Goal: Information Seeking & Learning: Learn about a topic

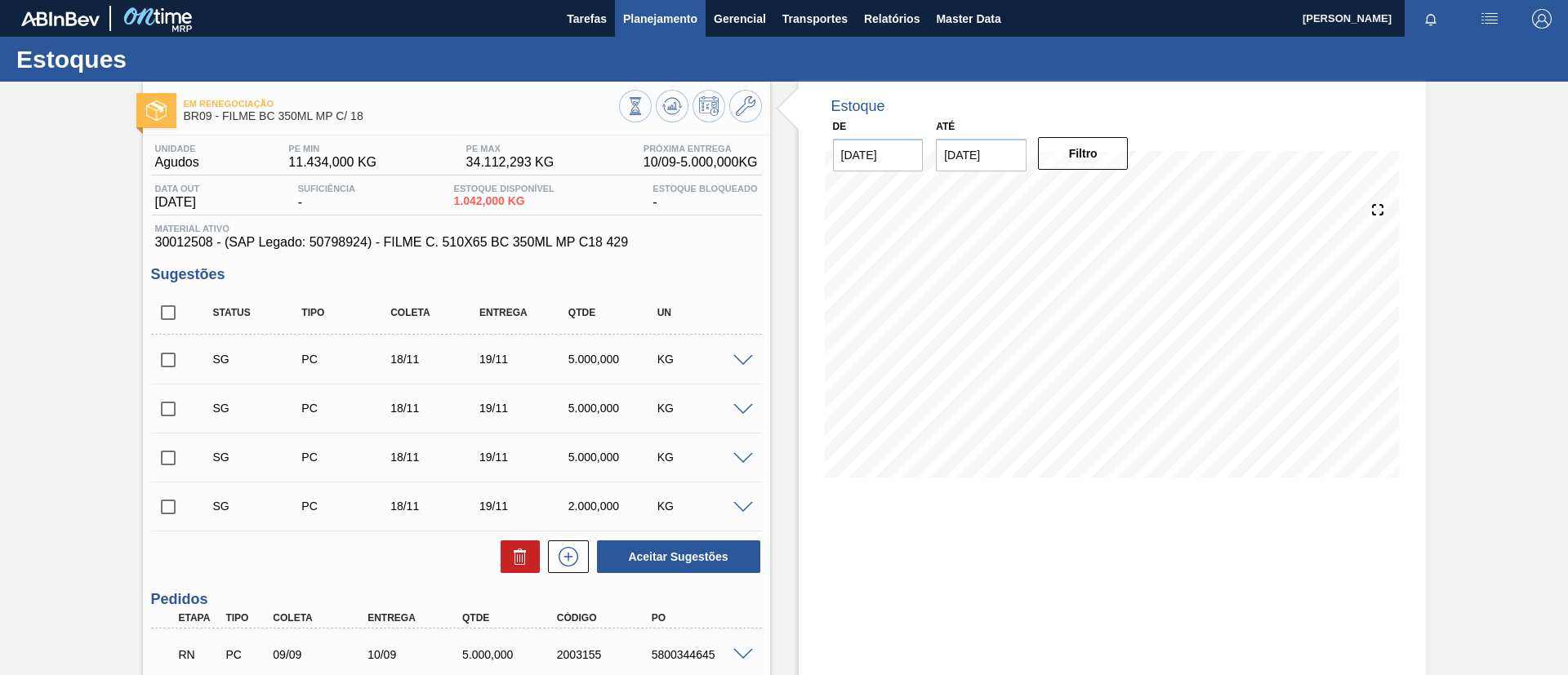
click at [664, 14] on span "Planejamento" at bounding box center [659, 18] width 74 height 19
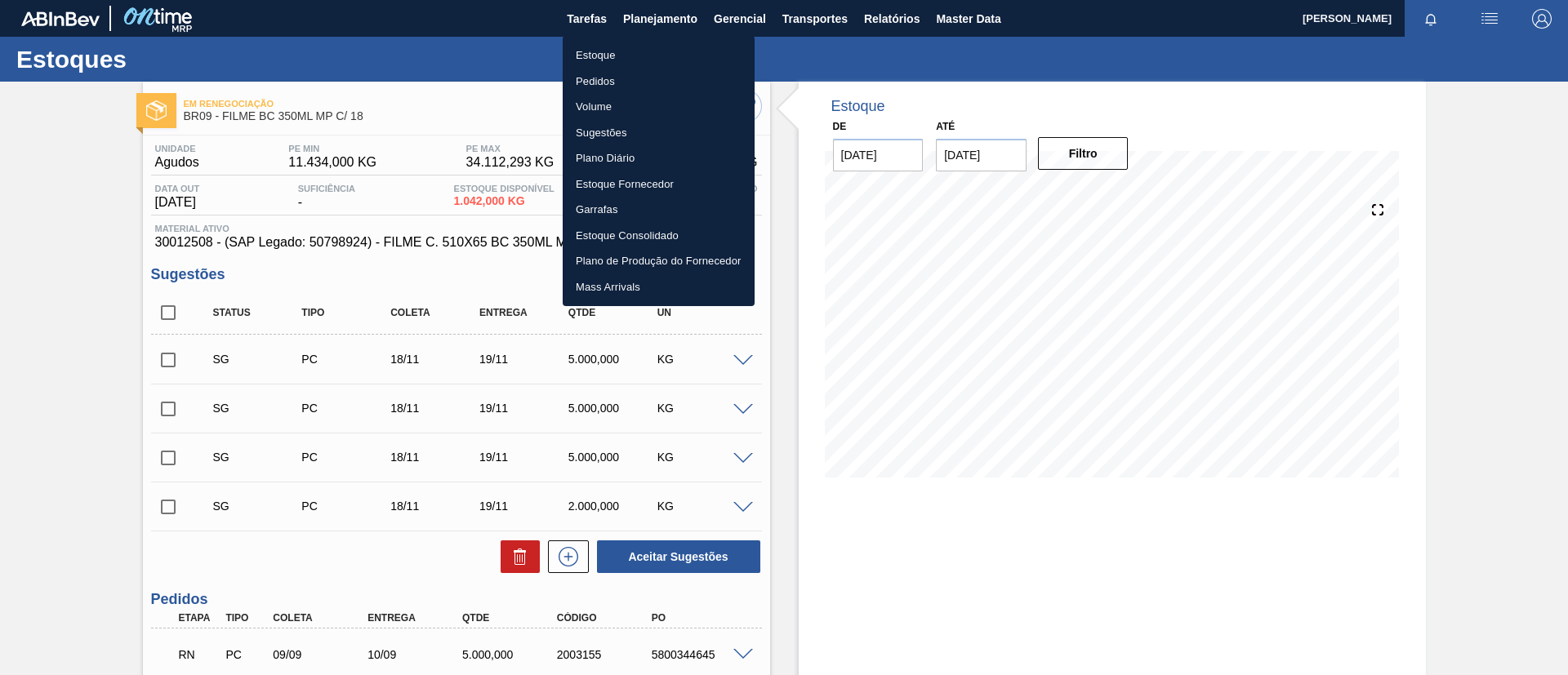
click at [0, 210] on div at bounding box center [784, 337] width 1568 height 675
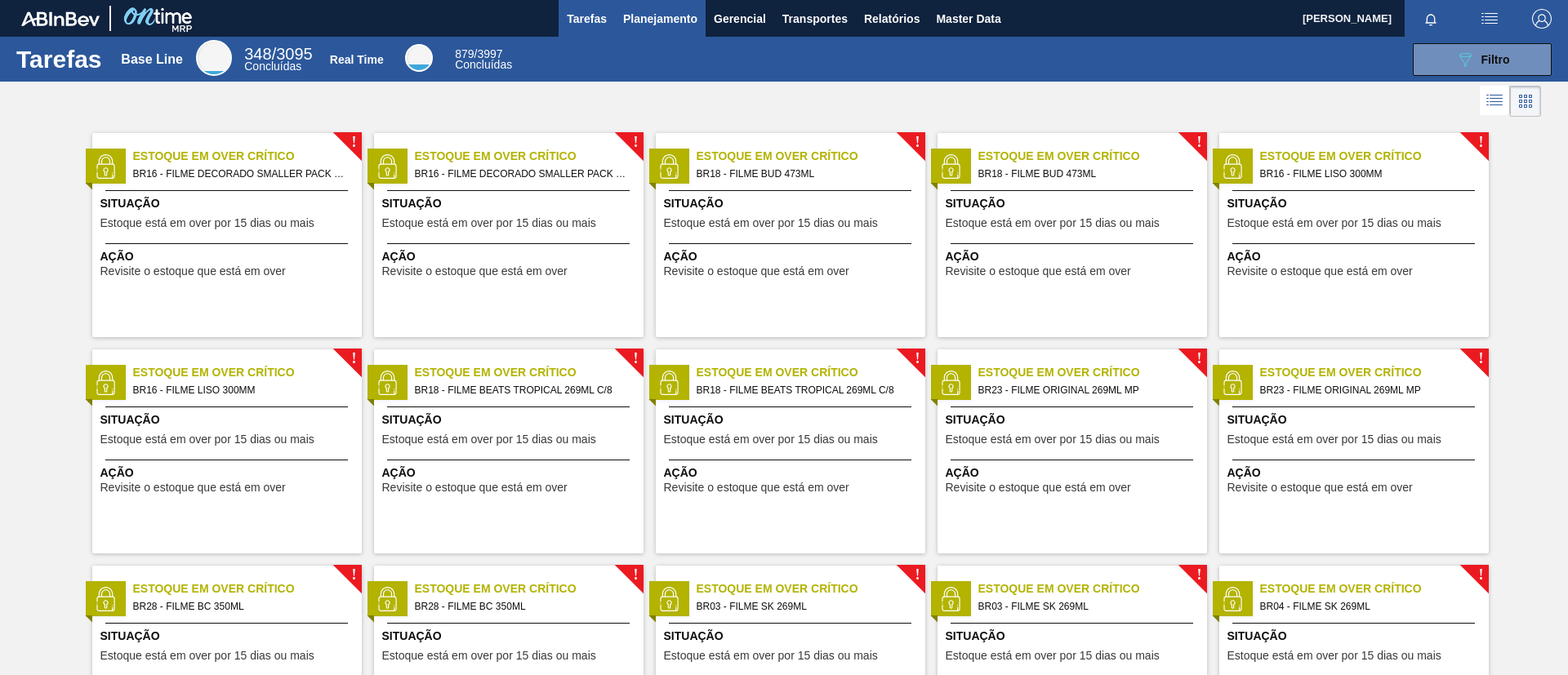
click at [689, 18] on span "Planejamento" at bounding box center [659, 18] width 74 height 19
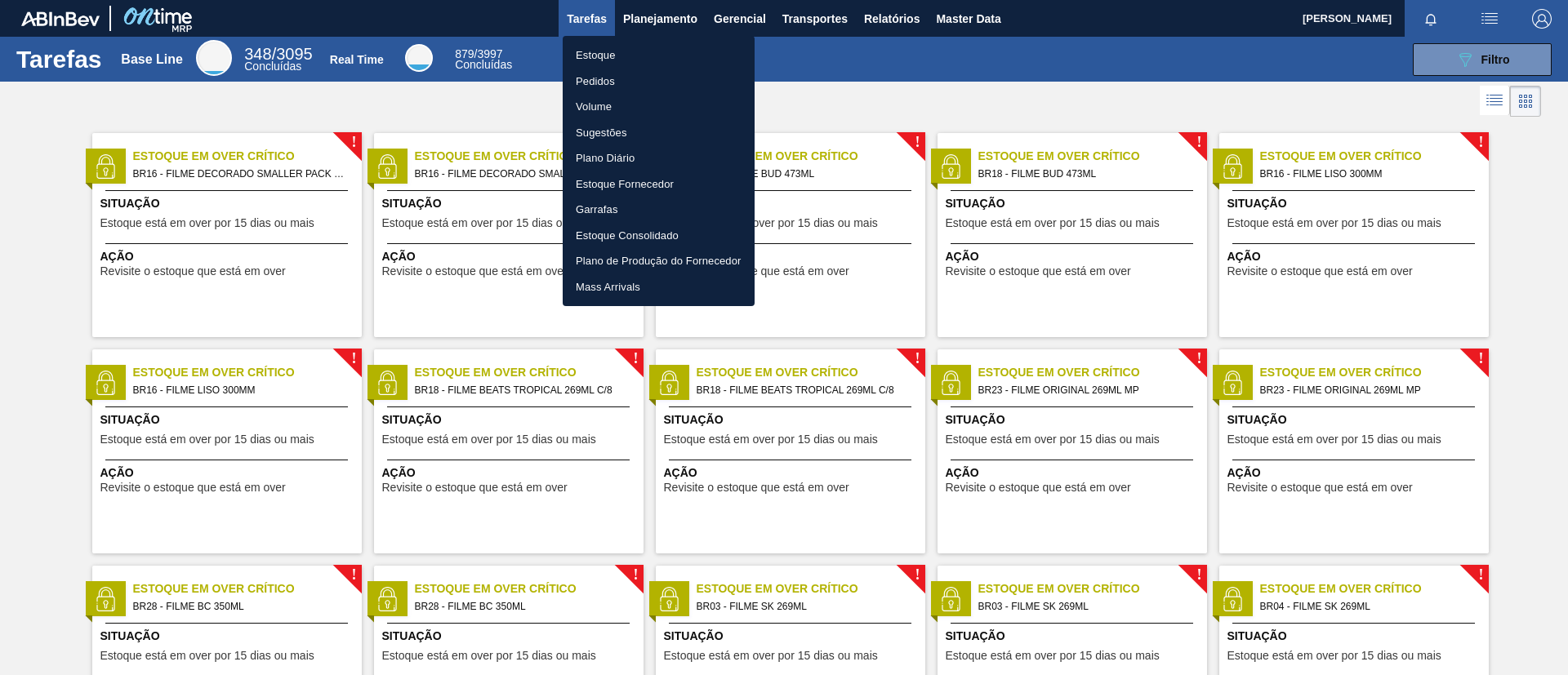
click at [679, 48] on li "Estoque" at bounding box center [658, 55] width 192 height 26
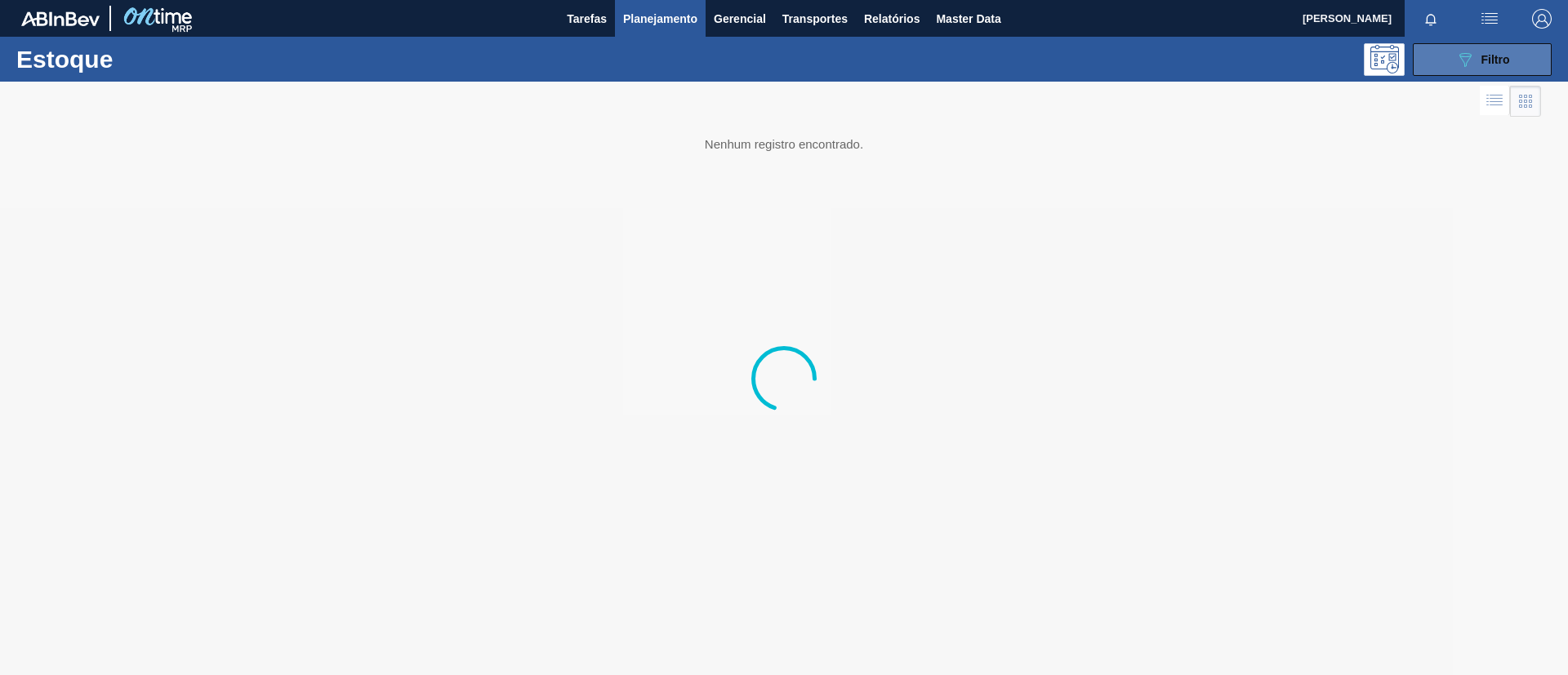
click at [1516, 62] on button "089F7B8B-B2A5-4AFE-B5C0-19BA573D28AC Filtro" at bounding box center [1482, 60] width 139 height 33
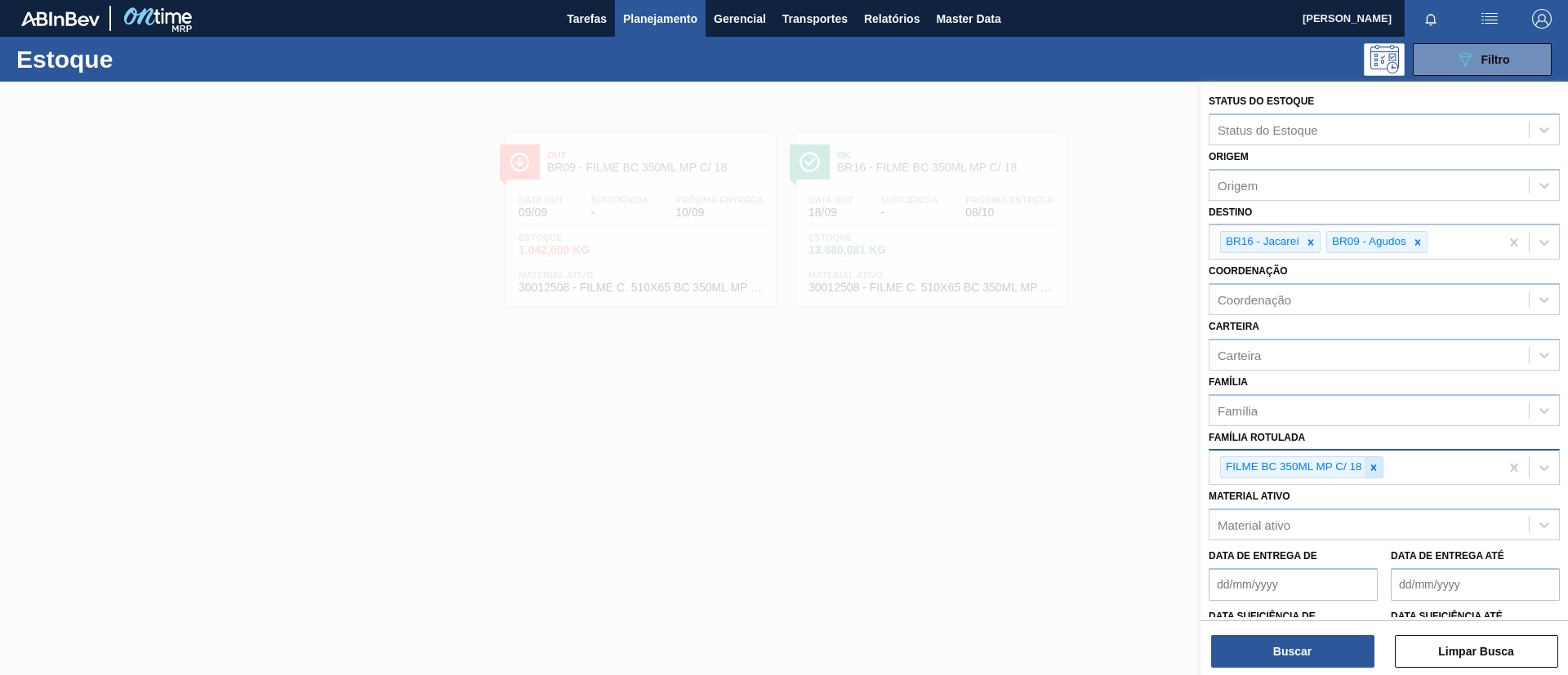
click at [1368, 461] on div at bounding box center [1373, 467] width 18 height 20
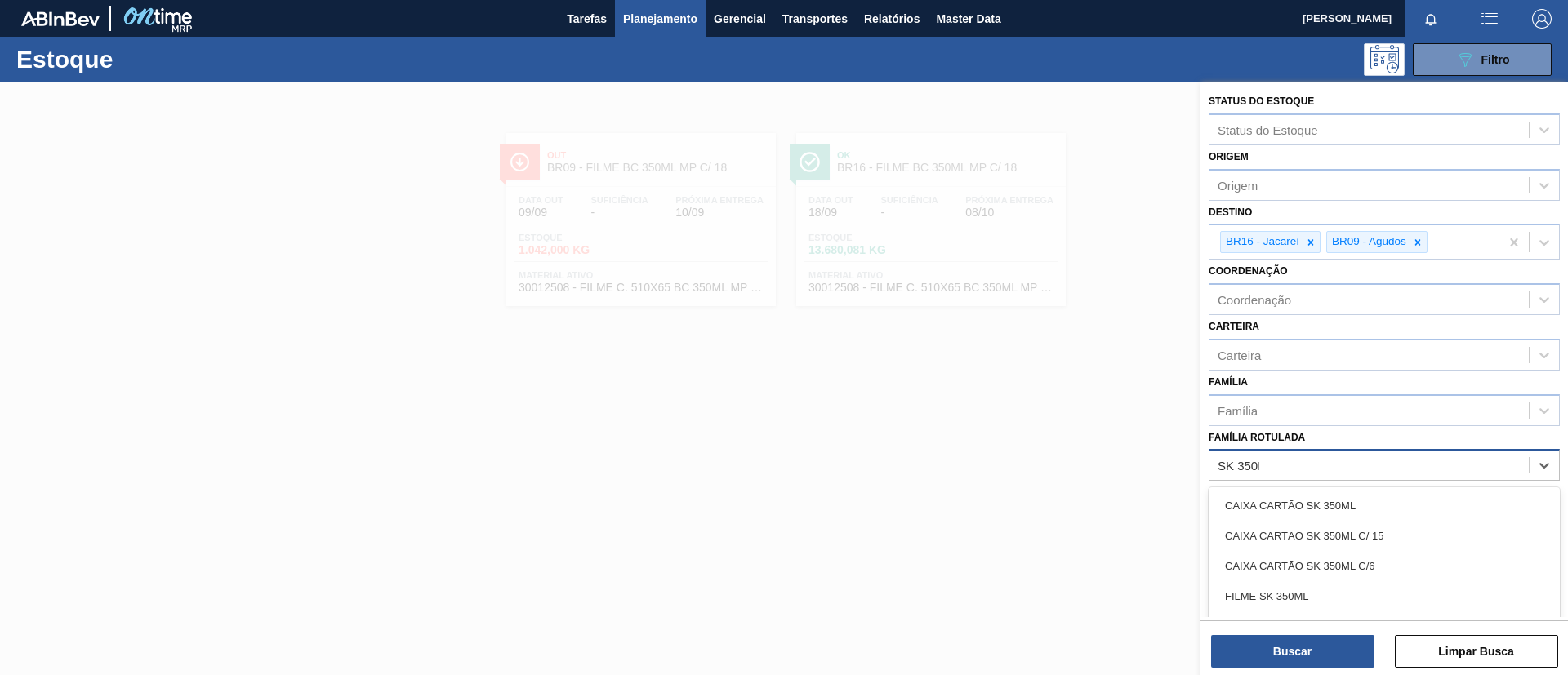
type Rotulada "SK 350ML"
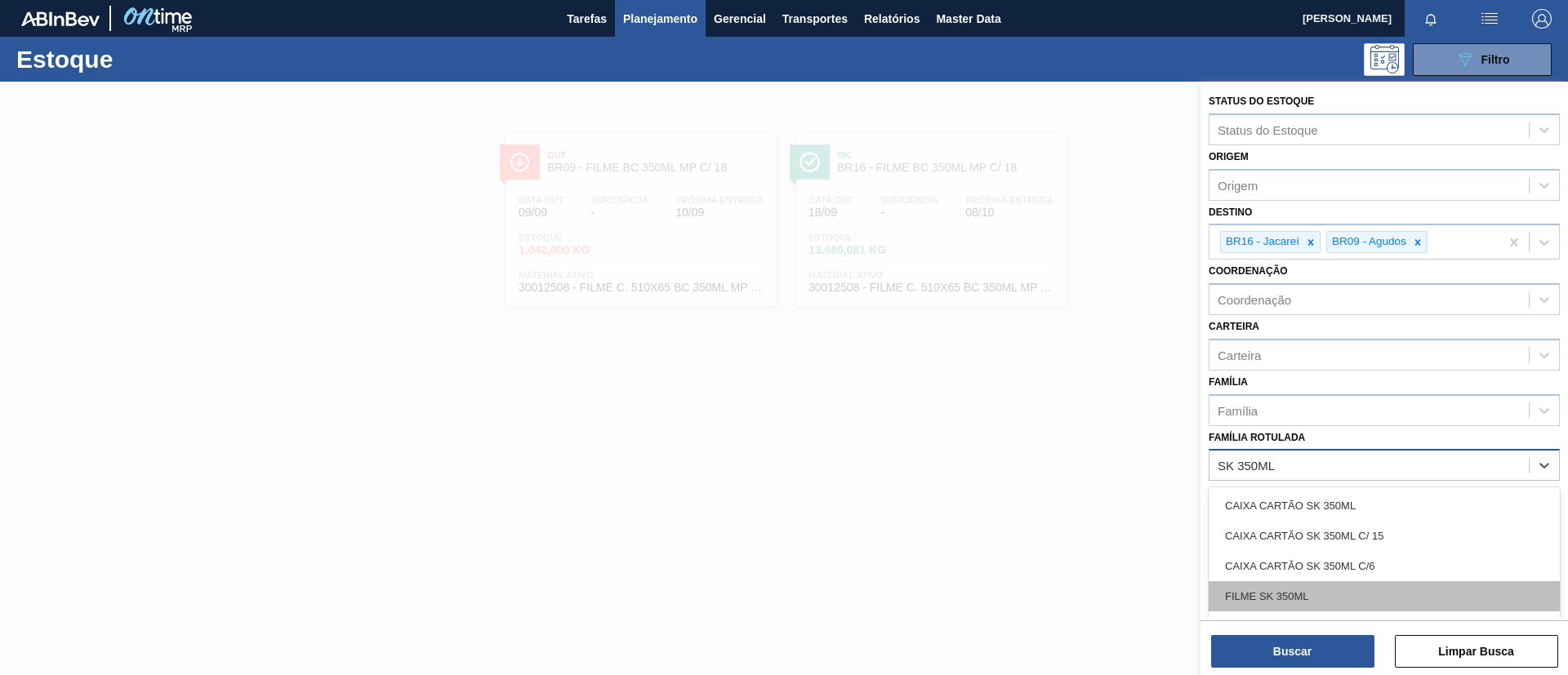
click at [1332, 595] on div "FILME SK 350ML" at bounding box center [1385, 596] width 351 height 30
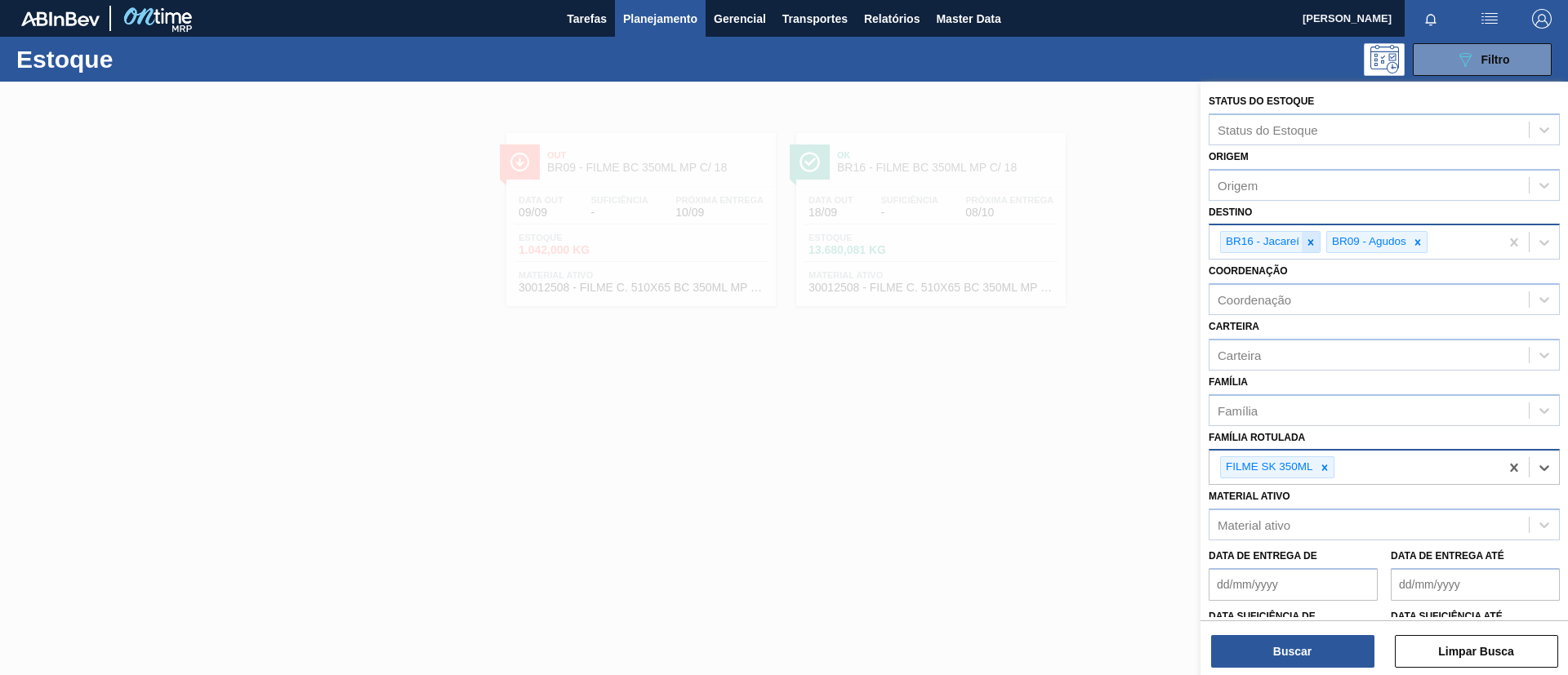
click at [1316, 239] on icon at bounding box center [1310, 242] width 12 height 12
click at [1316, 239] on icon at bounding box center [1311, 242] width 12 height 12
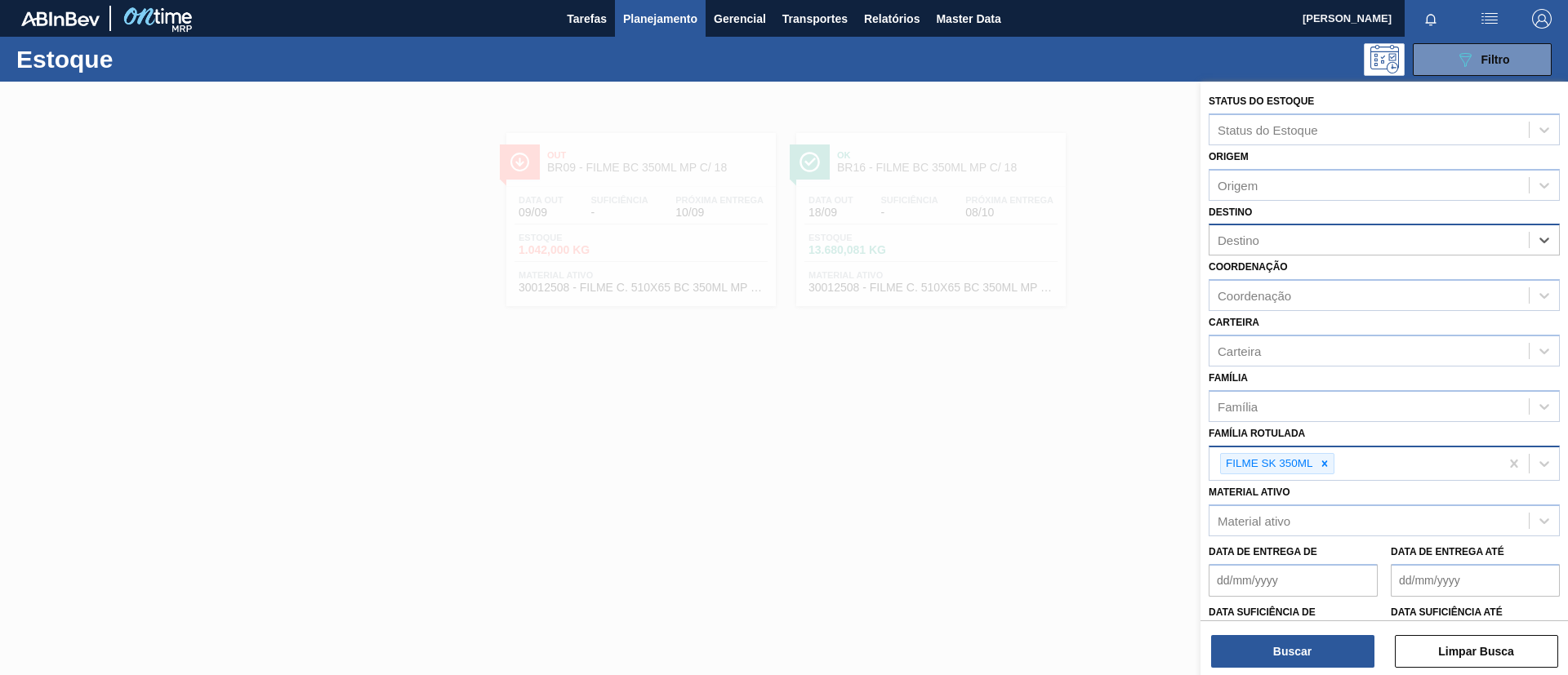
click at [1323, 242] on div "Destino" at bounding box center [1368, 240] width 320 height 24
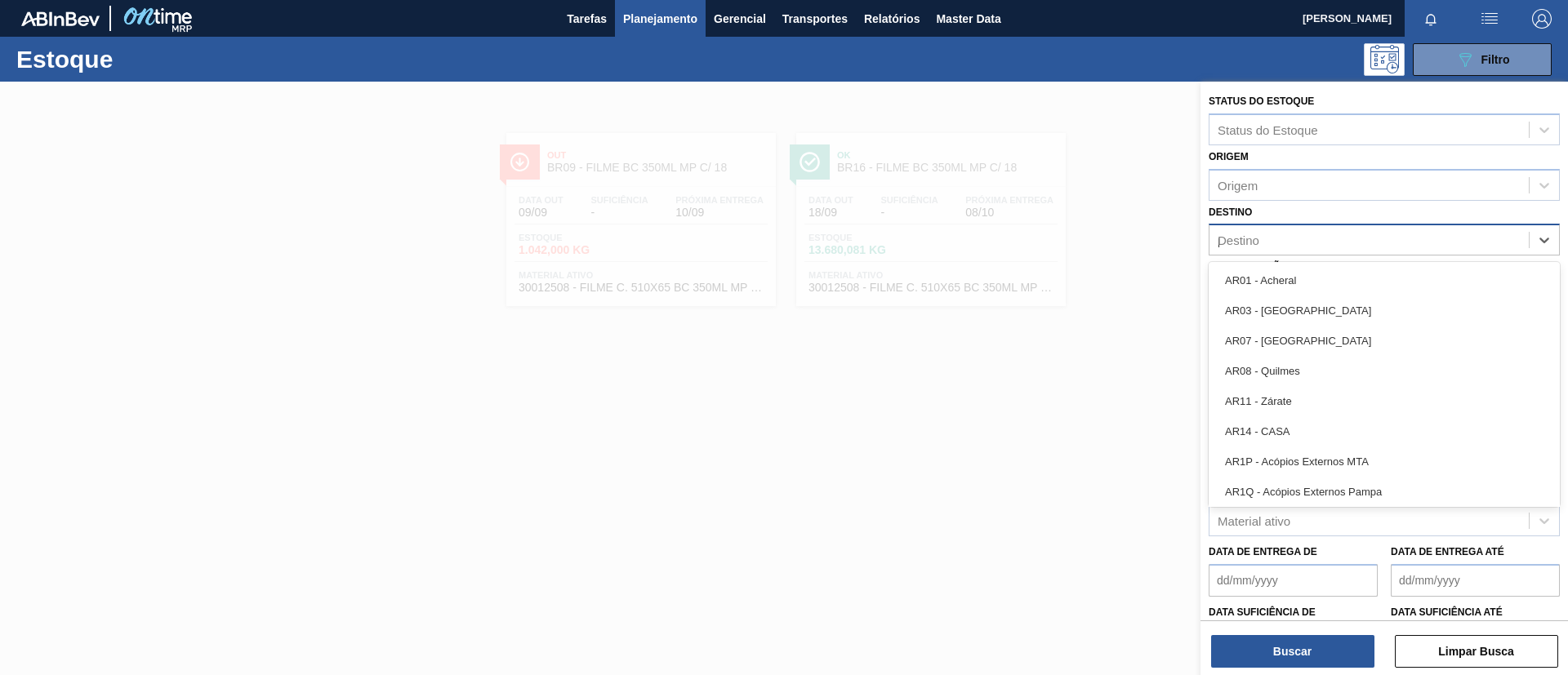
type input "per"
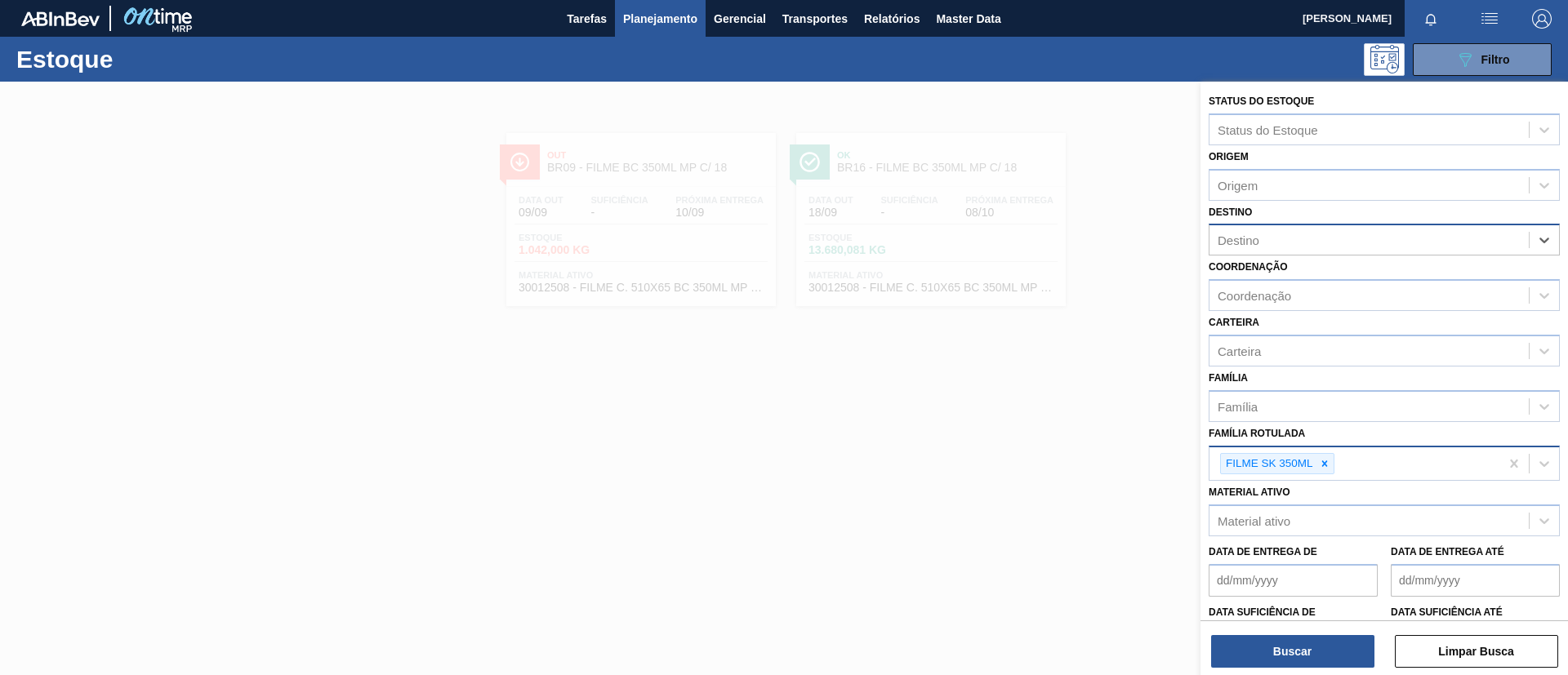
click at [1330, 238] on div "Destino" at bounding box center [1368, 240] width 320 height 24
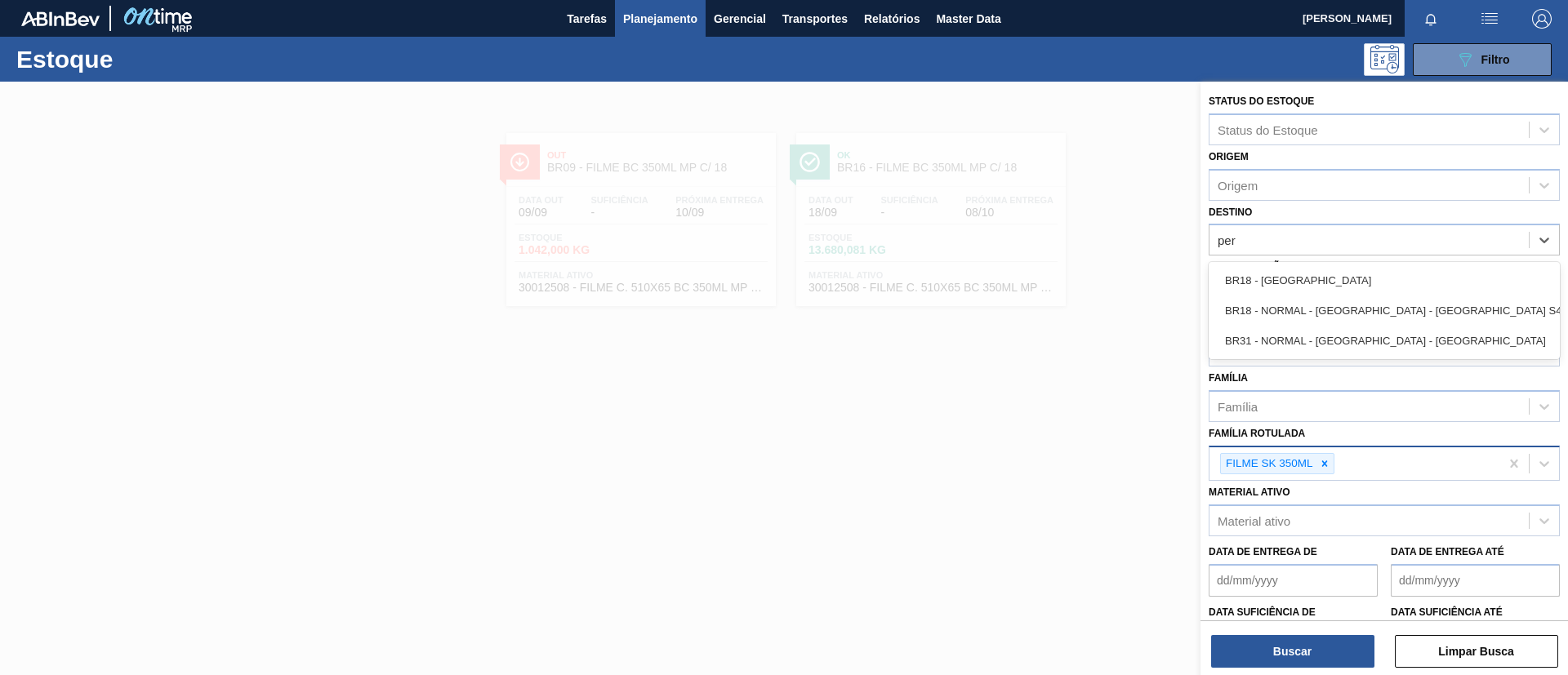
type input "per"
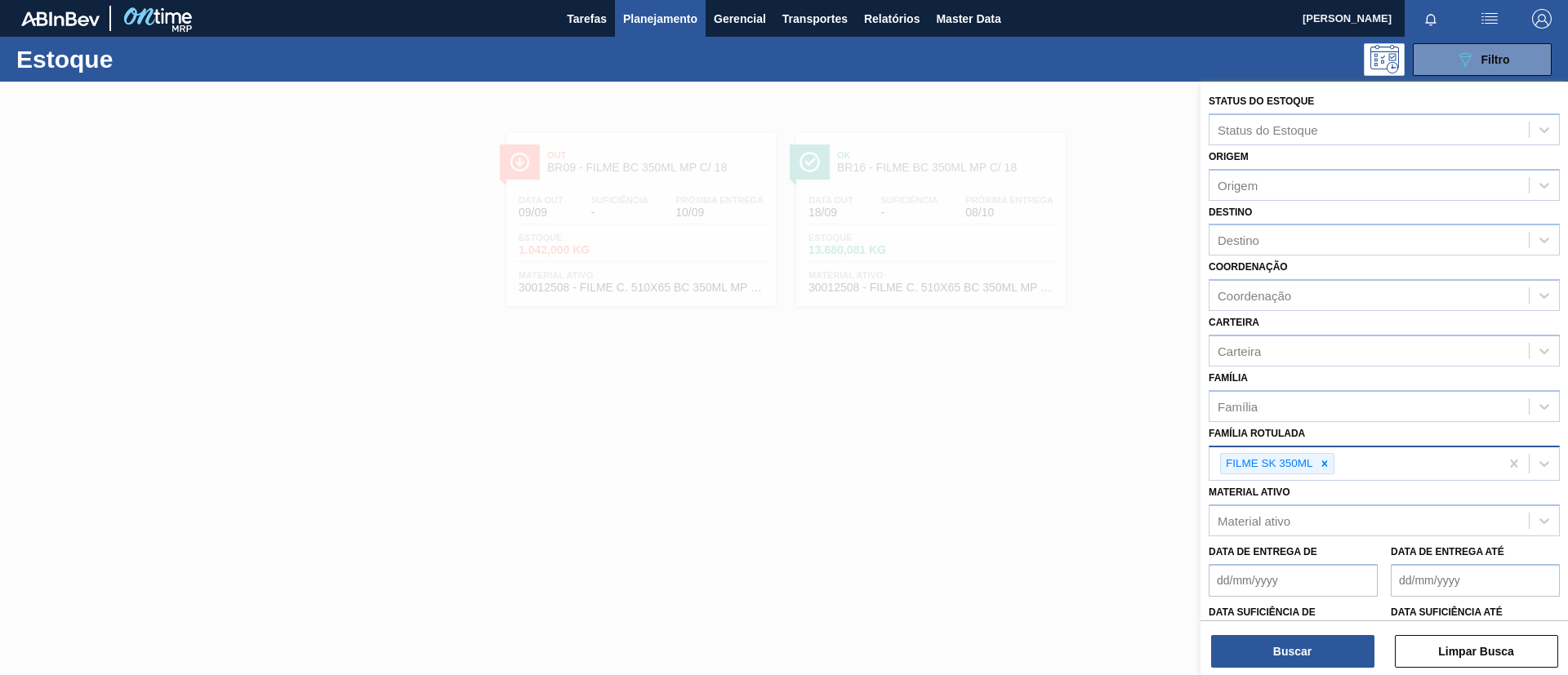
click at [1331, 258] on div "Coordenação Coordenação" at bounding box center [1385, 284] width 351 height 56
click at [1321, 235] on div "Destino" at bounding box center [1368, 240] width 320 height 24
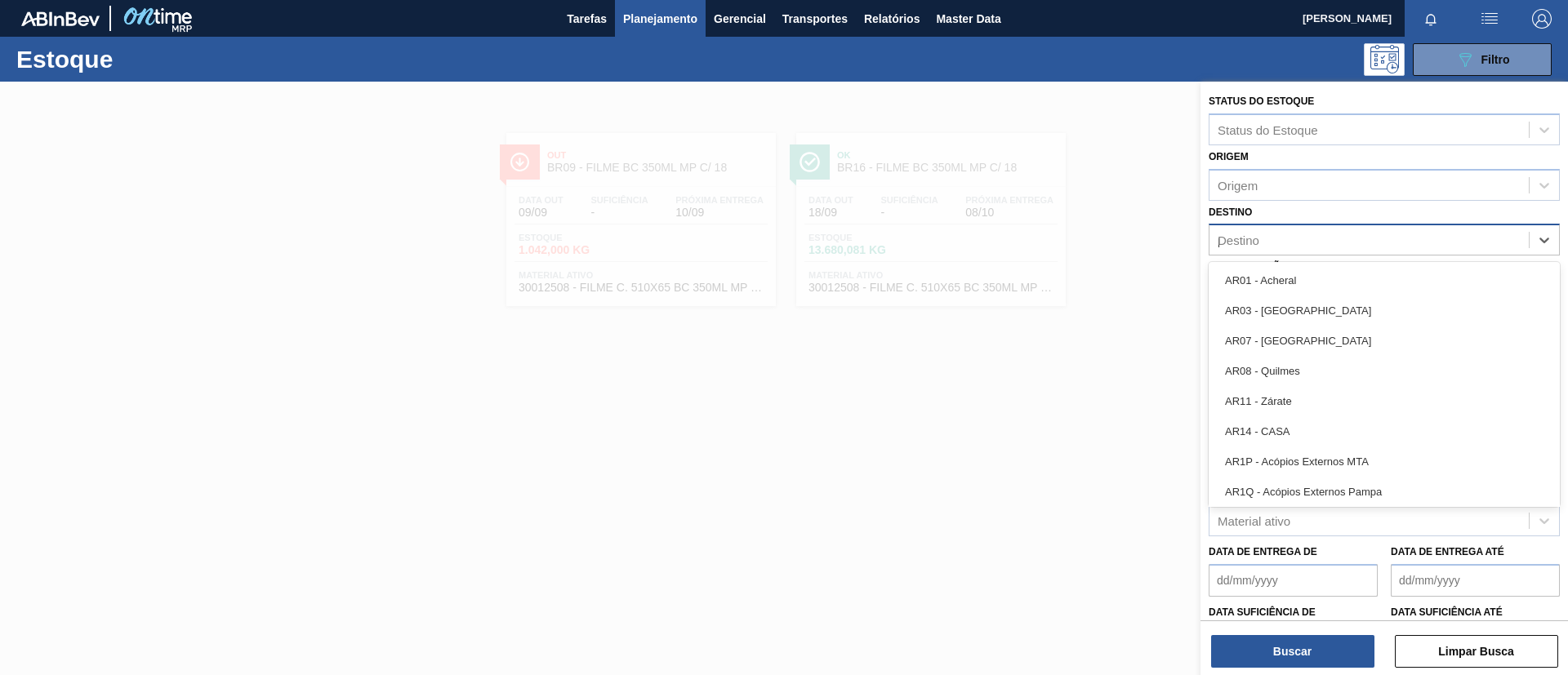
type input "per"
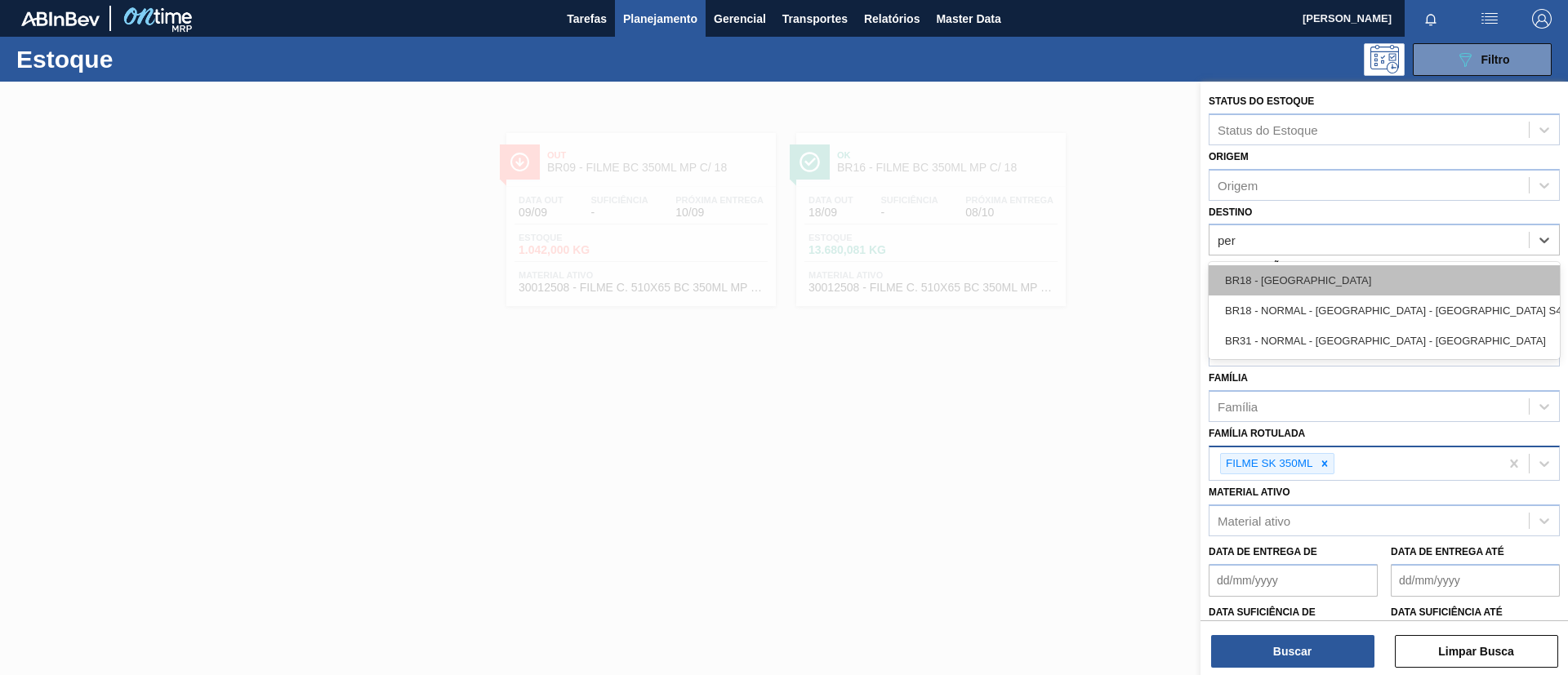
click at [1344, 268] on div "BR18 - Pernambuco" at bounding box center [1385, 280] width 351 height 30
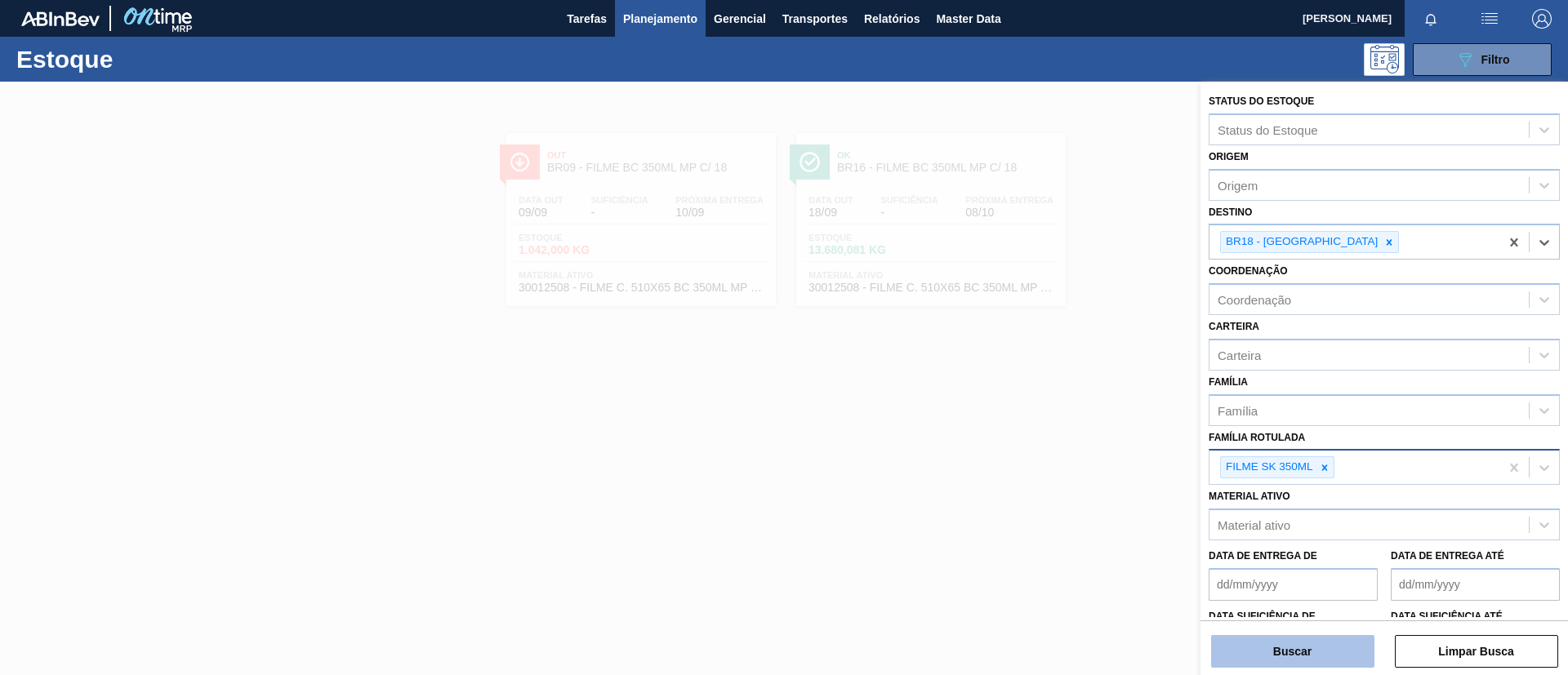
click at [1299, 643] on button "Buscar" at bounding box center [1292, 652] width 163 height 33
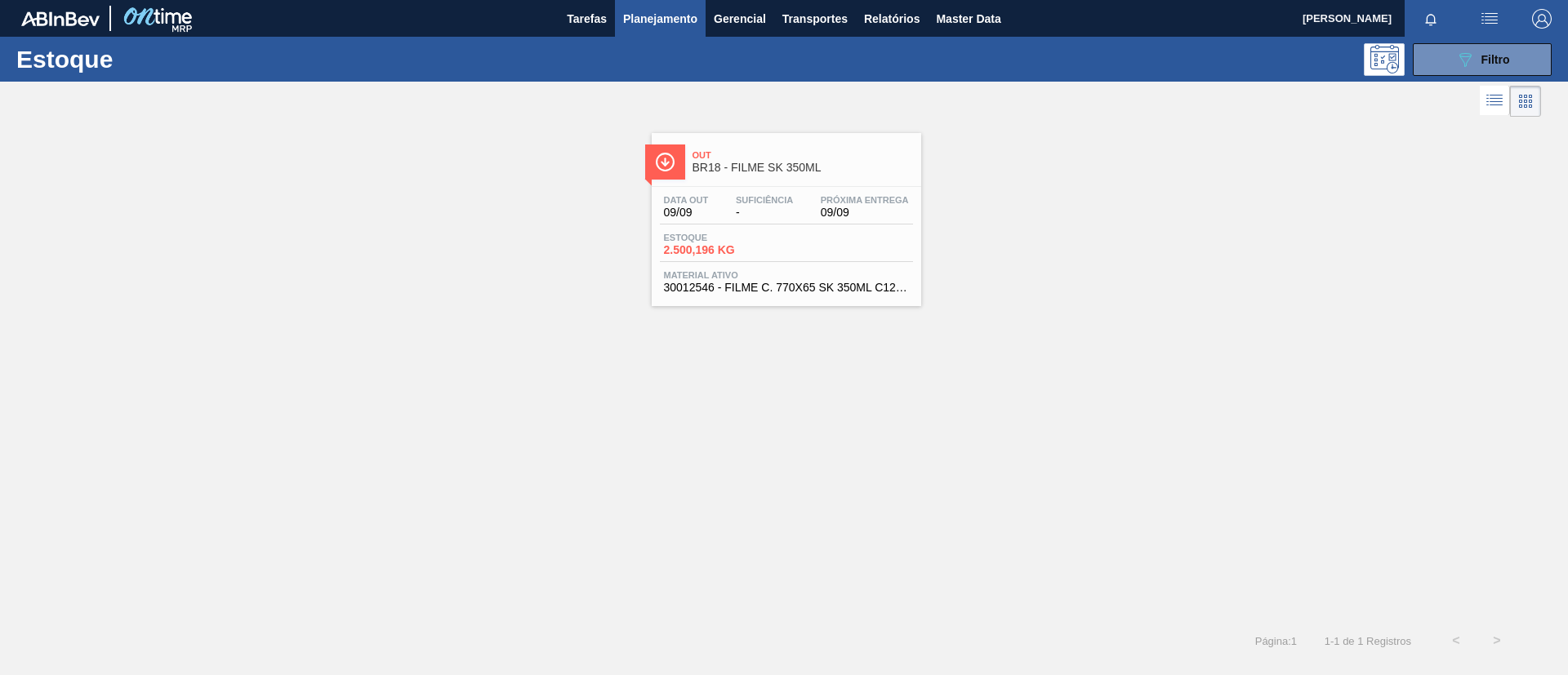
click at [849, 181] on div "Out BR18 - FILME SK 350ML Data out 09/09 Suficiência - Próxima Entrega 09/09 Es…" at bounding box center [786, 219] width 269 height 173
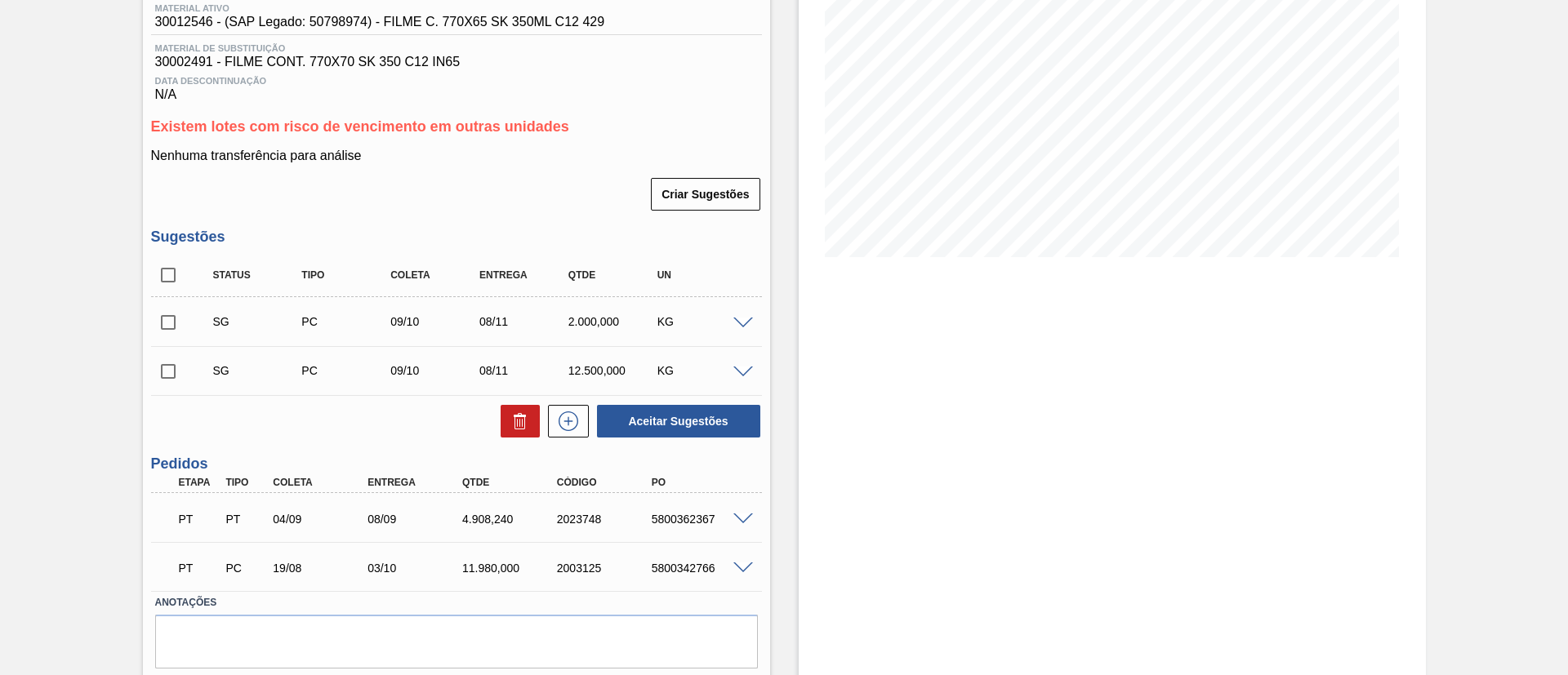
scroll to position [270, 0]
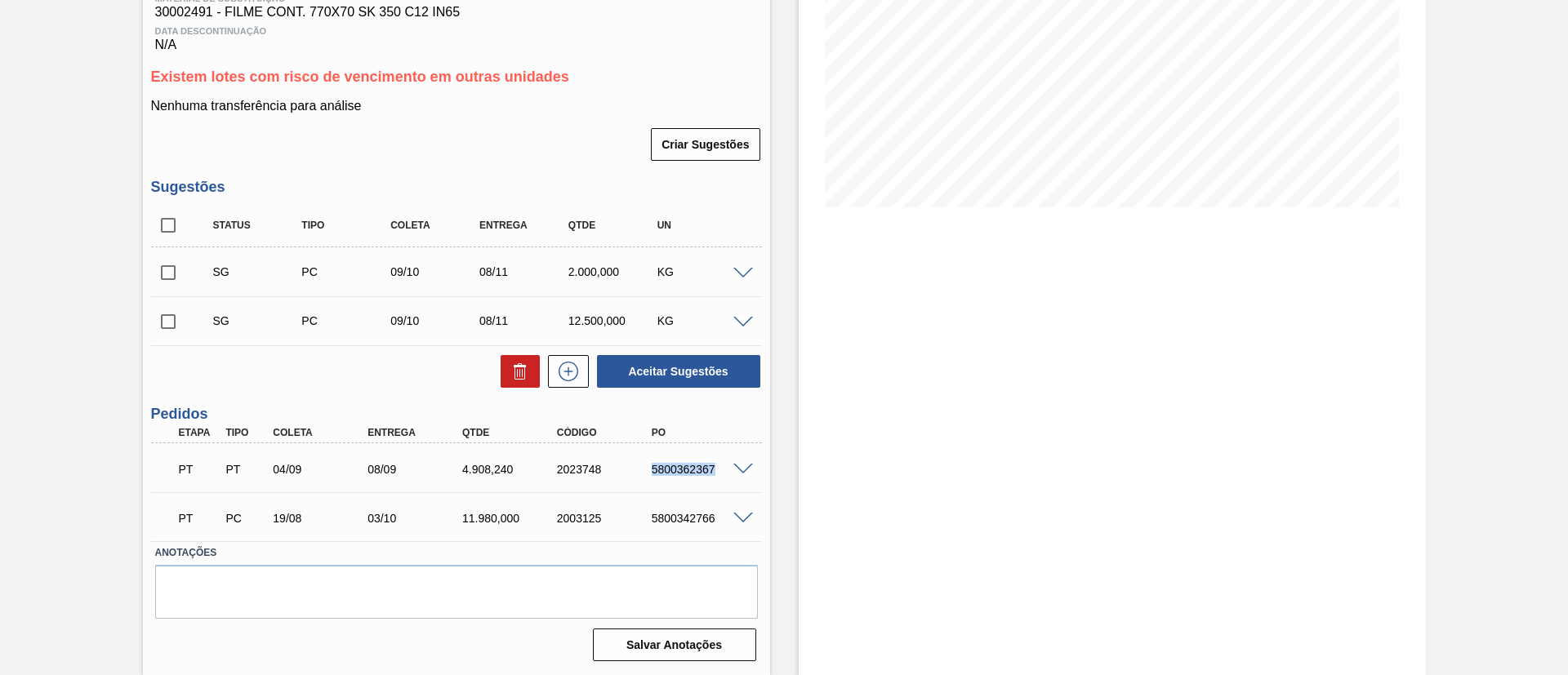
drag, startPoint x: 690, startPoint y: 473, endPoint x: 716, endPoint y: 473, distance: 26.0
click at [716, 473] on div "PT PT 04/09 08/09 4.908,240 2023748 5800362367" at bounding box center [452, 468] width 568 height 33
copy div "5800362367"
click at [741, 469] on span at bounding box center [742, 469] width 19 height 13
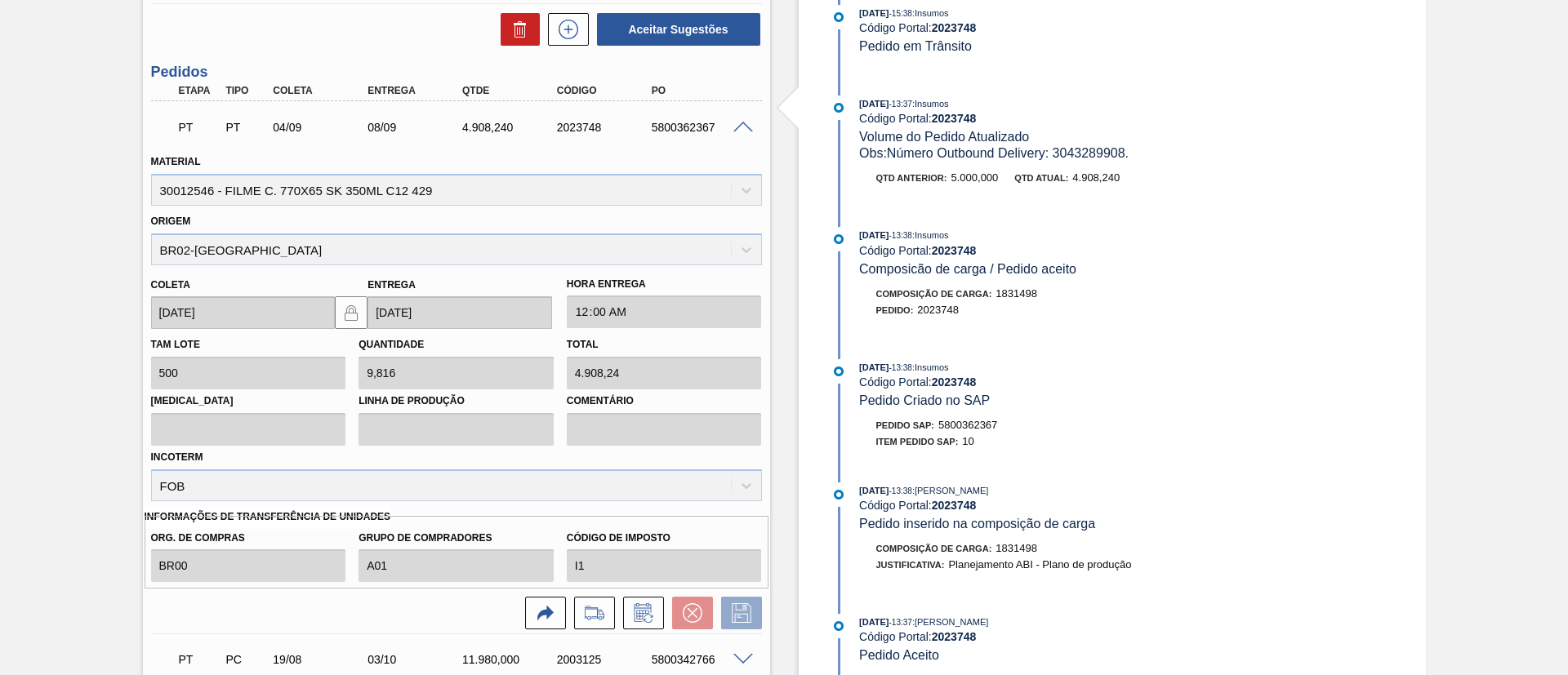
scroll to position [0, 0]
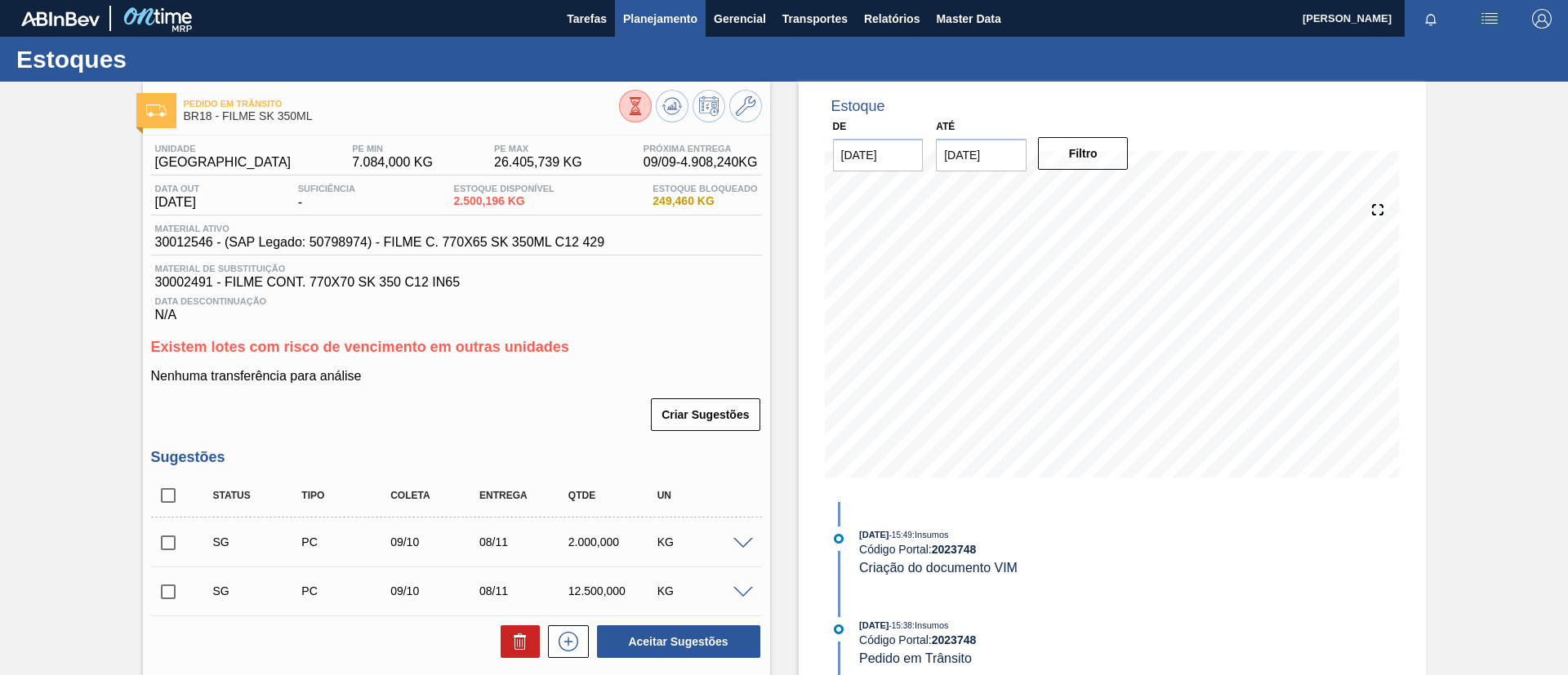
click at [658, 29] on button "Planejamento" at bounding box center [660, 18] width 91 height 37
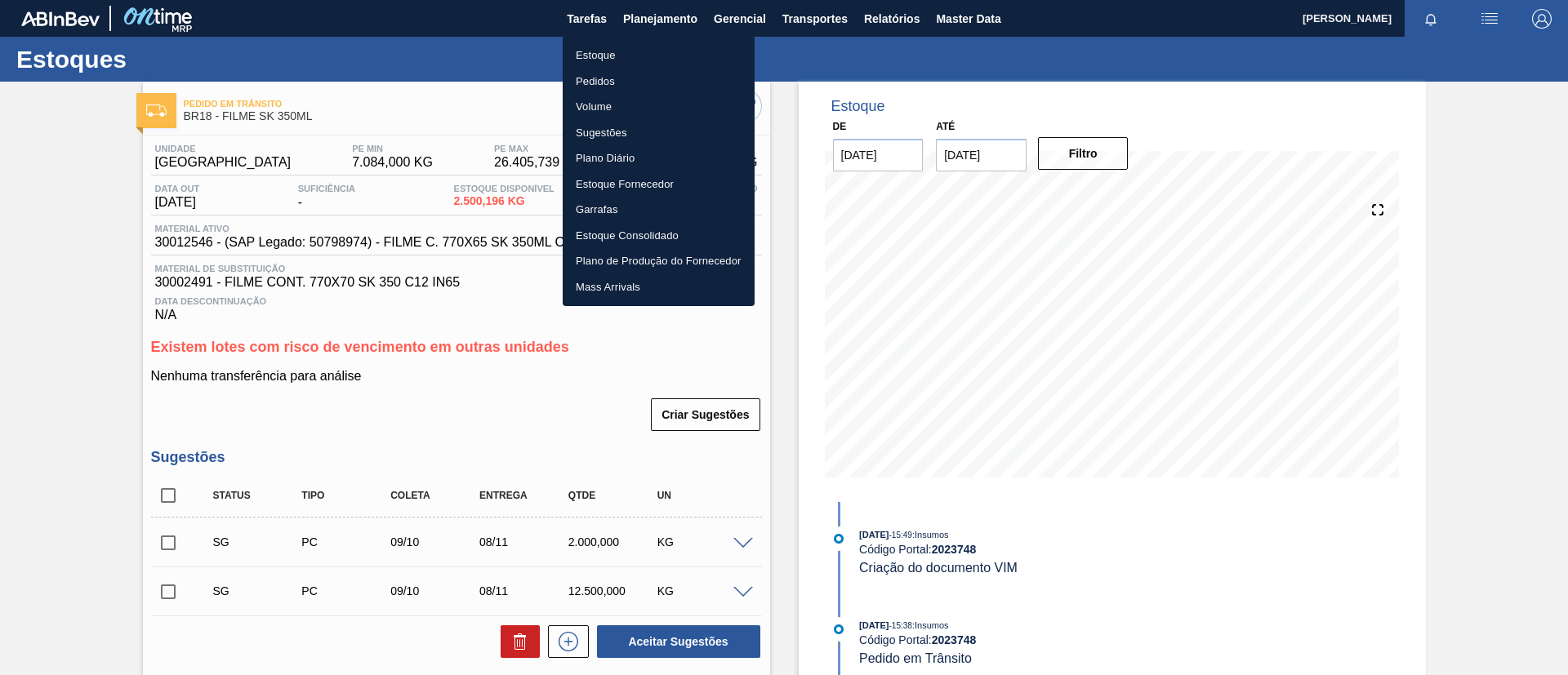
click at [654, 82] on li "Pedidos" at bounding box center [658, 81] width 192 height 26
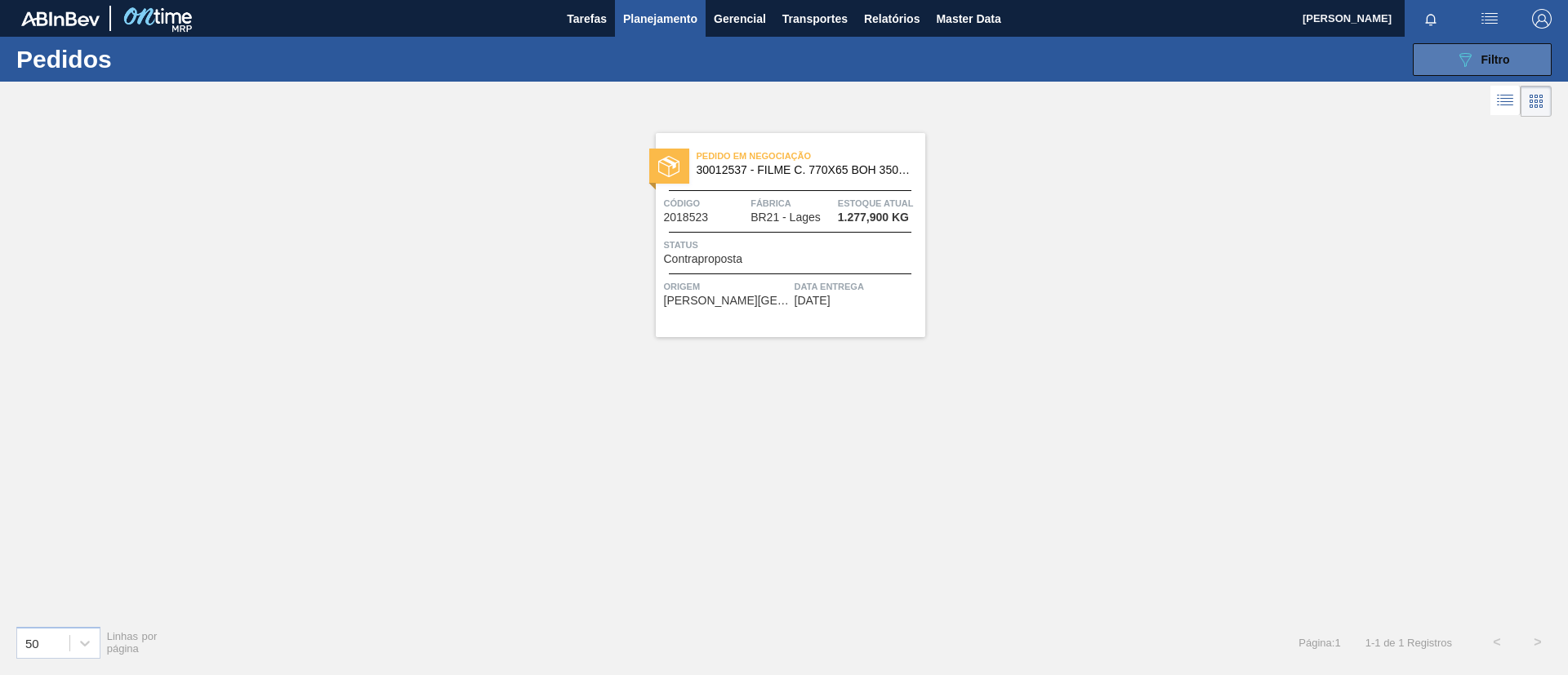
click at [1511, 55] on button "089F7B8B-B2A5-4AFE-B5C0-19BA573D28AC Filtro" at bounding box center [1482, 60] width 139 height 33
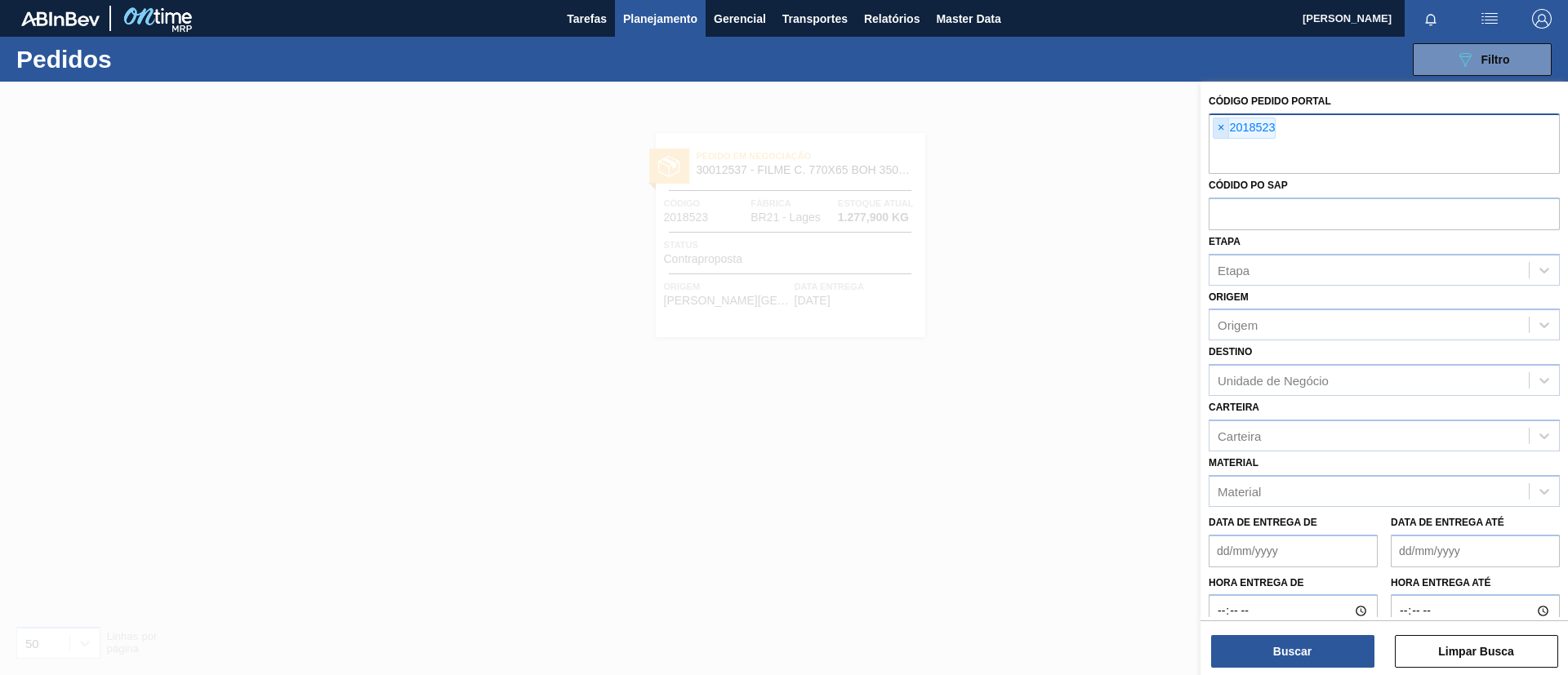
click at [1218, 134] on span "×" at bounding box center [1221, 128] width 15 height 19
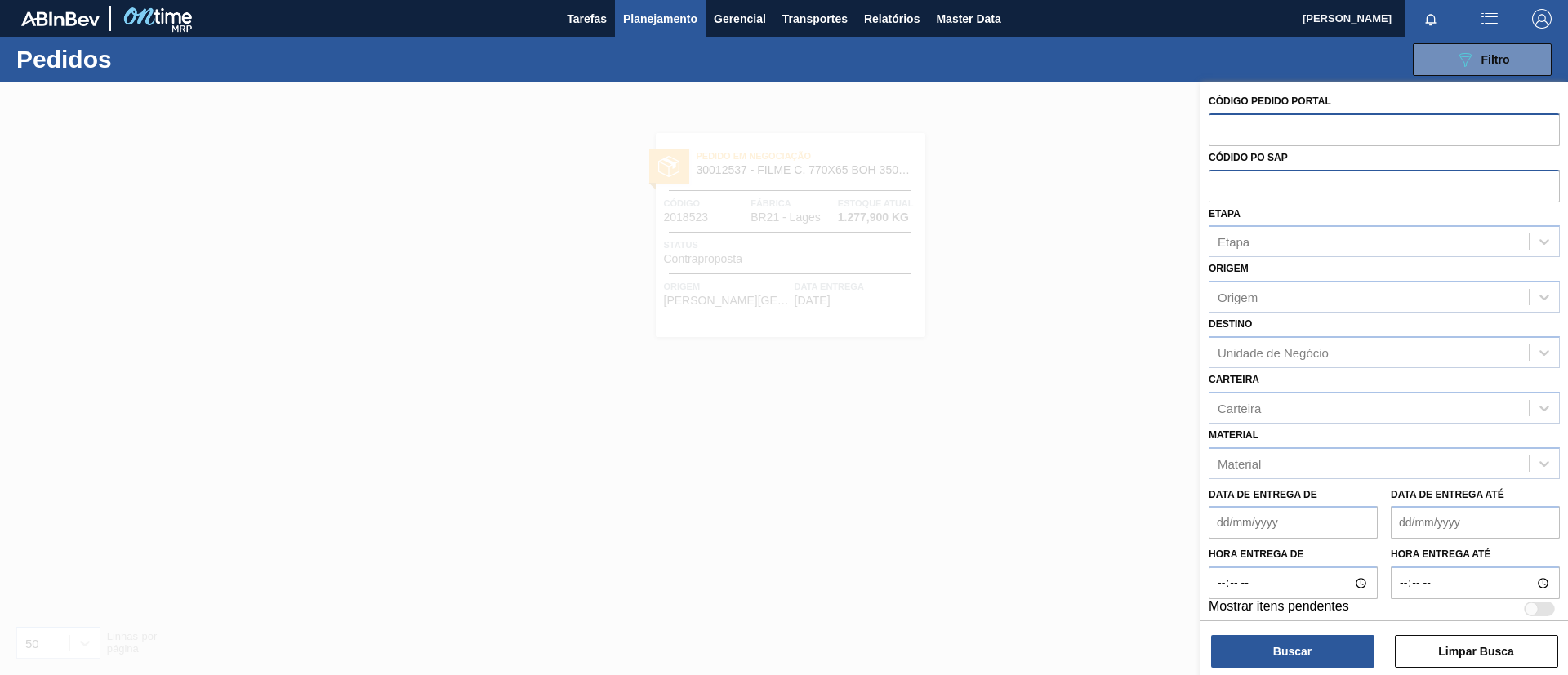
paste input "2013774"
type input "2013774"
click at [1308, 646] on button "Buscar" at bounding box center [1292, 652] width 163 height 33
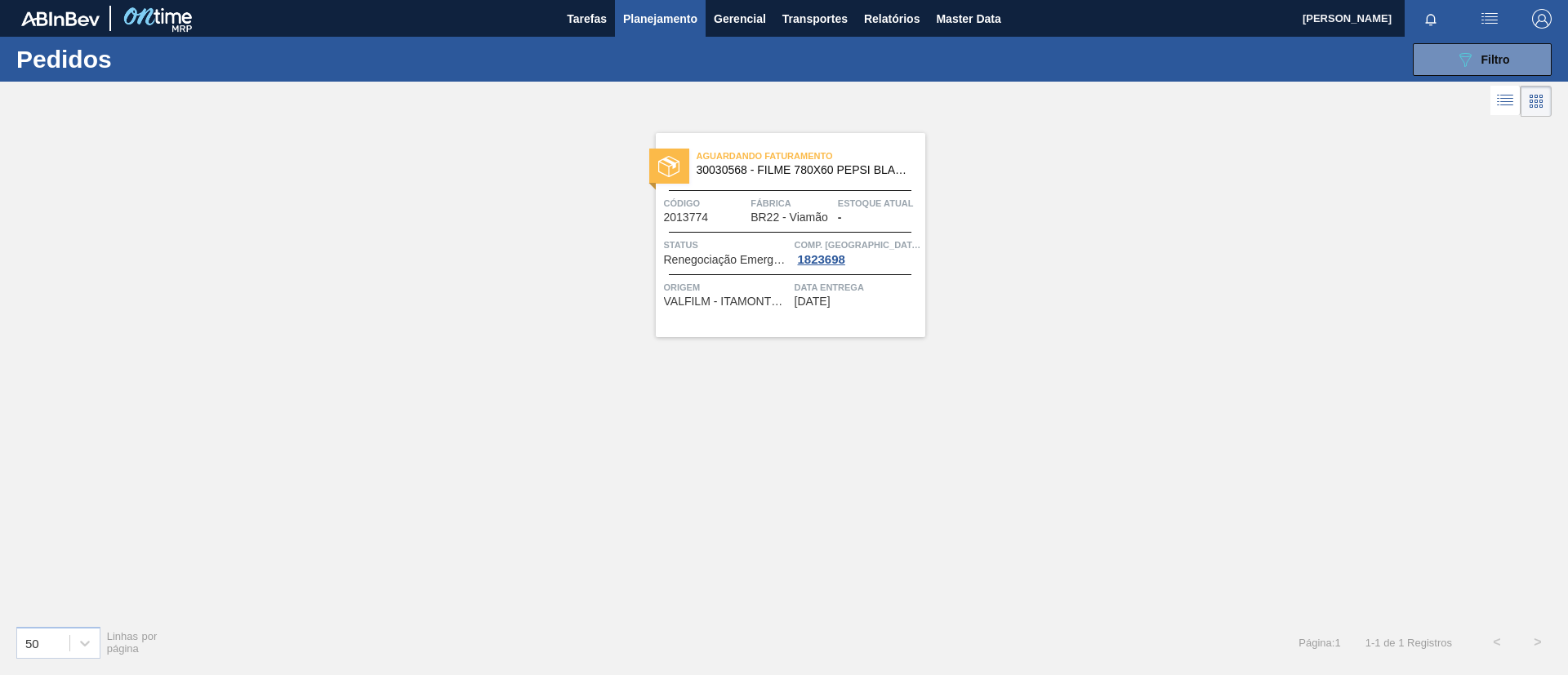
click at [852, 198] on span "Estoque atual" at bounding box center [880, 203] width 83 height 16
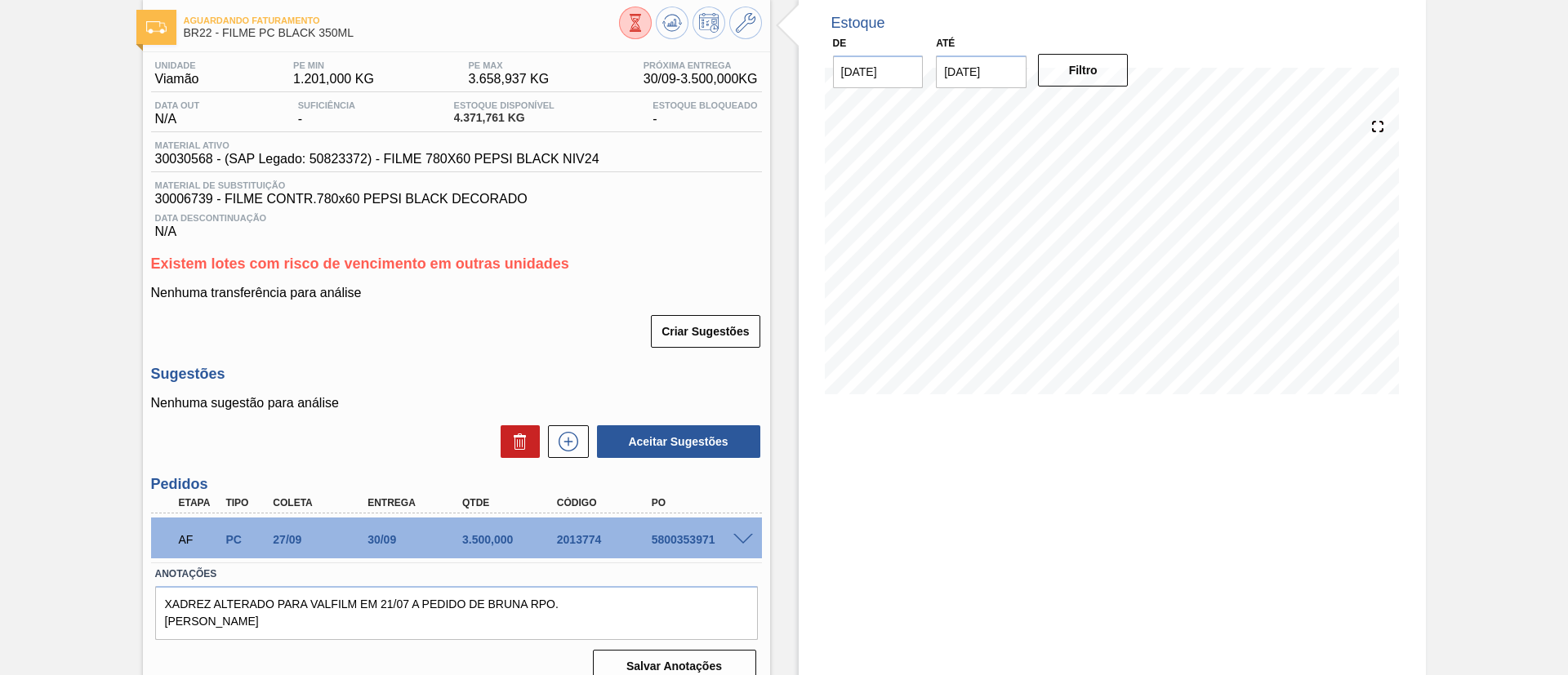
scroll to position [104, 0]
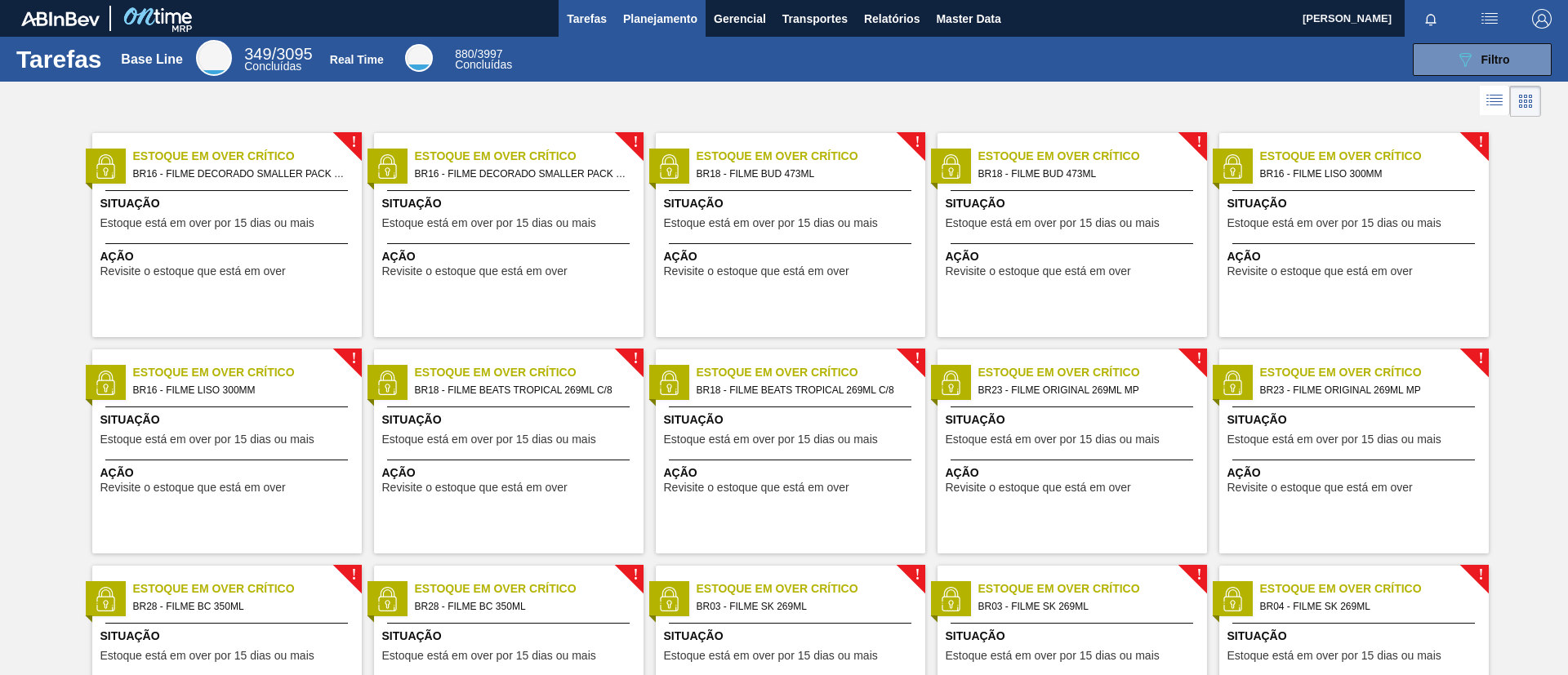
click at [683, 34] on button "Planejamento" at bounding box center [660, 18] width 91 height 37
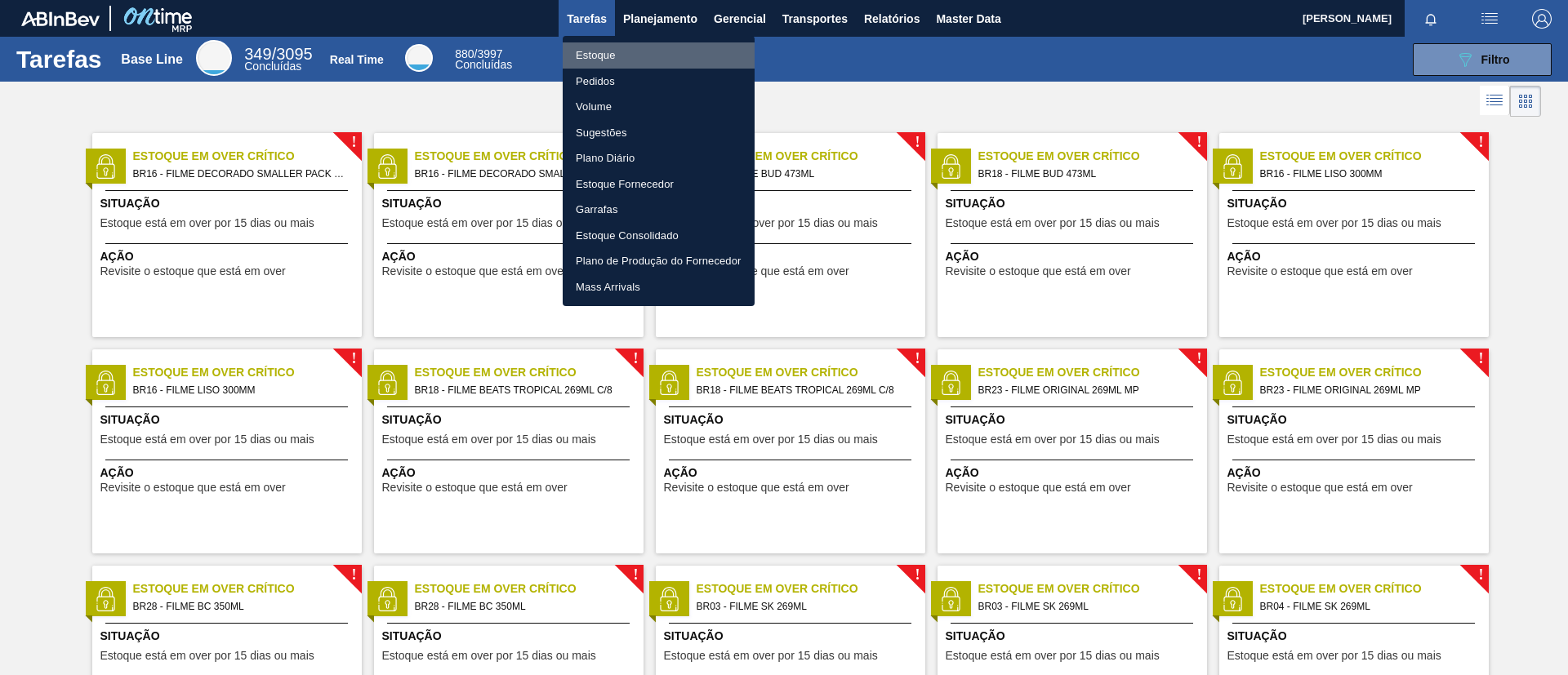
drag, startPoint x: 654, startPoint y: 44, endPoint x: 625, endPoint y: 16, distance: 40.3
click at [654, 45] on li "Estoque" at bounding box center [658, 55] width 192 height 26
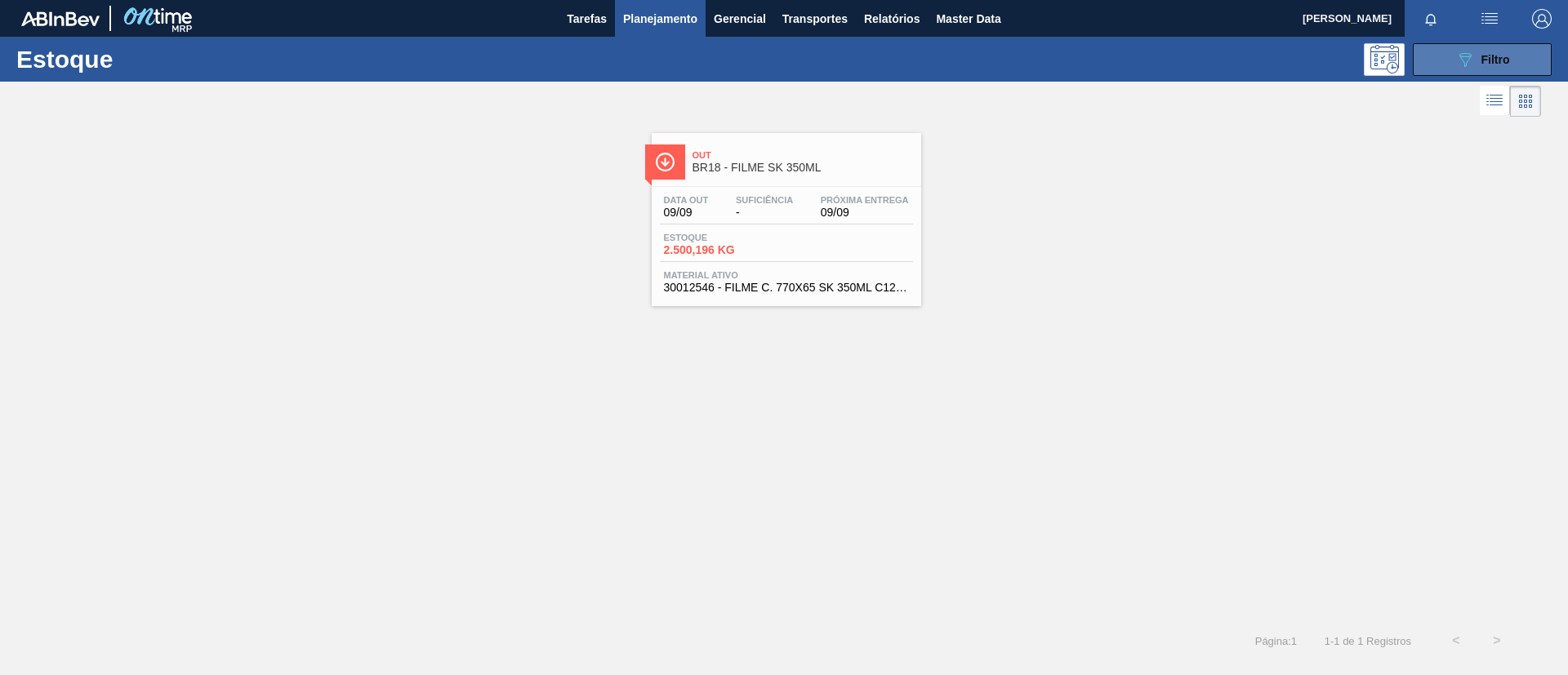
click at [1492, 58] on span "Filtro" at bounding box center [1496, 60] width 29 height 14
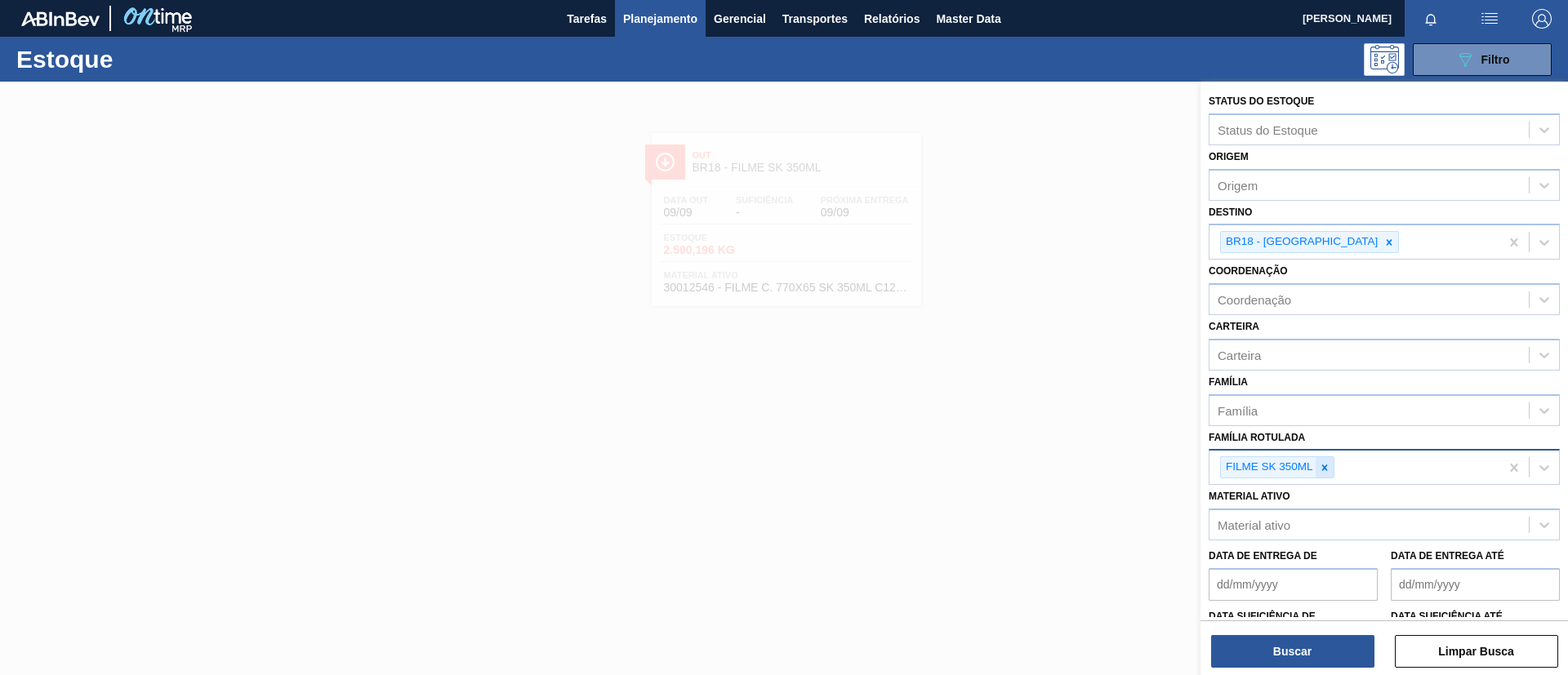
click at [1320, 465] on icon at bounding box center [1325, 468] width 12 height 12
type Rotulada "27micra"
drag, startPoint x: 1361, startPoint y: 500, endPoint x: 1353, endPoint y: 447, distance: 53.6
click at [1361, 500] on div "FILME STRETCH 27MICRA" at bounding box center [1385, 505] width 351 height 30
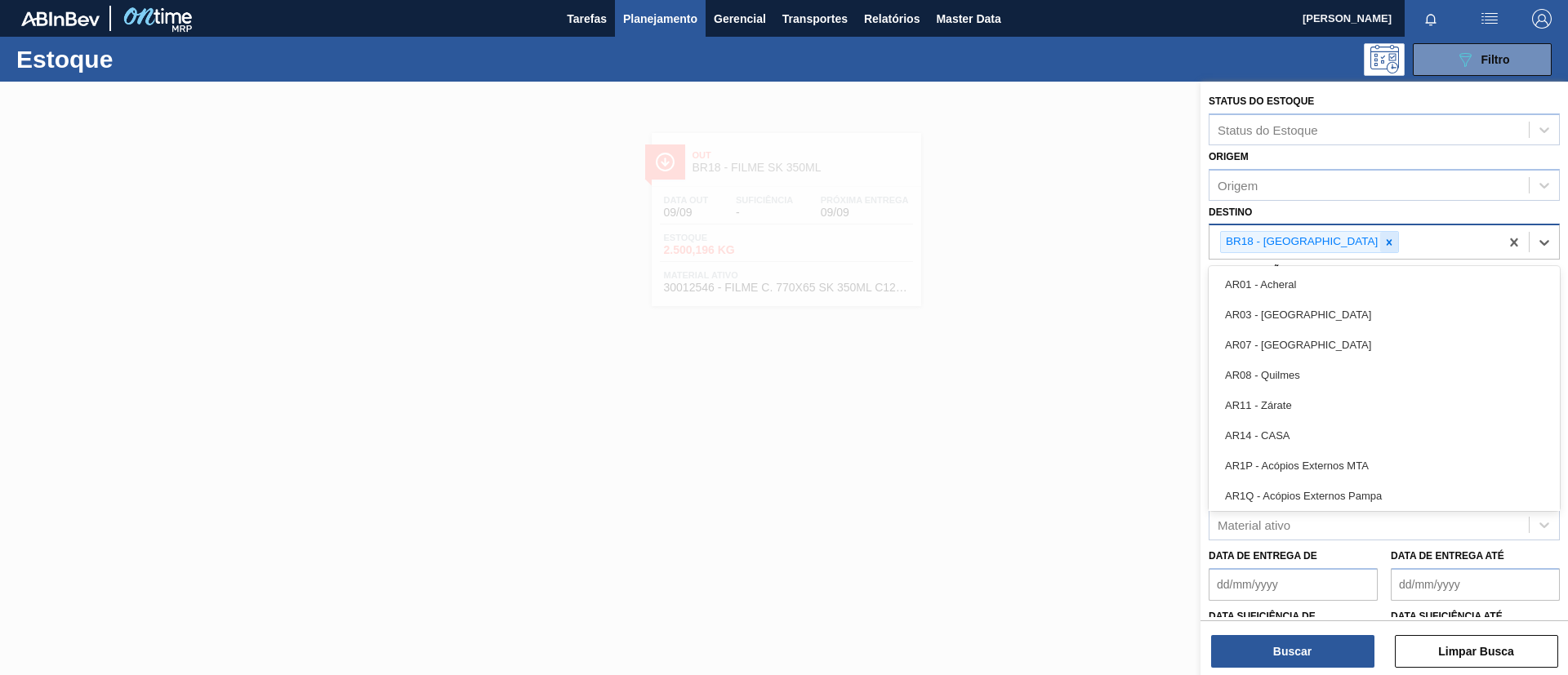
click at [1333, 249] on div "BR18 - Pernambuco" at bounding box center [1354, 241] width 290 height 34
click at [1384, 241] on icon at bounding box center [1389, 242] width 12 height 12
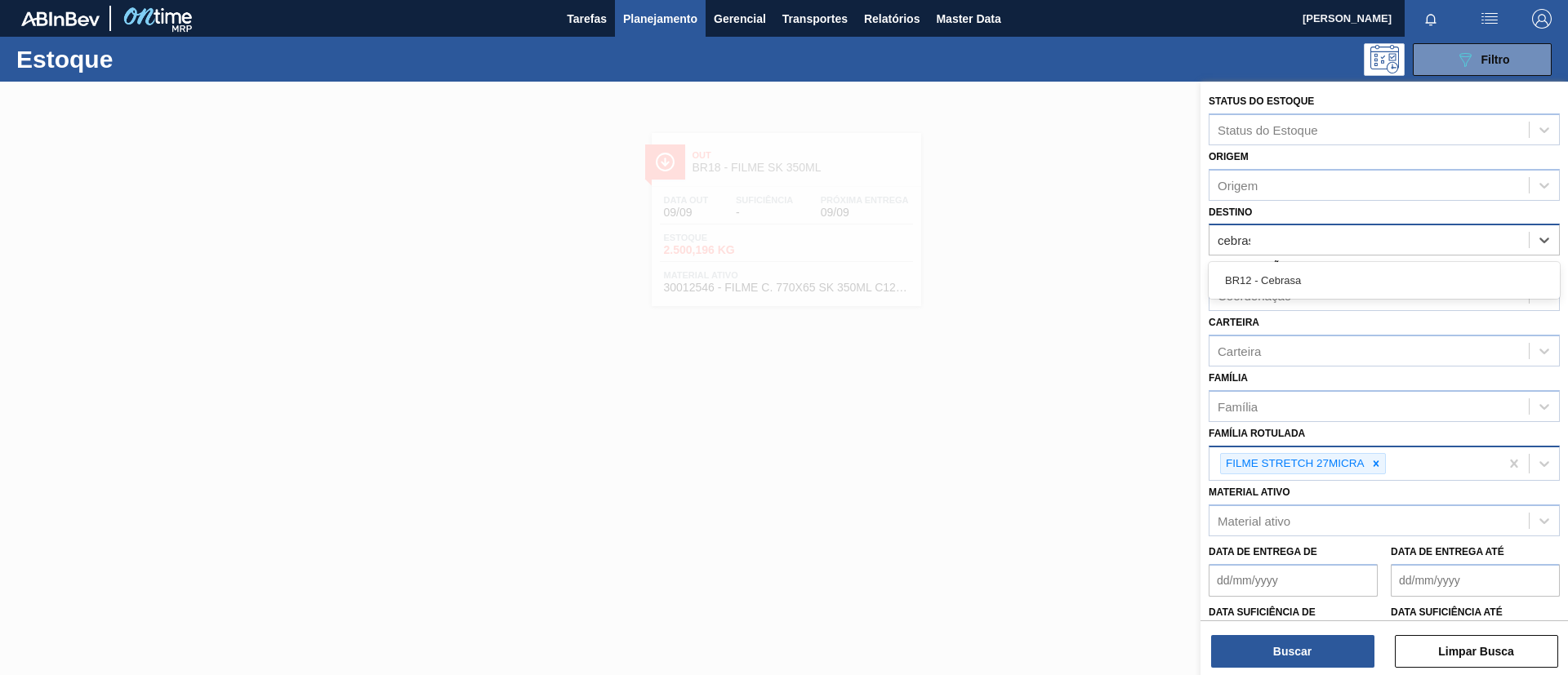
type input "cebrasa"
click at [1319, 245] on div "cebrasa" at bounding box center [1368, 240] width 320 height 24
type input "uber"
click at [1328, 264] on div "BR26 - Uberlândia" at bounding box center [1385, 280] width 351 height 37
drag, startPoint x: 1328, startPoint y: 266, endPoint x: 1304, endPoint y: 429, distance: 164.8
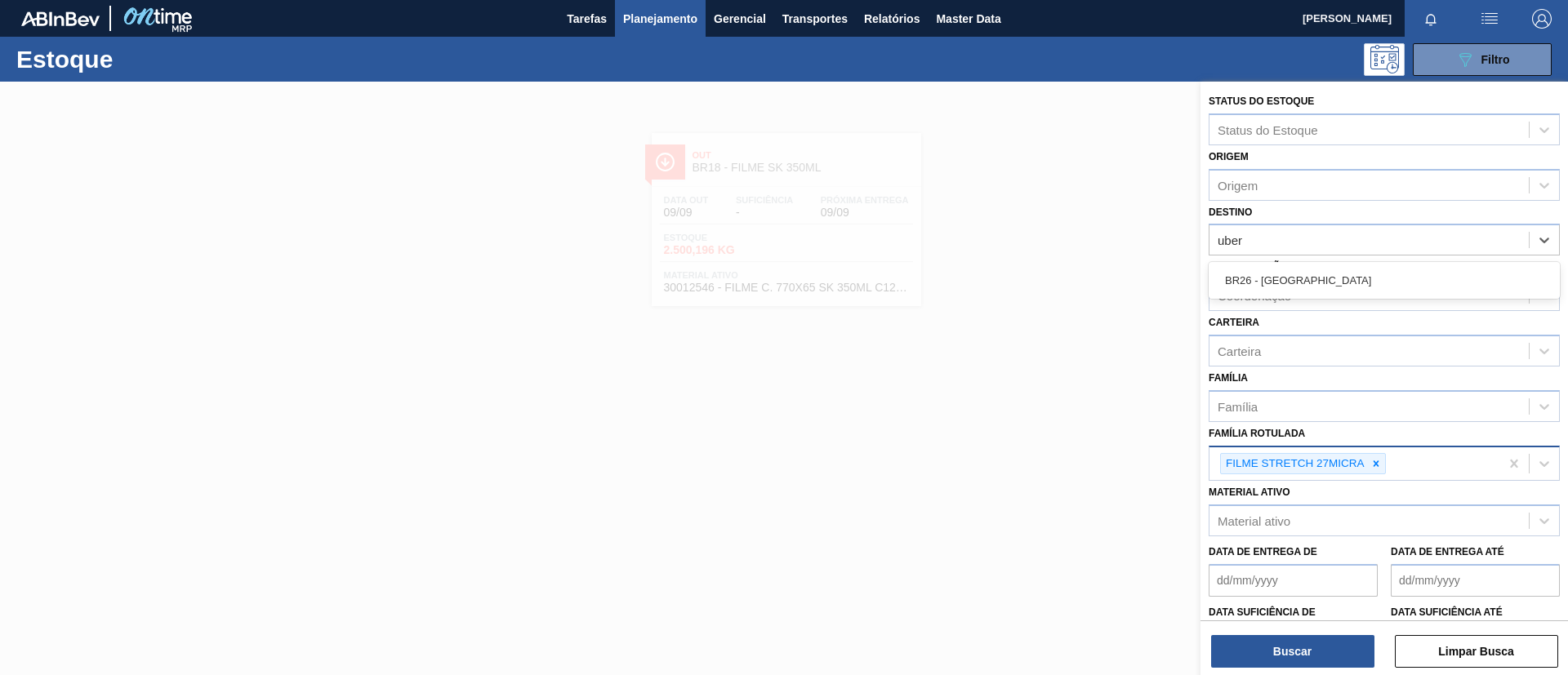
click at [1330, 267] on div "BR26 - Uberlândia" at bounding box center [1385, 280] width 351 height 30
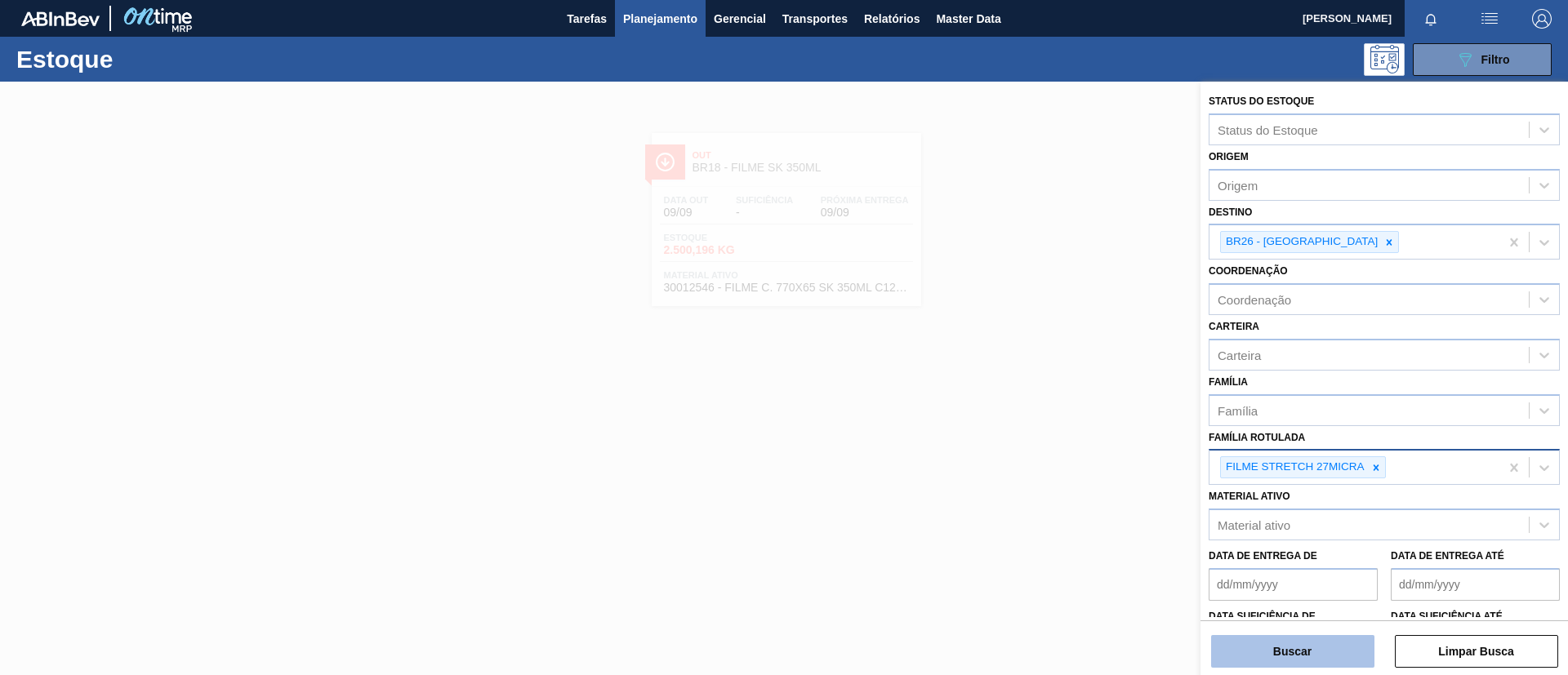
click at [1283, 661] on button "Buscar" at bounding box center [1292, 652] width 163 height 33
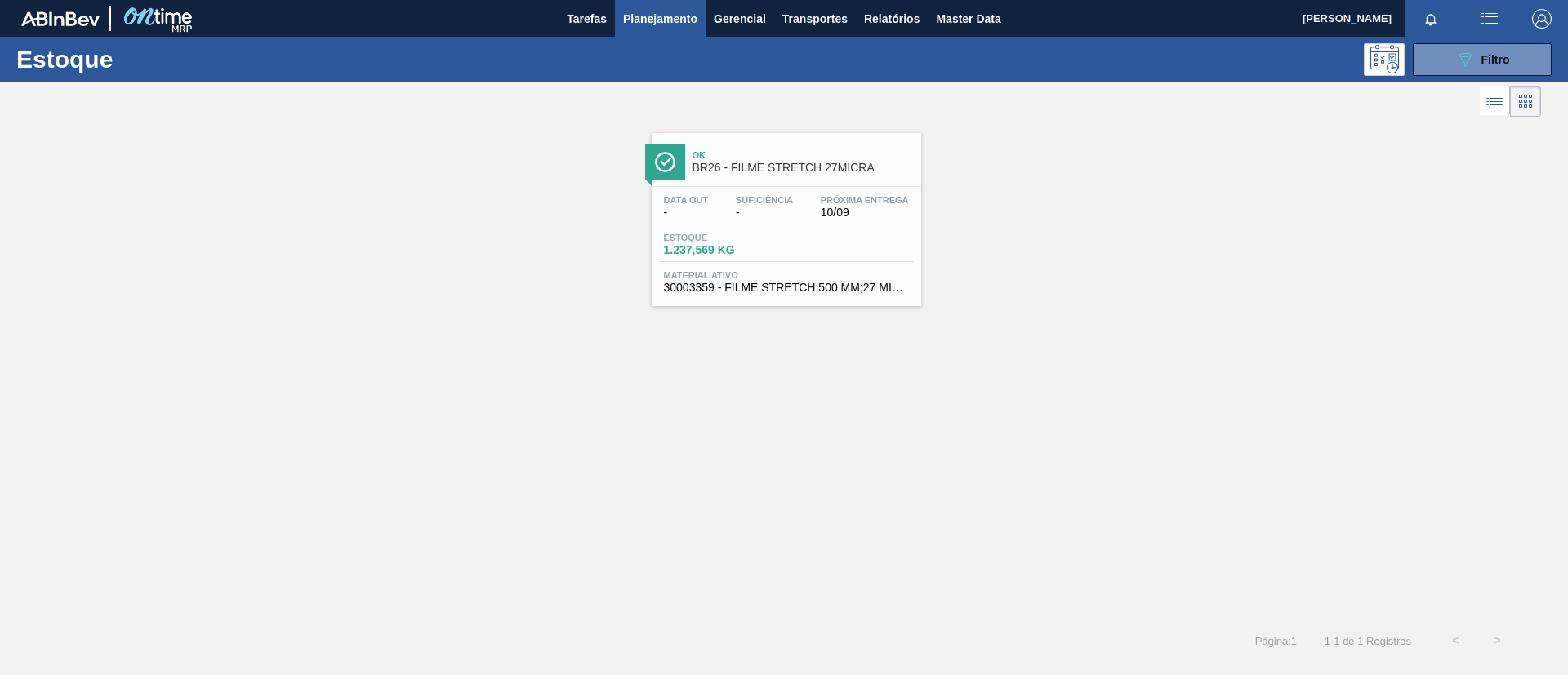
click at [754, 152] on span "Ok" at bounding box center [802, 155] width 220 height 10
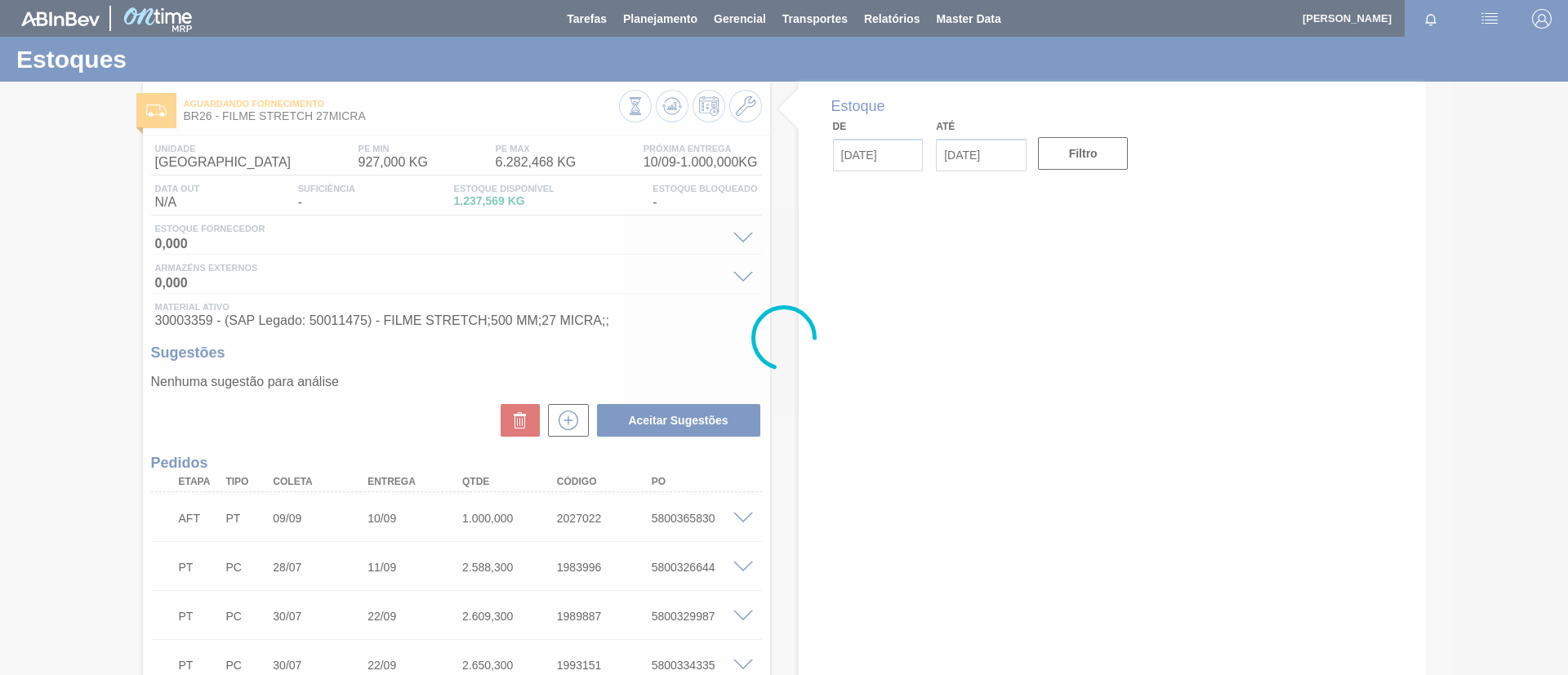
click at [629, 529] on div "AFT PT 09/09 10/09 1.000,000 2027022 5800365830" at bounding box center [452, 517] width 568 height 33
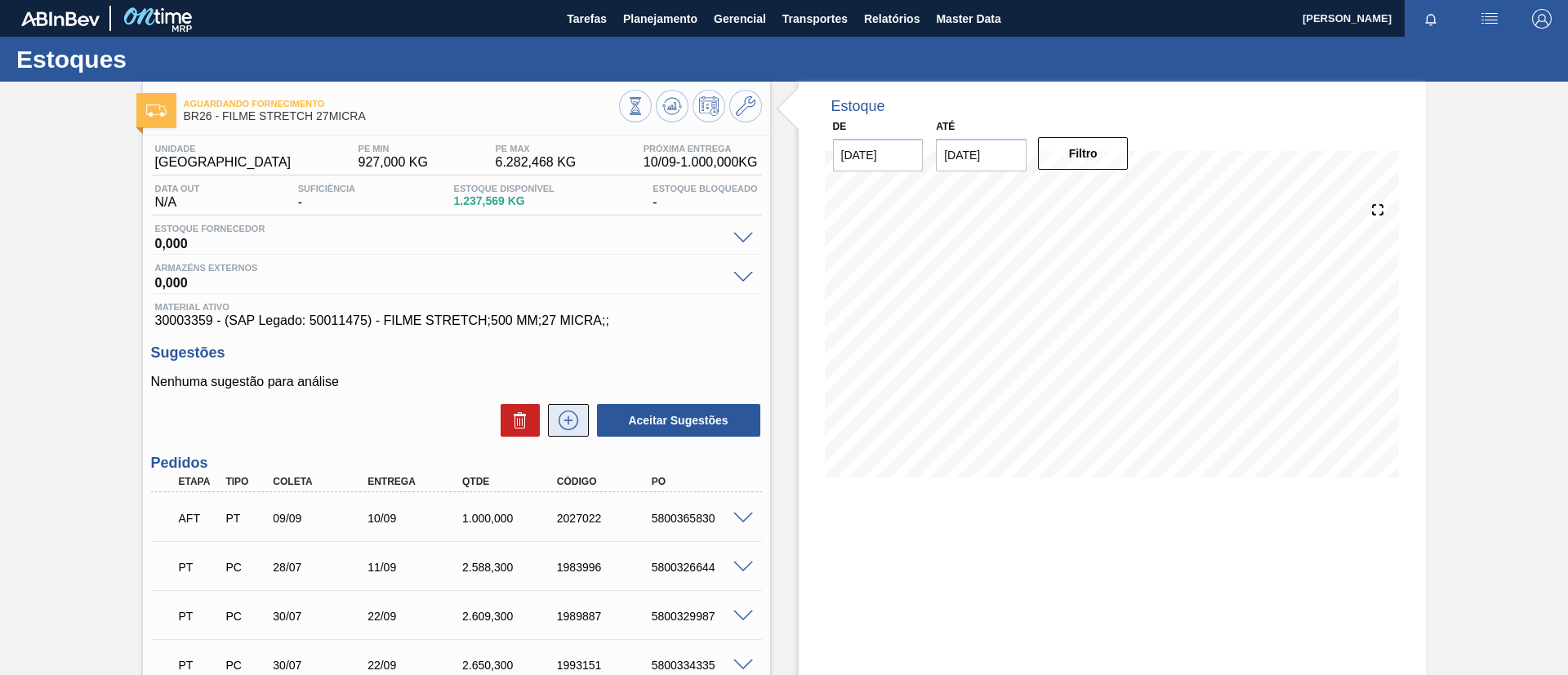
click at [579, 436] on button at bounding box center [568, 421] width 41 height 33
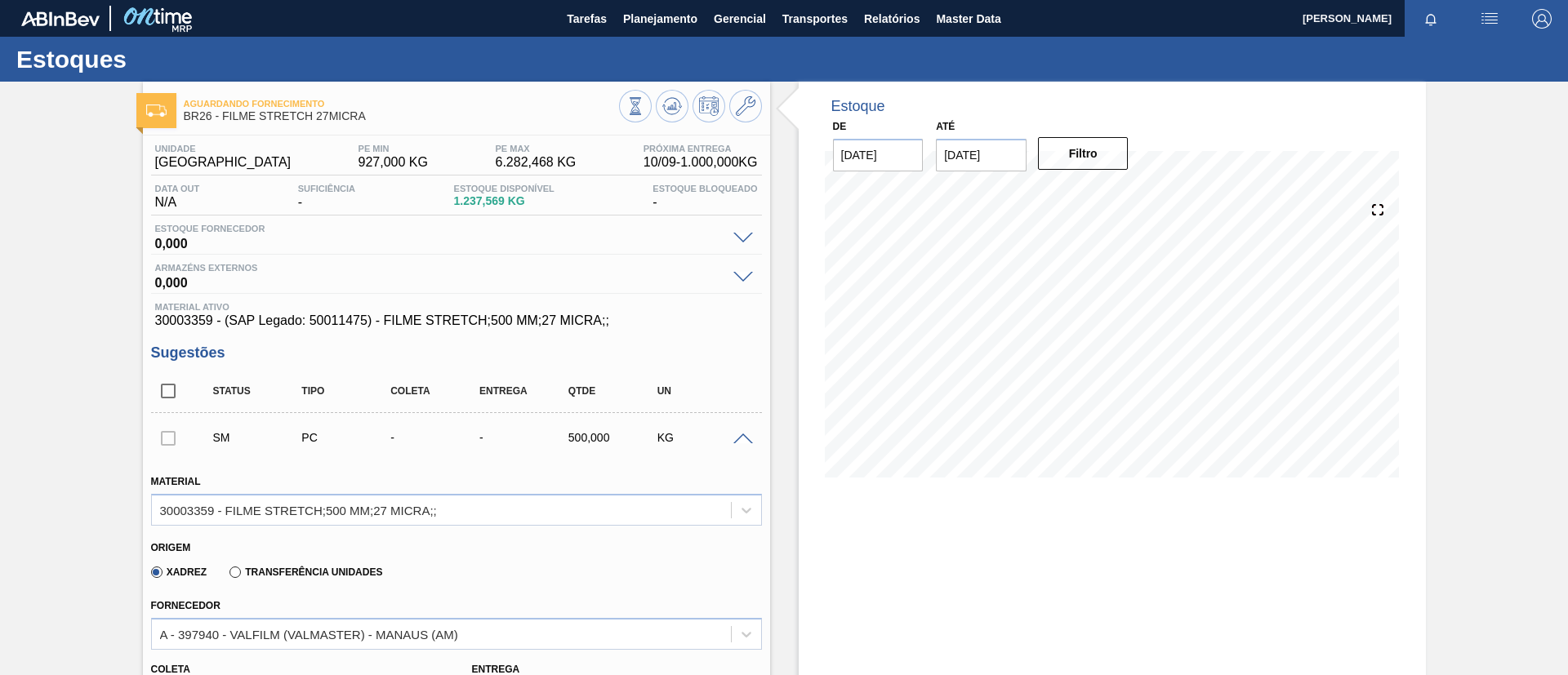
scroll to position [245, 0]
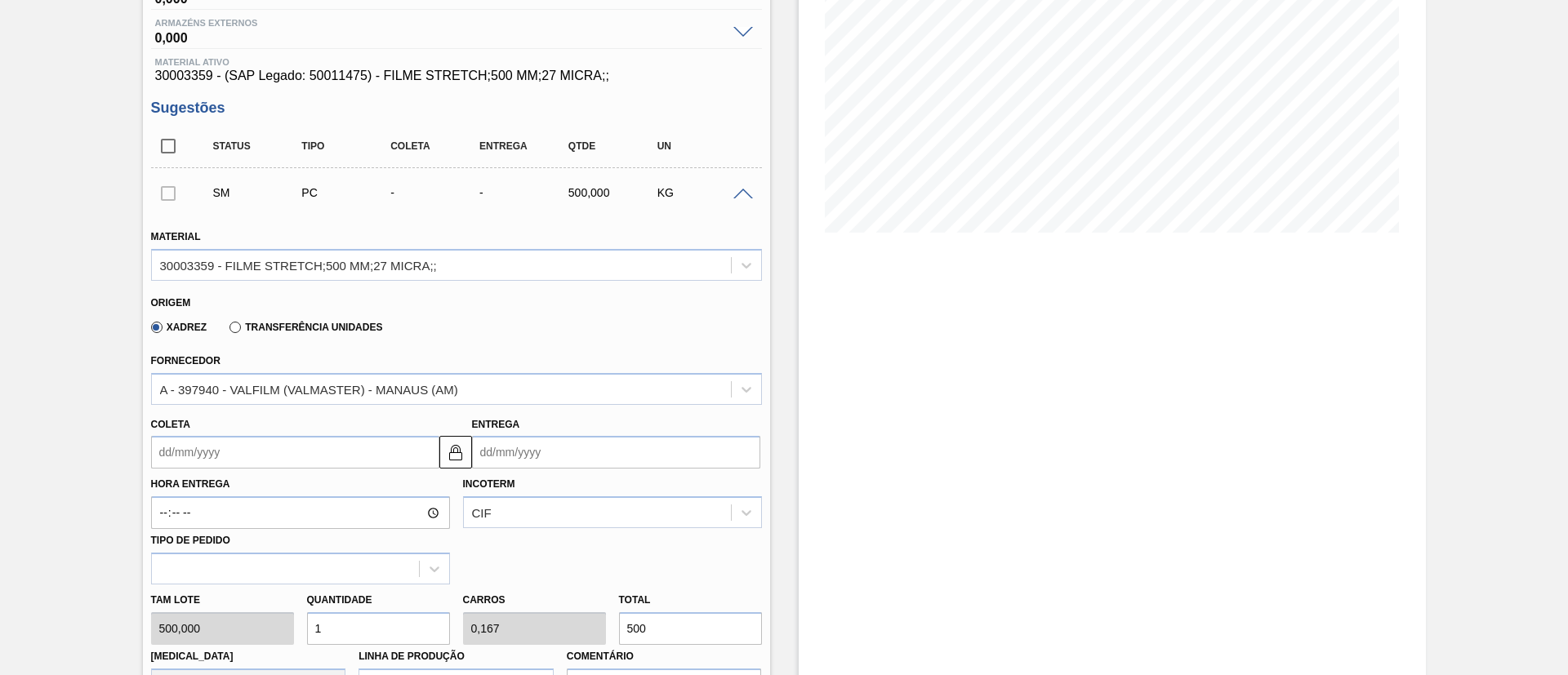
click at [300, 320] on div "Transferência Unidades" at bounding box center [302, 326] width 159 height 14
click at [302, 333] on div "Transferência Unidades" at bounding box center [302, 326] width 159 height 14
click at [304, 327] on label "Transferência Unidades" at bounding box center [306, 327] width 153 height 12
click at [227, 330] on input "Transferência Unidades" at bounding box center [227, 330] width 0 height 0
click at [306, 372] on div "Fornecedor BR14-Curitibana" at bounding box center [456, 378] width 611 height 56
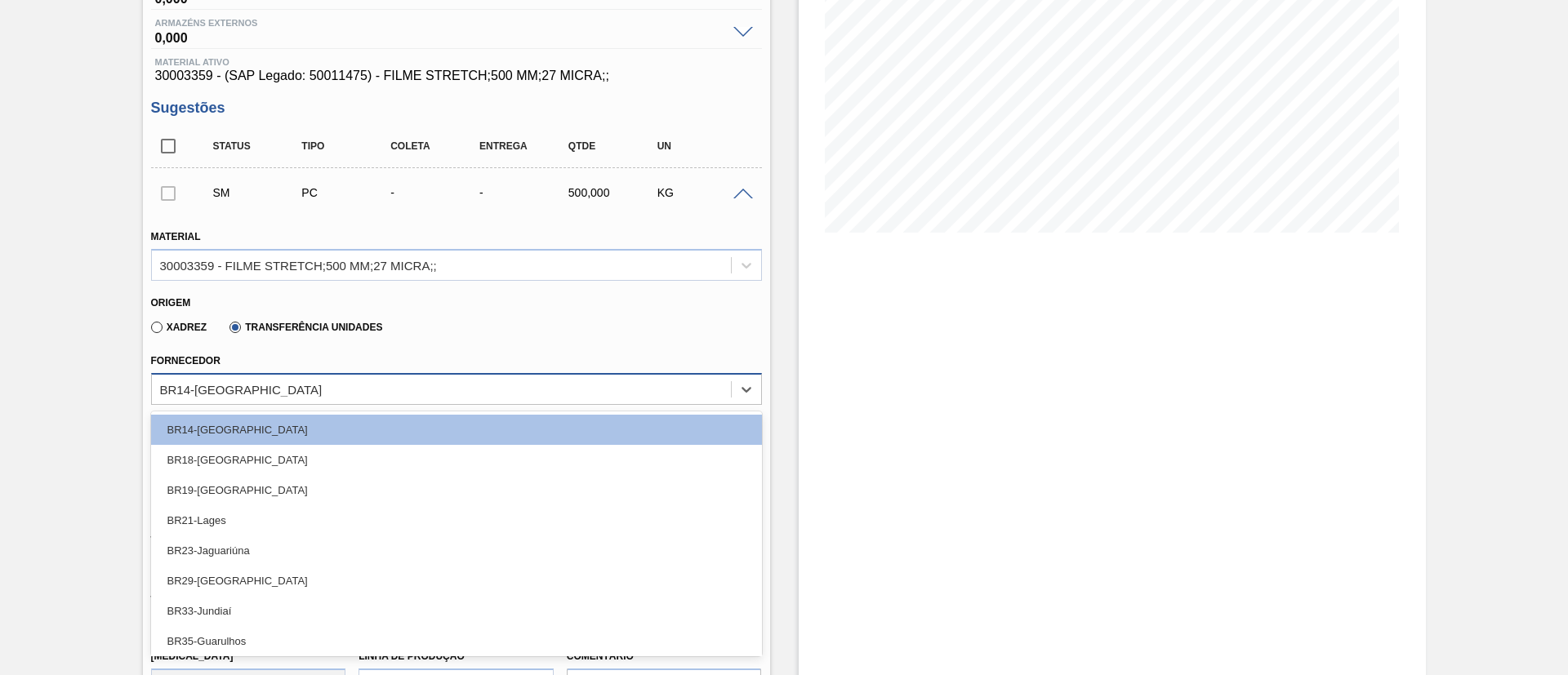
click at [311, 380] on div "BR14-Curitibana" at bounding box center [441, 389] width 579 height 24
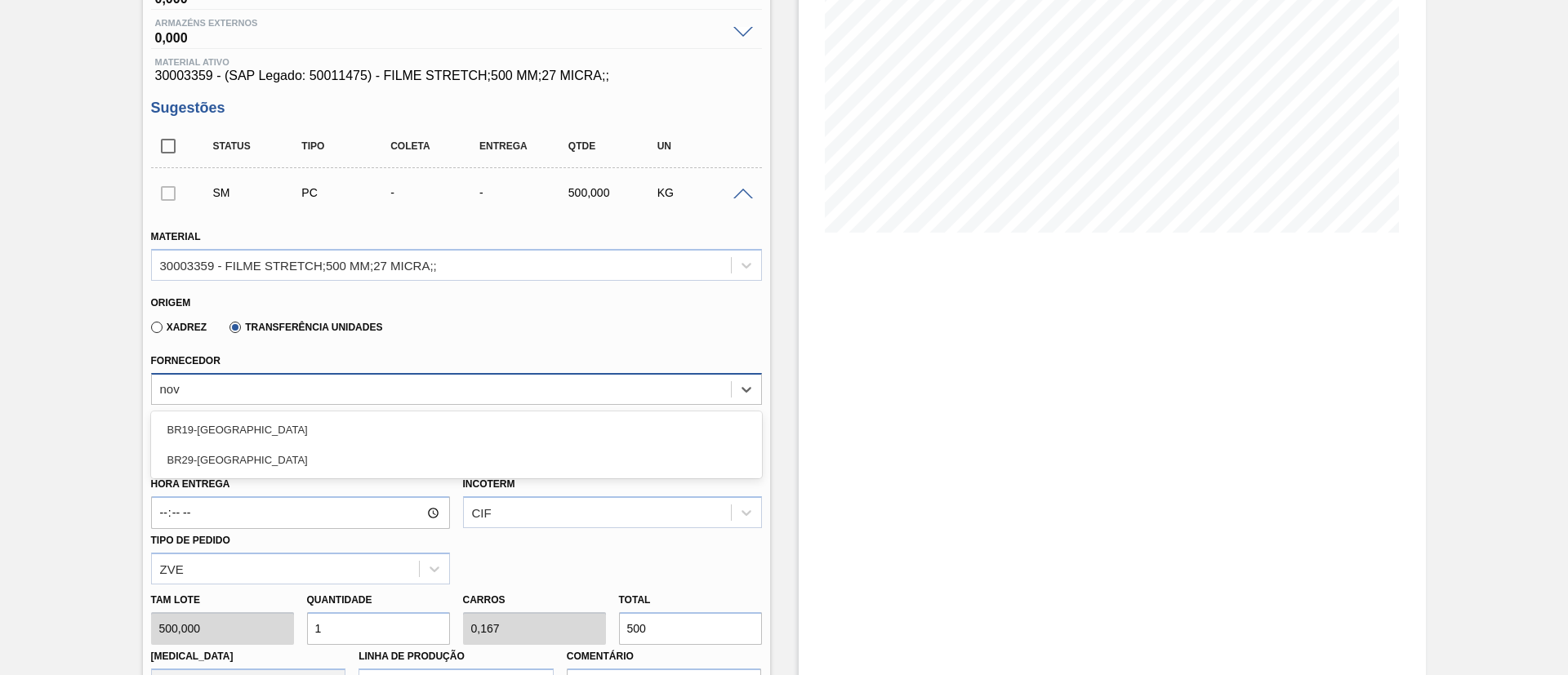
type input "nova"
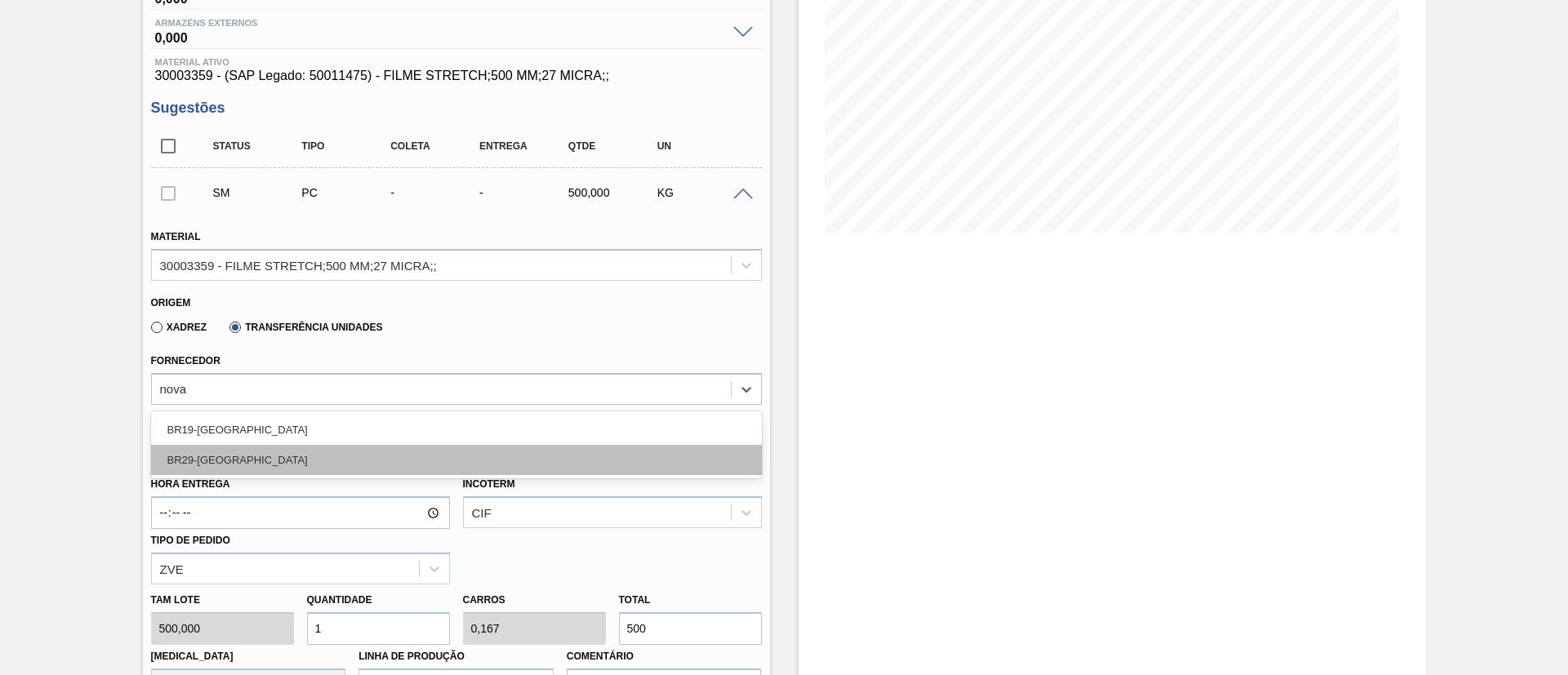
click at [277, 451] on div "BR29-Nova Minas" at bounding box center [456, 460] width 611 height 30
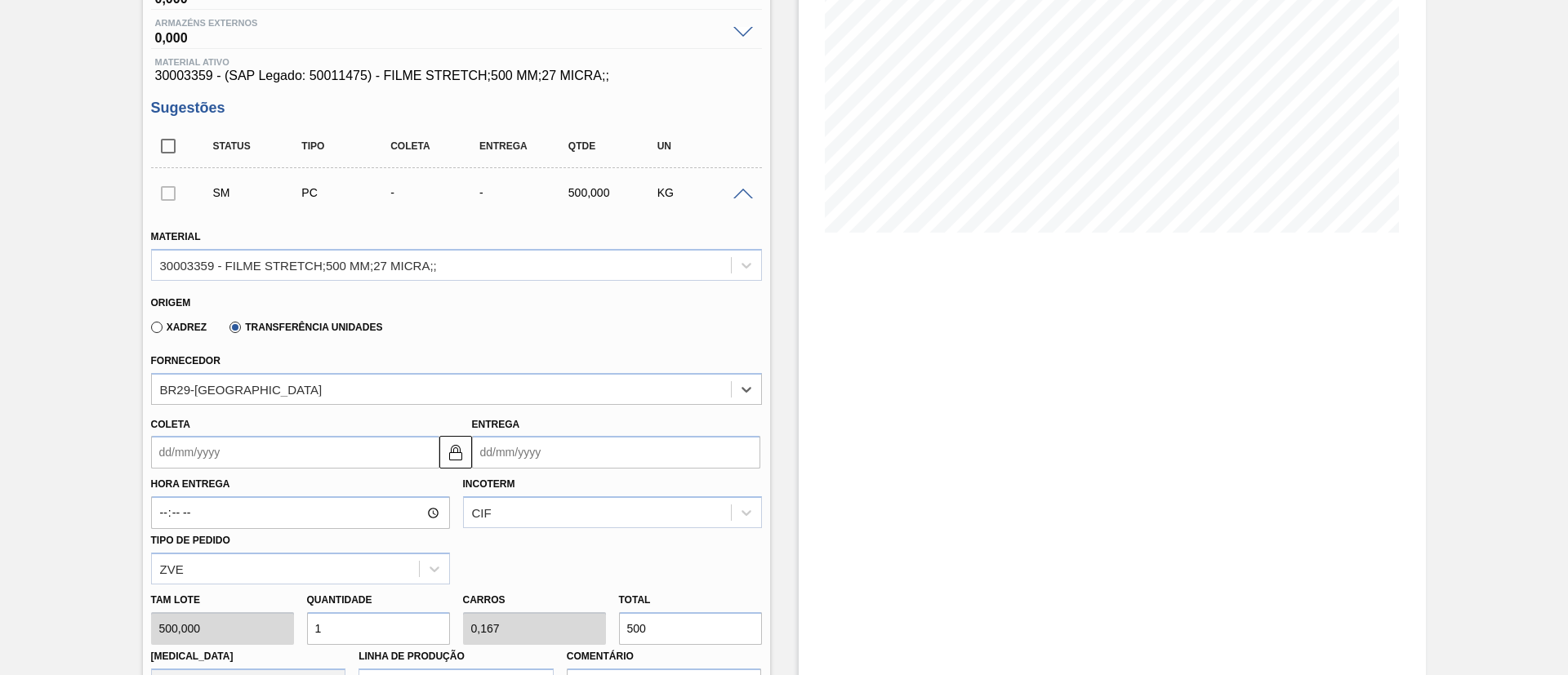
click at [277, 452] on input "Coleta" at bounding box center [294, 453] width 289 height 33
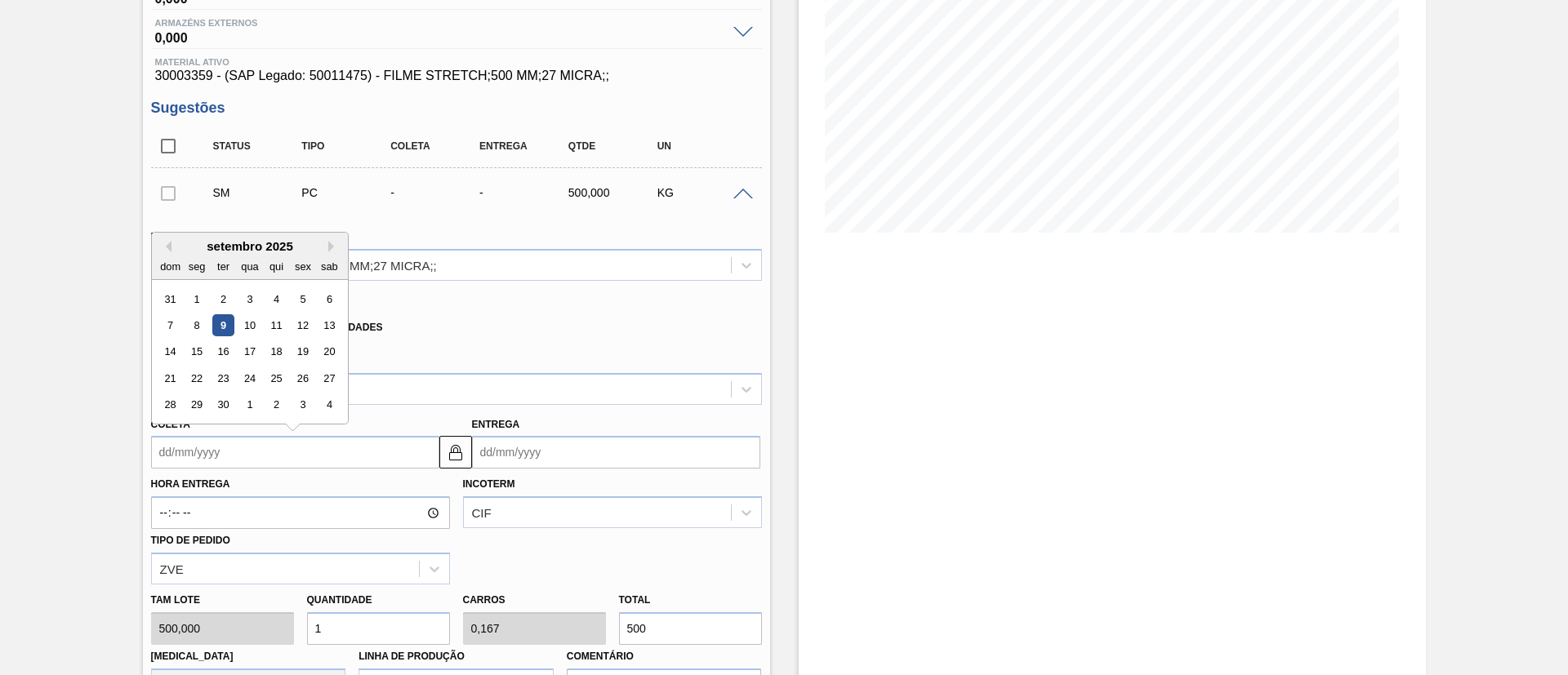
click at [230, 322] on div "9" at bounding box center [222, 325] width 22 height 22
type input "[DATE]"
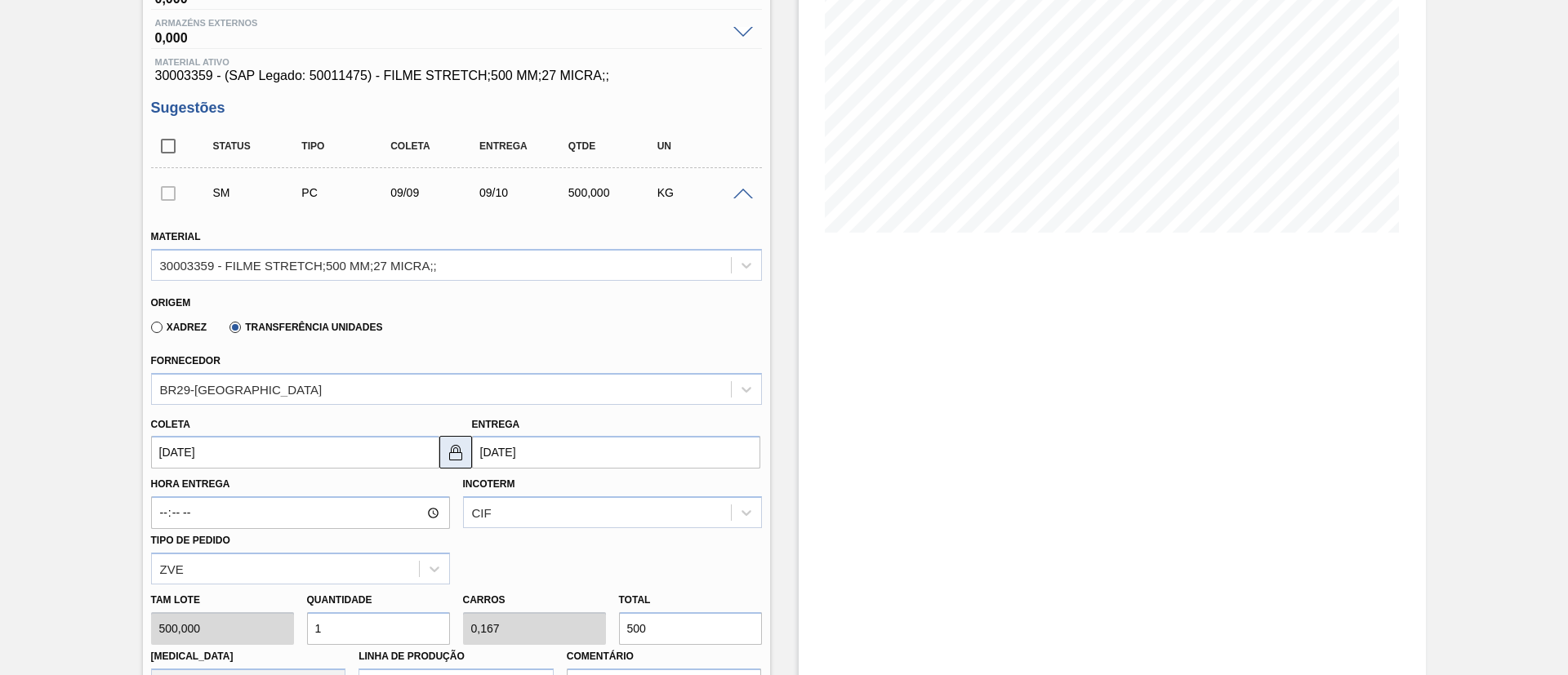
click at [453, 447] on img at bounding box center [456, 452] width 19 height 19
click at [500, 449] on input "[DATE]" at bounding box center [616, 453] width 289 height 33
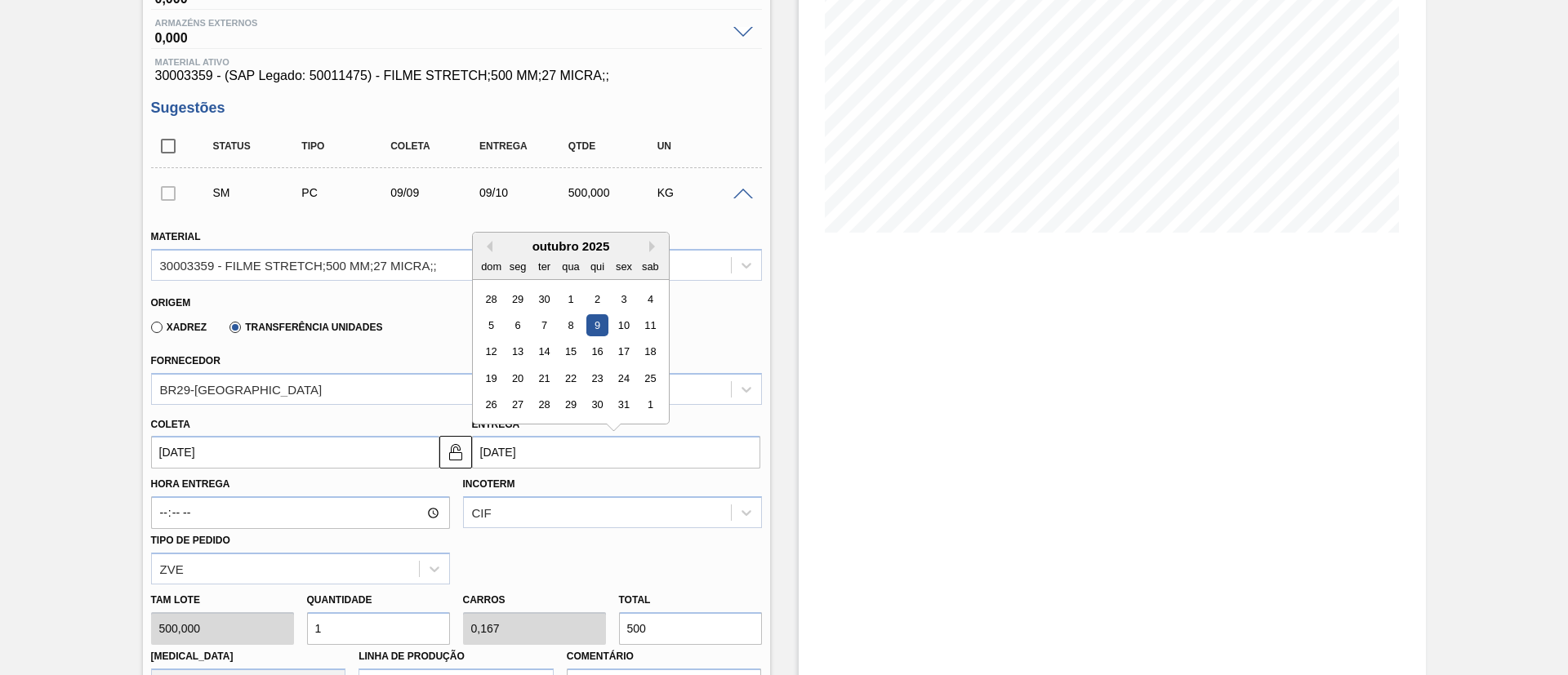
click at [492, 246] on div "outubro 2025" at bounding box center [571, 246] width 196 height 14
click at [490, 246] on button "Previous Month" at bounding box center [487, 246] width 12 height 12
click at [570, 326] on div "10" at bounding box center [570, 325] width 22 height 22
type input "10/09/2025"
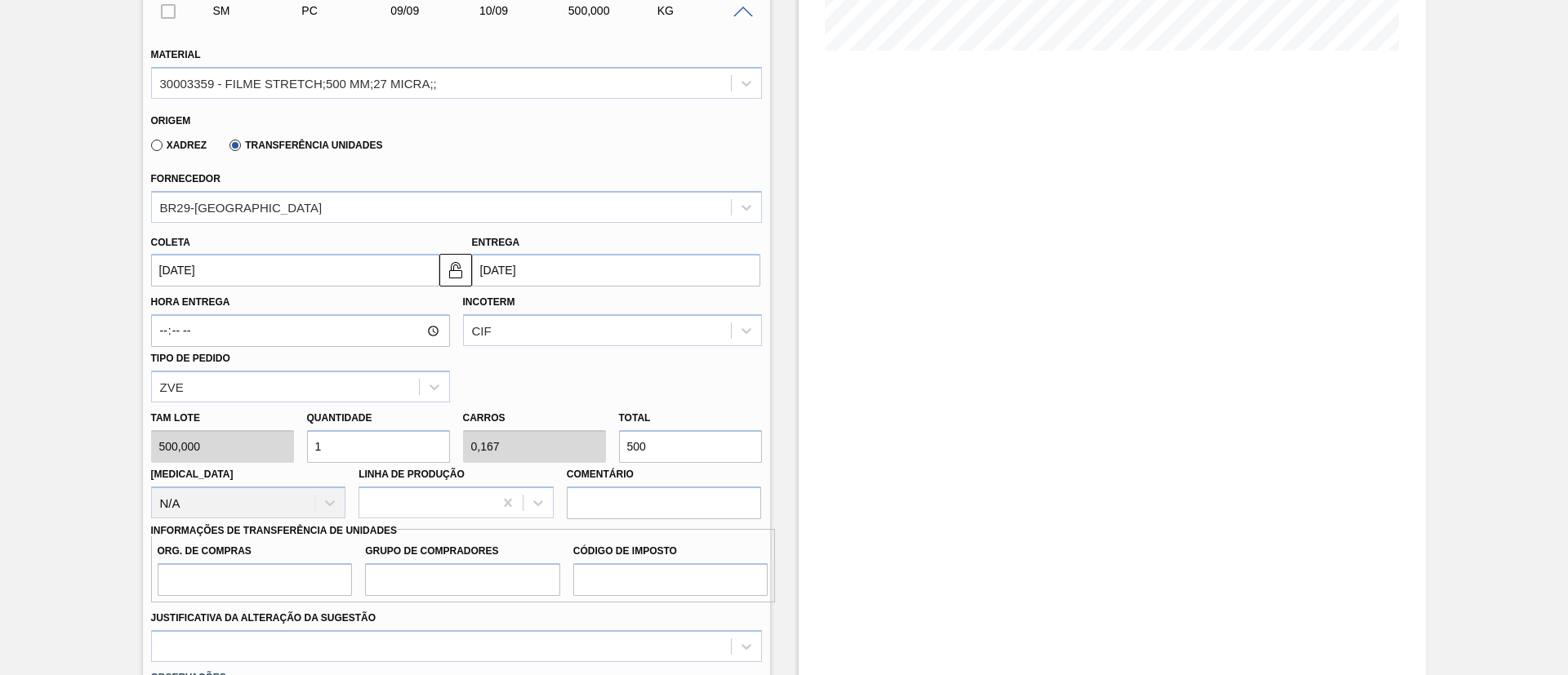
scroll to position [490, 0]
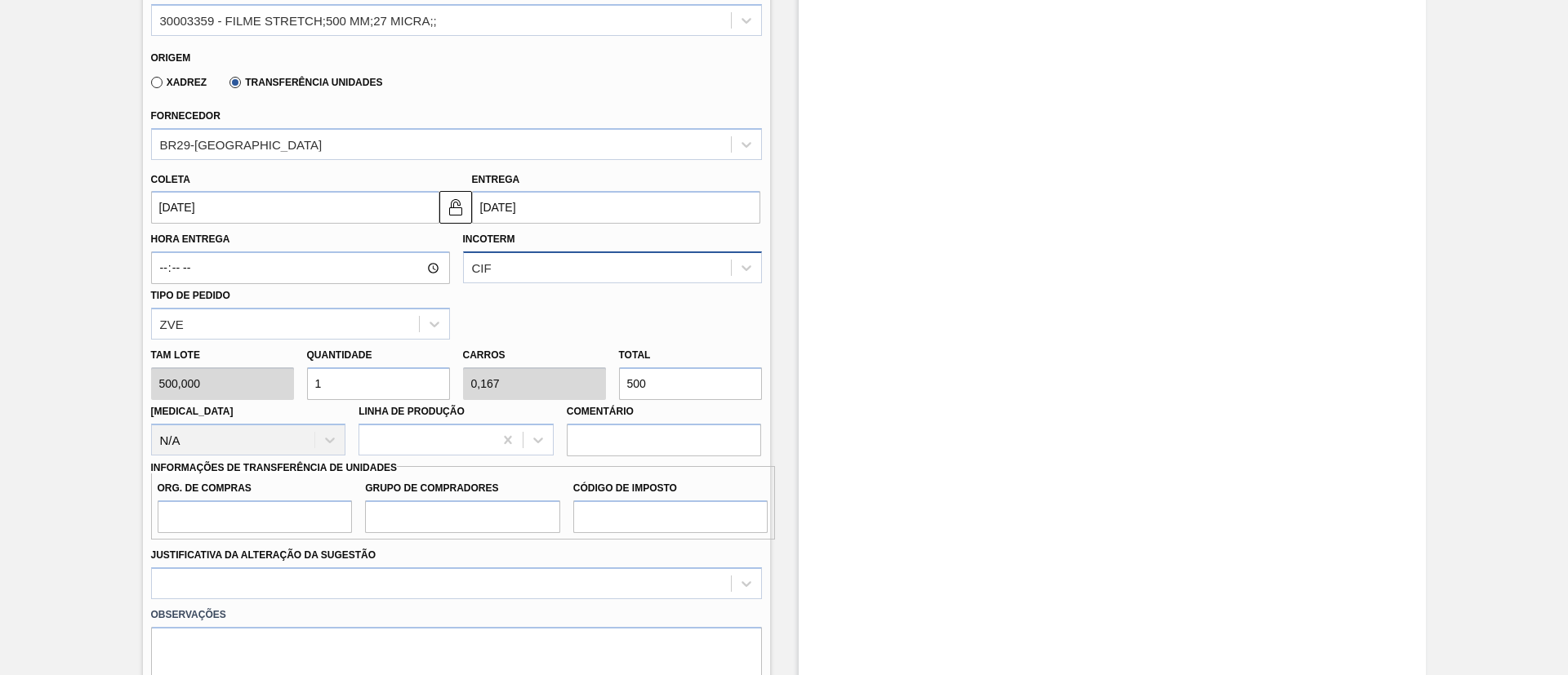
click at [489, 264] on div "CIF" at bounding box center [482, 268] width 19 height 14
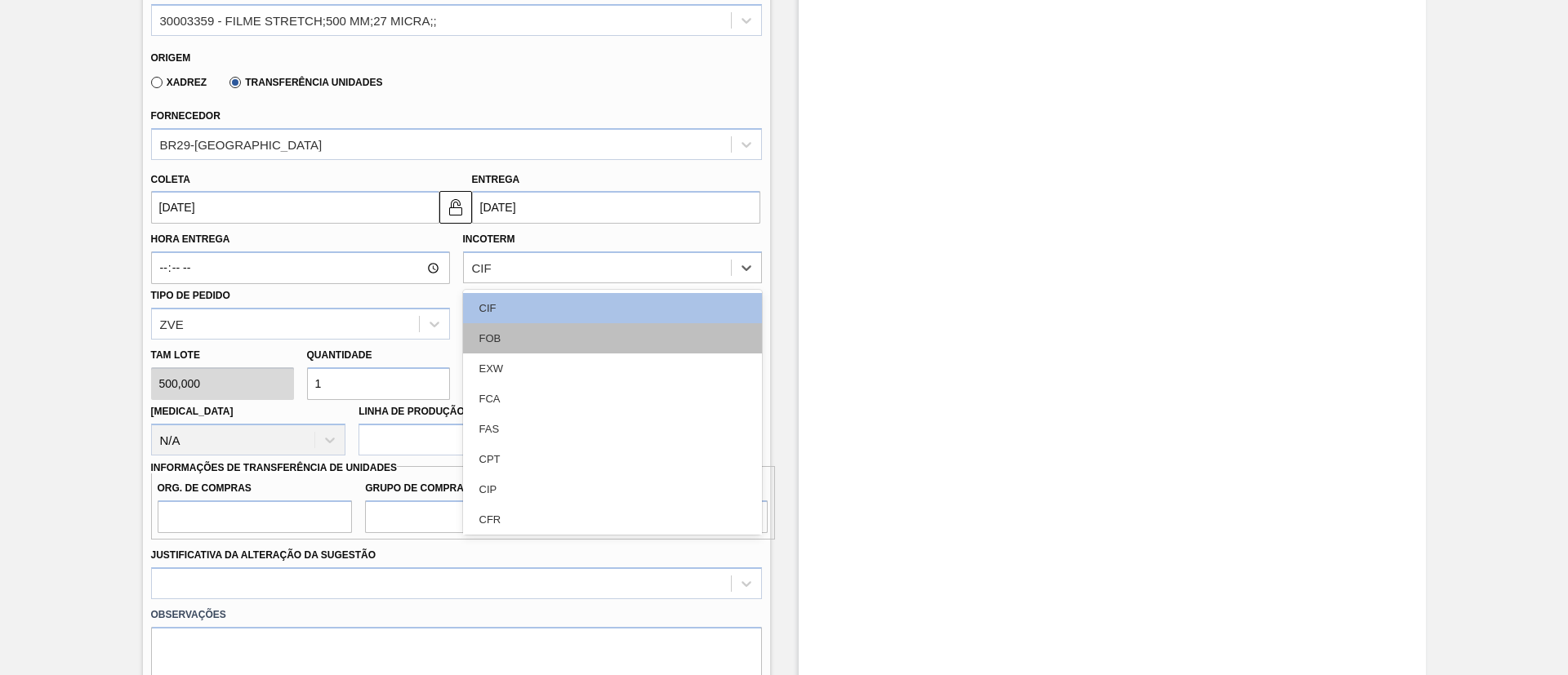
click at [495, 324] on div "FOB" at bounding box center [612, 338] width 299 height 30
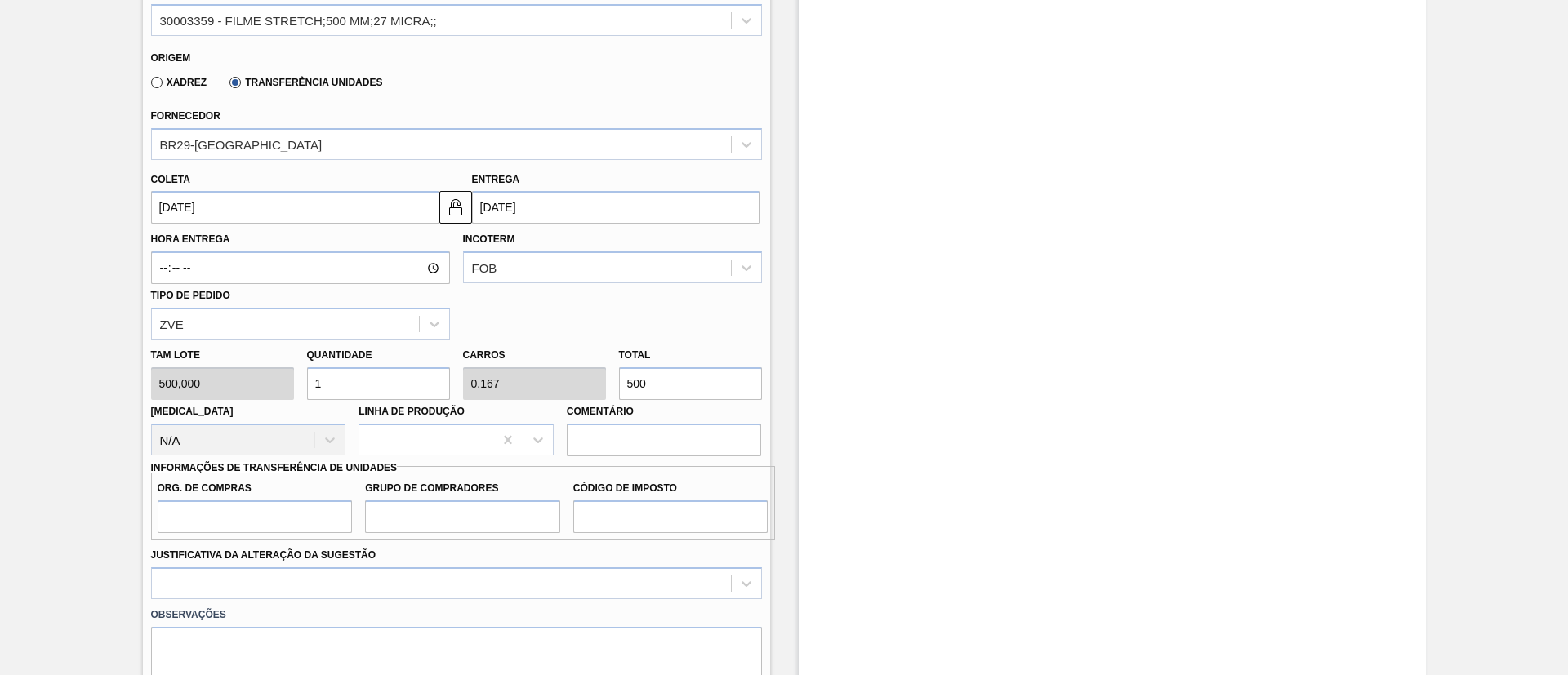
drag, startPoint x: 665, startPoint y: 366, endPoint x: 624, endPoint y: 368, distance: 41.0
click at [624, 367] on div "Total 500" at bounding box center [690, 372] width 143 height 56
click at [494, 368] on div "Tam lote 500,000 Quantidade 1 Carros 0,167 Total 500 Doca N/A Linha de Produção…" at bounding box center [457, 398] width 624 height 117
paste input "1.302"
type input "2,604"
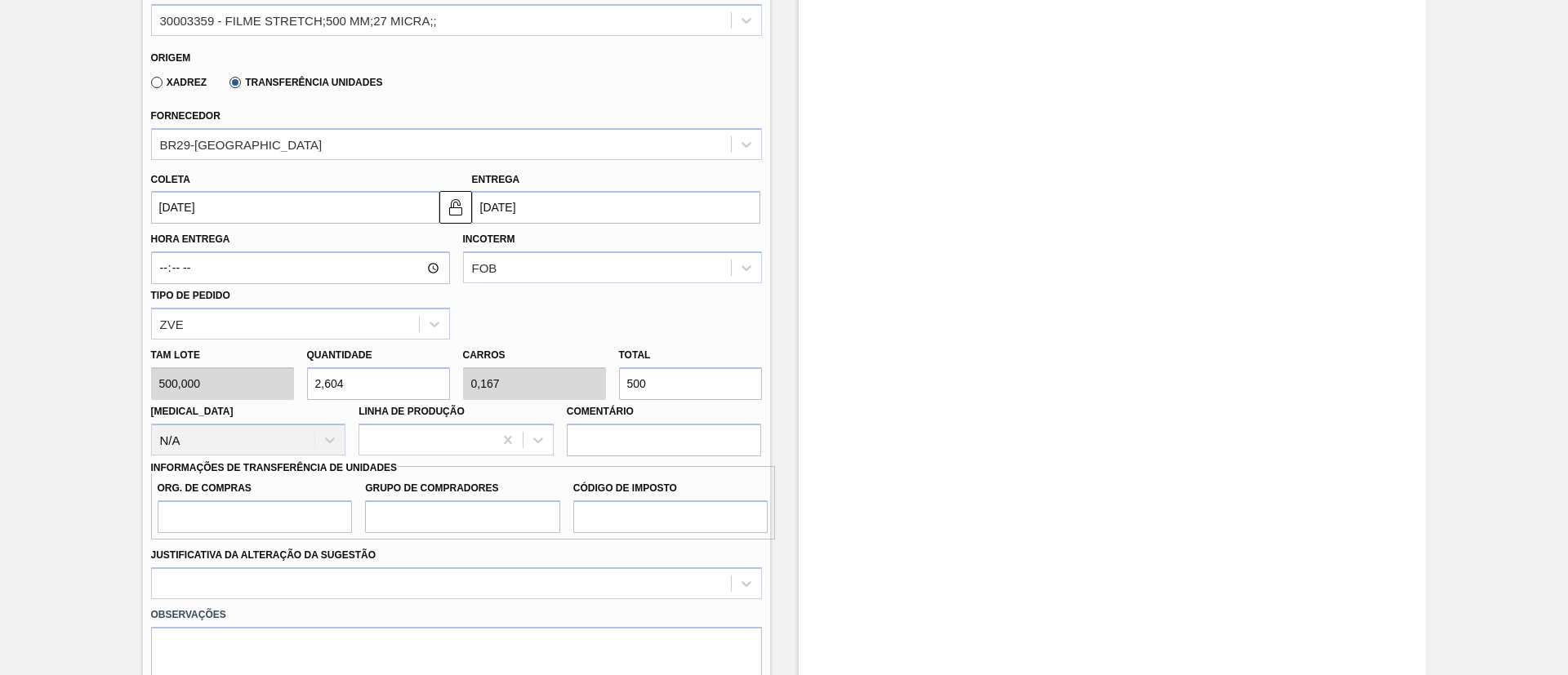
type input "0,434"
type input "1.302"
drag, startPoint x: 317, startPoint y: 521, endPoint x: 325, endPoint y: 533, distance: 14.4
click at [316, 521] on input "Org. de Compras" at bounding box center [255, 517] width 195 height 33
type input "BR00"
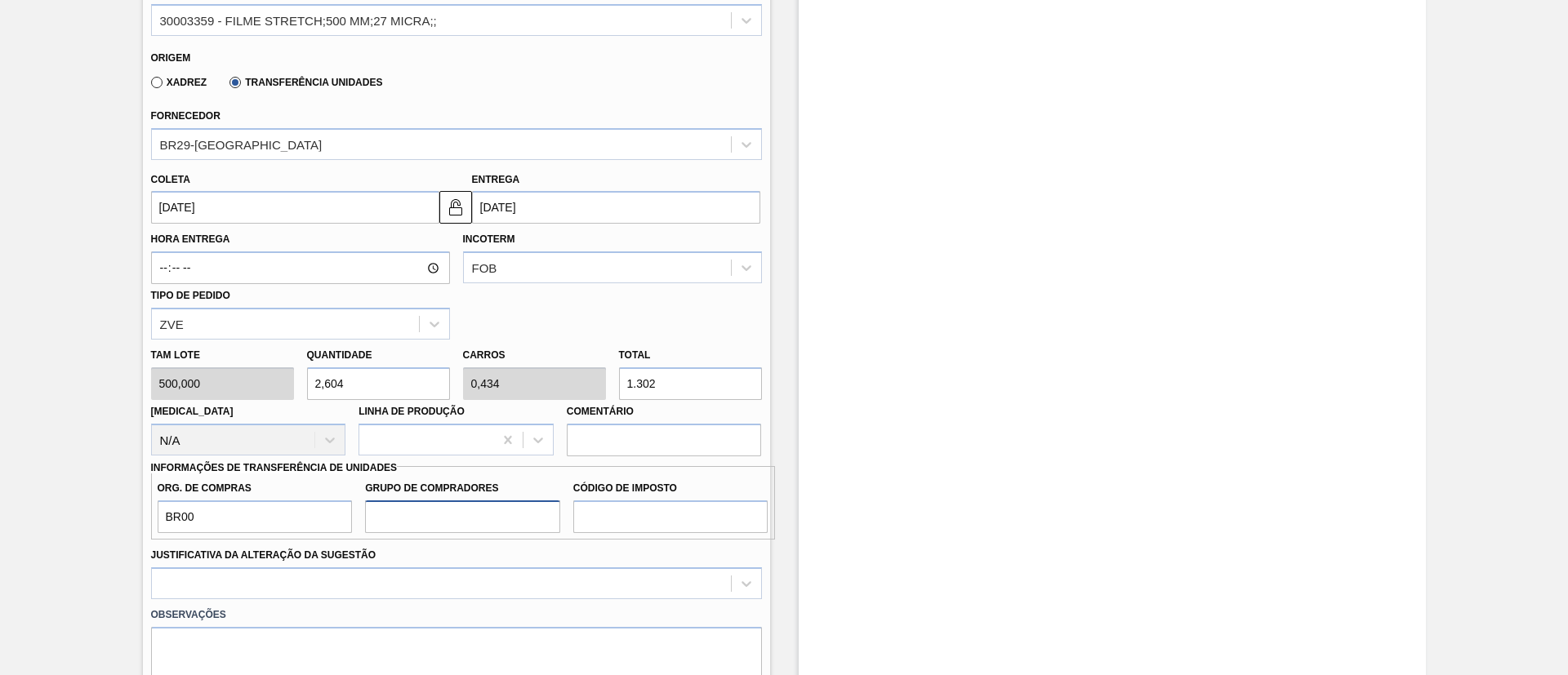
click at [451, 511] on input "Grupo de Compradores" at bounding box center [462, 517] width 195 height 33
type input "A01"
click at [626, 509] on input "Código de Imposto" at bounding box center [671, 517] width 195 height 33
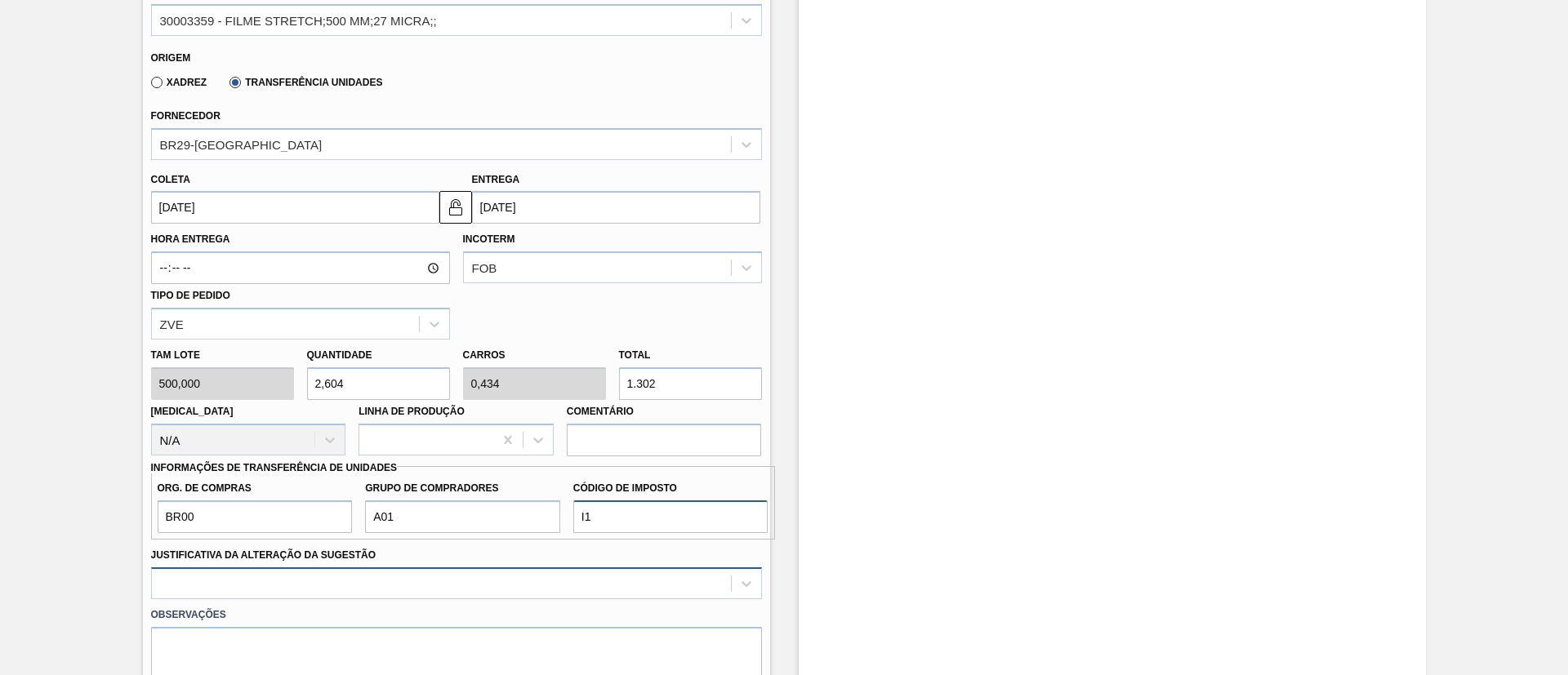
type input "I1"
click at [521, 581] on div at bounding box center [456, 583] width 611 height 32
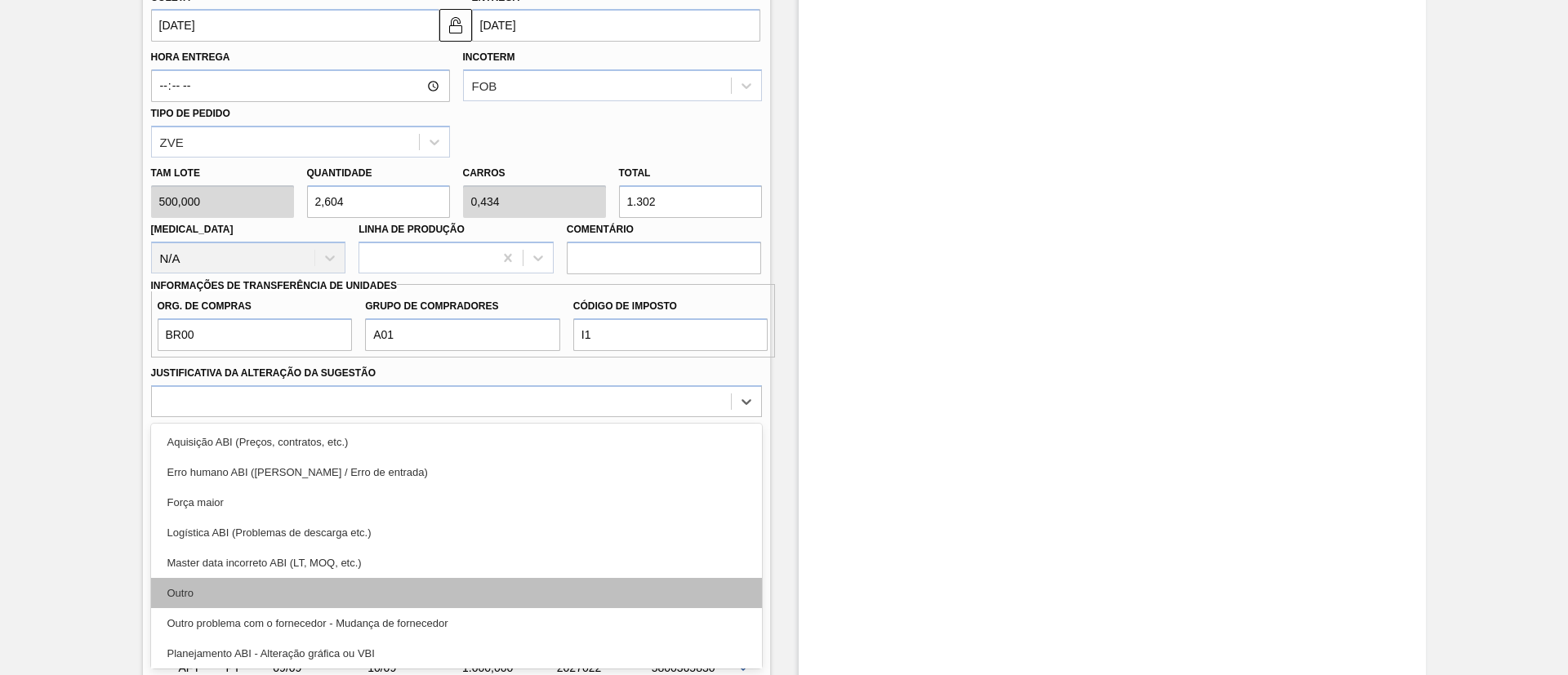
click at [378, 579] on div "Outro" at bounding box center [456, 593] width 611 height 30
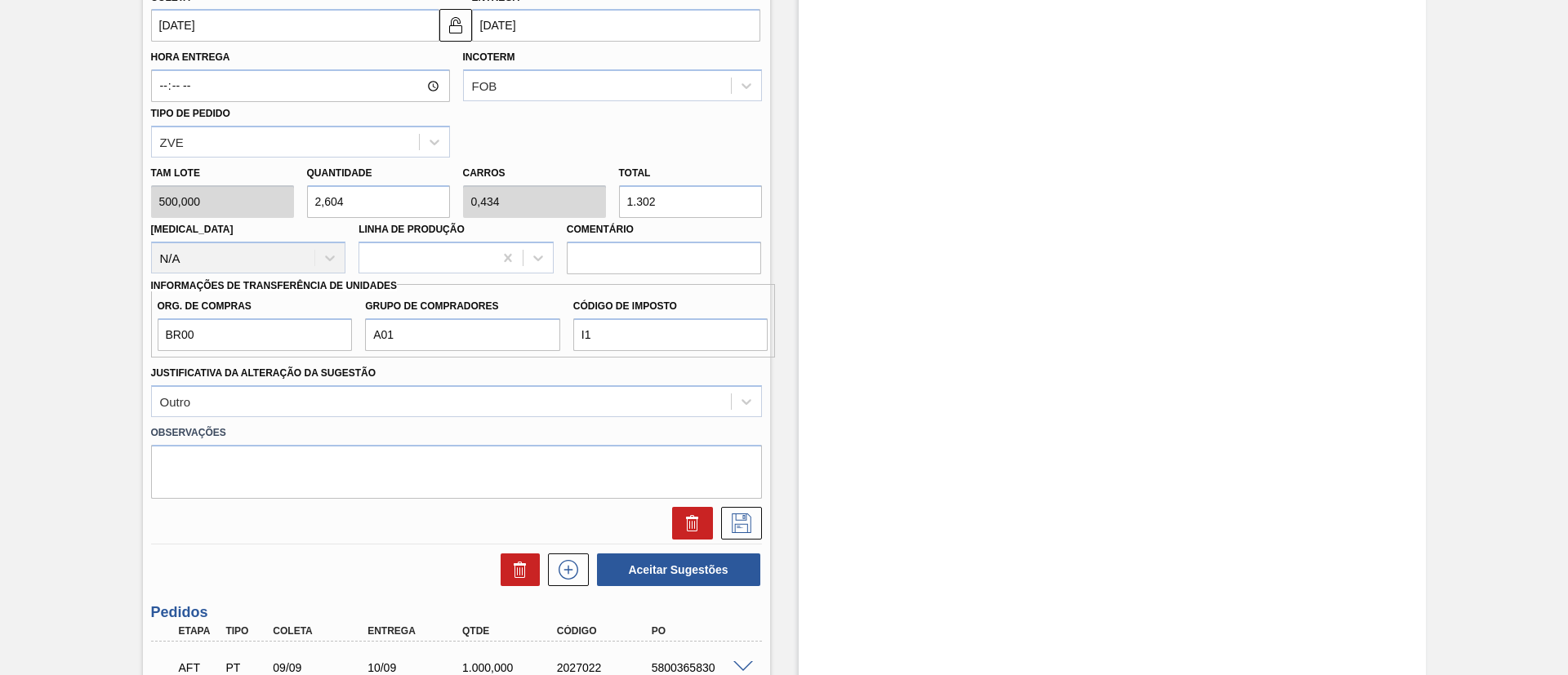
click at [767, 524] on div "Unidade Uberlândia PE MIN 927,000 KG PE MAX 6.282,468 KG Próxima Entrega 10/09 …" at bounding box center [456, 262] width 627 height 1598
click at [751, 524] on icon at bounding box center [741, 523] width 26 height 19
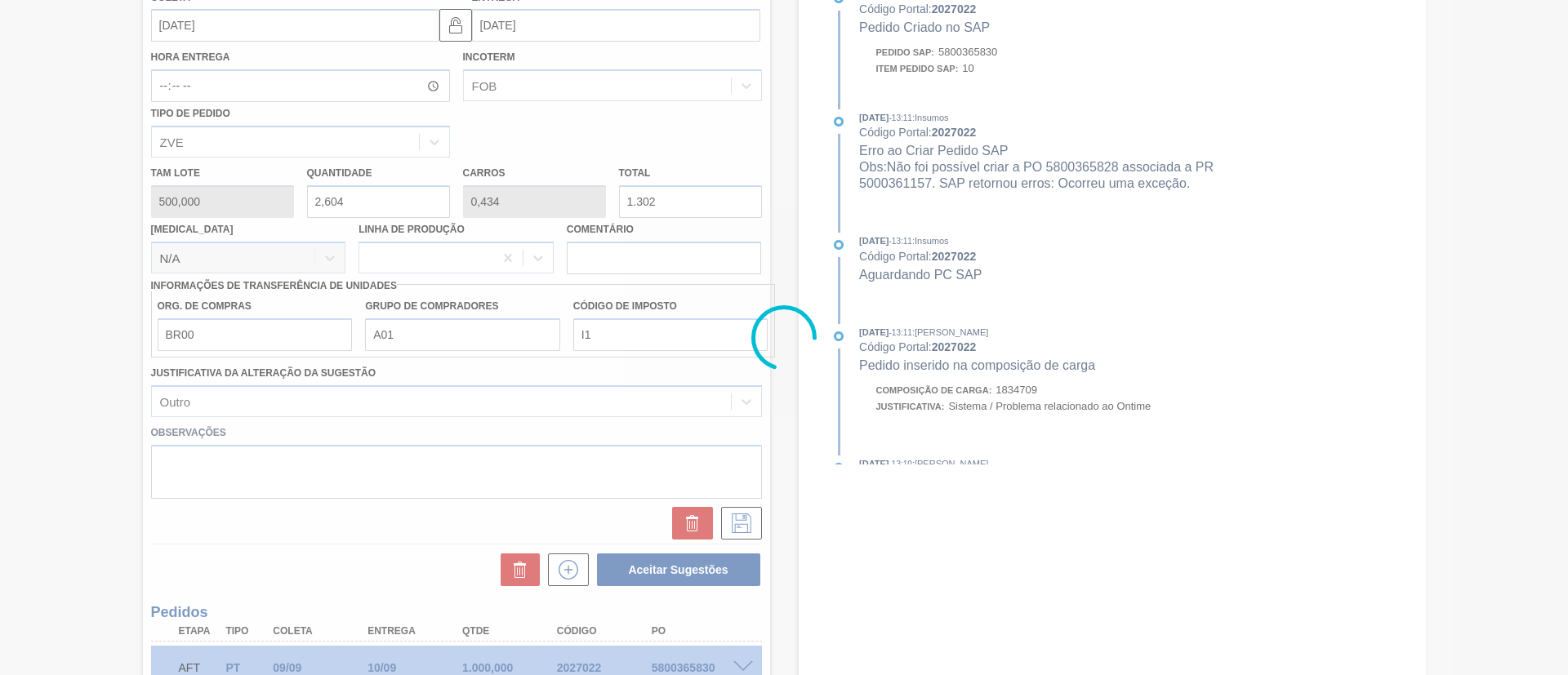
scroll to position [313, 0]
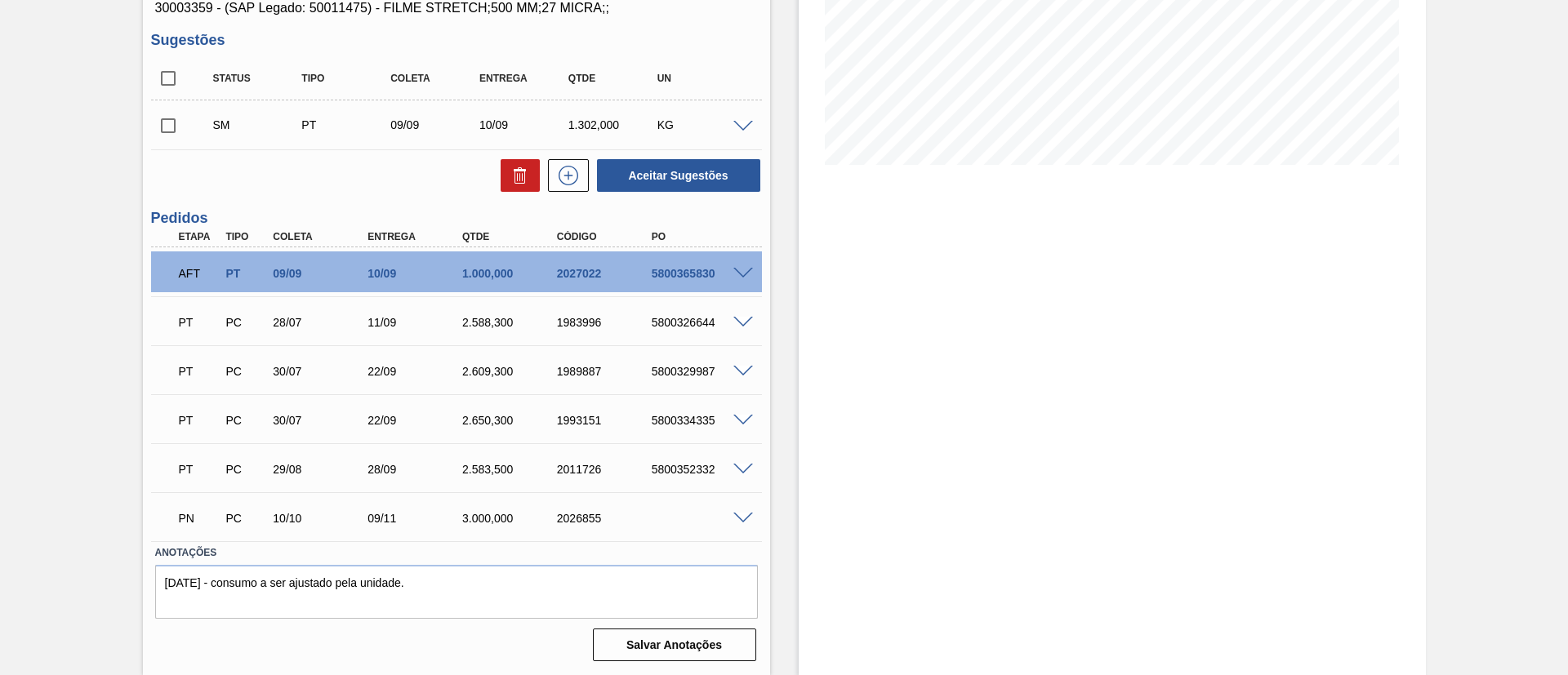
click at [166, 121] on input "checkbox" at bounding box center [168, 126] width 35 height 35
click at [744, 119] on div at bounding box center [745, 125] width 33 height 13
click at [739, 121] on div at bounding box center [745, 125] width 33 height 13
click at [739, 121] on span at bounding box center [742, 127] width 19 height 13
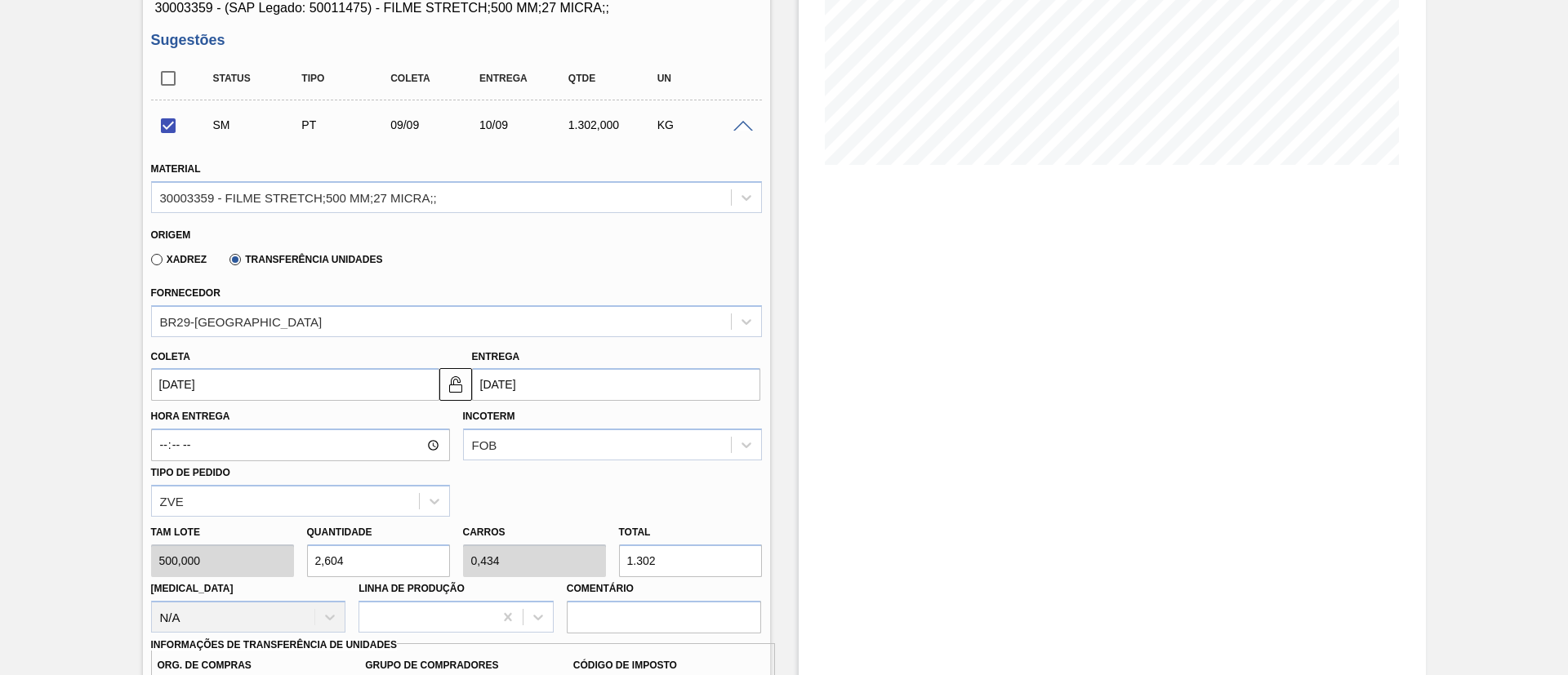
click at [739, 121] on span at bounding box center [742, 127] width 19 height 13
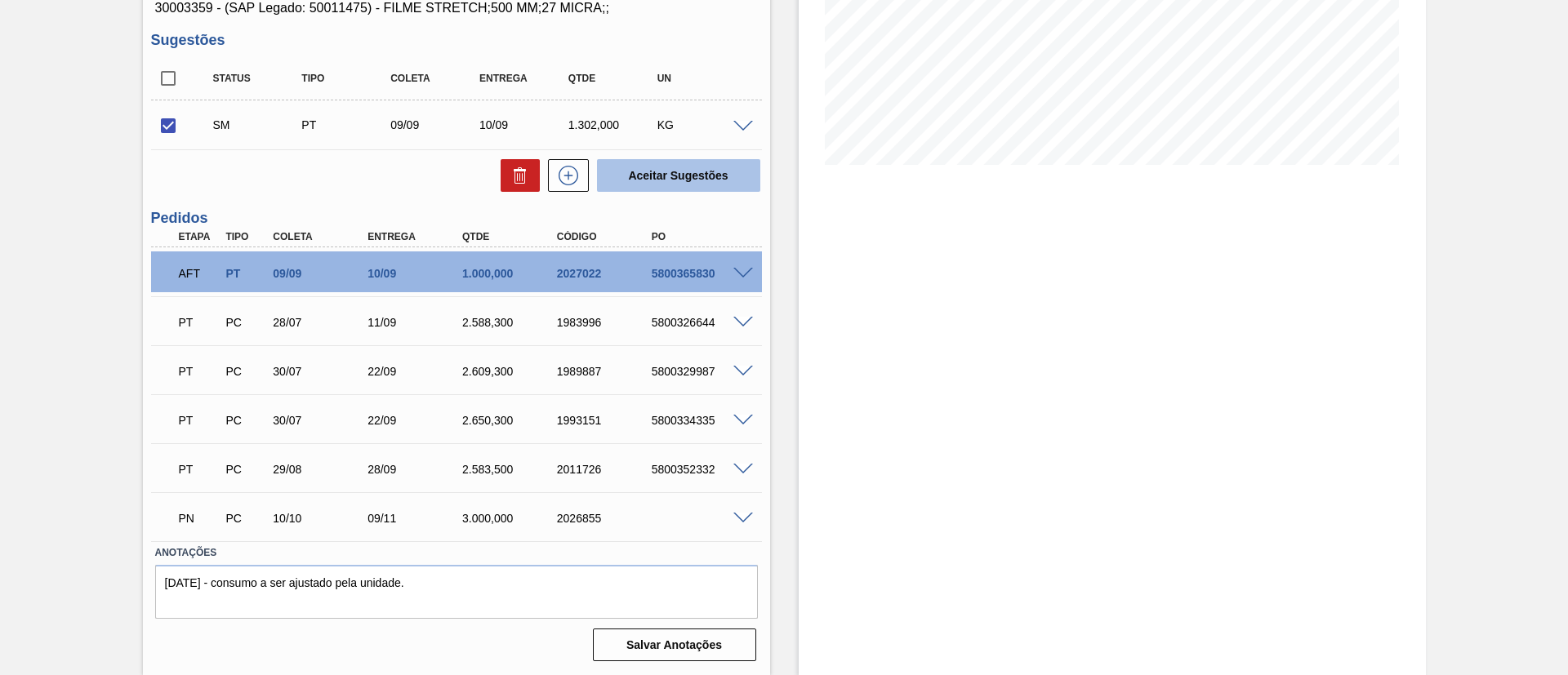
click at [713, 175] on button "Aceitar Sugestões" at bounding box center [678, 176] width 163 height 33
checkbox input "false"
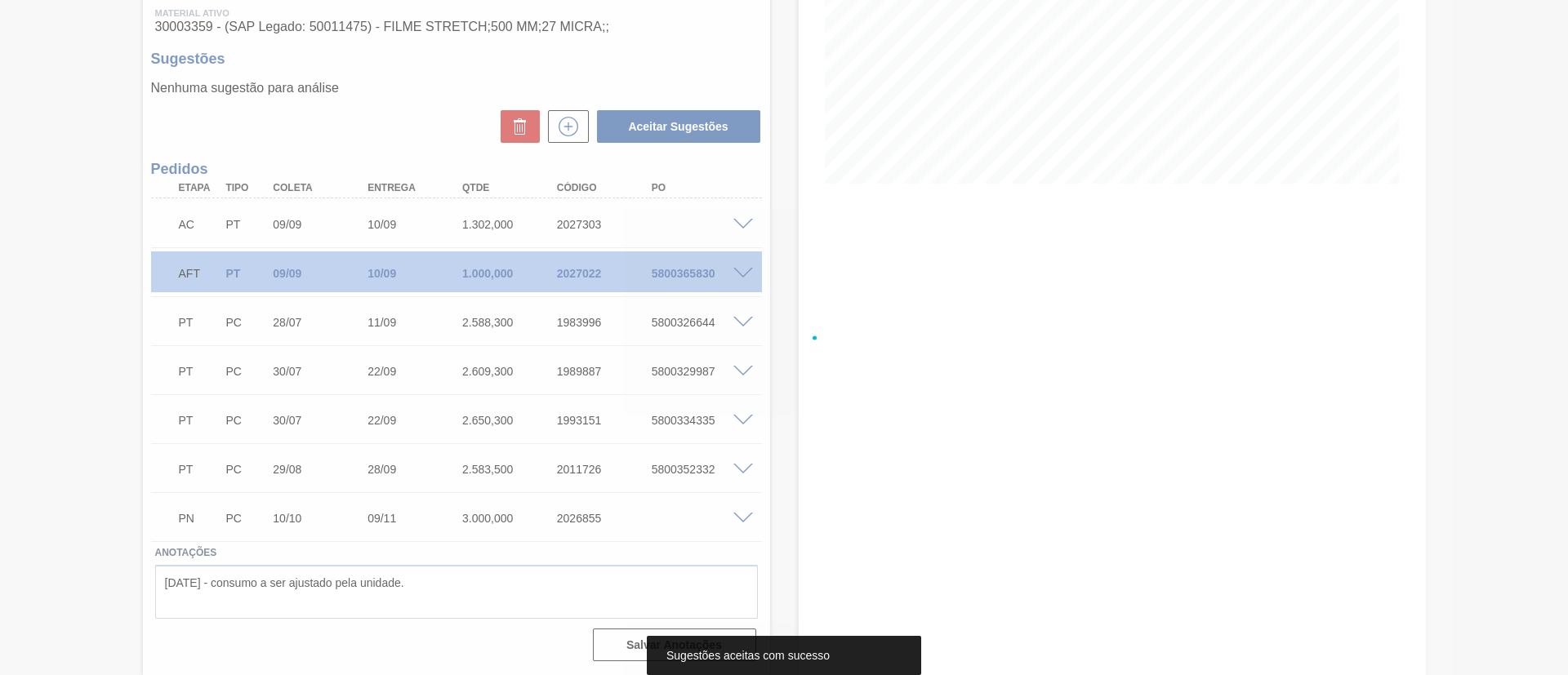
scroll to position [294, 0]
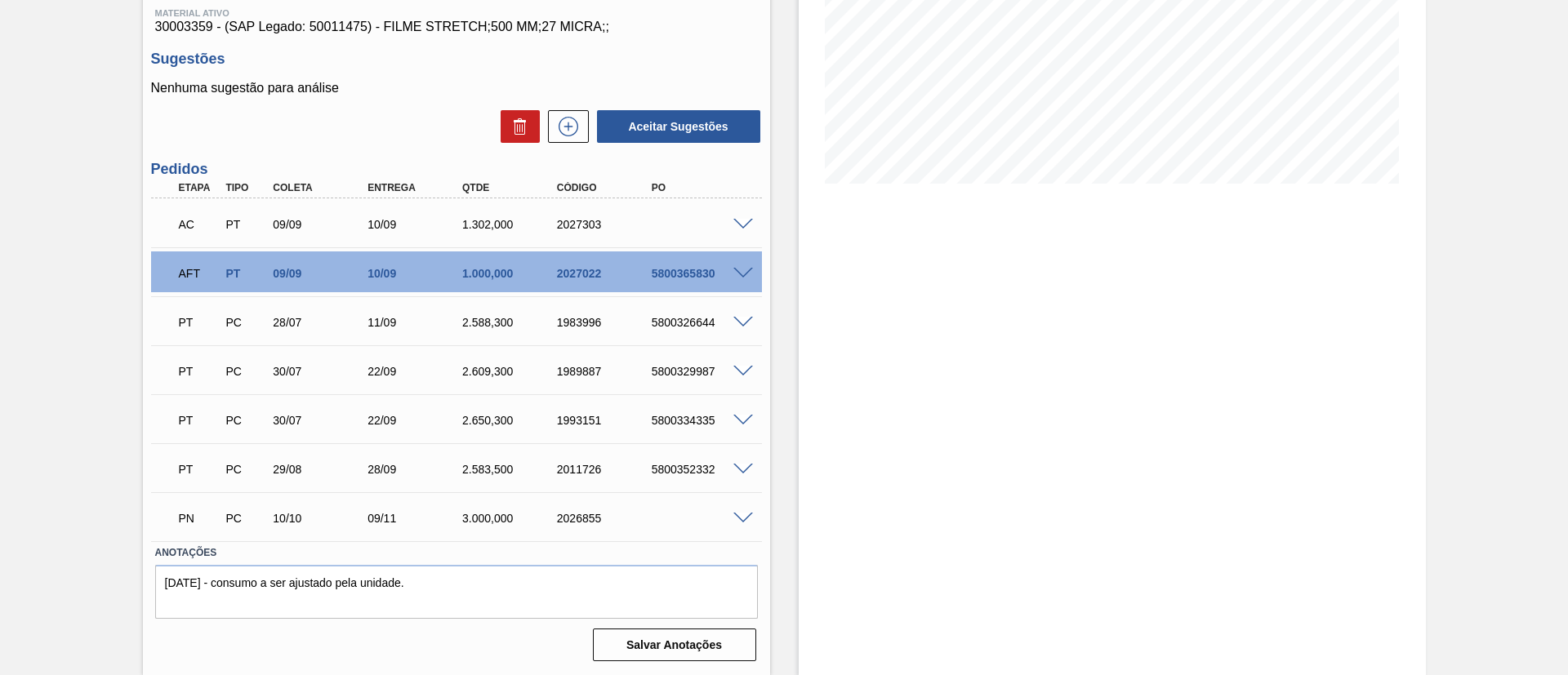
click at [743, 272] on span at bounding box center [742, 273] width 19 height 13
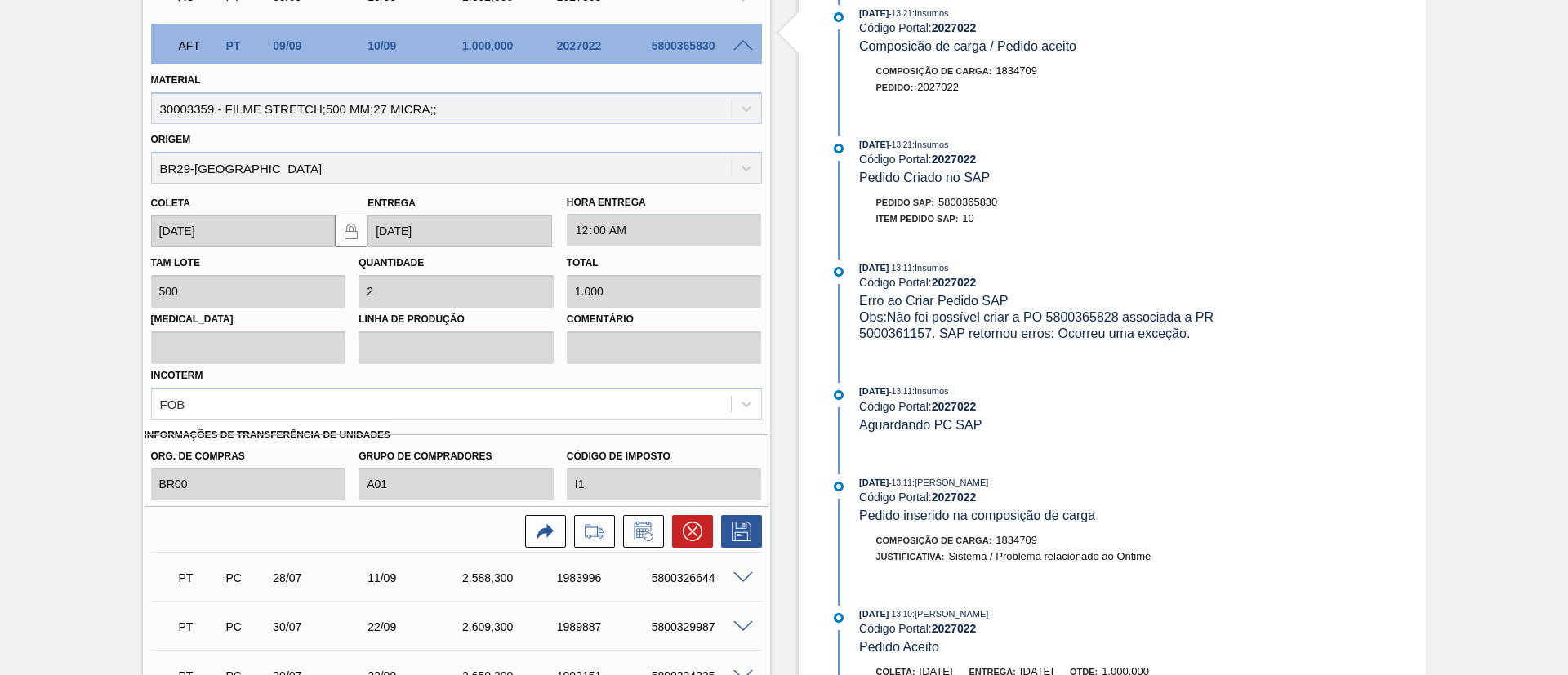
scroll to position [539, 0]
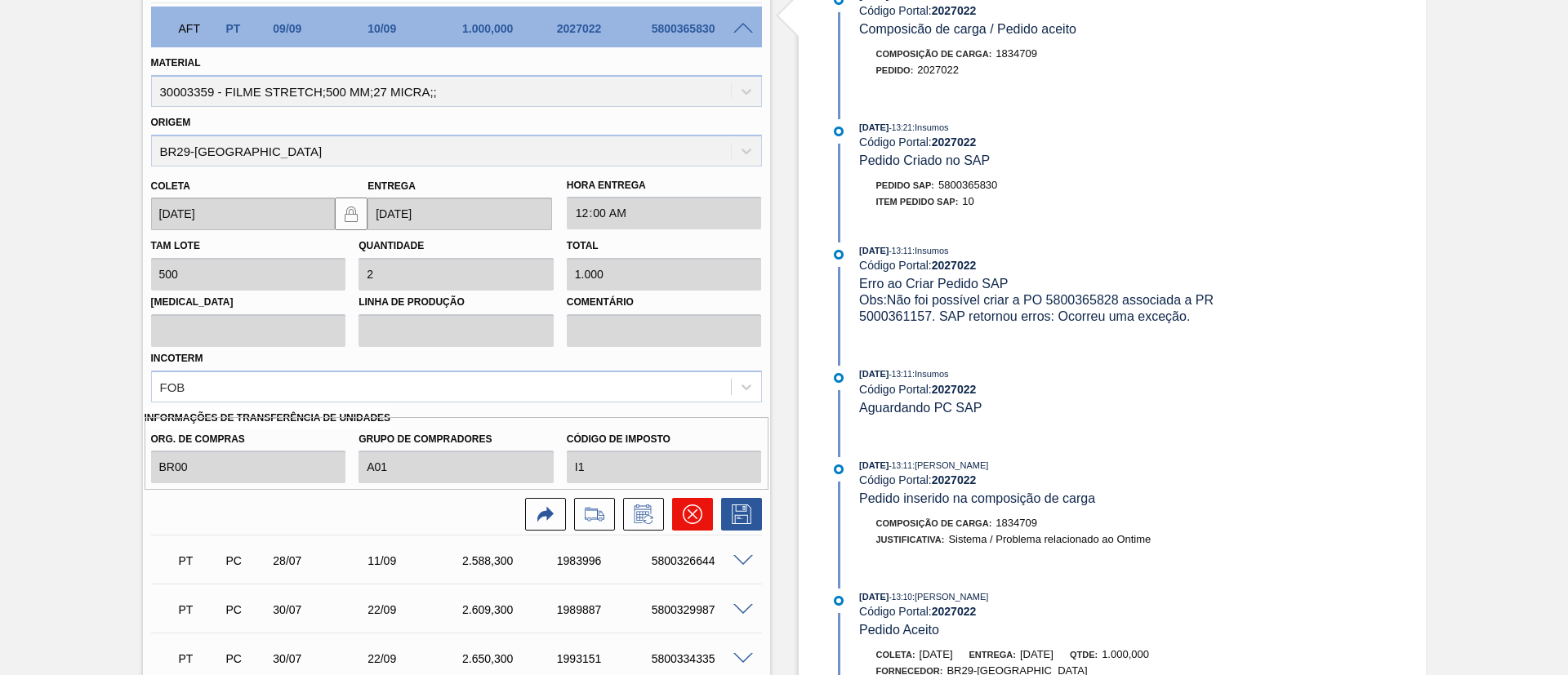
click at [687, 506] on icon at bounding box center [691, 515] width 19 height 19
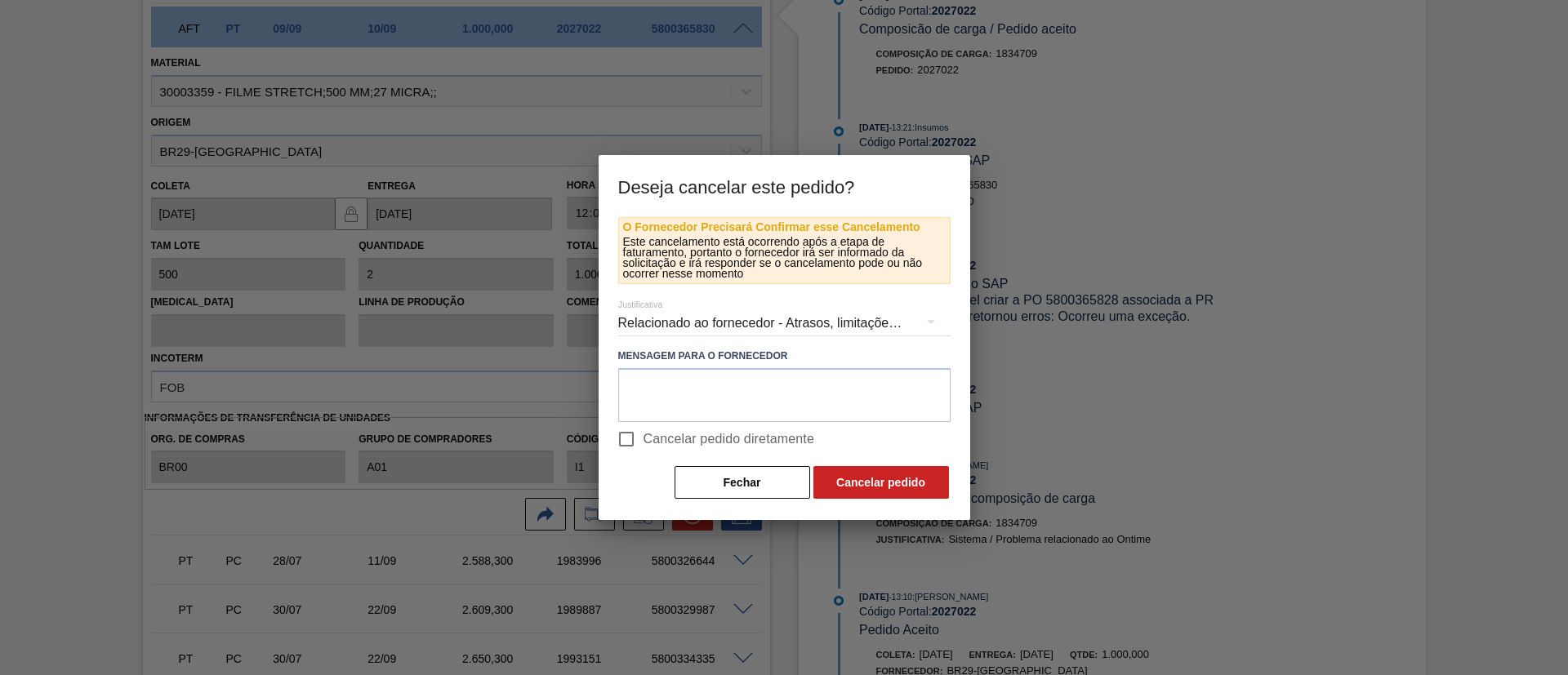
click at [698, 441] on span "Cancelar pedido diretamente" at bounding box center [729, 439] width 172 height 19
click at [643, 441] on input "Cancelar pedido diretamente" at bounding box center [627, 439] width 35 height 35
checkbox input "true"
click at [849, 479] on button "Cancelar pedido" at bounding box center [881, 483] width 135 height 33
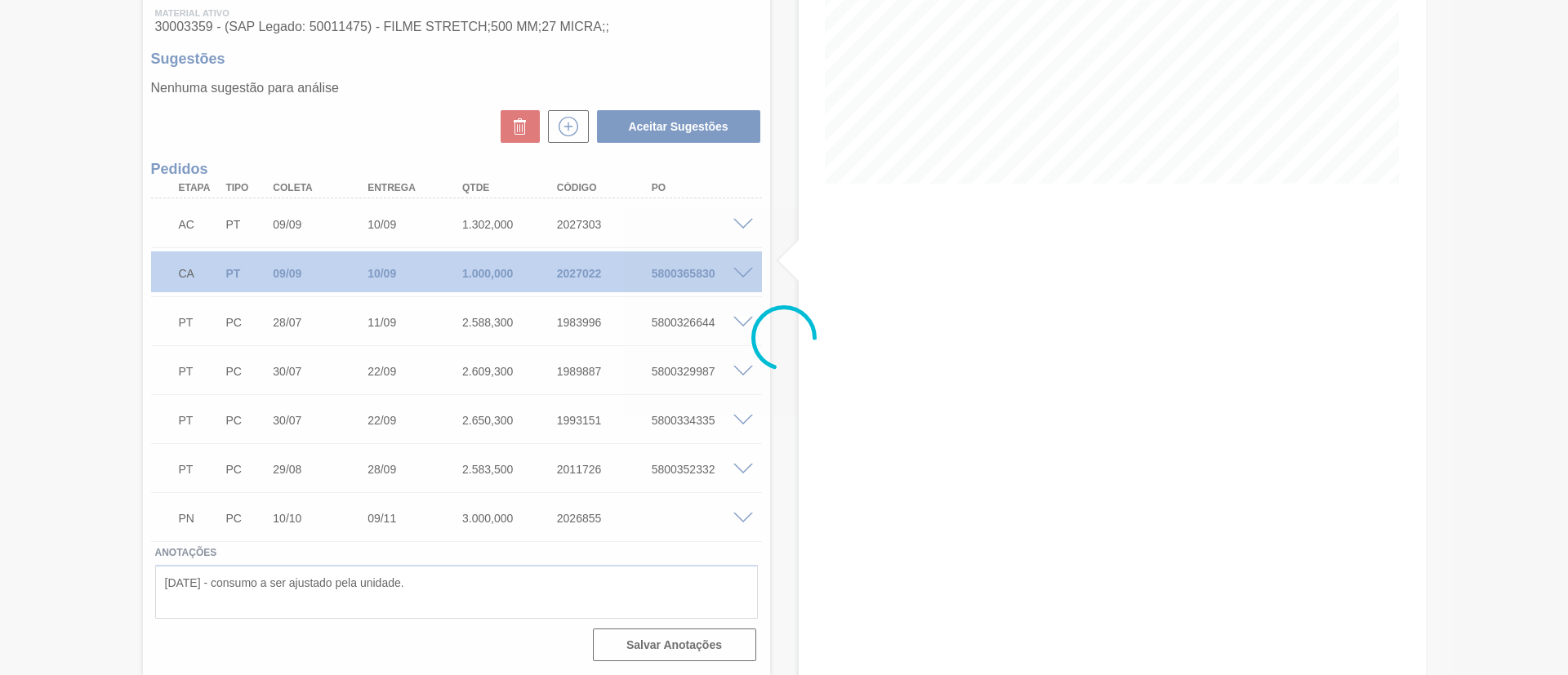
scroll to position [294, 0]
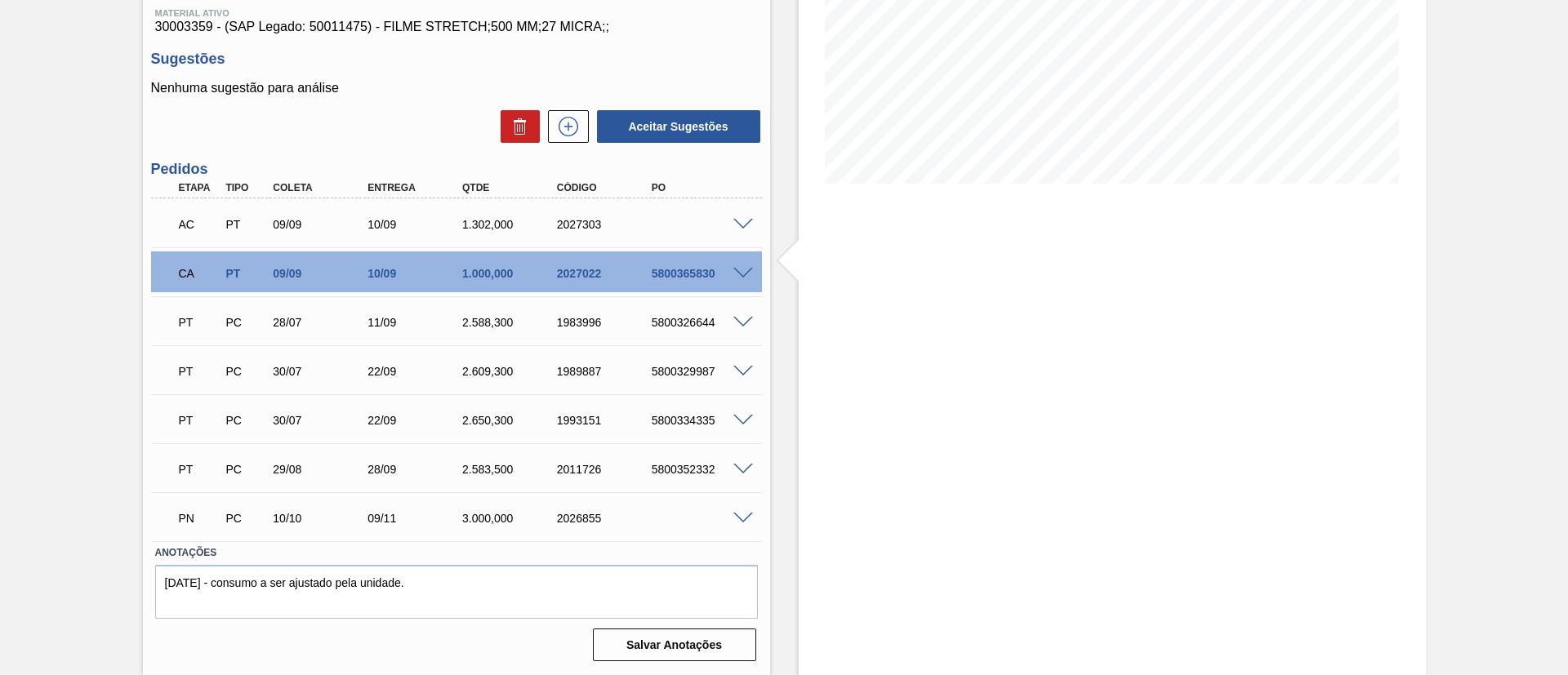
click at [742, 219] on span at bounding box center [742, 225] width 19 height 13
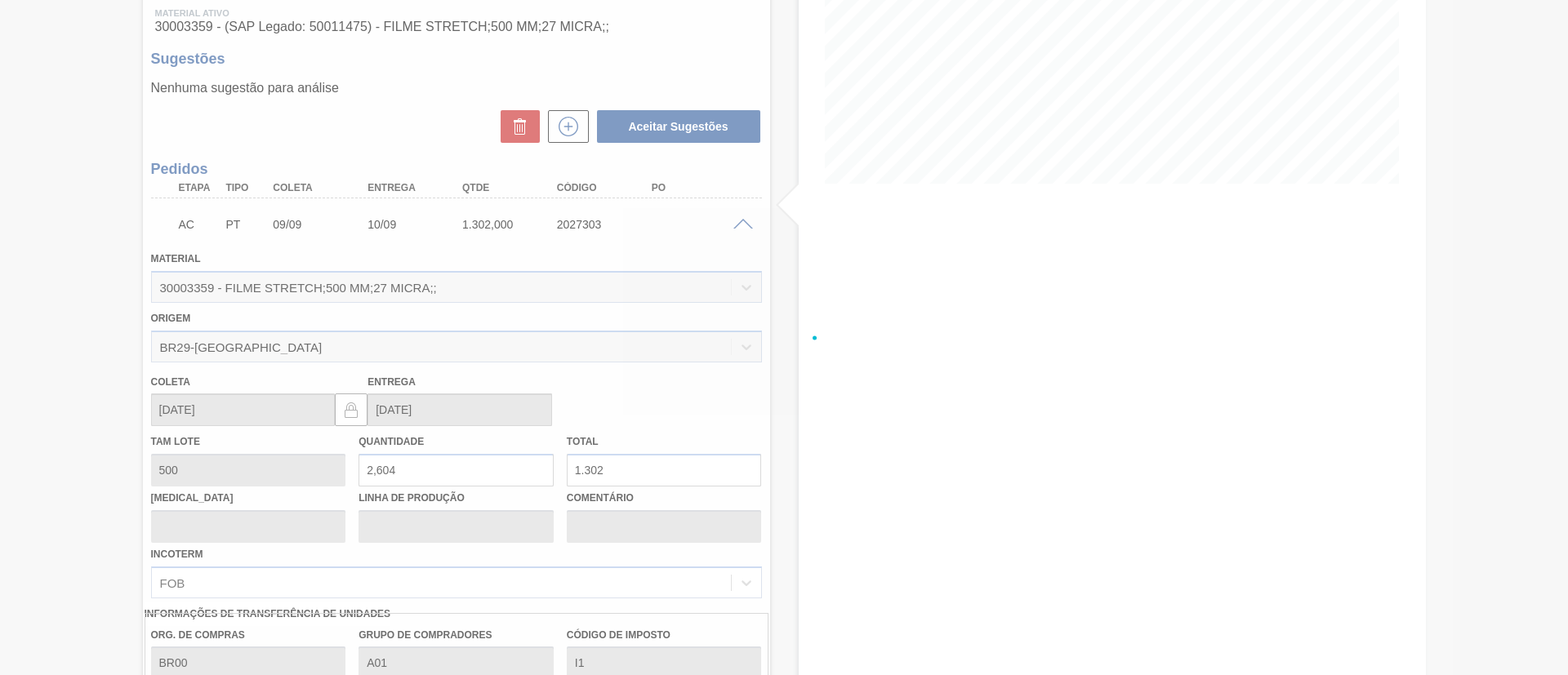
scroll to position [539, 0]
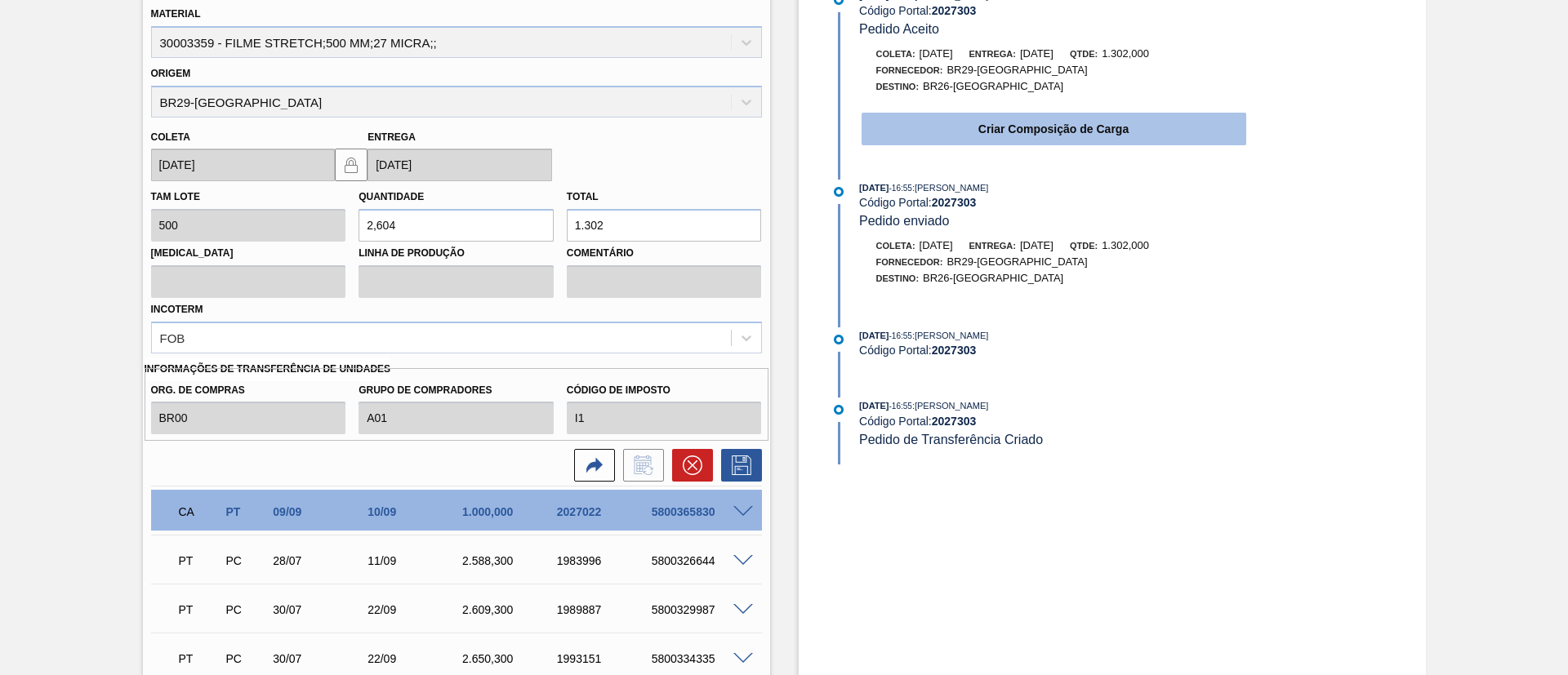
click at [1009, 138] on button "Criar Composição de Carga" at bounding box center [1053, 129] width 384 height 33
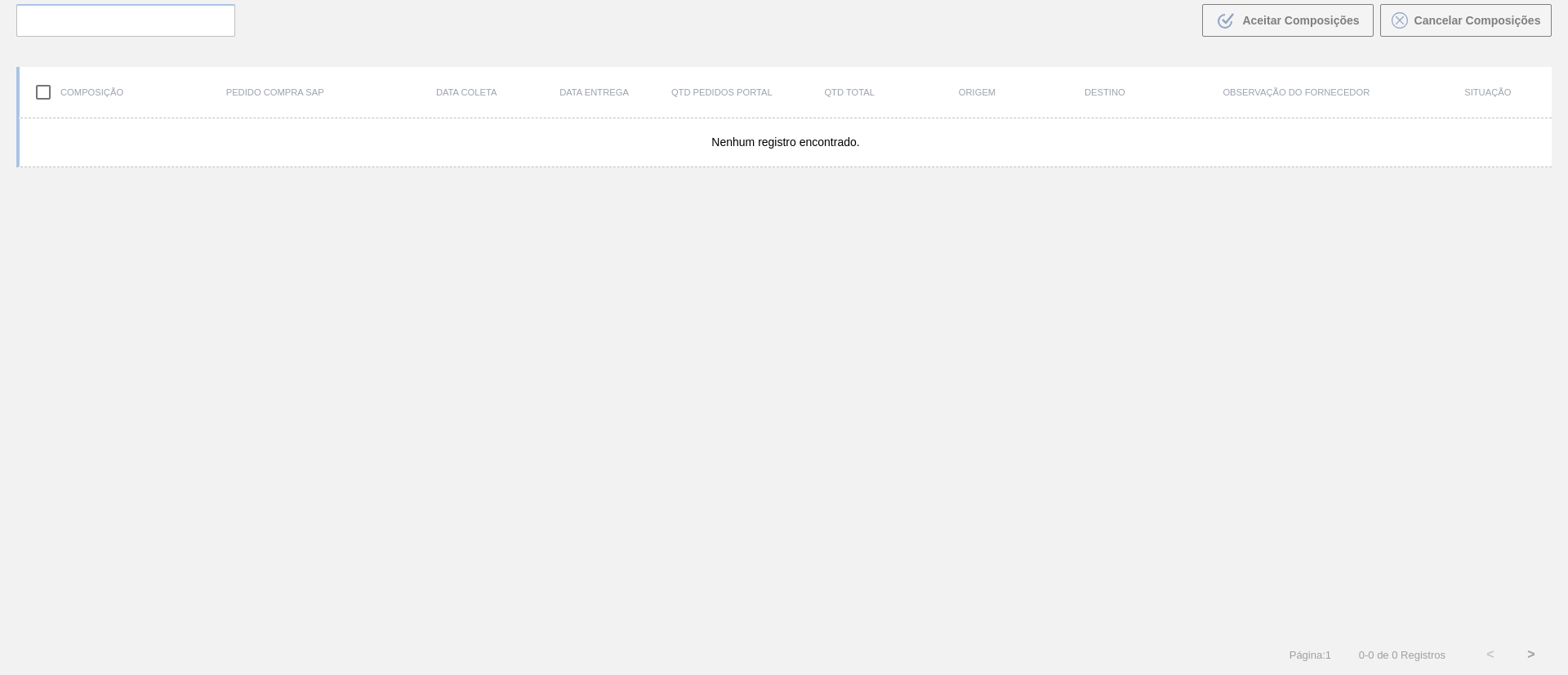
scroll to position [118, 0]
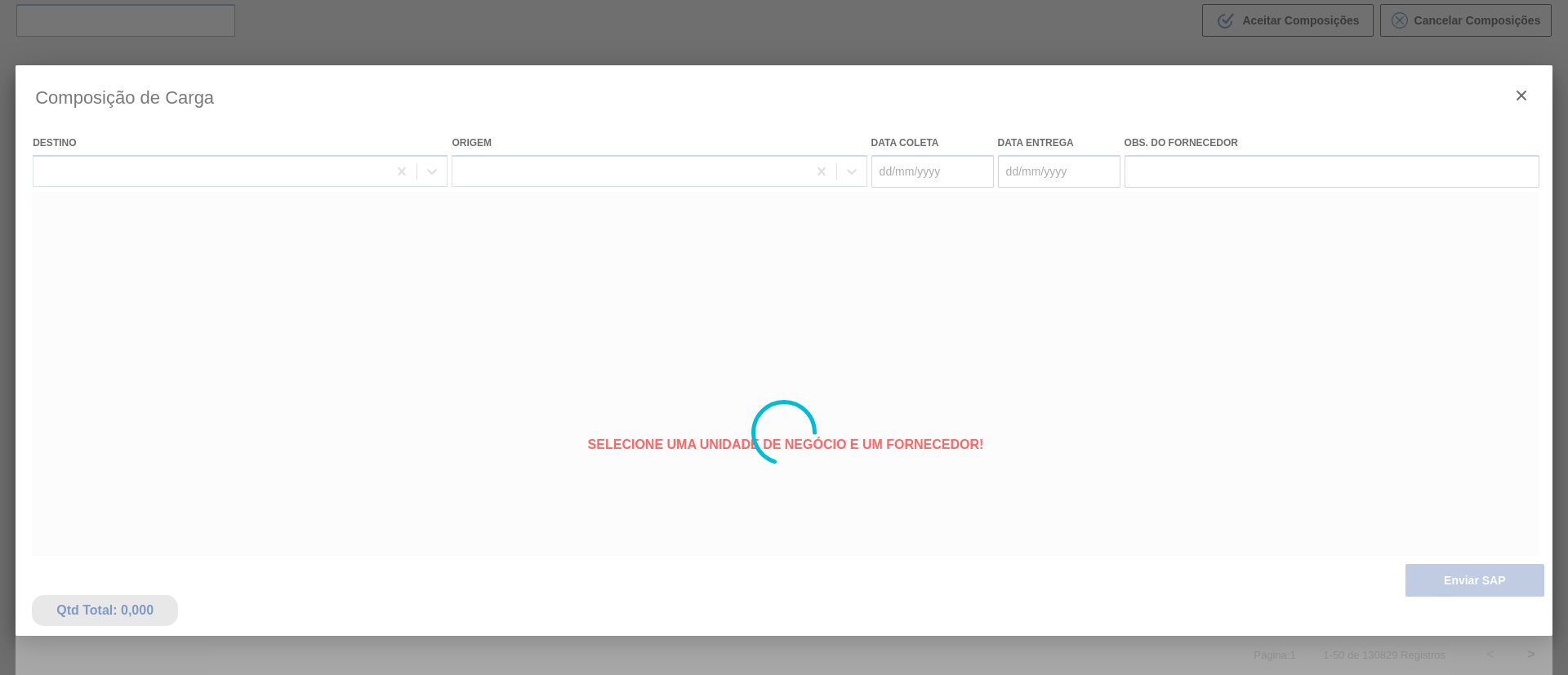
type coleta "[DATE]"
type entrega "10/09/2025"
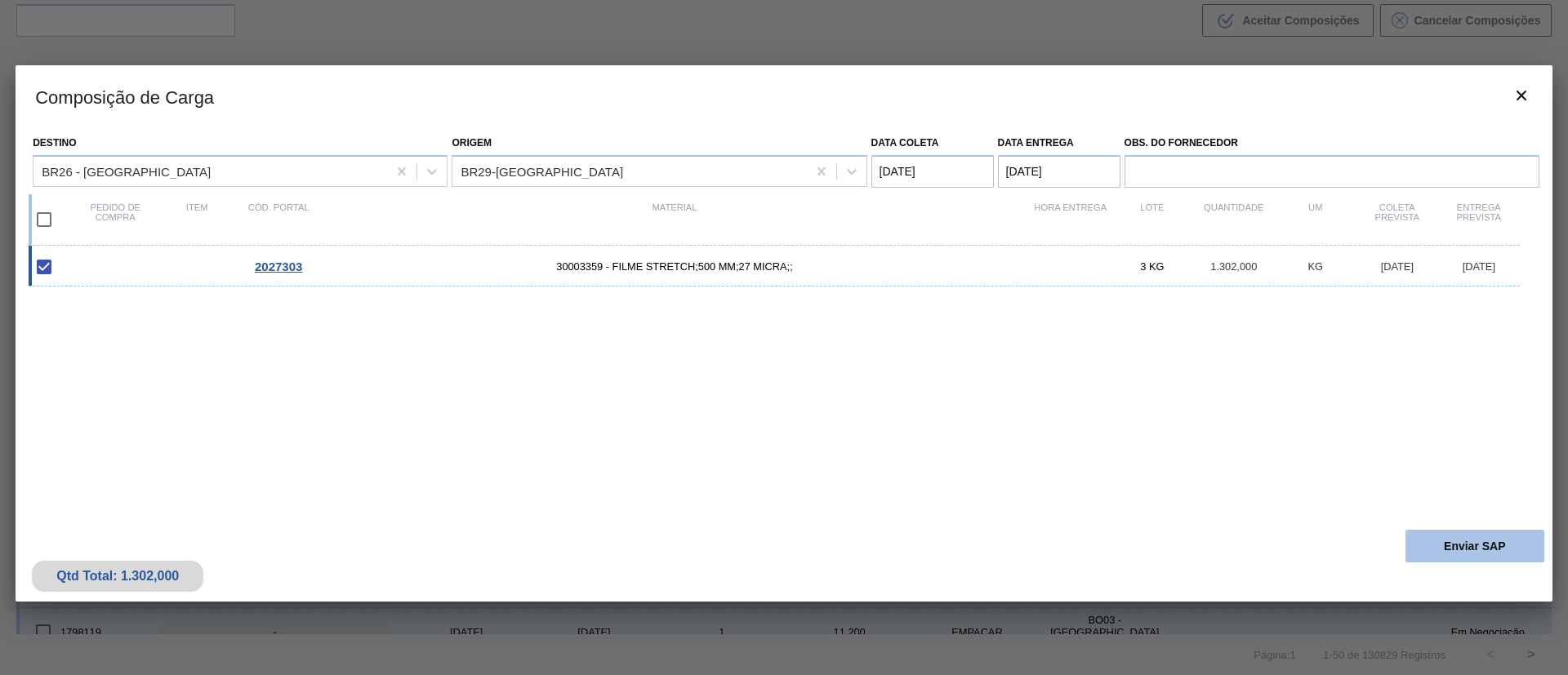
click at [1472, 551] on button "Enviar SAP" at bounding box center [1474, 547] width 139 height 33
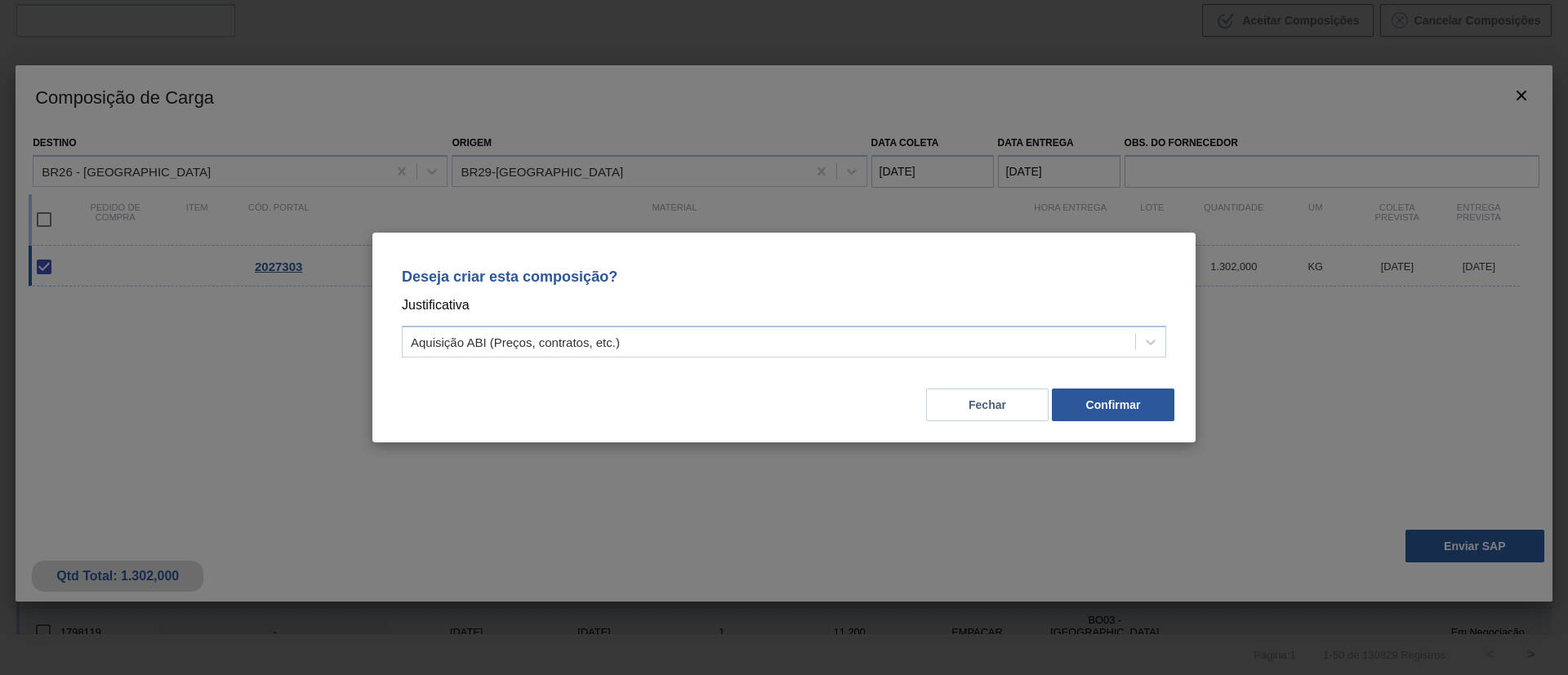
click at [777, 295] on p "Justificativa" at bounding box center [784, 305] width 765 height 21
click at [1130, 415] on button "Confirmar" at bounding box center [1112, 406] width 123 height 33
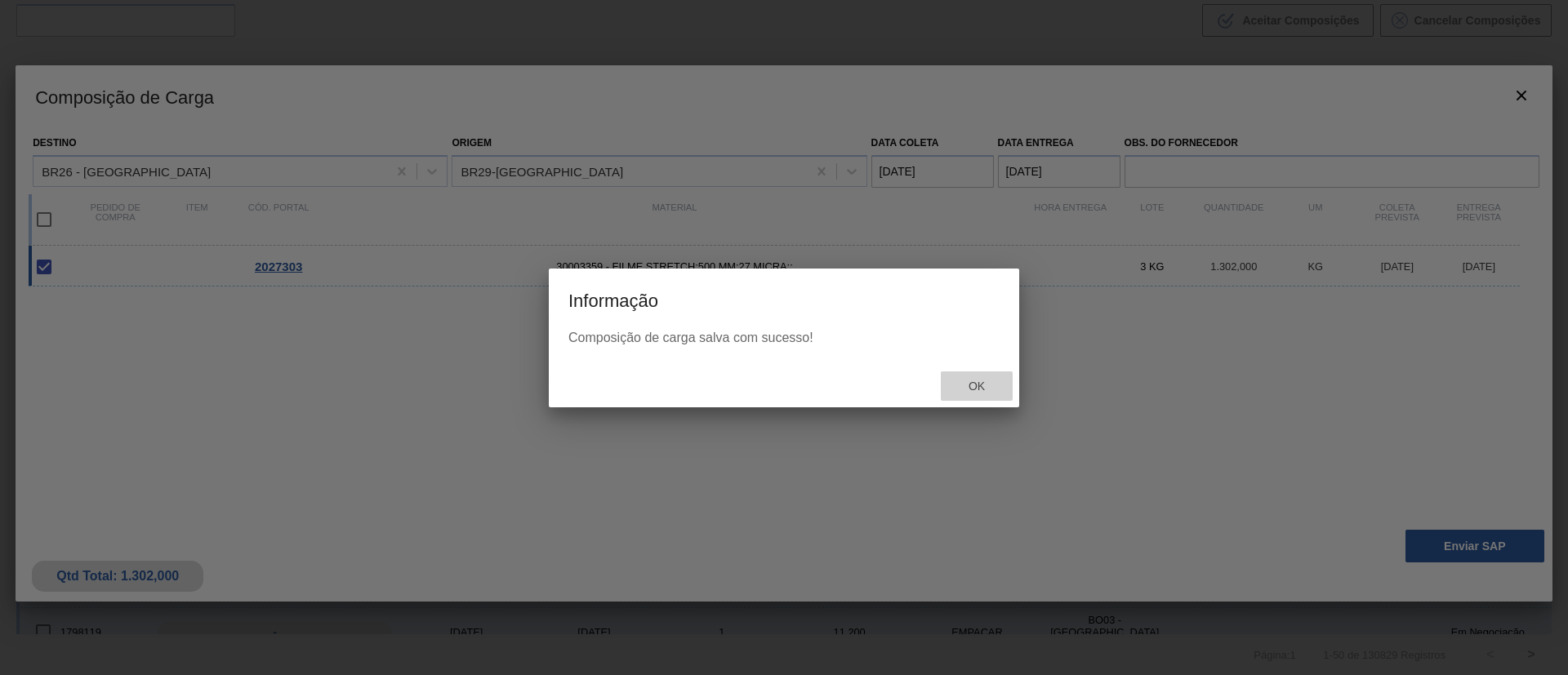
click at [953, 389] on div "Ok" at bounding box center [976, 386] width 71 height 30
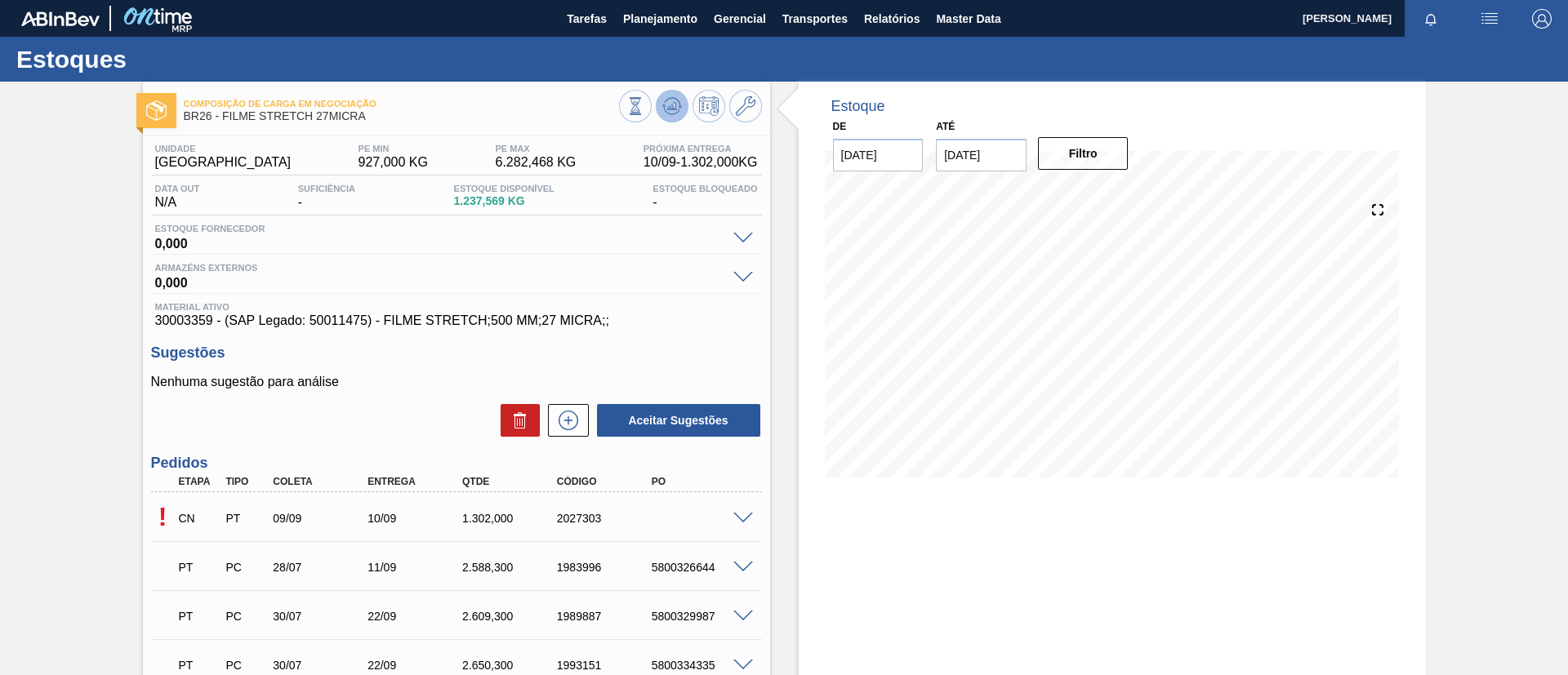
click at [669, 112] on icon at bounding box center [672, 106] width 19 height 19
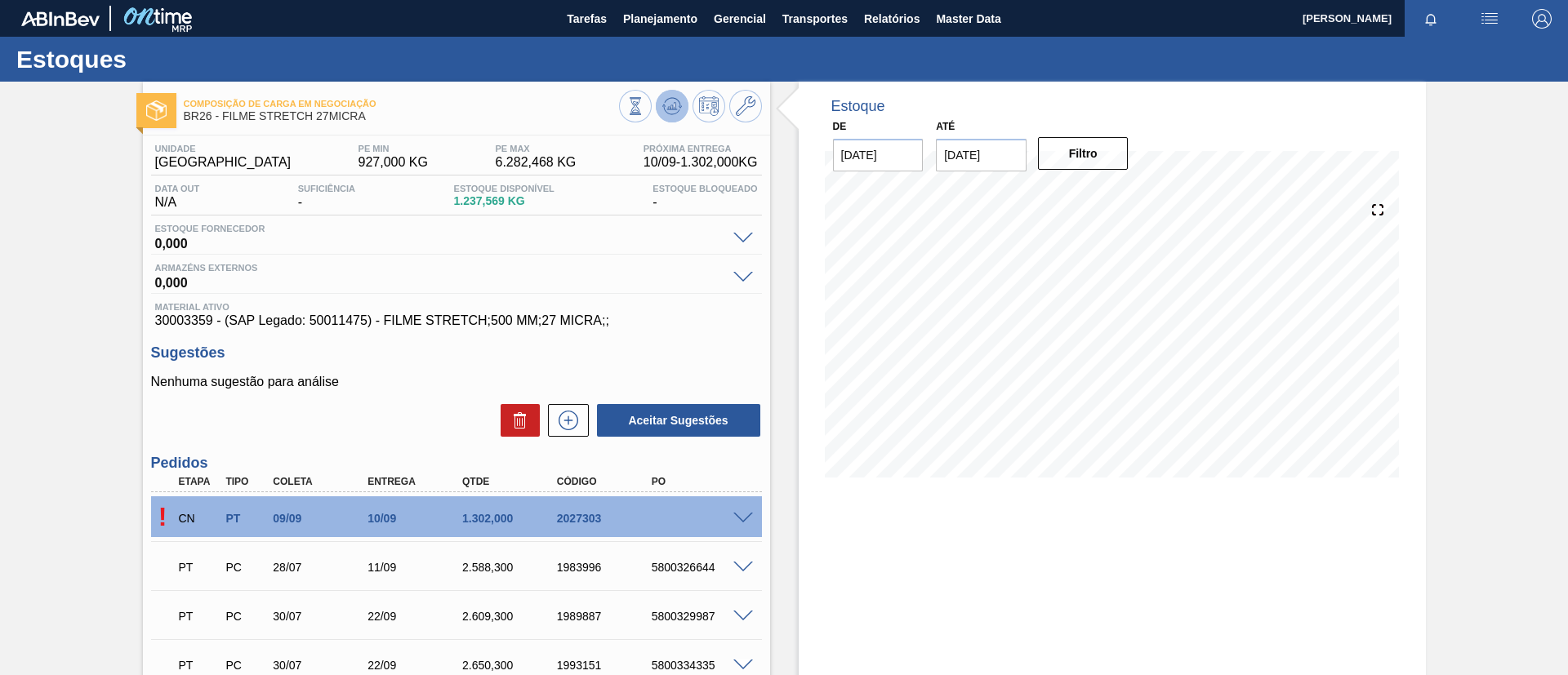
click at [673, 90] on button at bounding box center [672, 106] width 33 height 33
click at [666, 113] on icon at bounding box center [671, 110] width 16 height 8
click at [736, 519] on span at bounding box center [742, 519] width 19 height 13
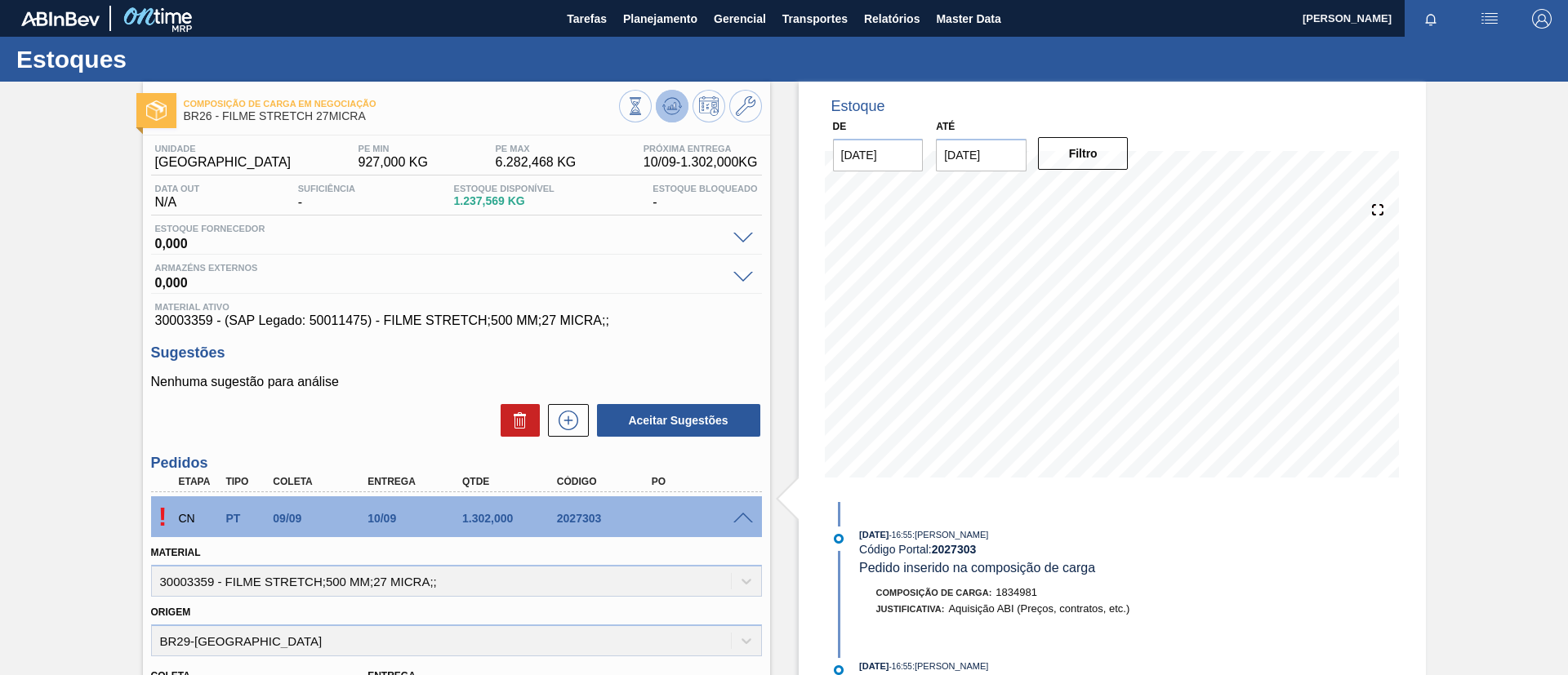
click at [680, 116] on button at bounding box center [672, 106] width 33 height 33
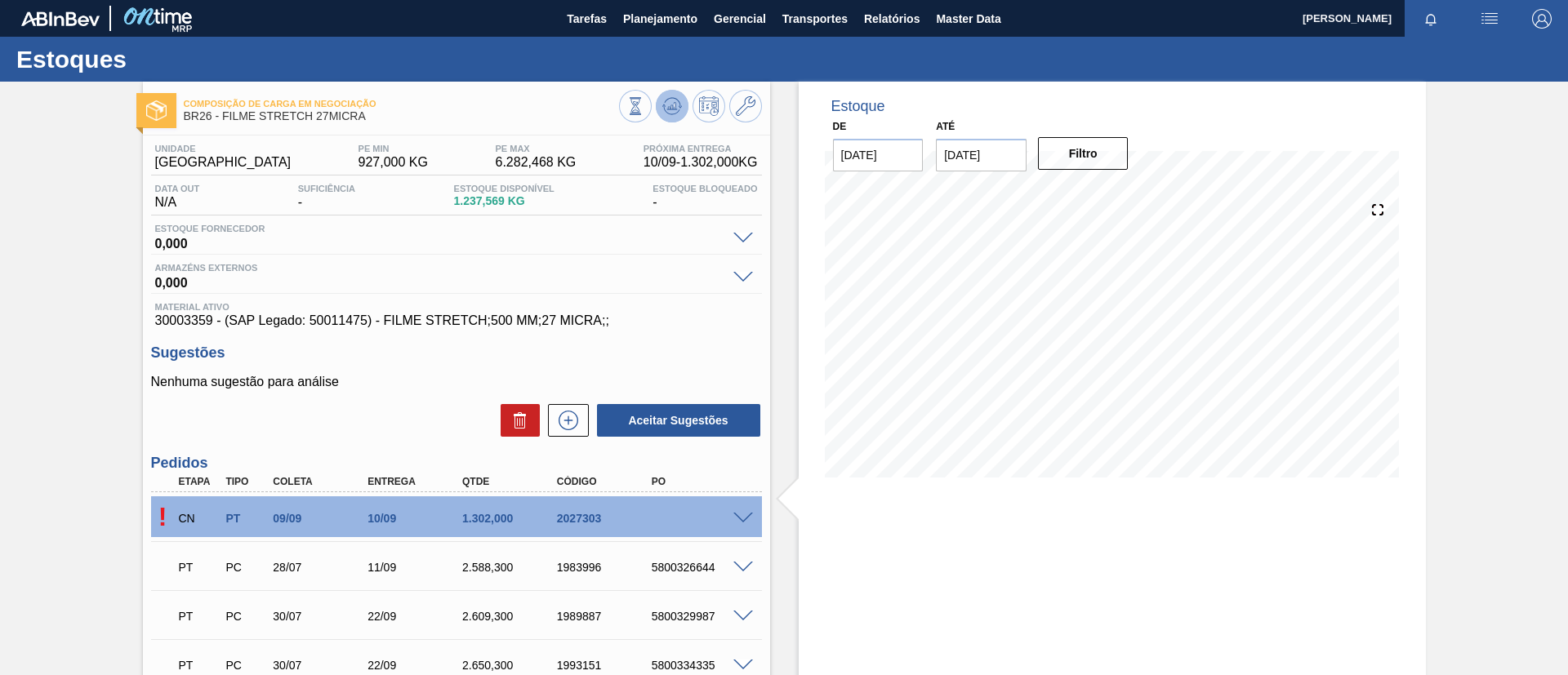
click at [668, 100] on icon at bounding box center [672, 106] width 19 height 19
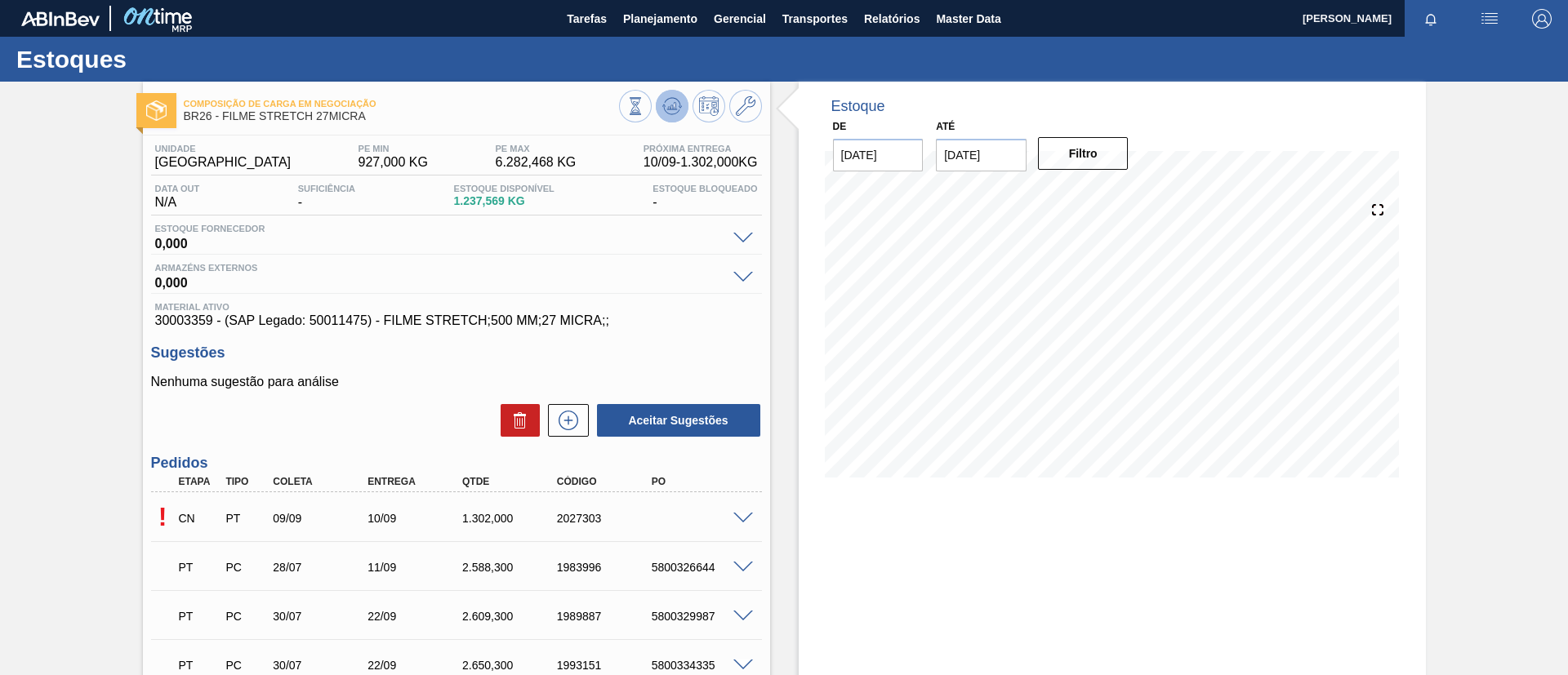
click at [661, 93] on button at bounding box center [672, 106] width 33 height 33
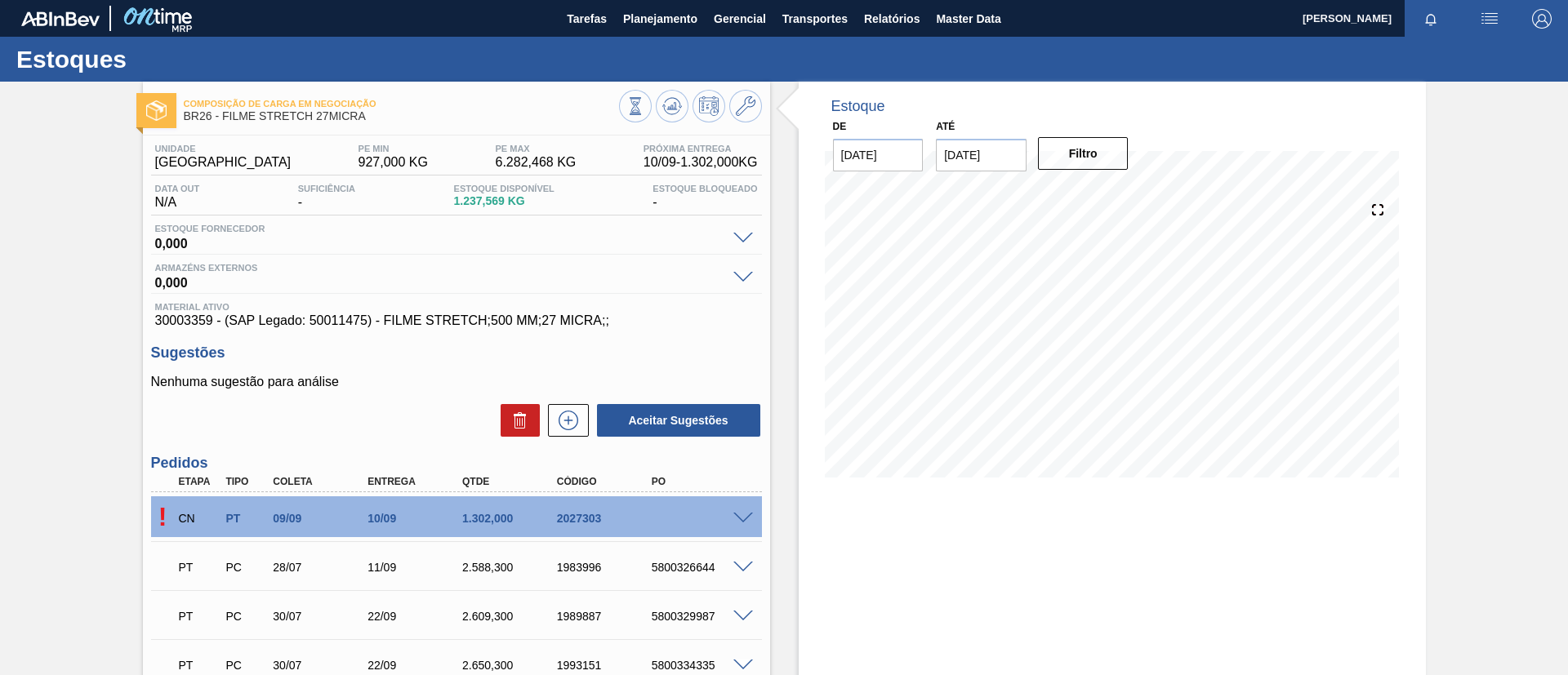
click at [558, 427] on icon at bounding box center [568, 420] width 26 height 19
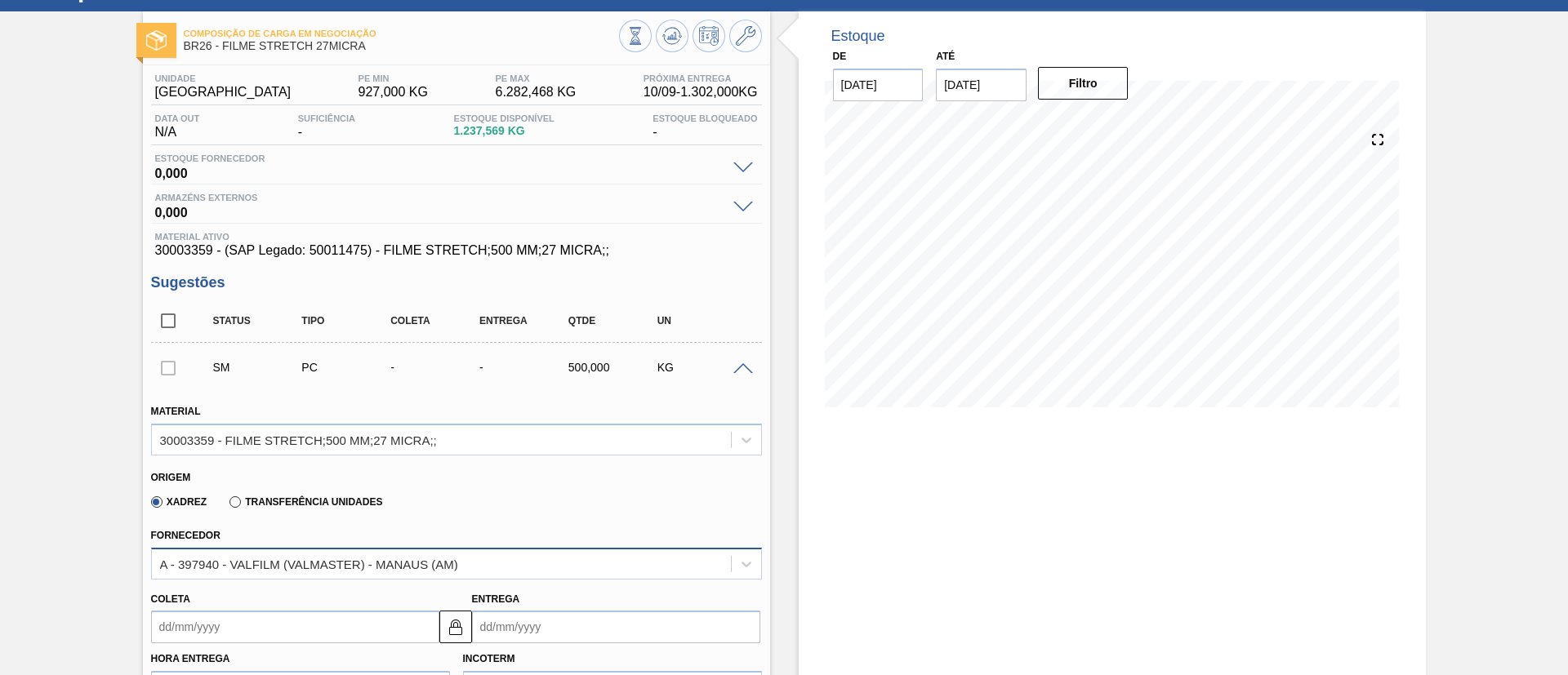
scroll to position [123, 0]
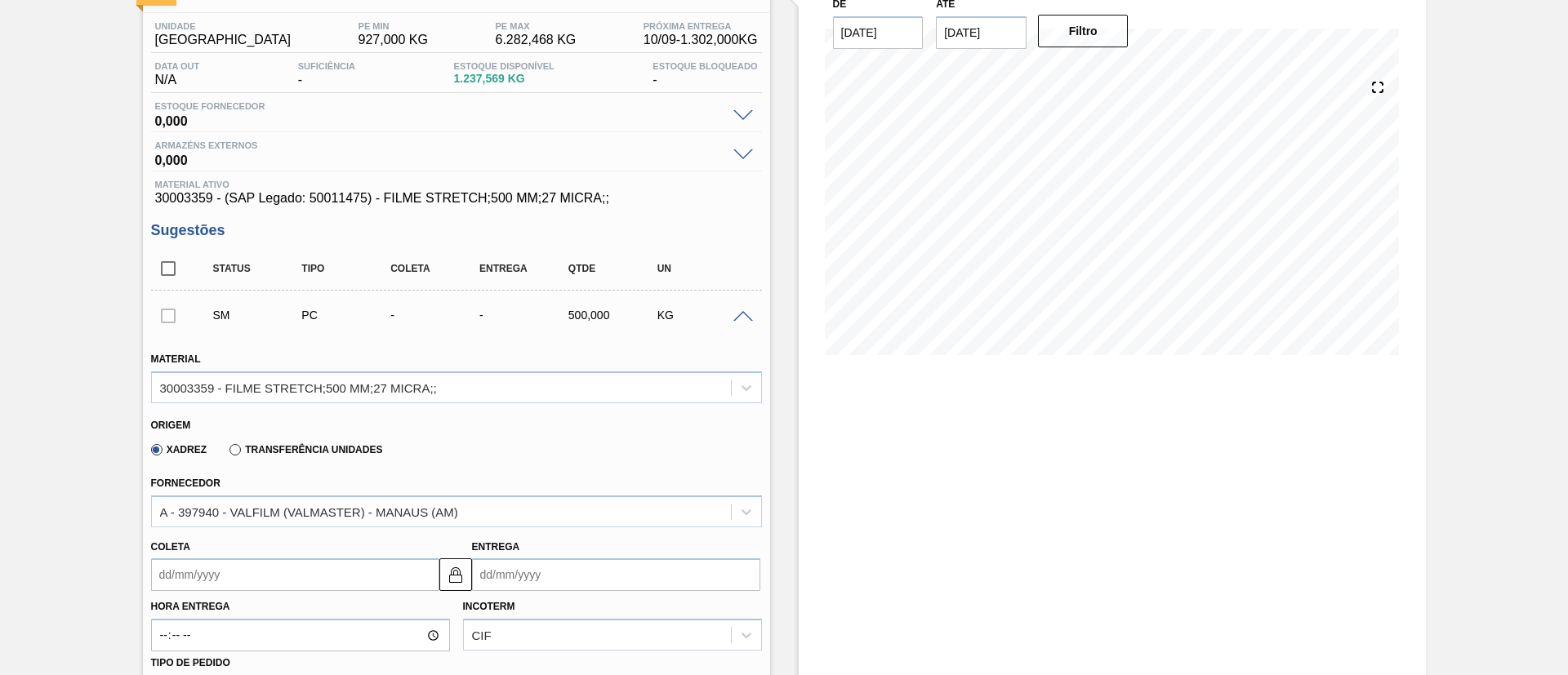
click at [290, 457] on div "Xadrez Transferência Unidades" at bounding box center [264, 449] width 238 height 28
click at [295, 452] on label "Transferência Unidades" at bounding box center [306, 450] width 153 height 12
click at [227, 453] on input "Transferência Unidades" at bounding box center [227, 453] width 0 height 0
click at [285, 496] on div "BR14-Curitibana" at bounding box center [456, 511] width 611 height 32
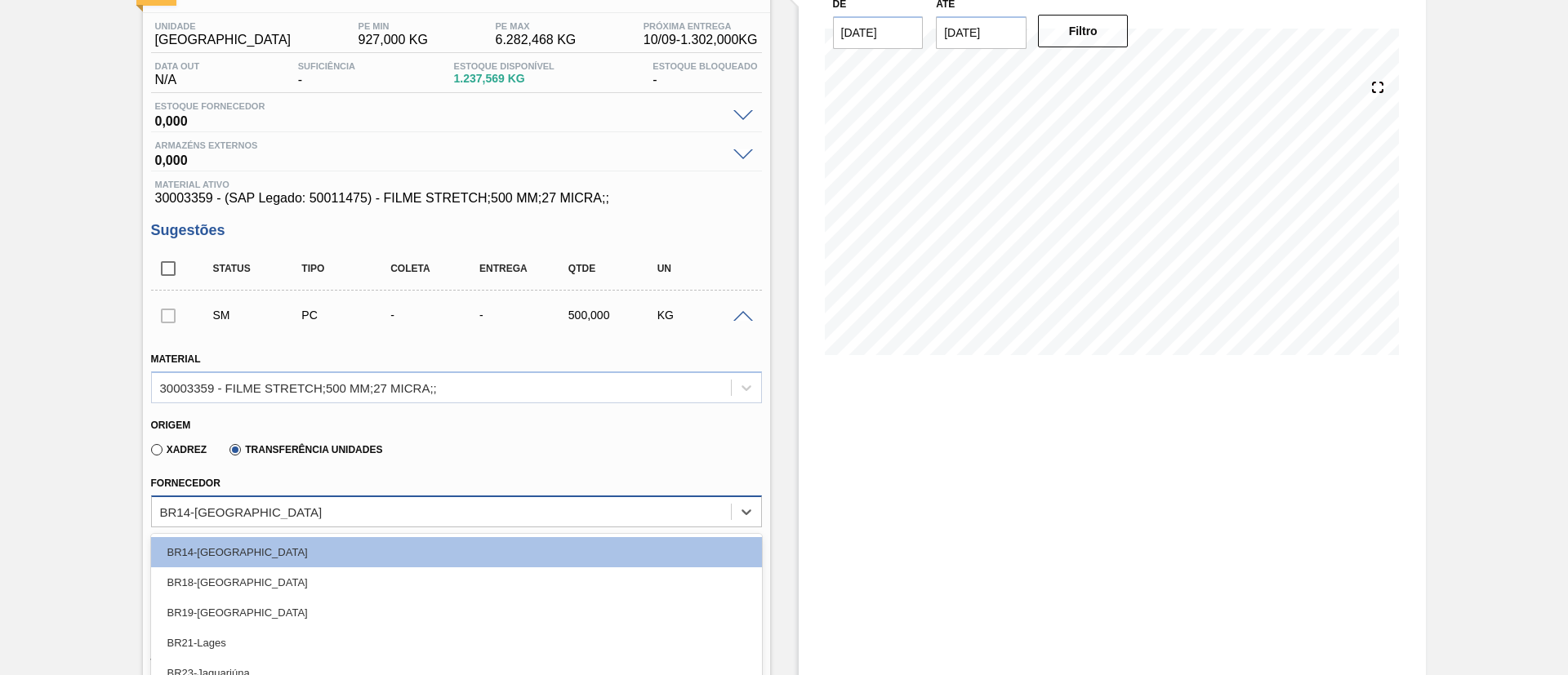
scroll to position [233, 0]
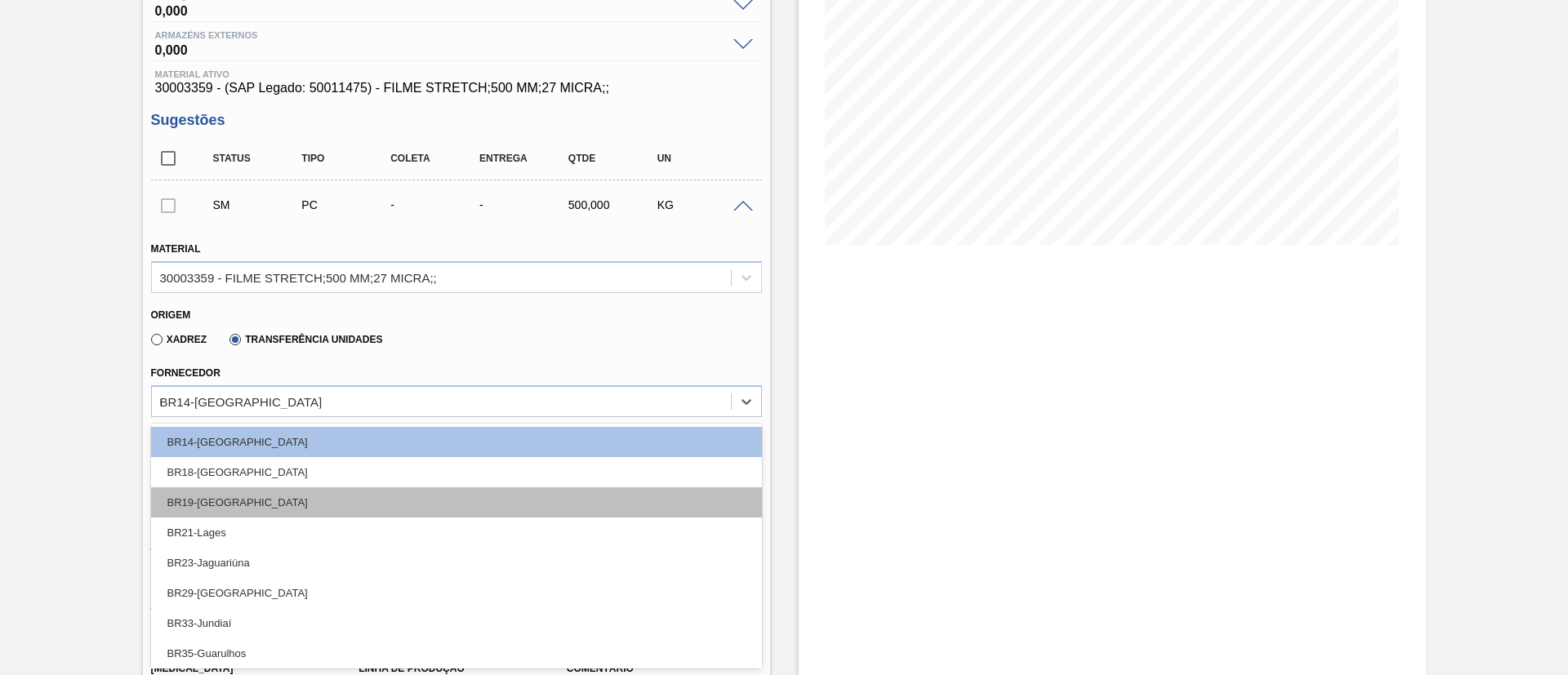
type input "nov"
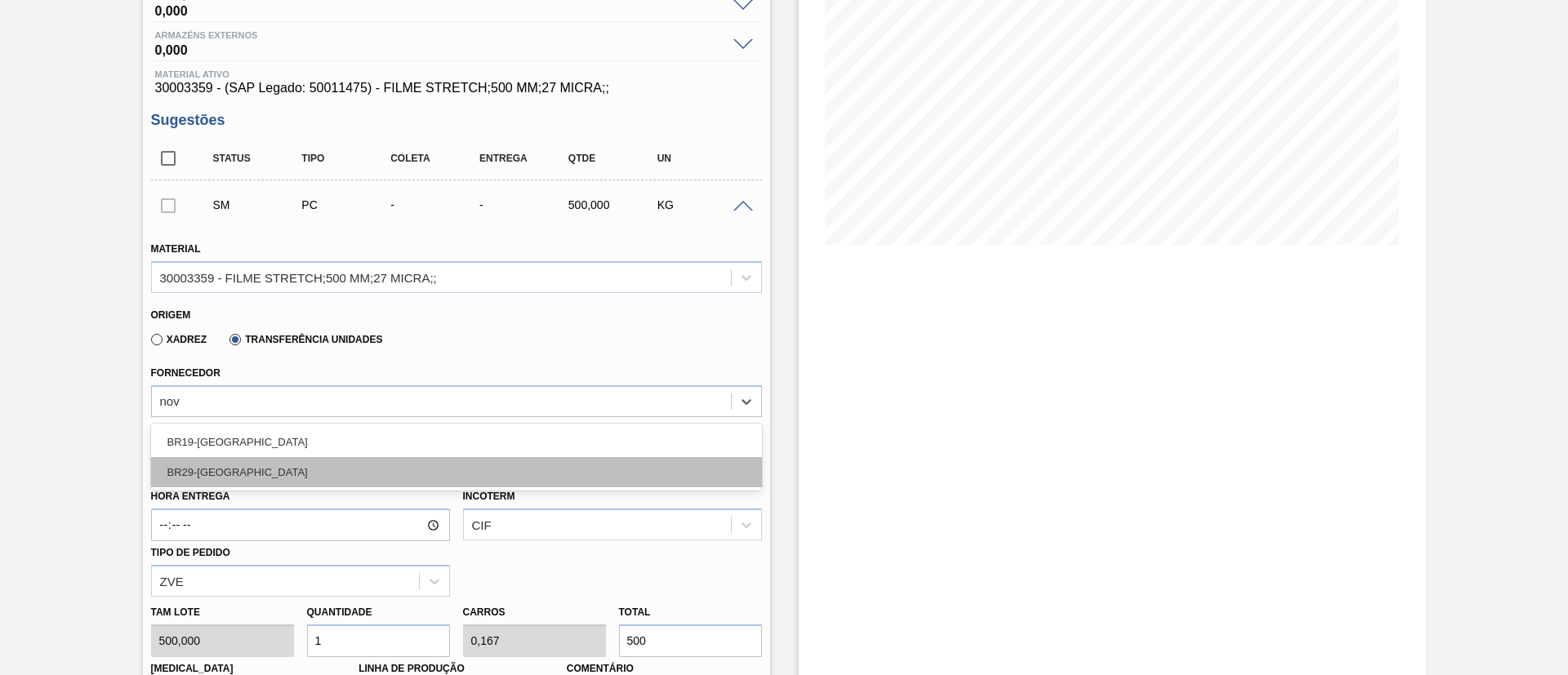
click at [282, 474] on div "BR29-Nova Minas" at bounding box center [456, 472] width 611 height 30
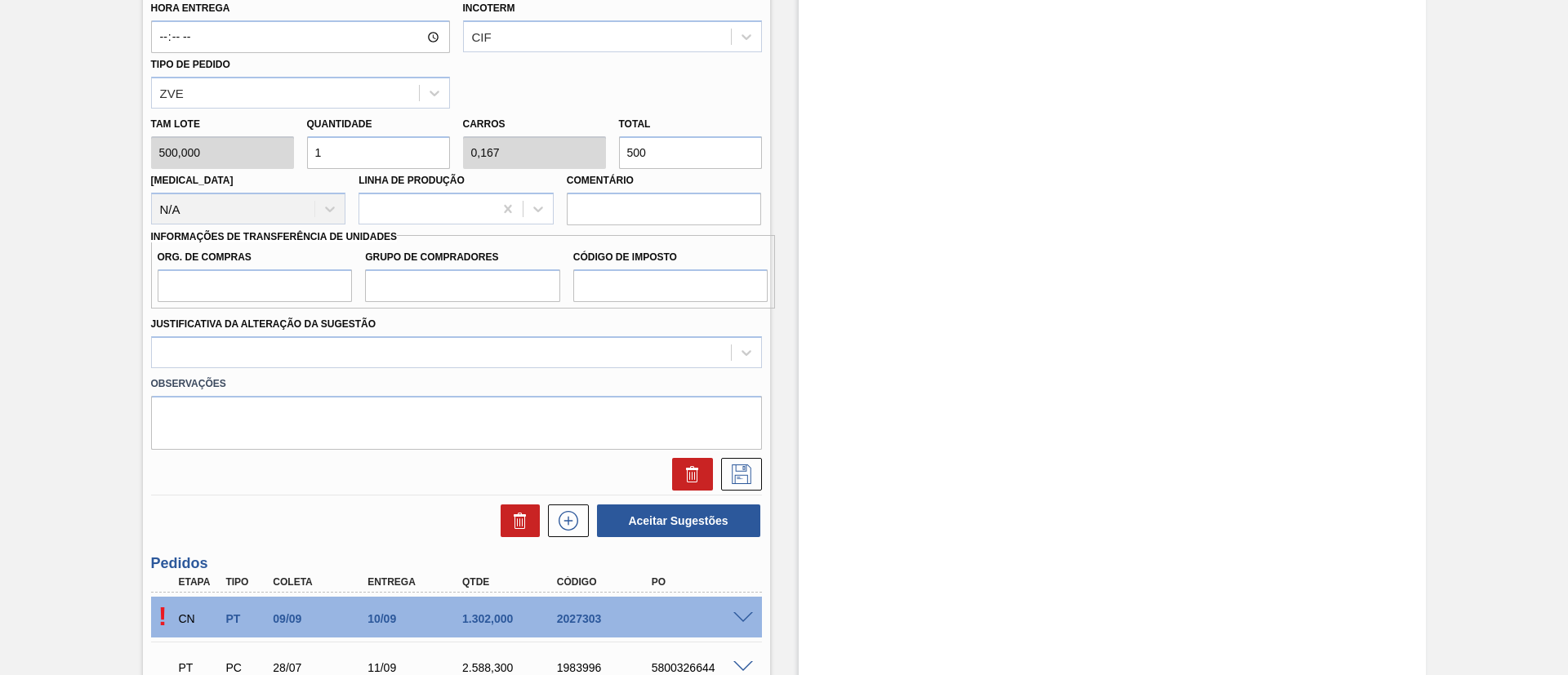
scroll to position [968, 0]
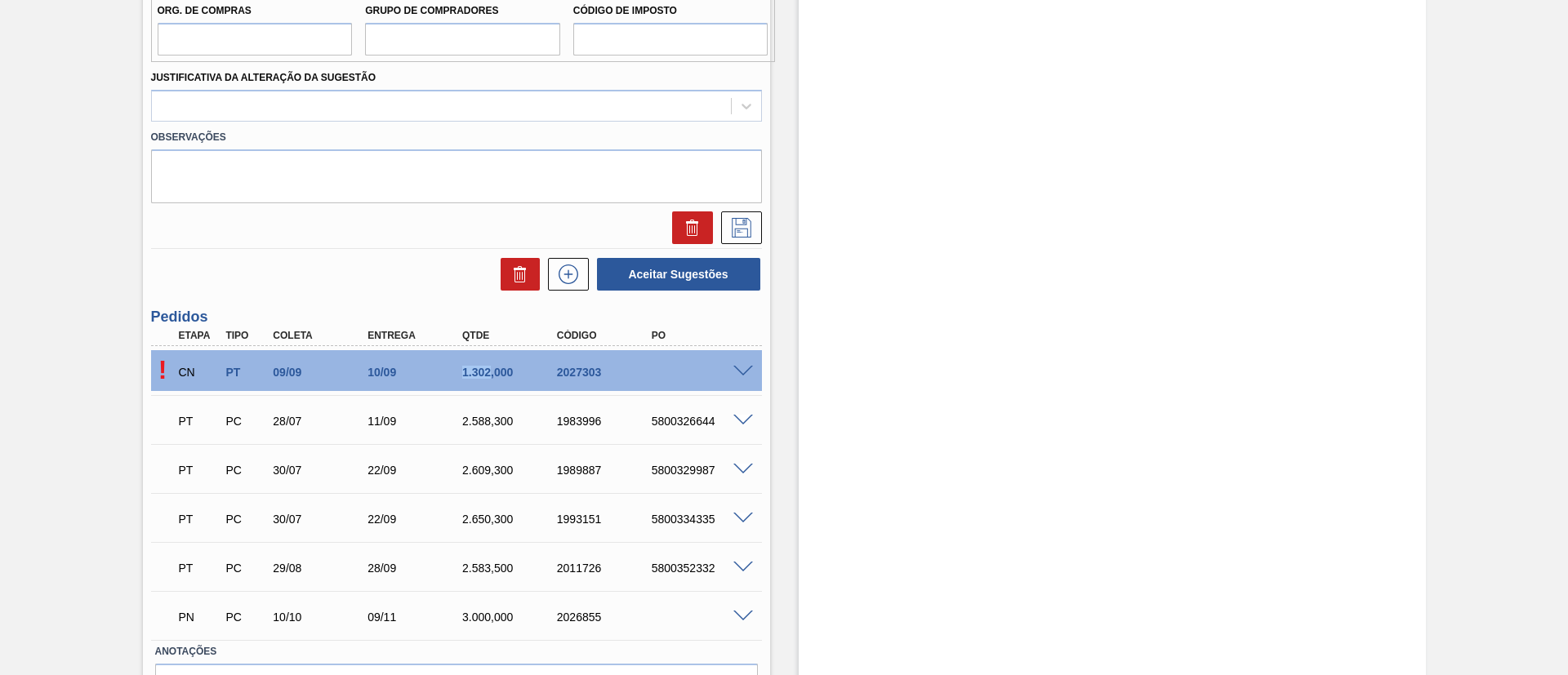
drag, startPoint x: 459, startPoint y: 363, endPoint x: 490, endPoint y: 376, distance: 33.6
click at [490, 376] on div "CN PT 09/09 10/09 1.302,000 2027303" at bounding box center [452, 371] width 568 height 33
copy div "1.302"
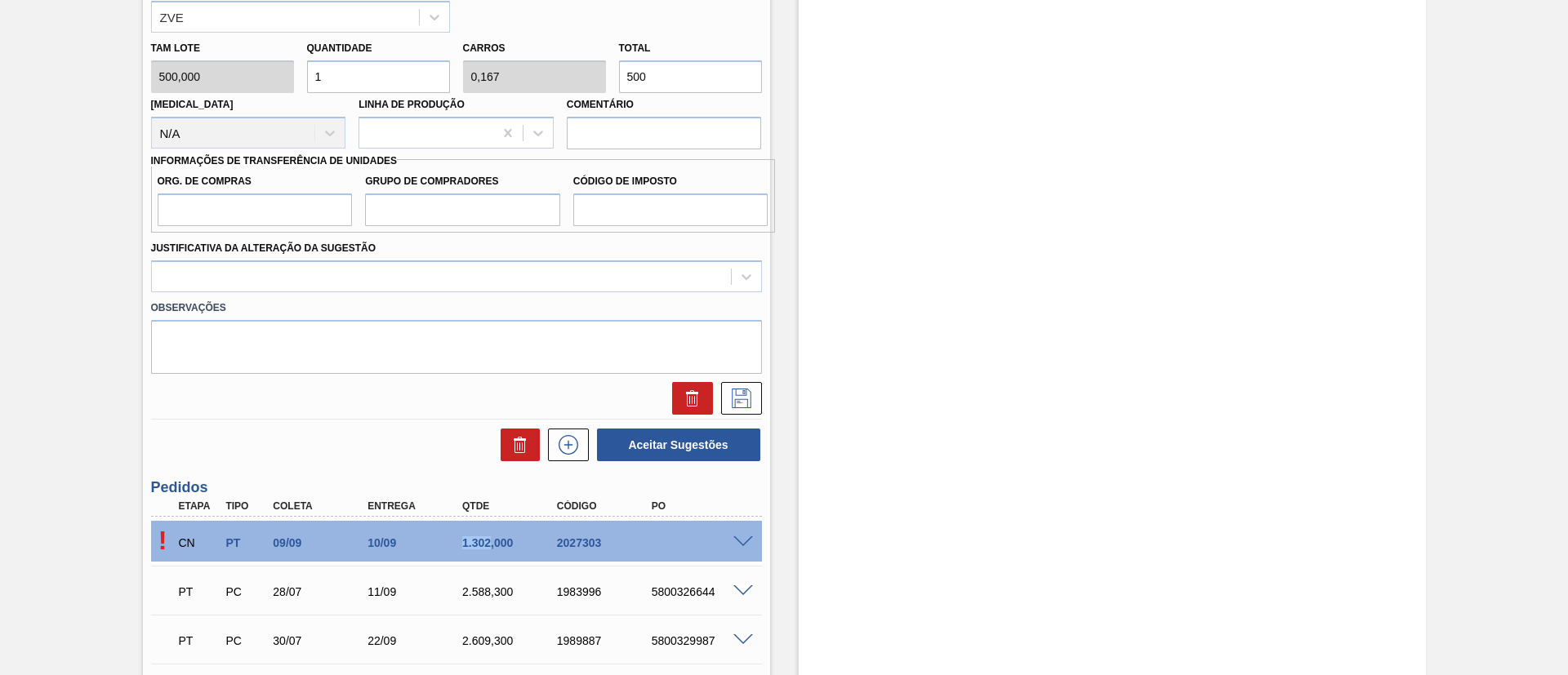
scroll to position [722, 0]
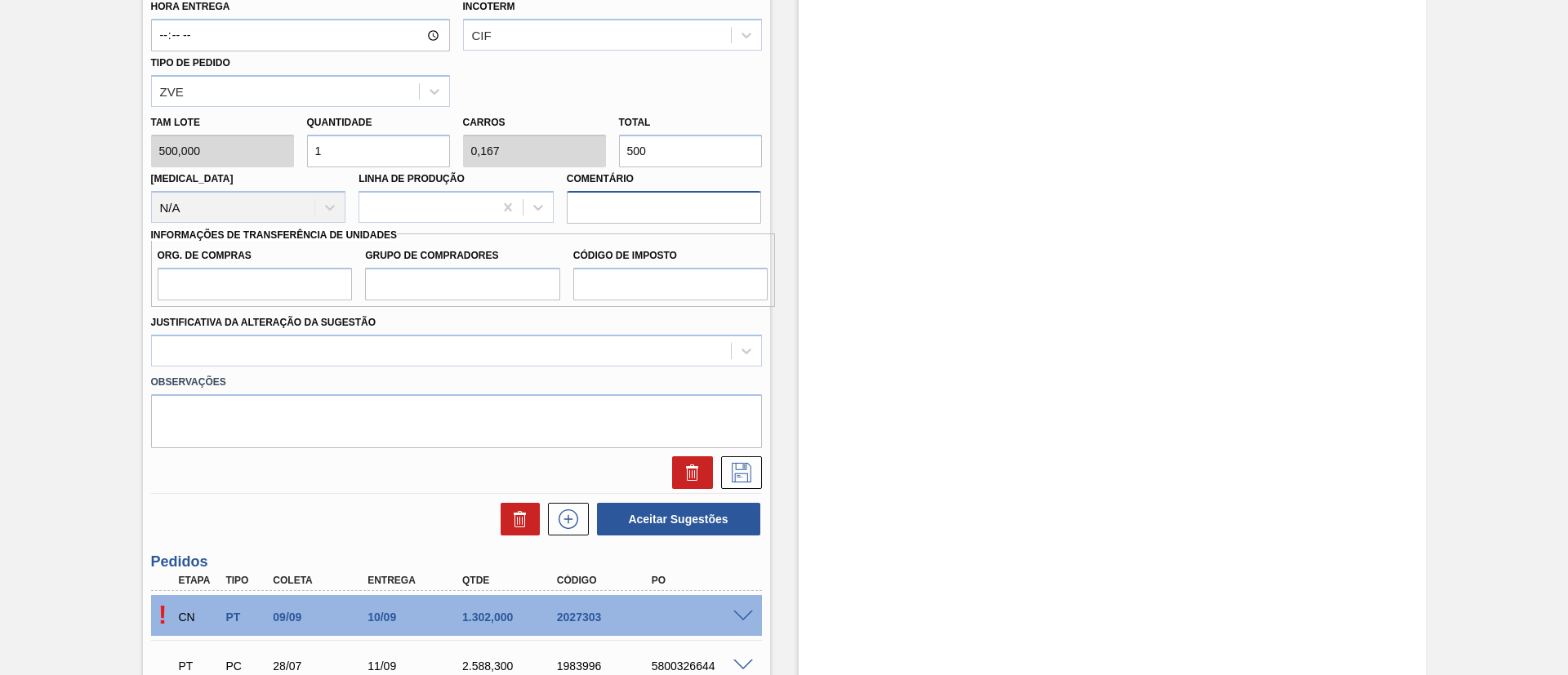
click at [622, 218] on input "Comentário" at bounding box center [664, 208] width 195 height 33
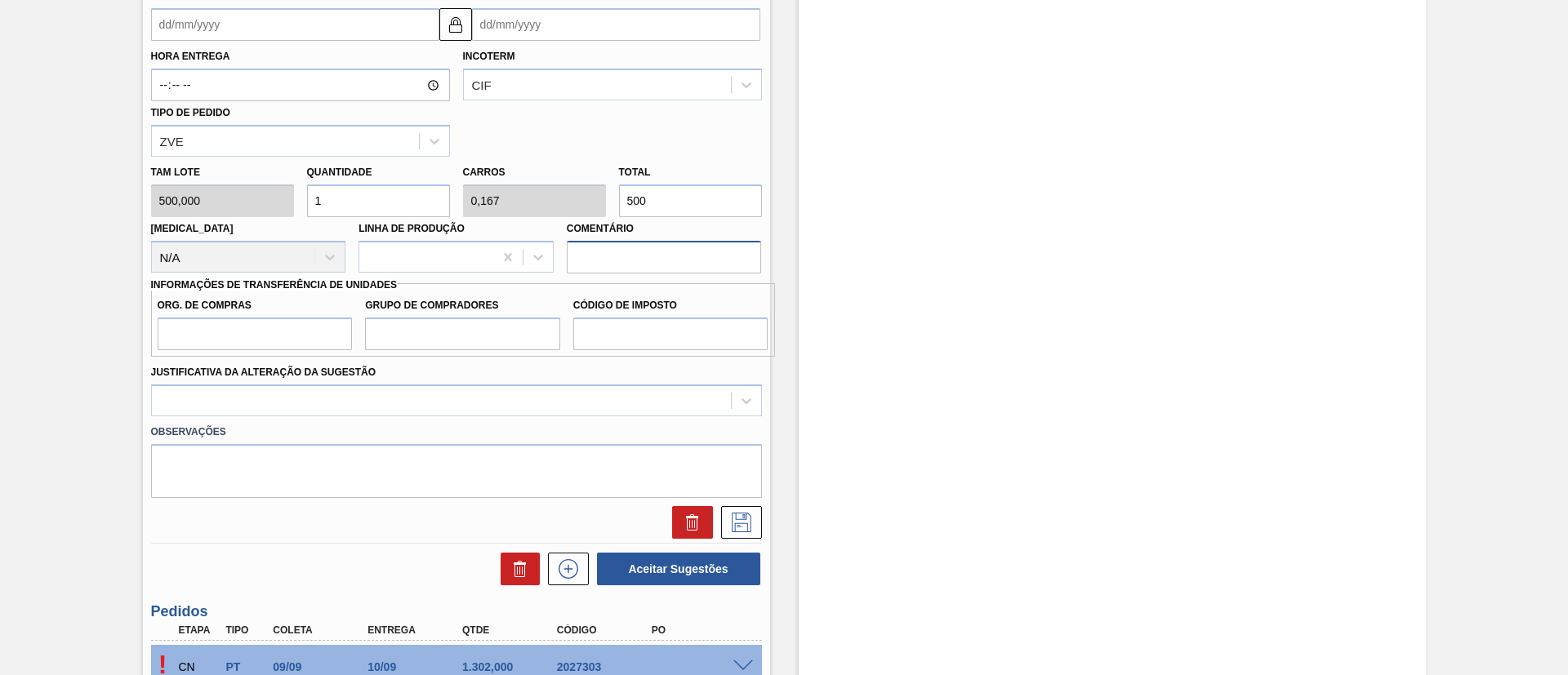
scroll to position [601, 0]
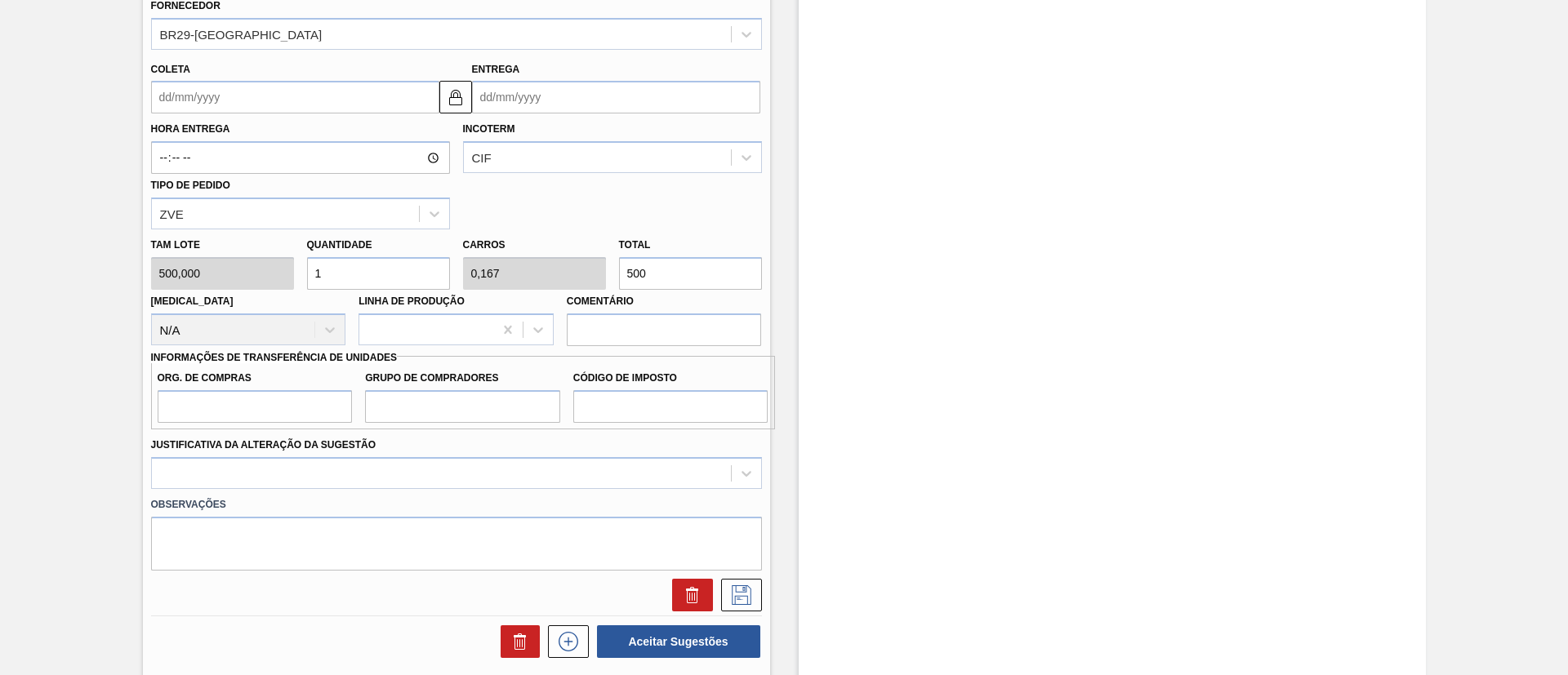
click at [573, 272] on div "Tam lote 500,000 Quantidade 1 Carros 0,167 Total 500 Doca N/A Linha de Produção…" at bounding box center [457, 288] width 624 height 117
paste input "1.302"
type input "2,604"
type input "0,434"
type input "1.302"
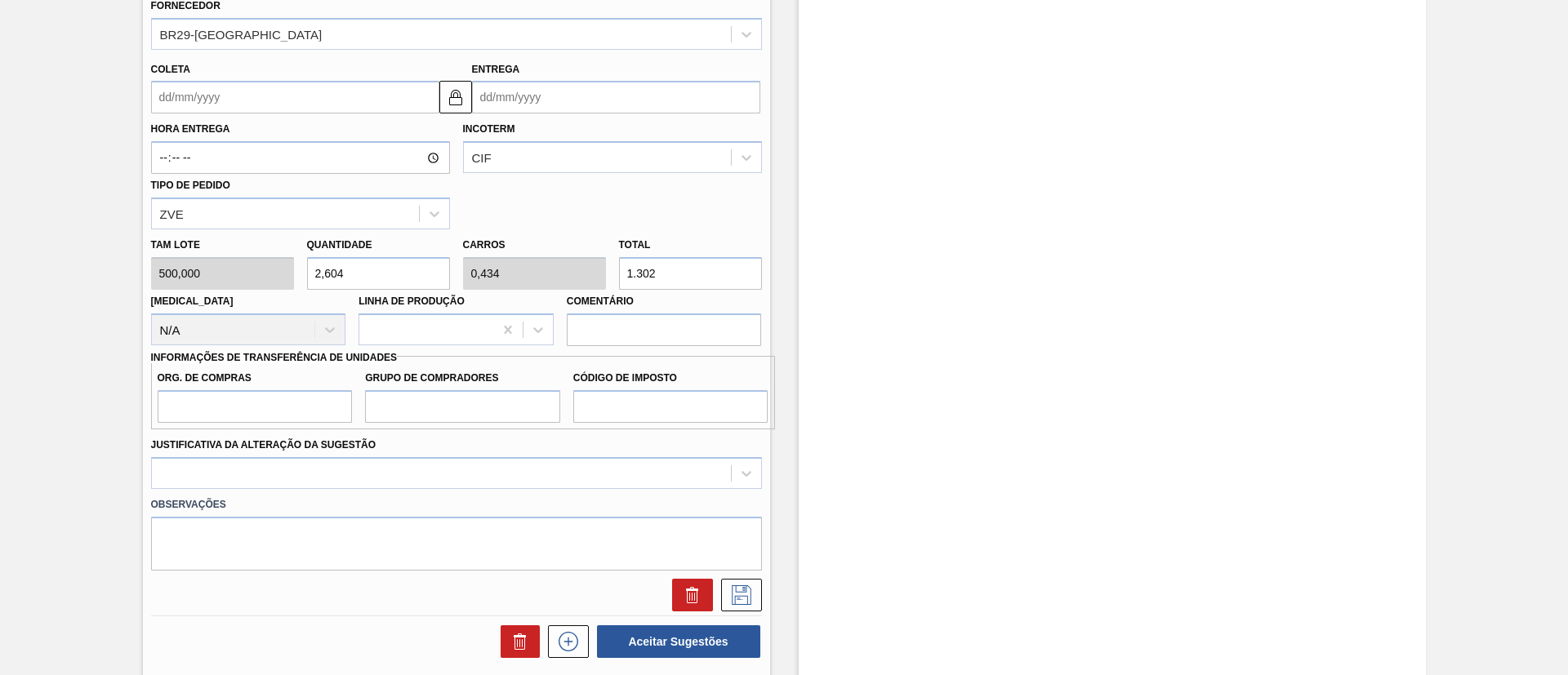
click at [576, 174] on div "Hora Entrega Incoterm CIF Tipo de pedido ZVE" at bounding box center [457, 172] width 624 height 116
click at [578, 170] on div "CIF" at bounding box center [612, 156] width 299 height 32
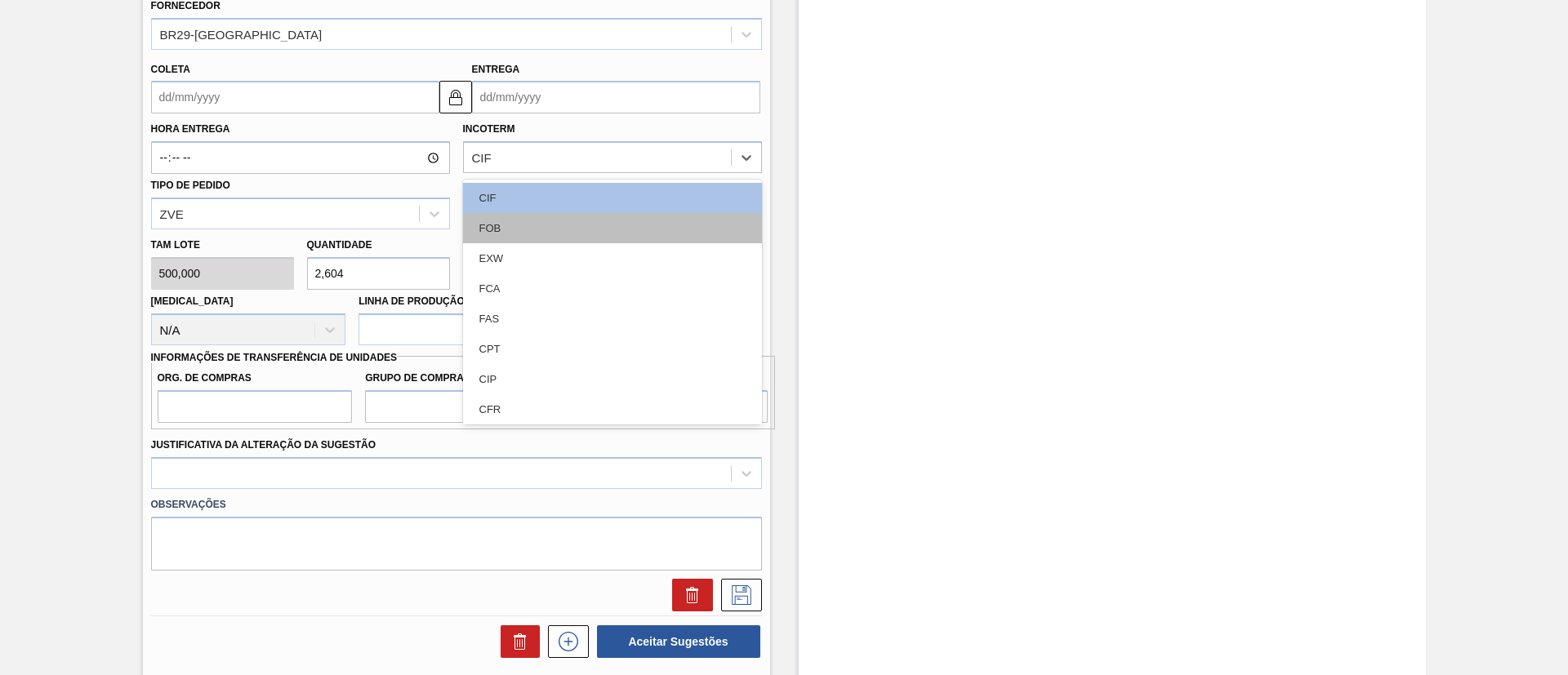
click at [536, 221] on div "FOB" at bounding box center [612, 228] width 299 height 30
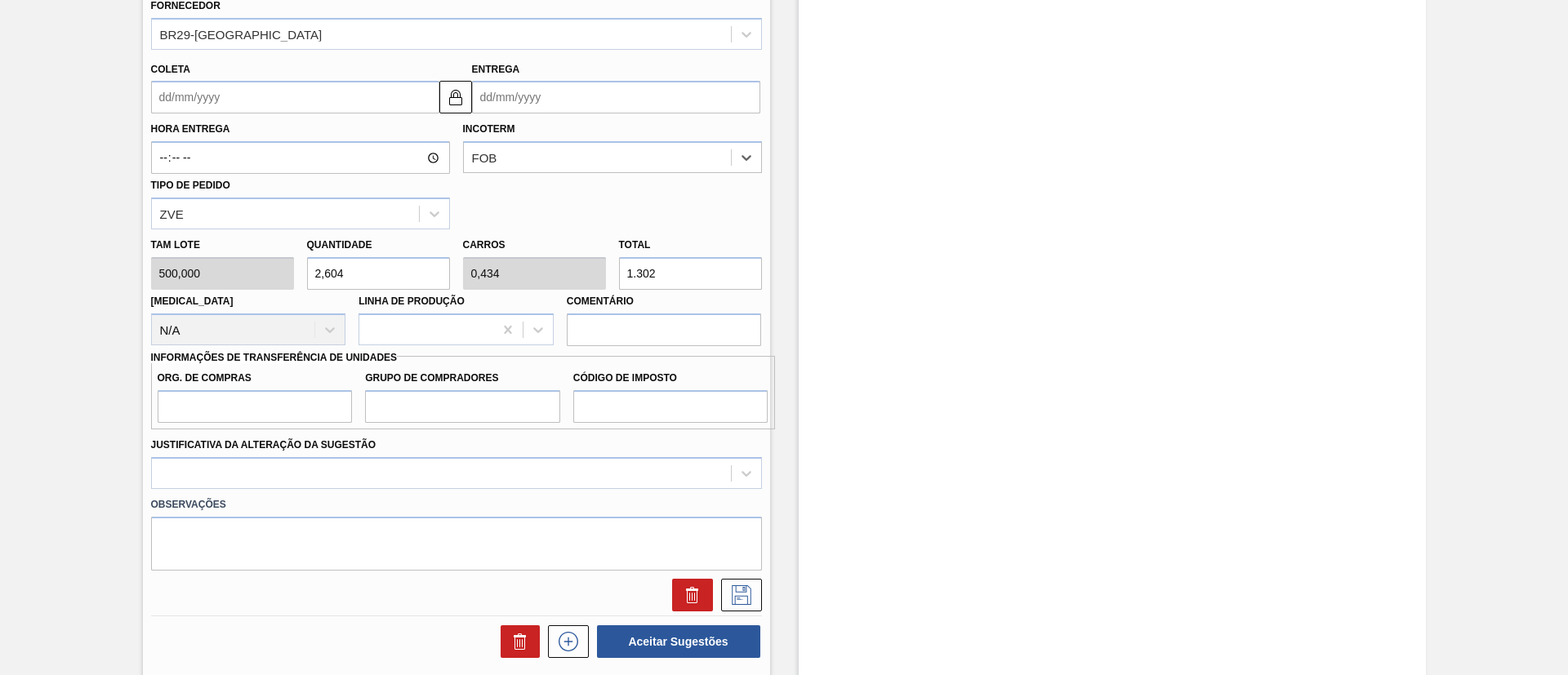
click at [294, 110] on input "Coleta" at bounding box center [294, 98] width 289 height 33
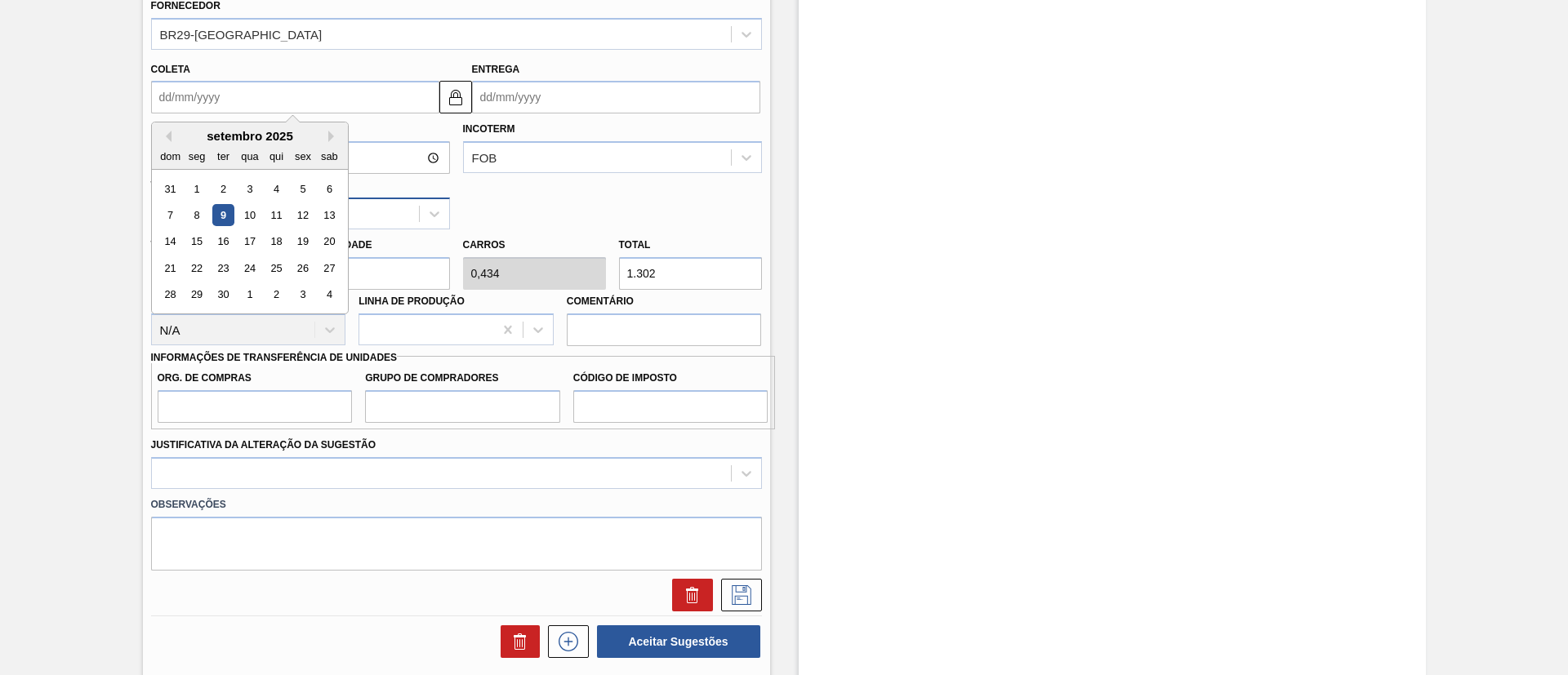
click at [238, 219] on div "10" at bounding box center [249, 214] width 22 height 22
type input "[DATE]"
click at [381, 102] on input "[DATE]" at bounding box center [294, 98] width 289 height 33
click at [225, 215] on div "9" at bounding box center [222, 214] width 22 height 22
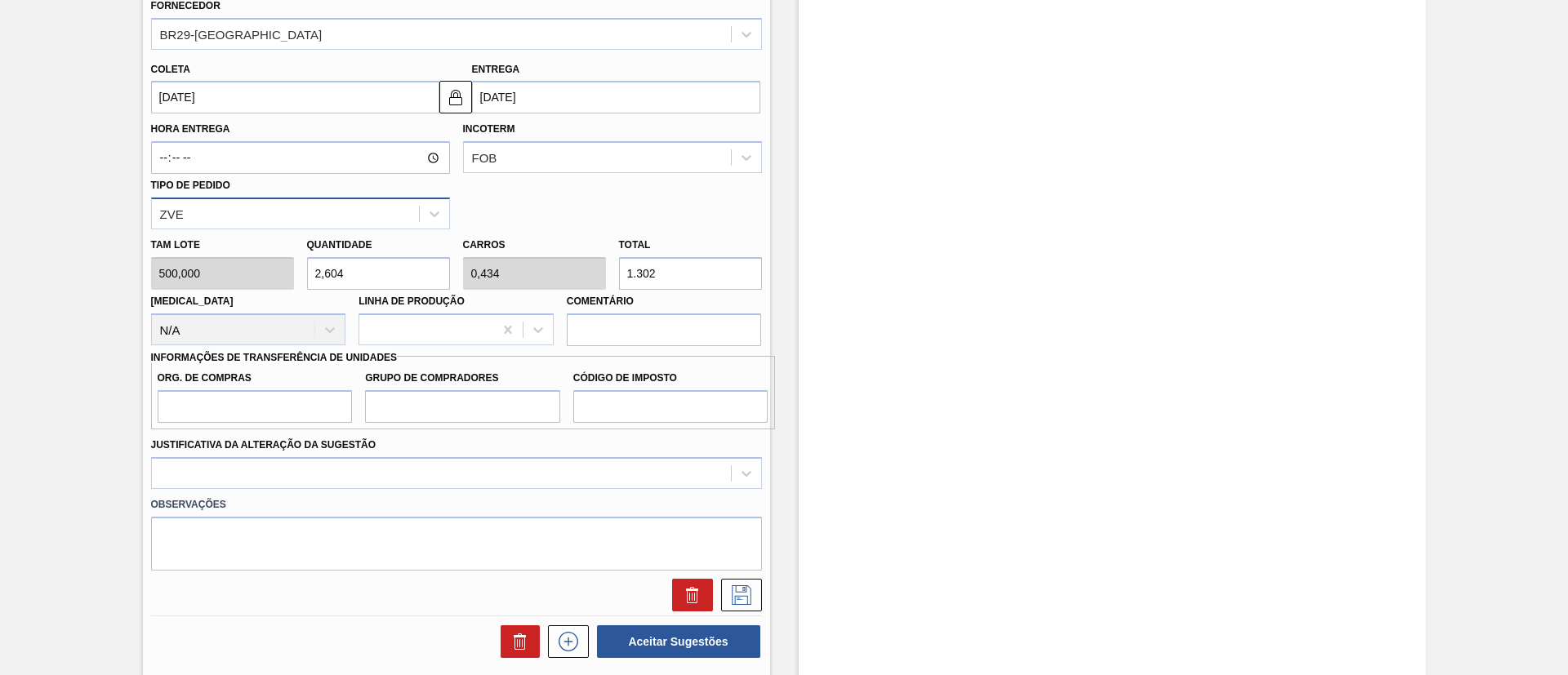
type input "[DATE]"
click at [453, 103] on img at bounding box center [456, 97] width 19 height 19
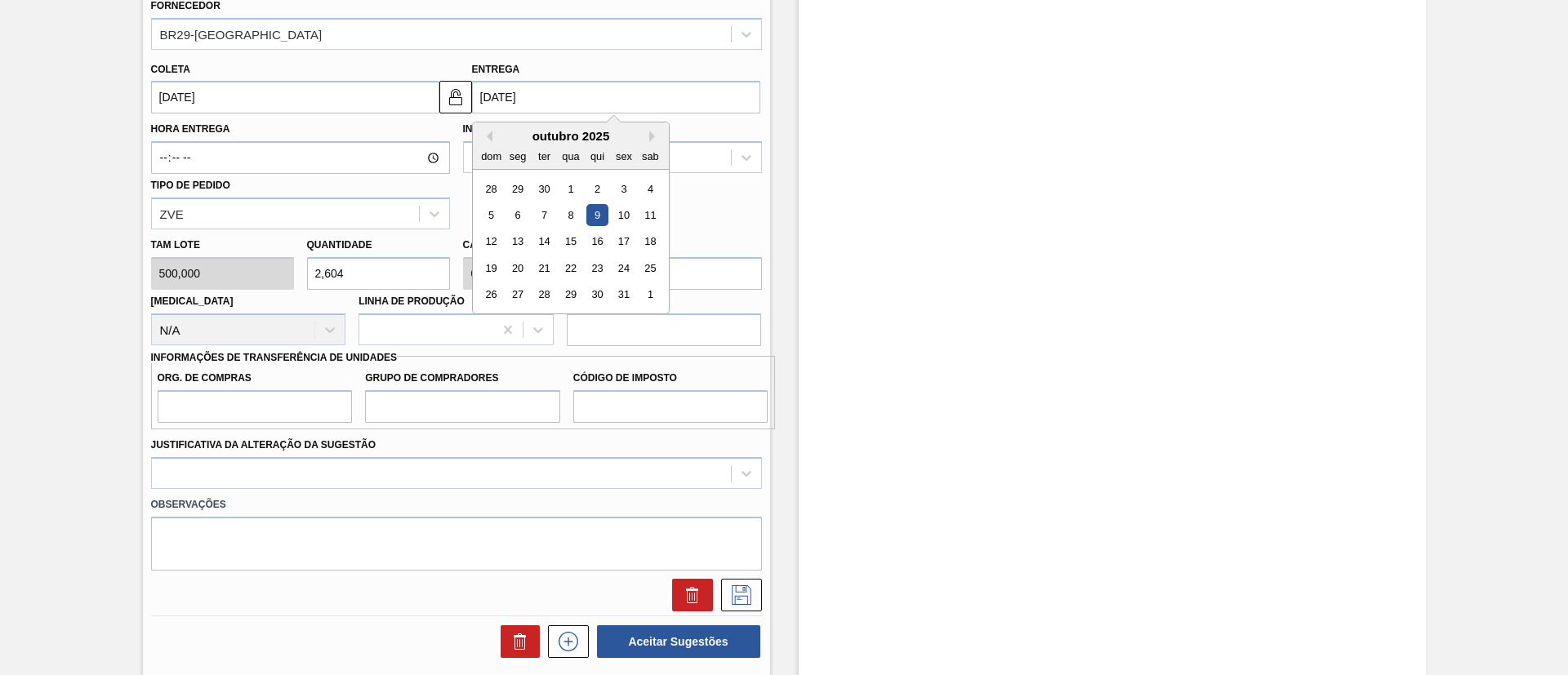
click at [490, 103] on input "[DATE]" at bounding box center [616, 98] width 289 height 33
click at [488, 135] on button "Previous Month" at bounding box center [487, 136] width 12 height 12
click at [566, 207] on div "10" at bounding box center [570, 214] width 22 height 22
type input "[DATE]"
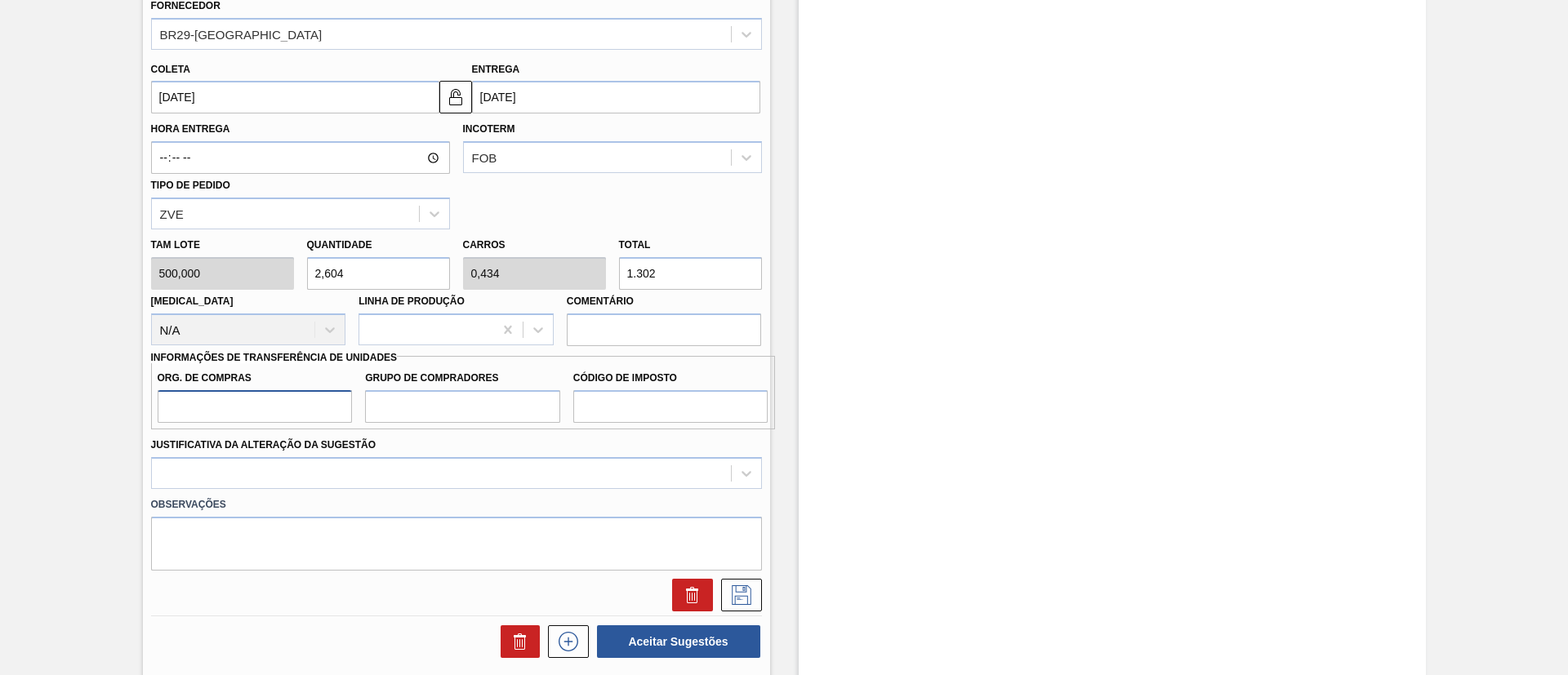
click at [310, 394] on input "Org. de Compras" at bounding box center [255, 407] width 195 height 33
type input "BR00"
drag, startPoint x: 421, startPoint y: 421, endPoint x: 423, endPoint y: 434, distance: 13.2
click at [421, 420] on input "Grupo de Compradores" at bounding box center [462, 407] width 195 height 33
type input "A01"
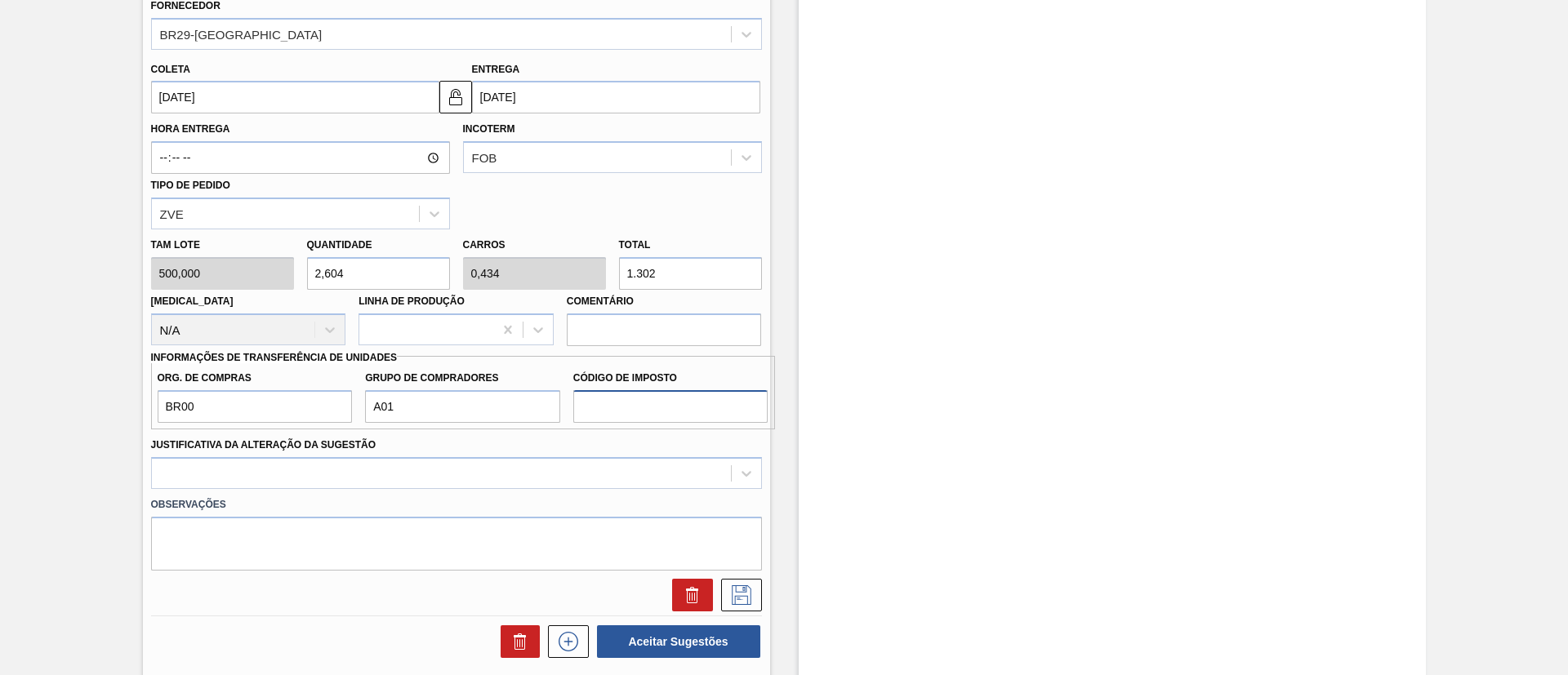
click at [620, 407] on input "Código de Imposto" at bounding box center [671, 407] width 195 height 33
type input "I1"
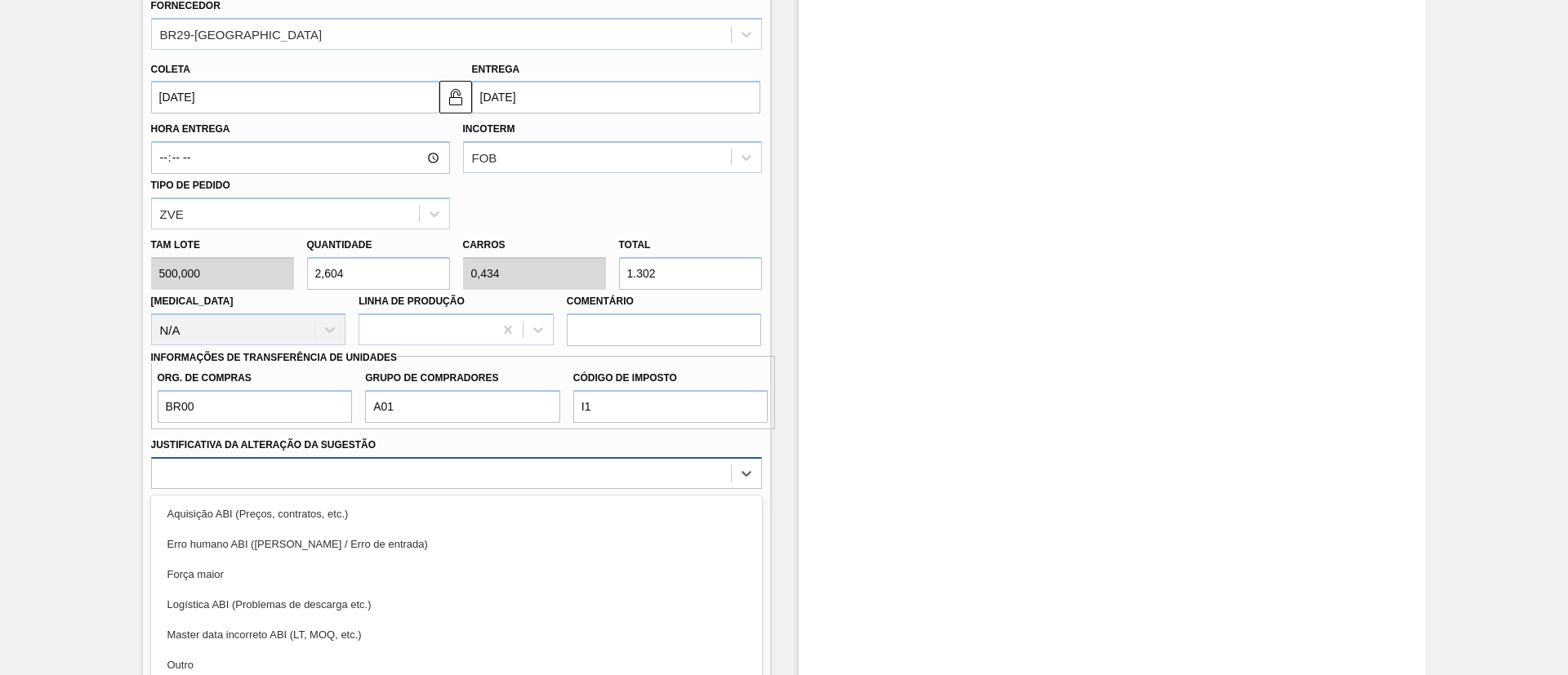
scroll to position [672, 0]
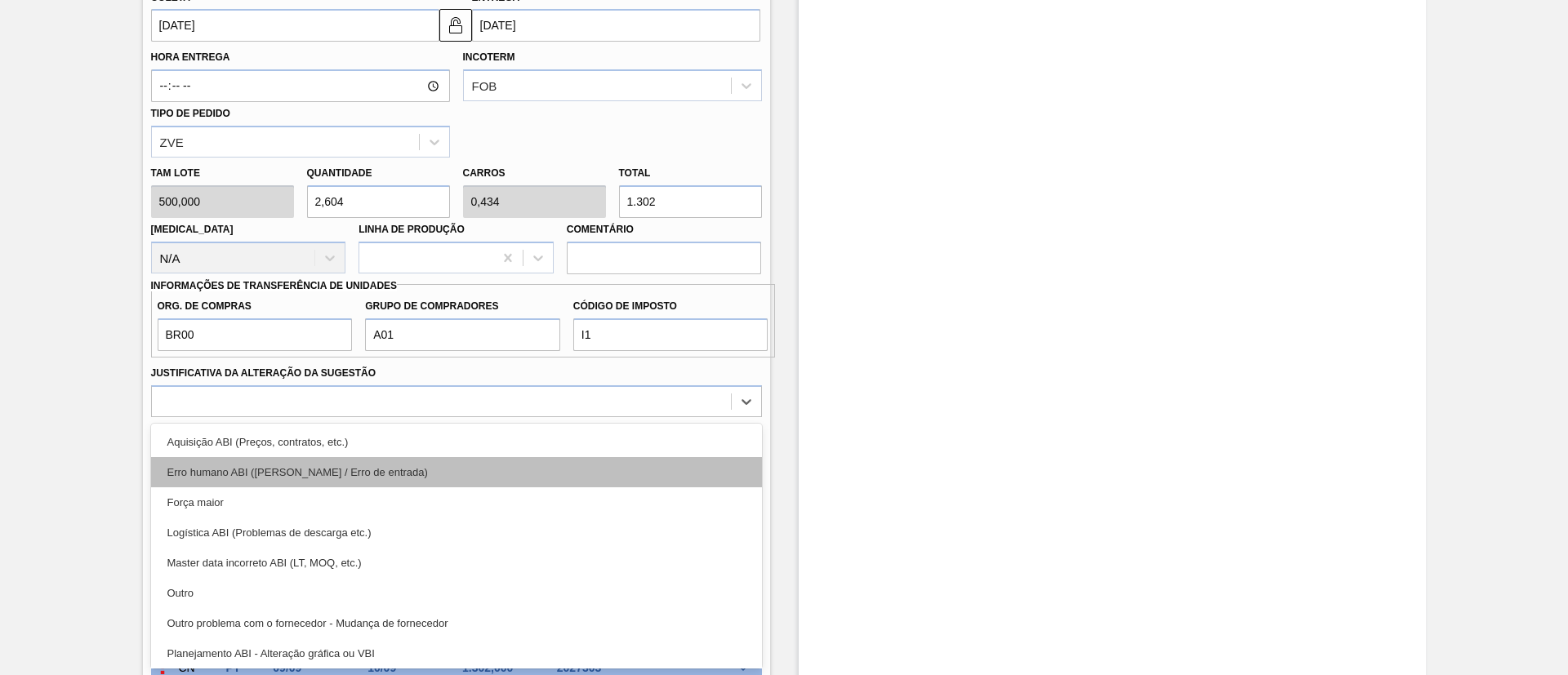
click at [462, 417] on div "option Erro humano ABI (Cálculo / Erro de entrada) focused, 2 of 18. 18 results…" at bounding box center [456, 401] width 611 height 32
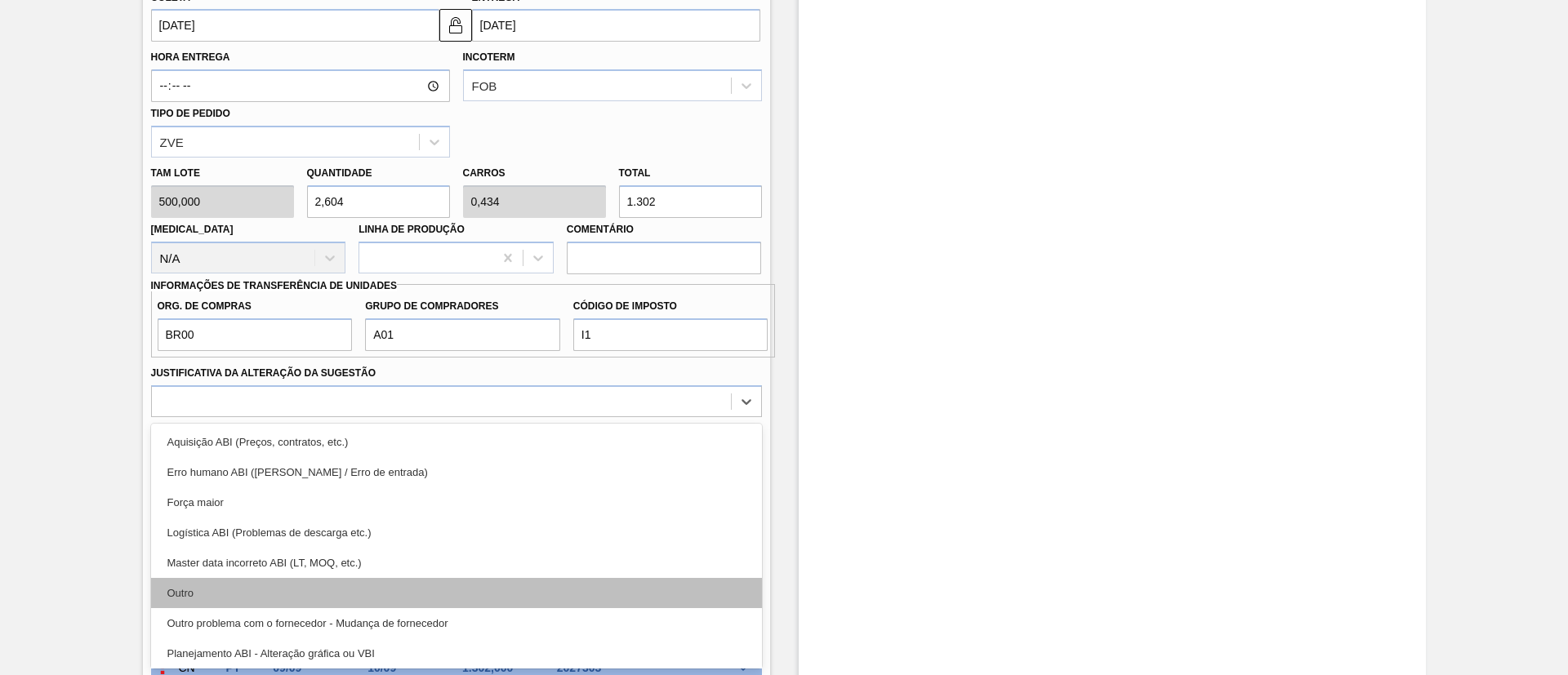
click at [289, 598] on div "Outro" at bounding box center [456, 593] width 611 height 30
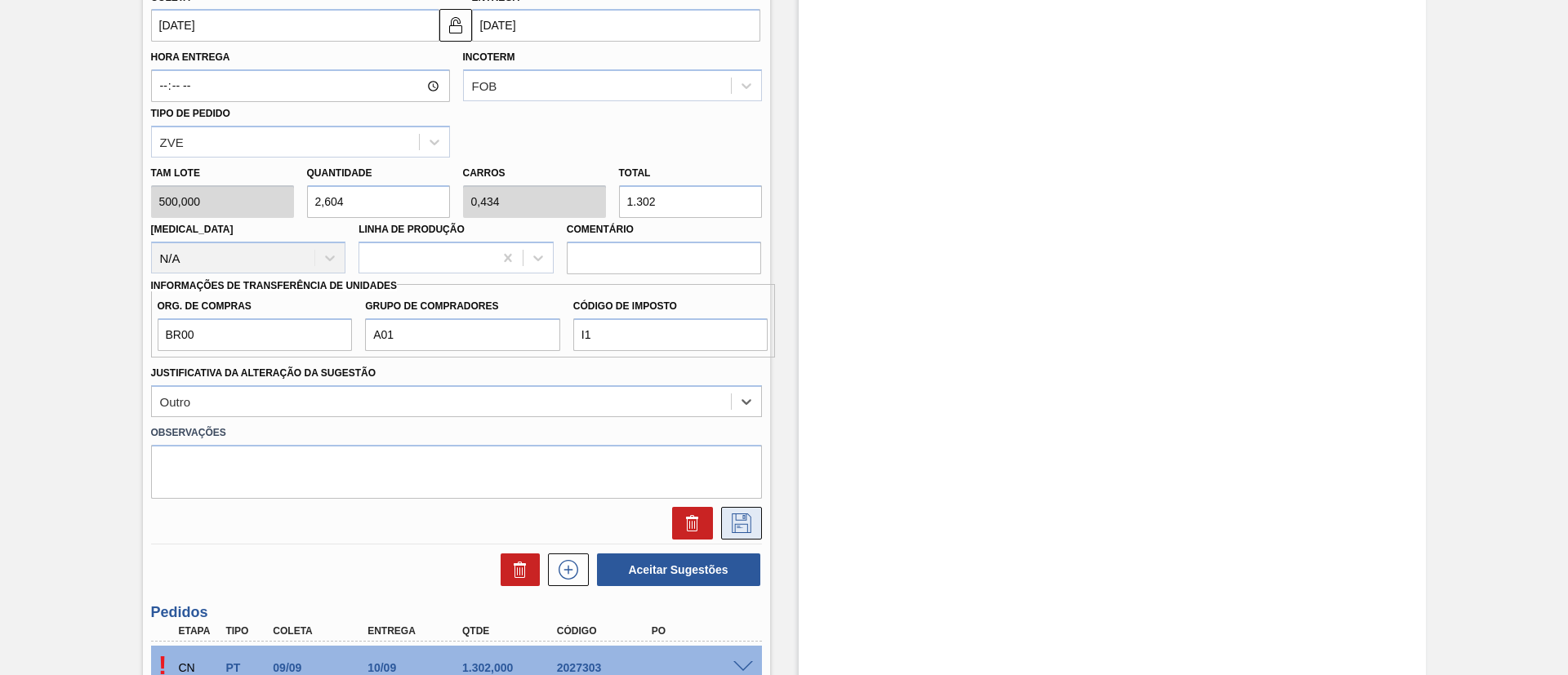
click at [742, 522] on icon at bounding box center [741, 523] width 26 height 19
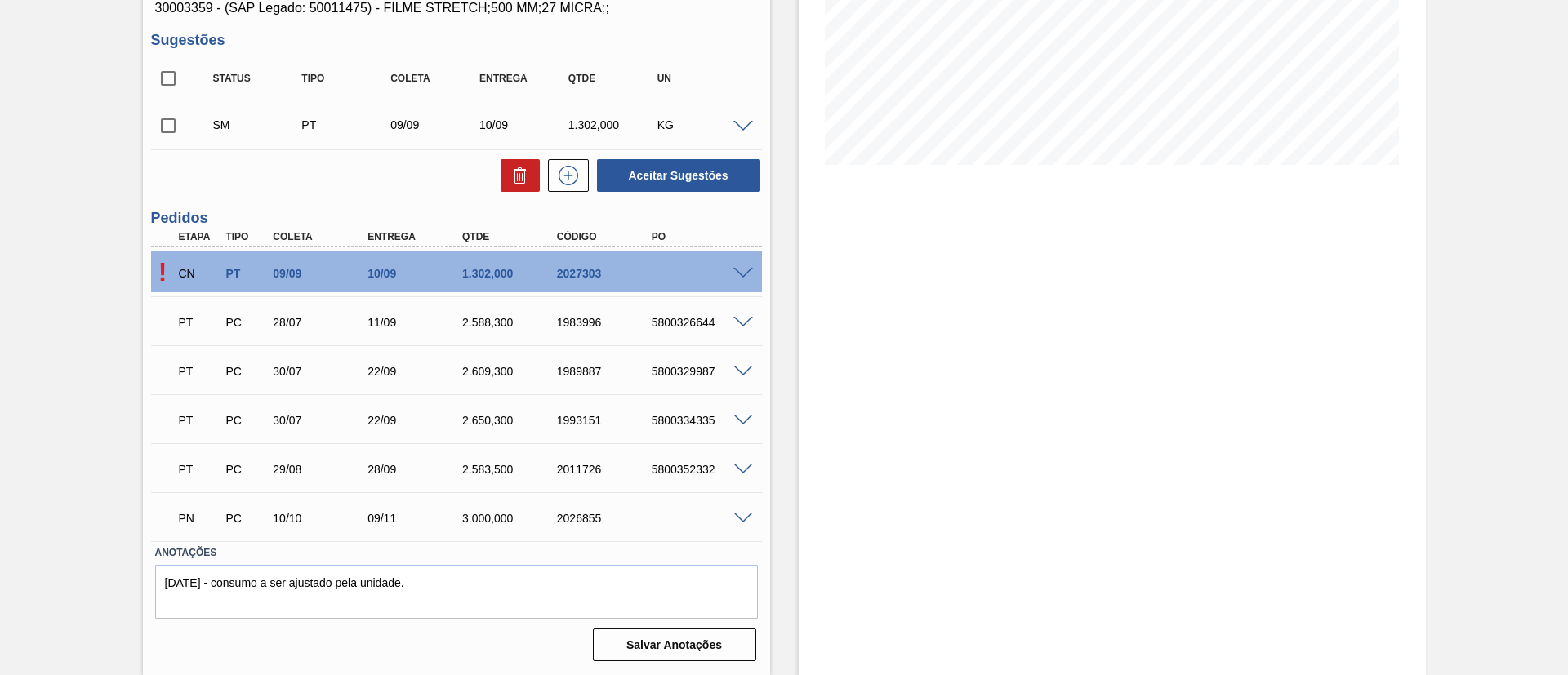
scroll to position [313, 0]
click at [171, 133] on input "checkbox" at bounding box center [168, 126] width 35 height 35
click at [707, 164] on button "Aceitar Sugestões" at bounding box center [678, 176] width 163 height 33
checkbox input "false"
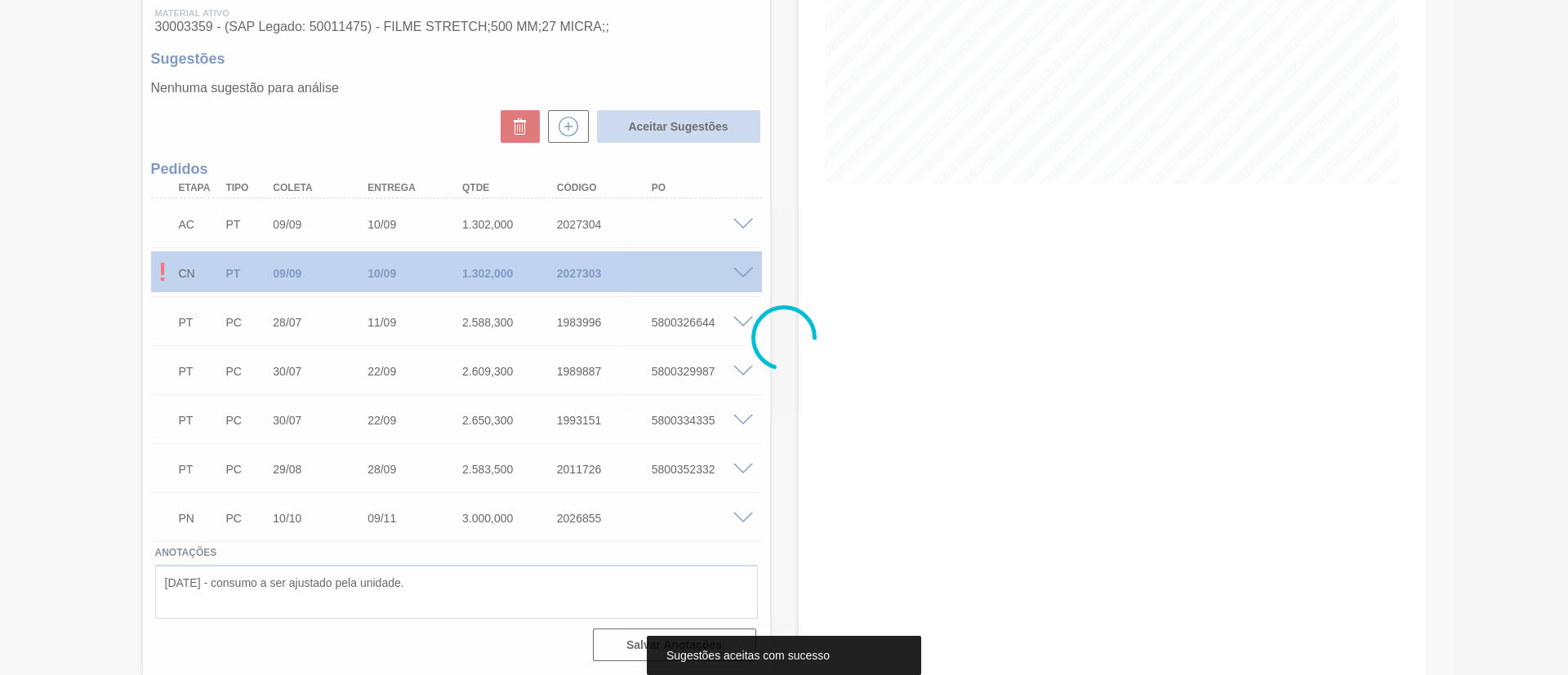
scroll to position [294, 0]
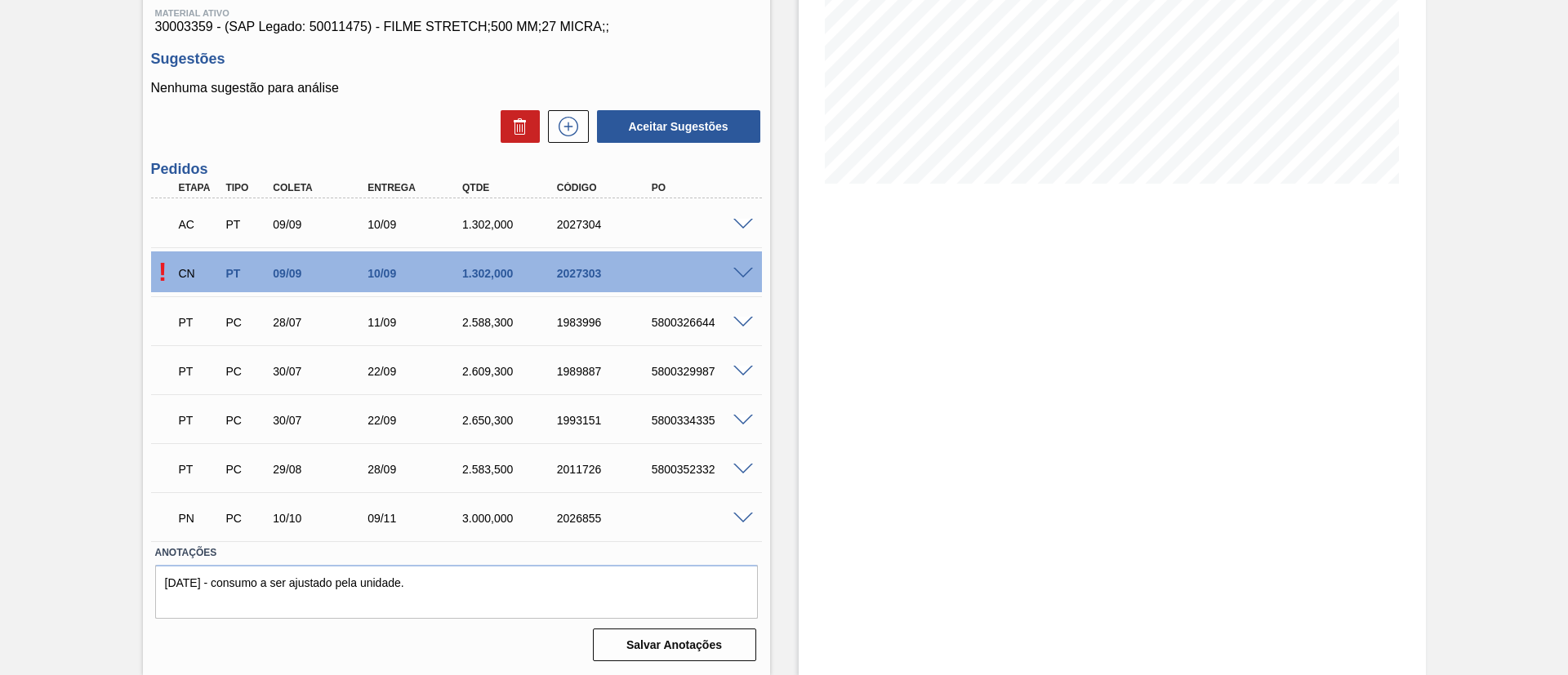
click at [738, 219] on span at bounding box center [742, 225] width 19 height 13
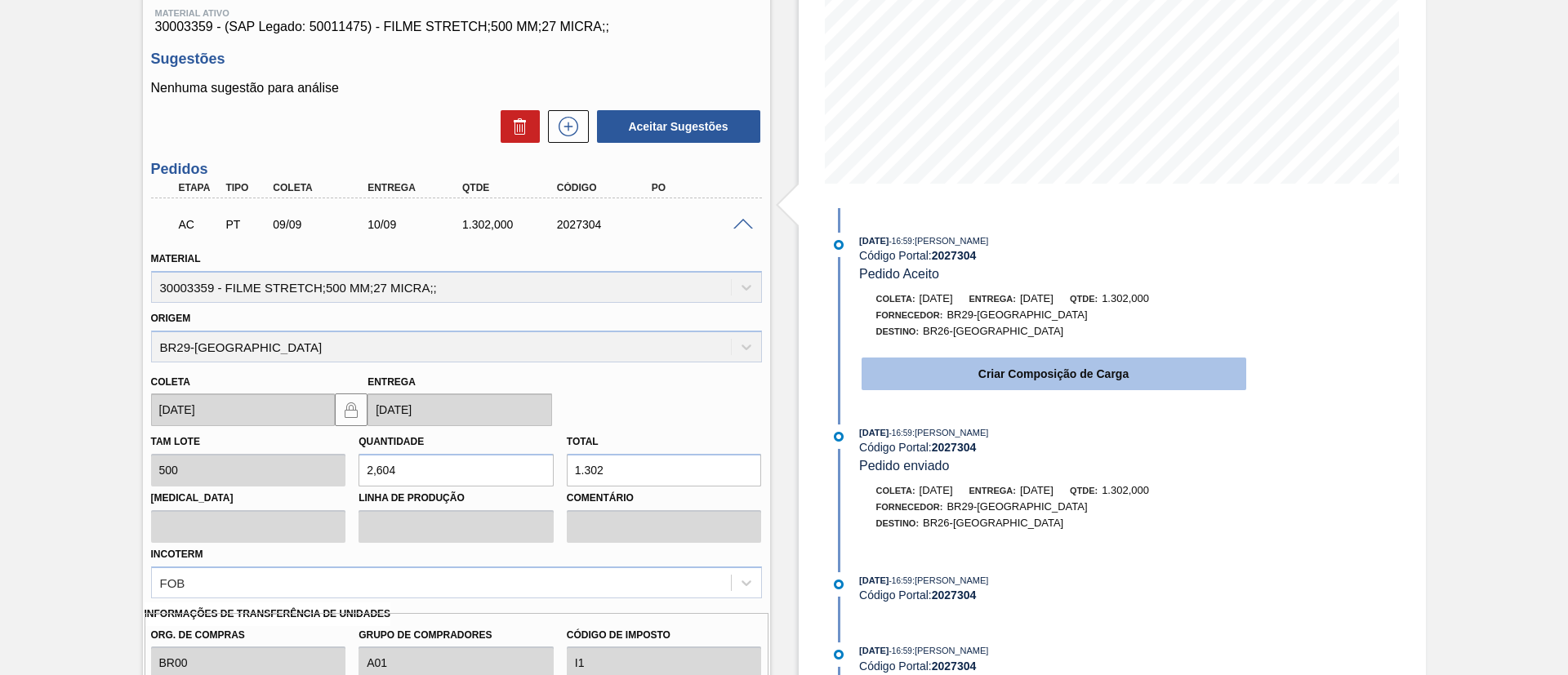
click at [959, 389] on button "Criar Composição de Carga" at bounding box center [1053, 374] width 384 height 33
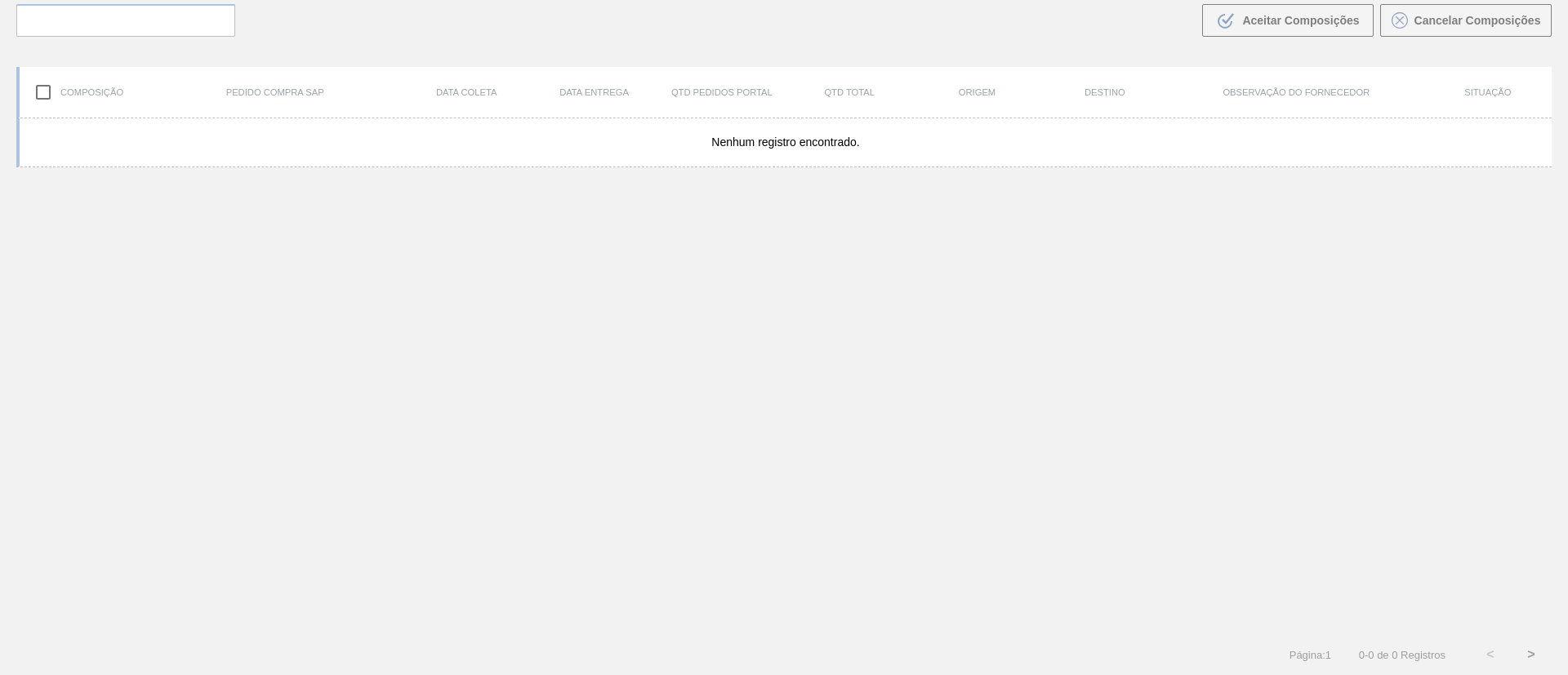
scroll to position [118, 0]
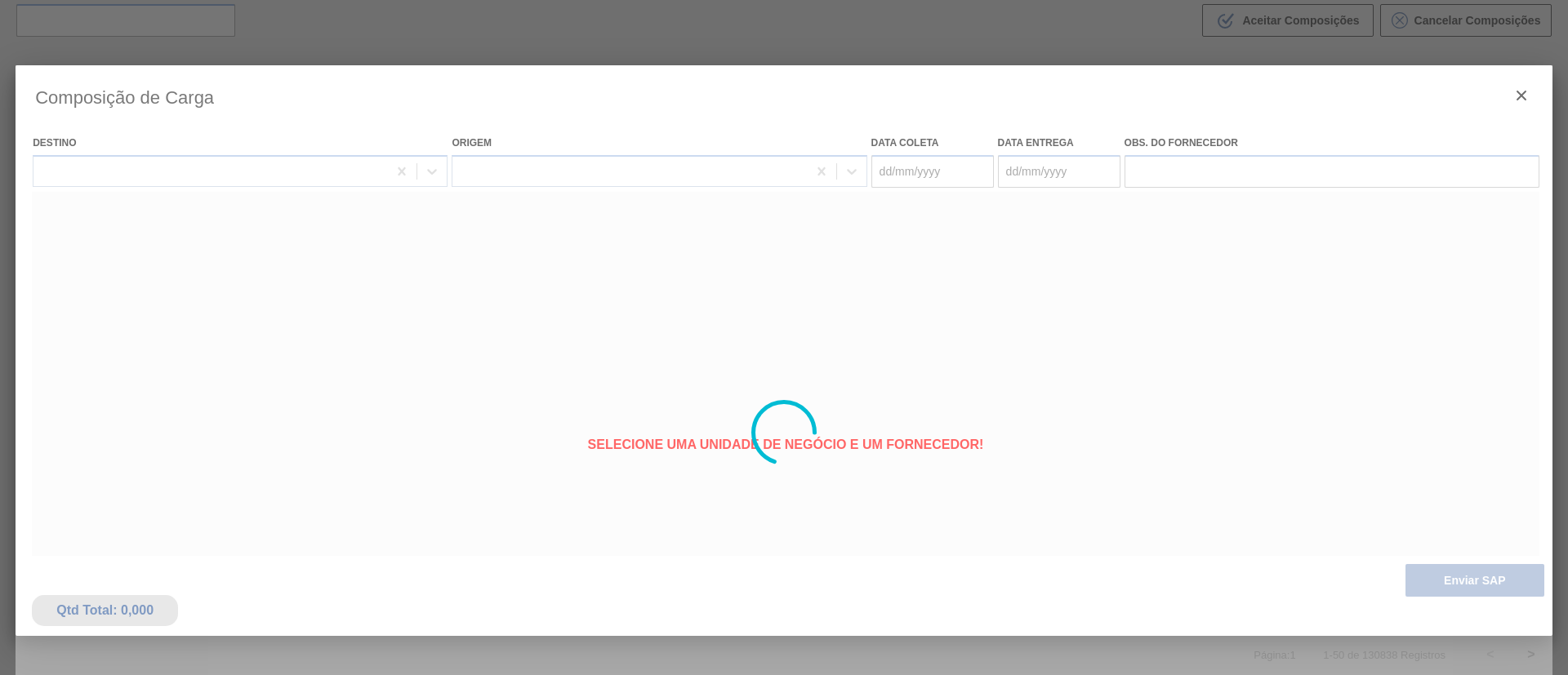
type coleta "[DATE]"
type entrega "10/09/2025"
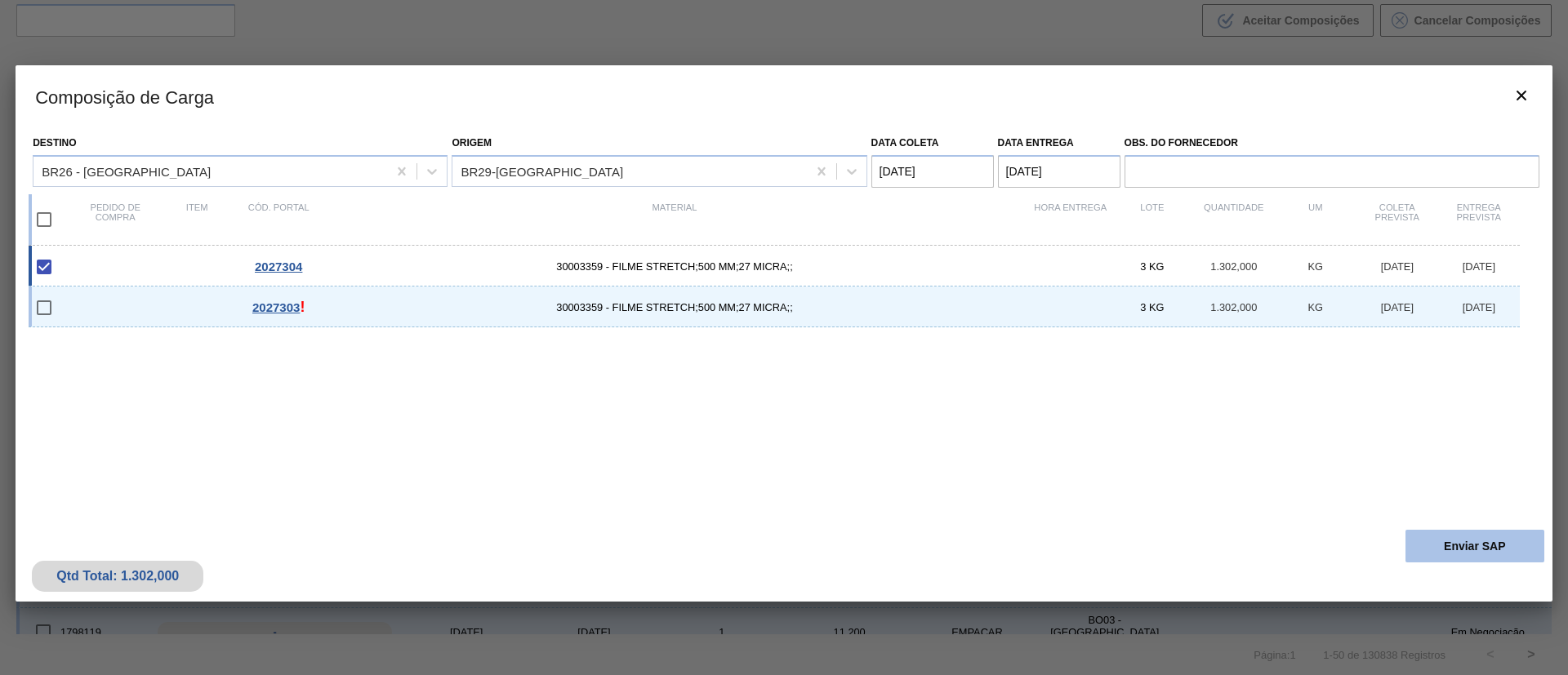
click at [1433, 550] on button "Enviar SAP" at bounding box center [1474, 547] width 139 height 33
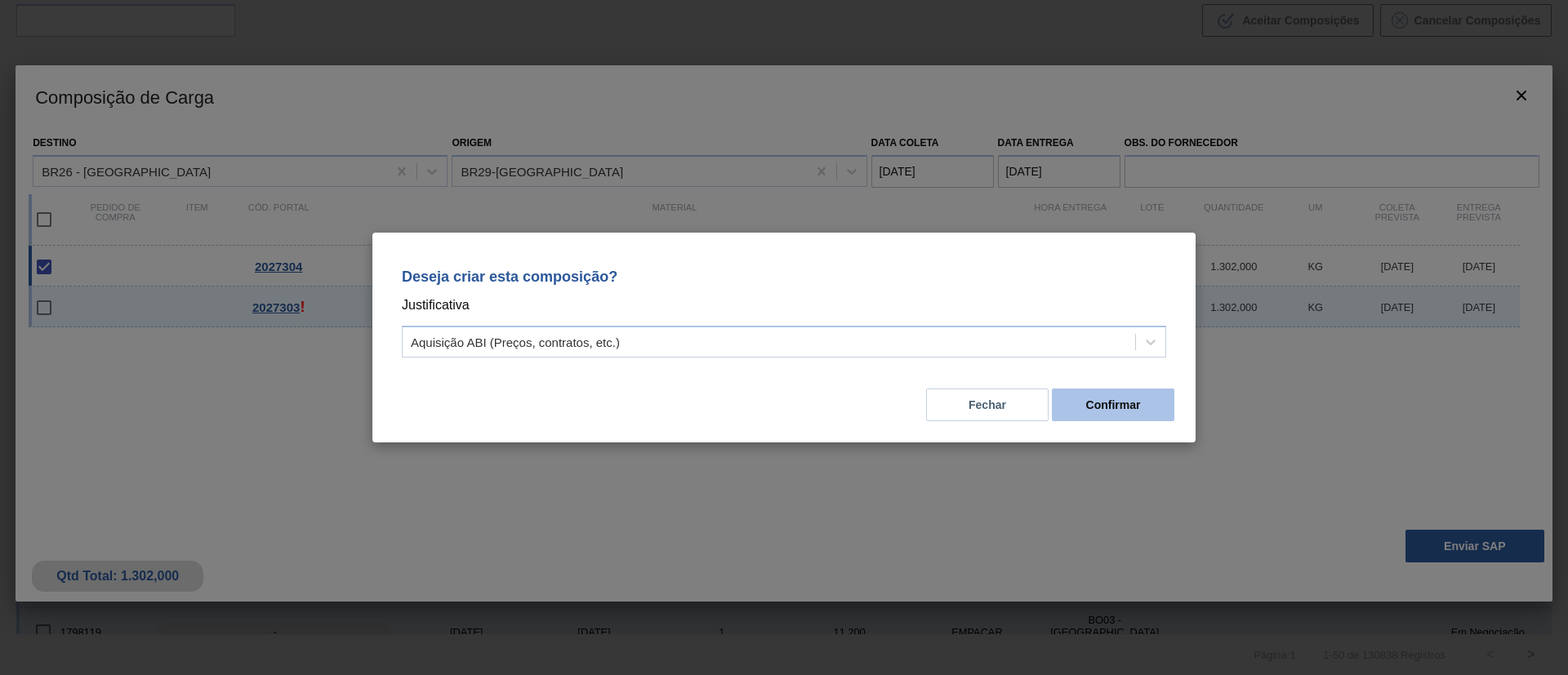
click at [1065, 405] on button "Confirmar" at bounding box center [1112, 406] width 123 height 33
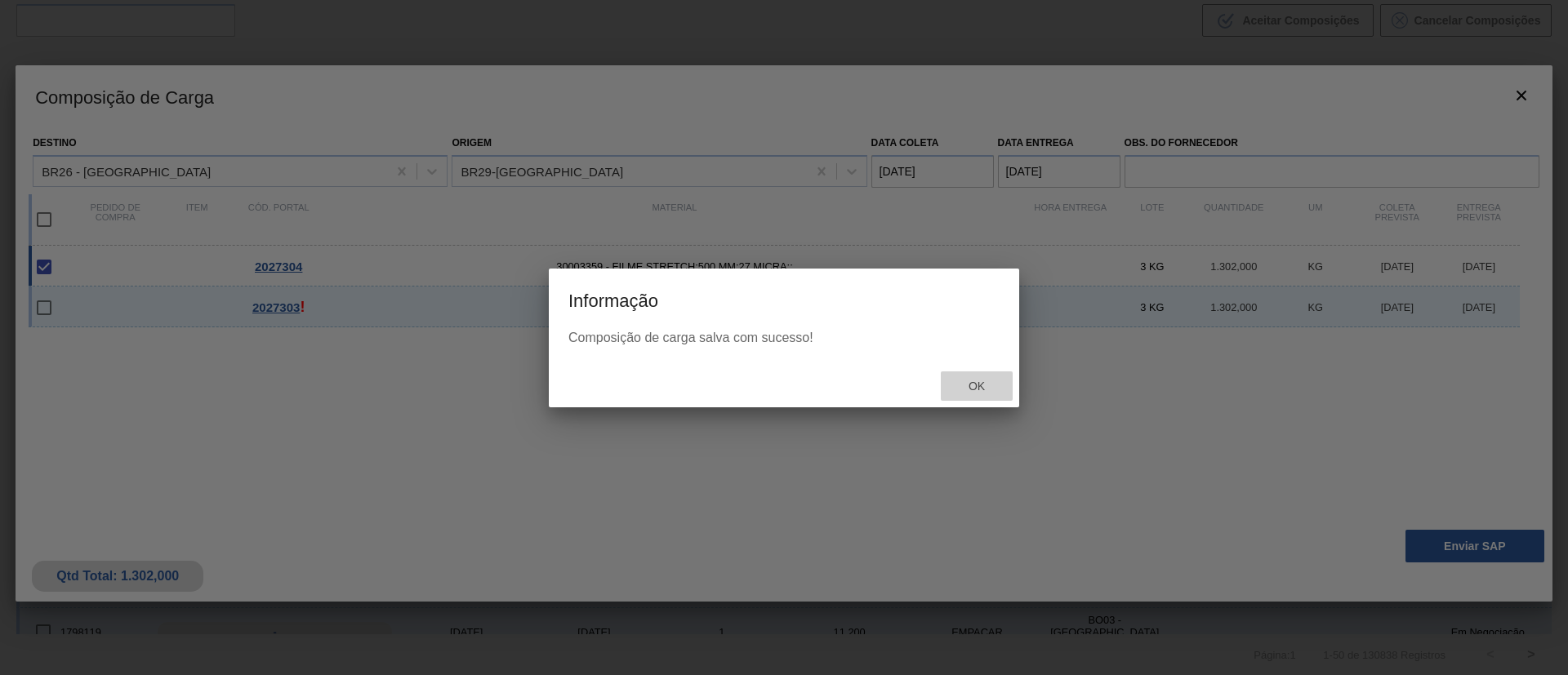
click at [973, 374] on div "Ok" at bounding box center [976, 386] width 71 height 30
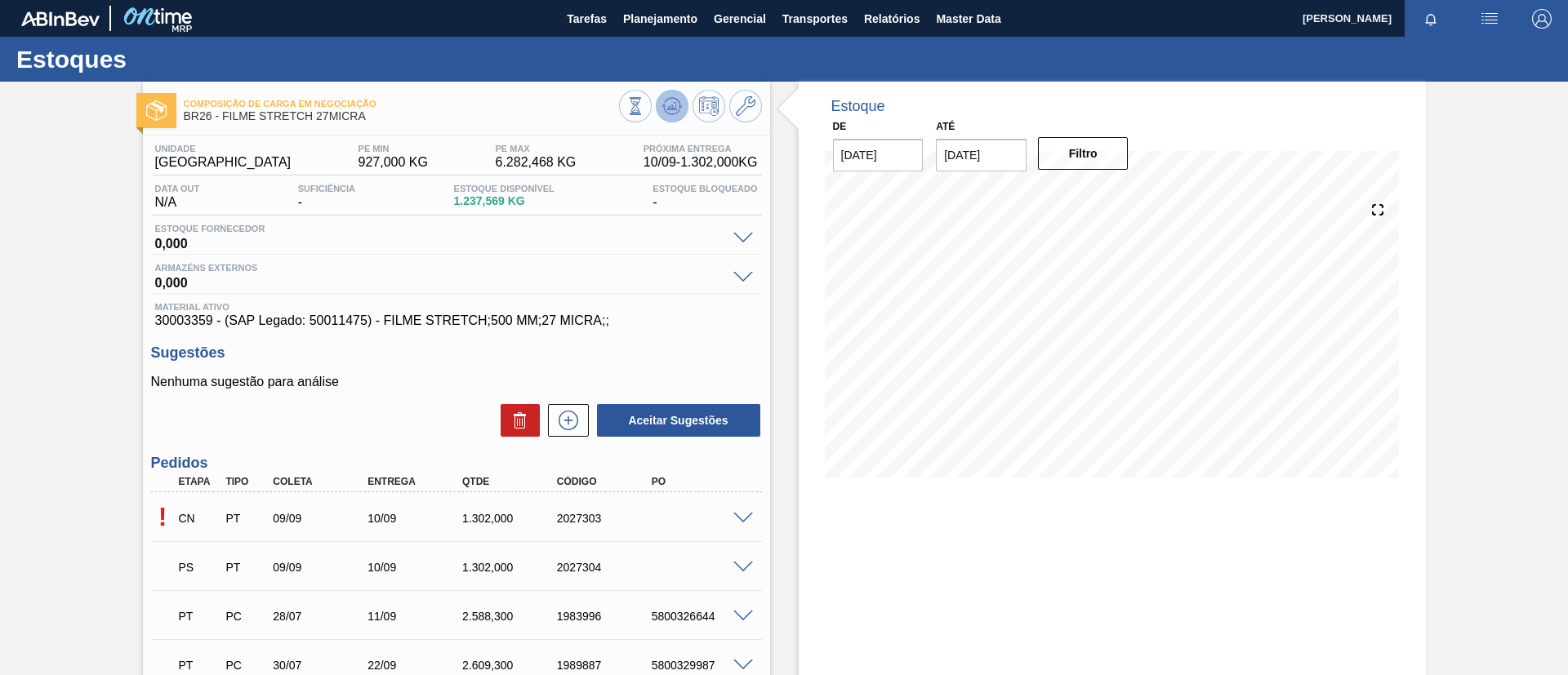
click at [670, 103] on icon at bounding box center [672, 106] width 19 height 19
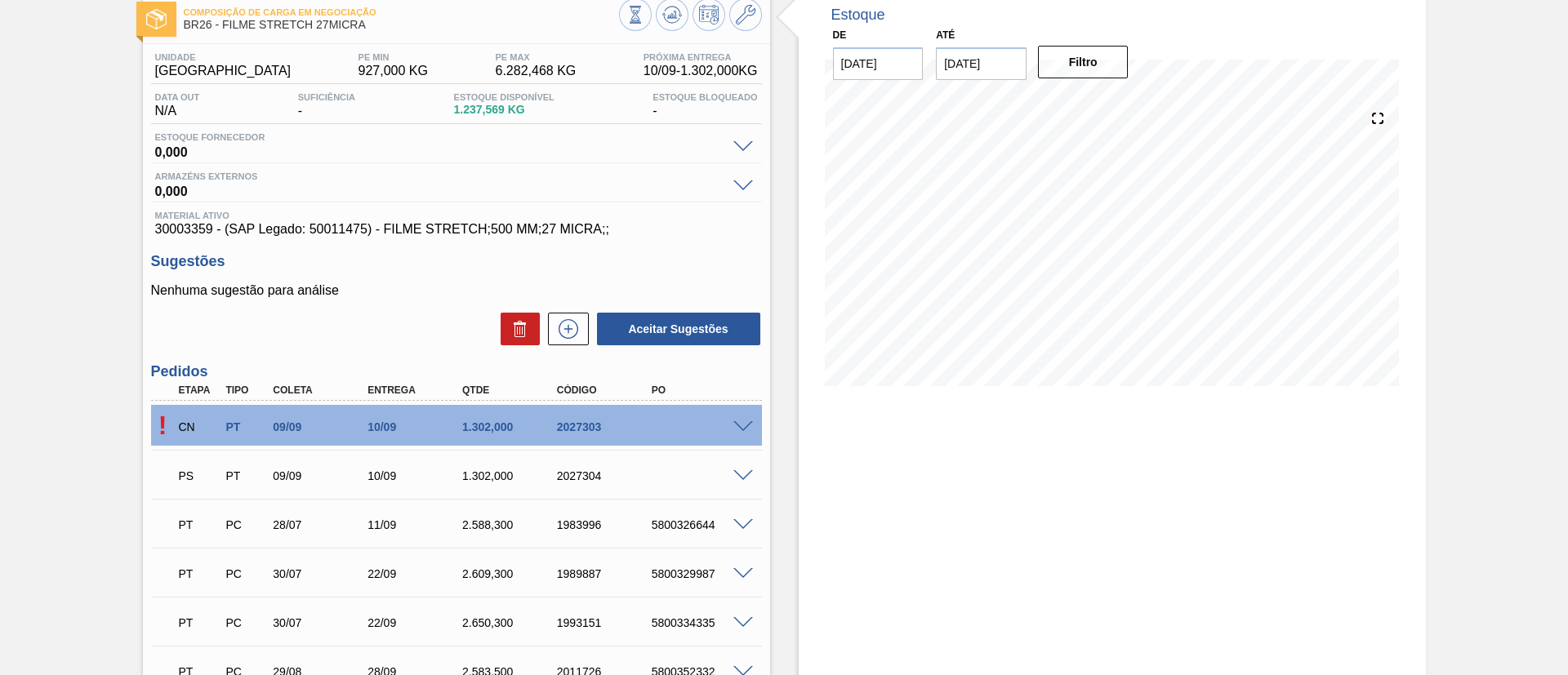
scroll to position [123, 0]
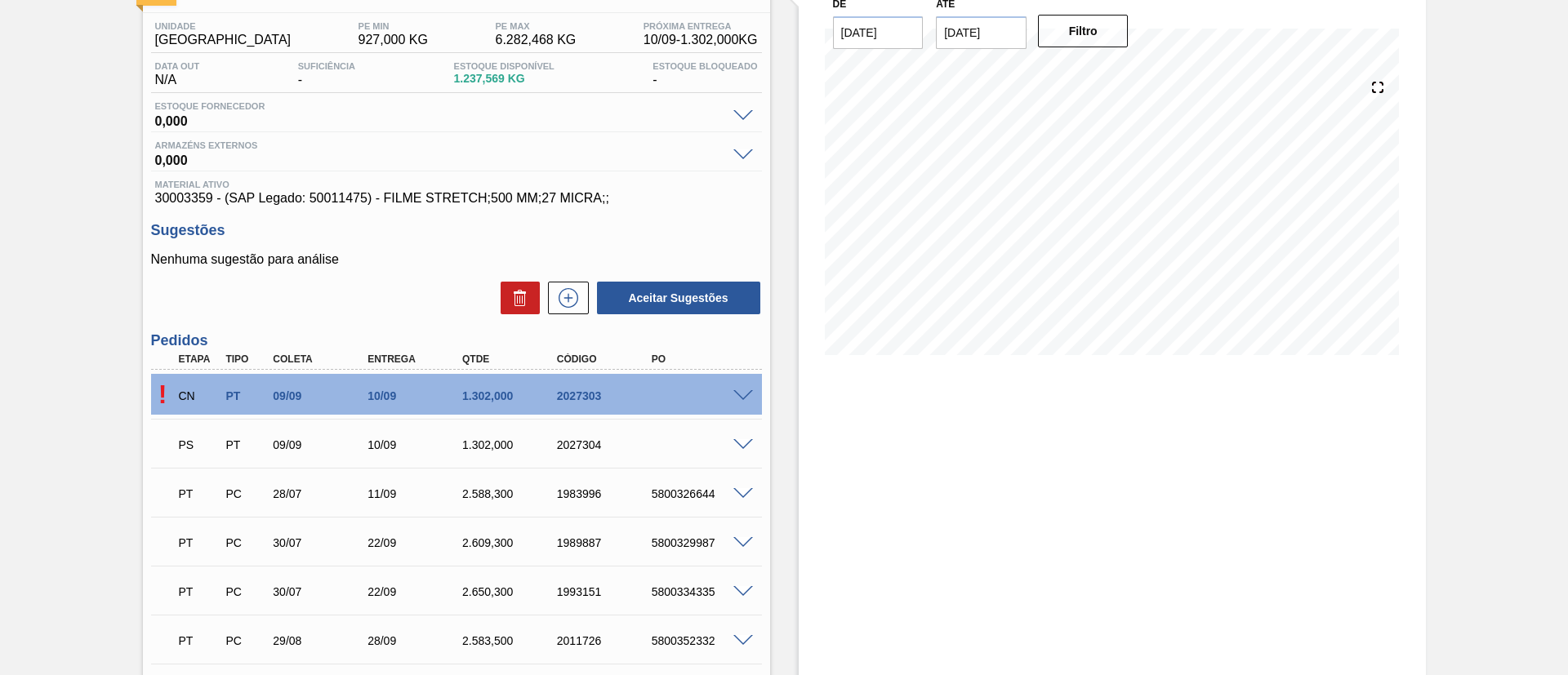
click at [739, 449] on div "PS PT 09/09 10/09 1.302,000 2027304" at bounding box center [456, 443] width 611 height 41
click at [737, 443] on span at bounding box center [742, 445] width 19 height 13
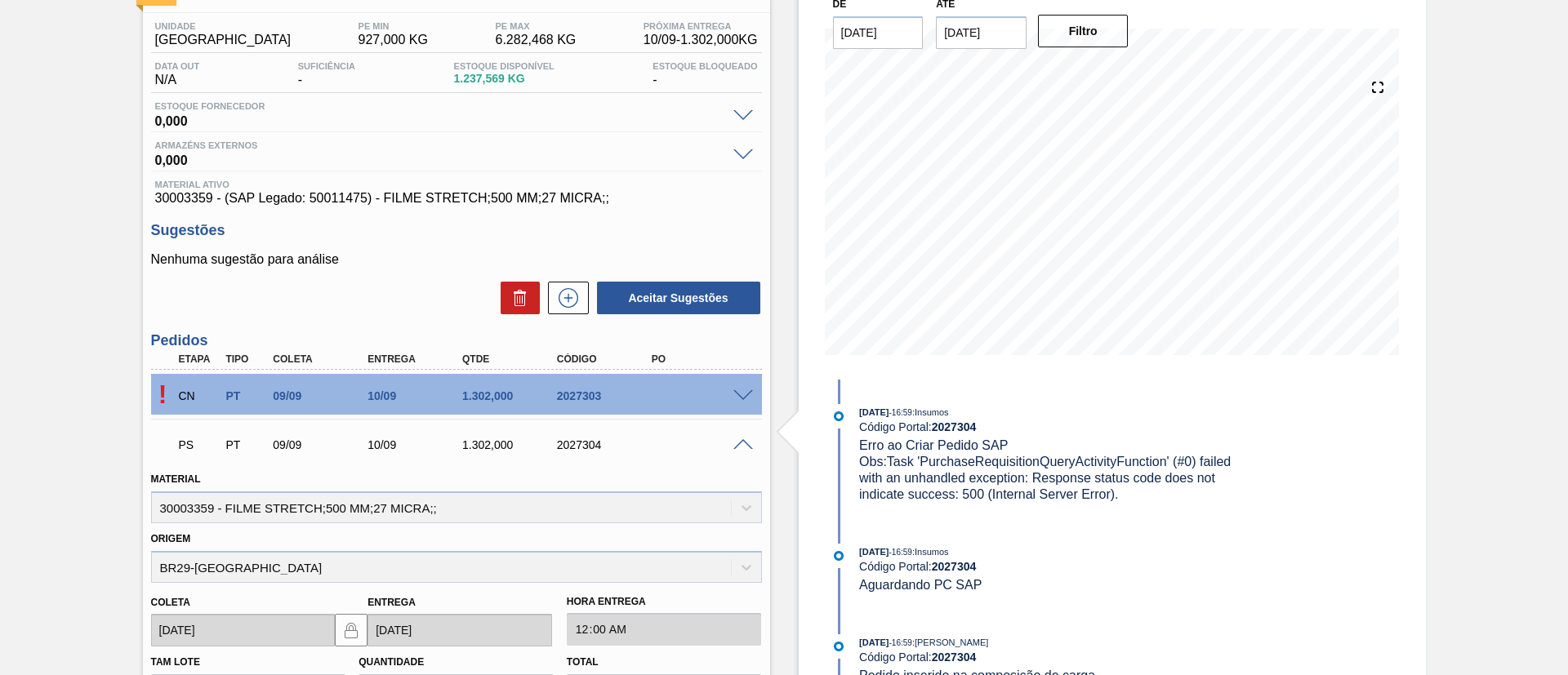
click at [642, 478] on div "Material 30003359 - FILME STRETCH;500 MM;27 MICRA;;" at bounding box center [456, 496] width 611 height 56
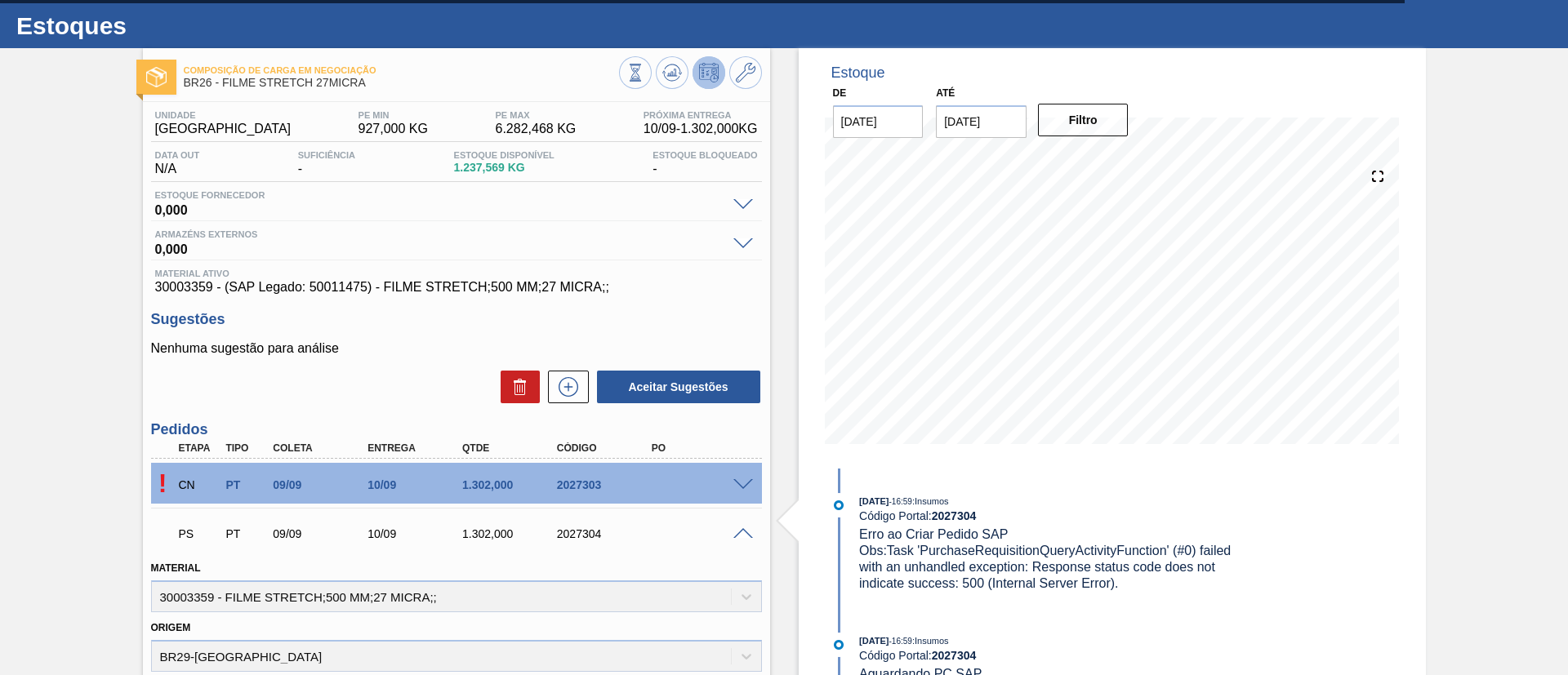
scroll to position [0, 0]
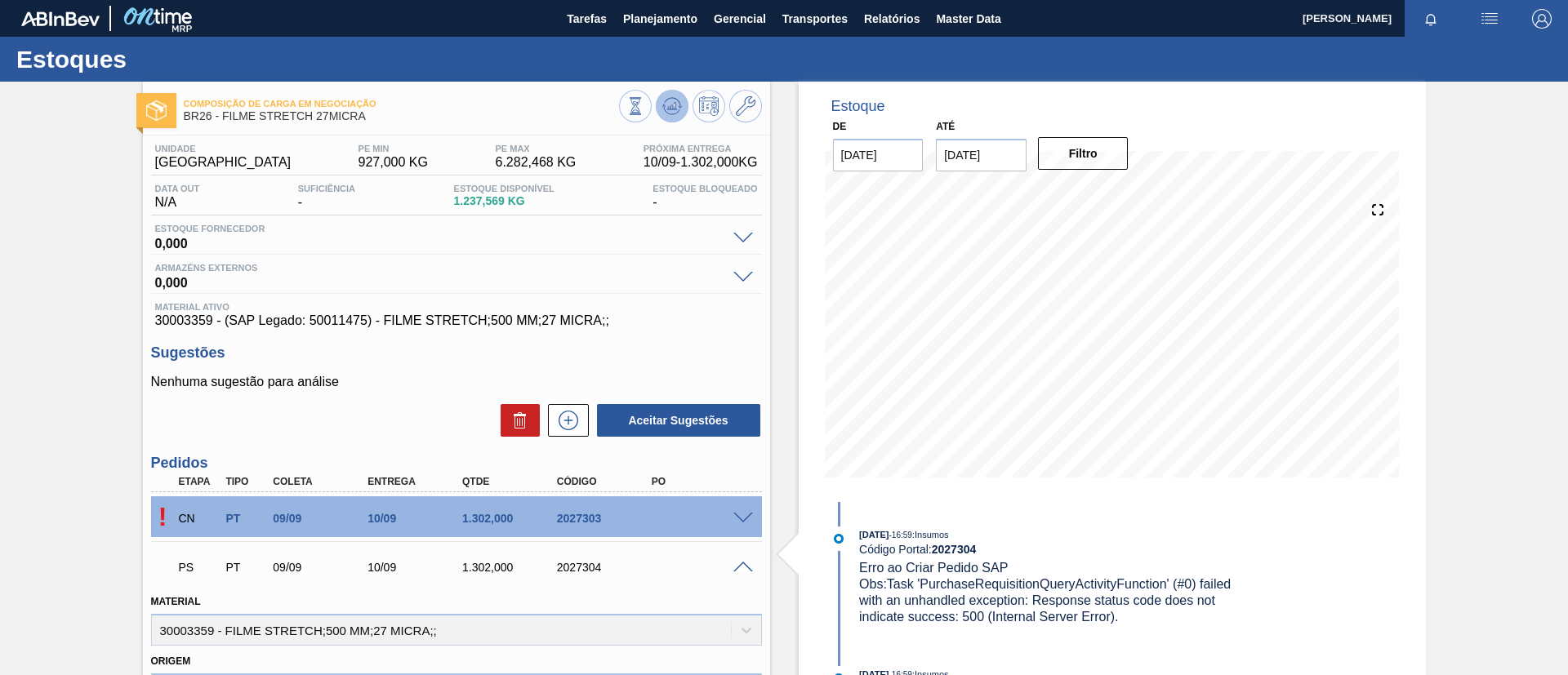
click at [681, 103] on button at bounding box center [672, 106] width 33 height 33
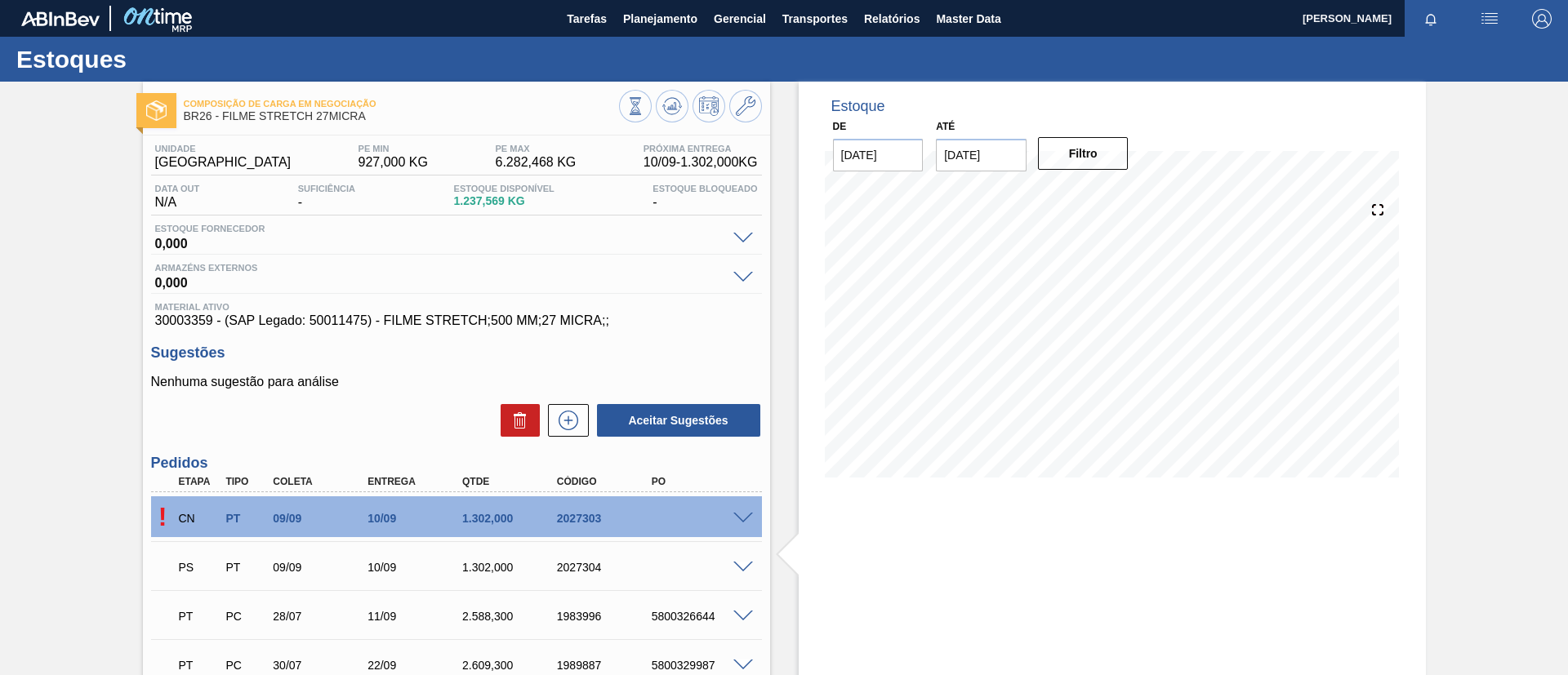
click at [556, 260] on div "Unidade Uberlândia PE MIN 927,000 KG PE MAX 6.282,468 KG Próxima Entrega 10/09 …" at bounding box center [456, 236] width 611 height 184
click at [747, 514] on span at bounding box center [742, 519] width 19 height 13
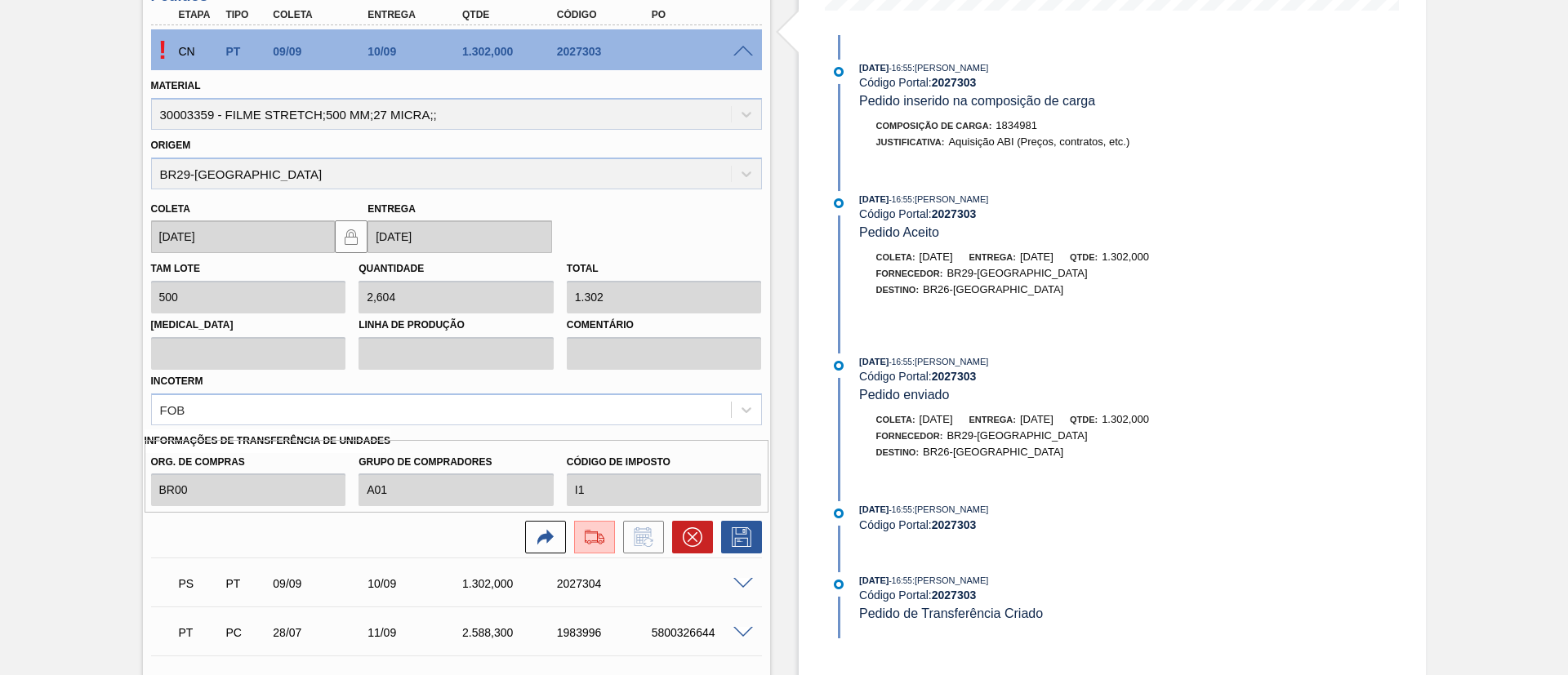
scroll to position [165, 0]
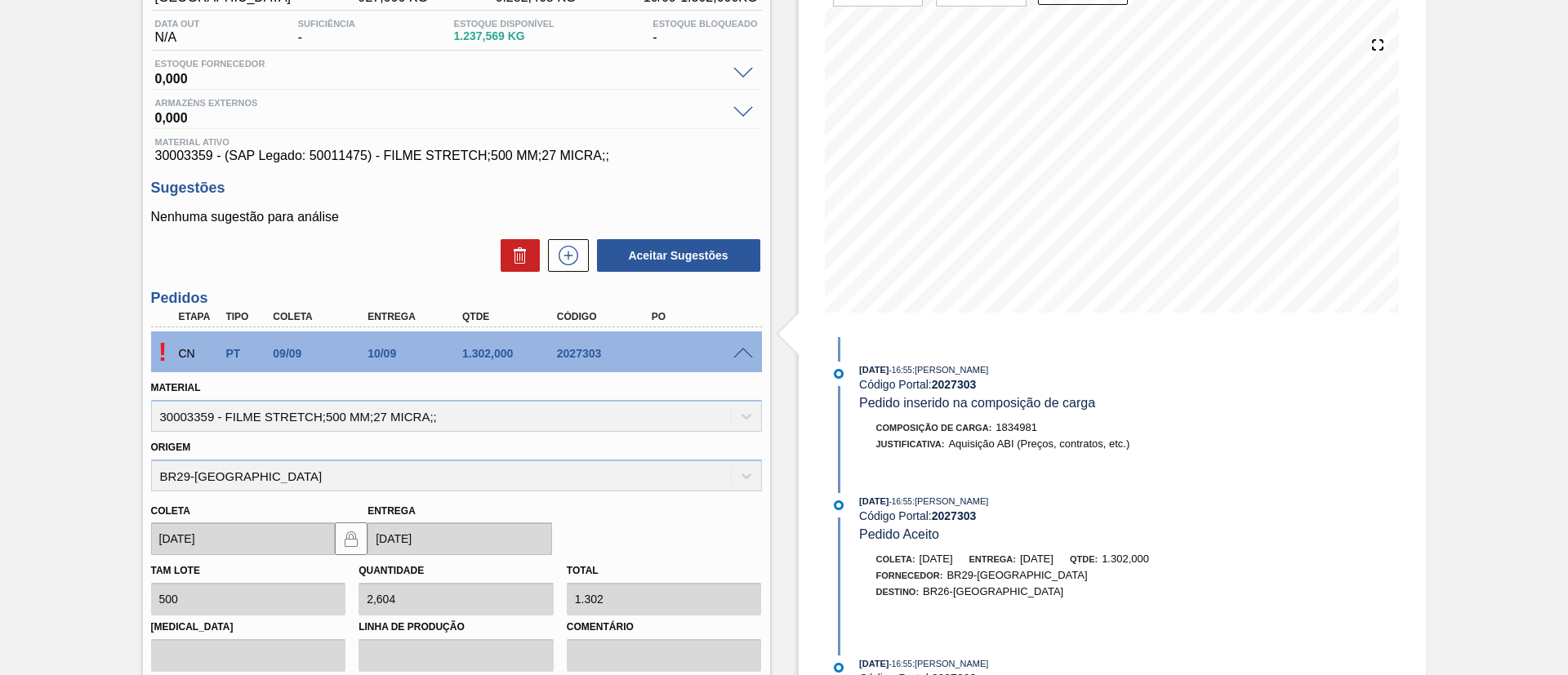
click at [733, 348] on span at bounding box center [742, 353] width 19 height 13
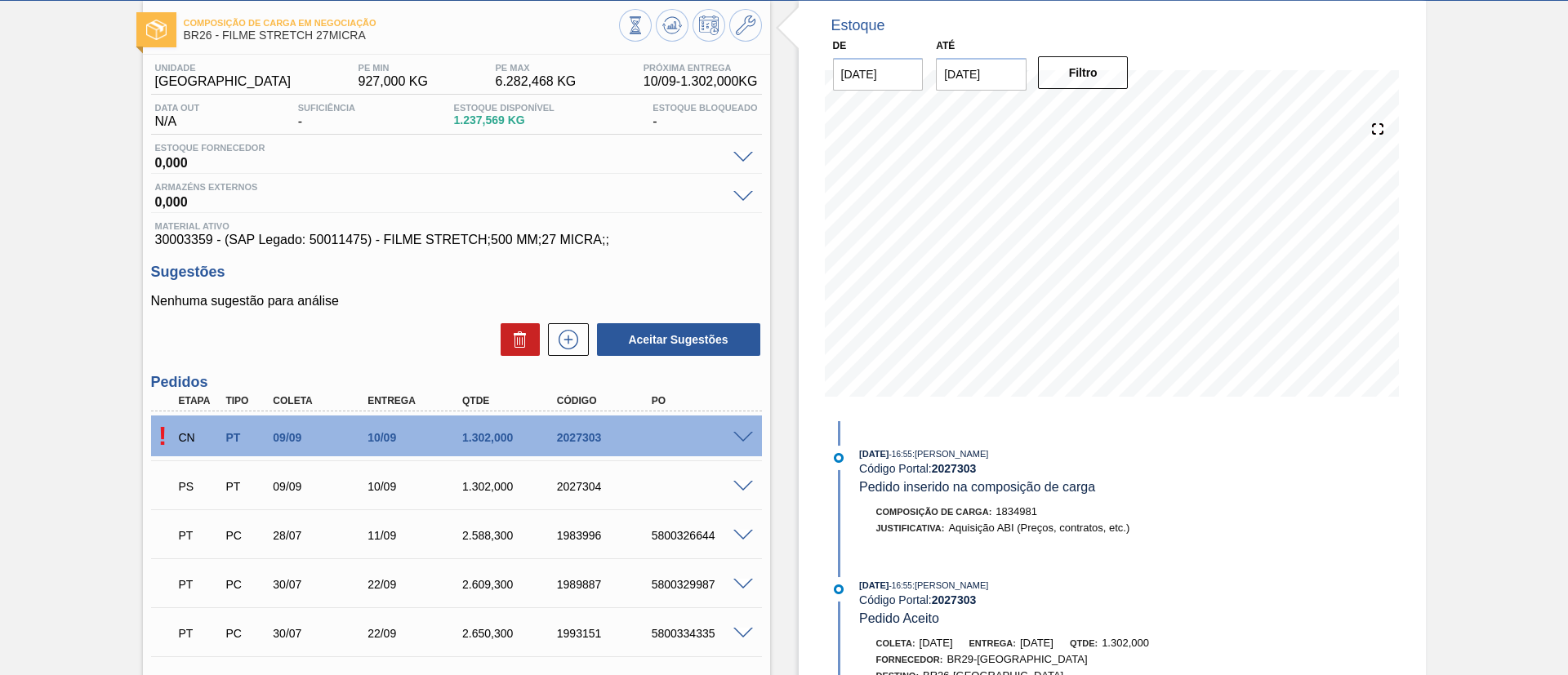
scroll to position [0, 0]
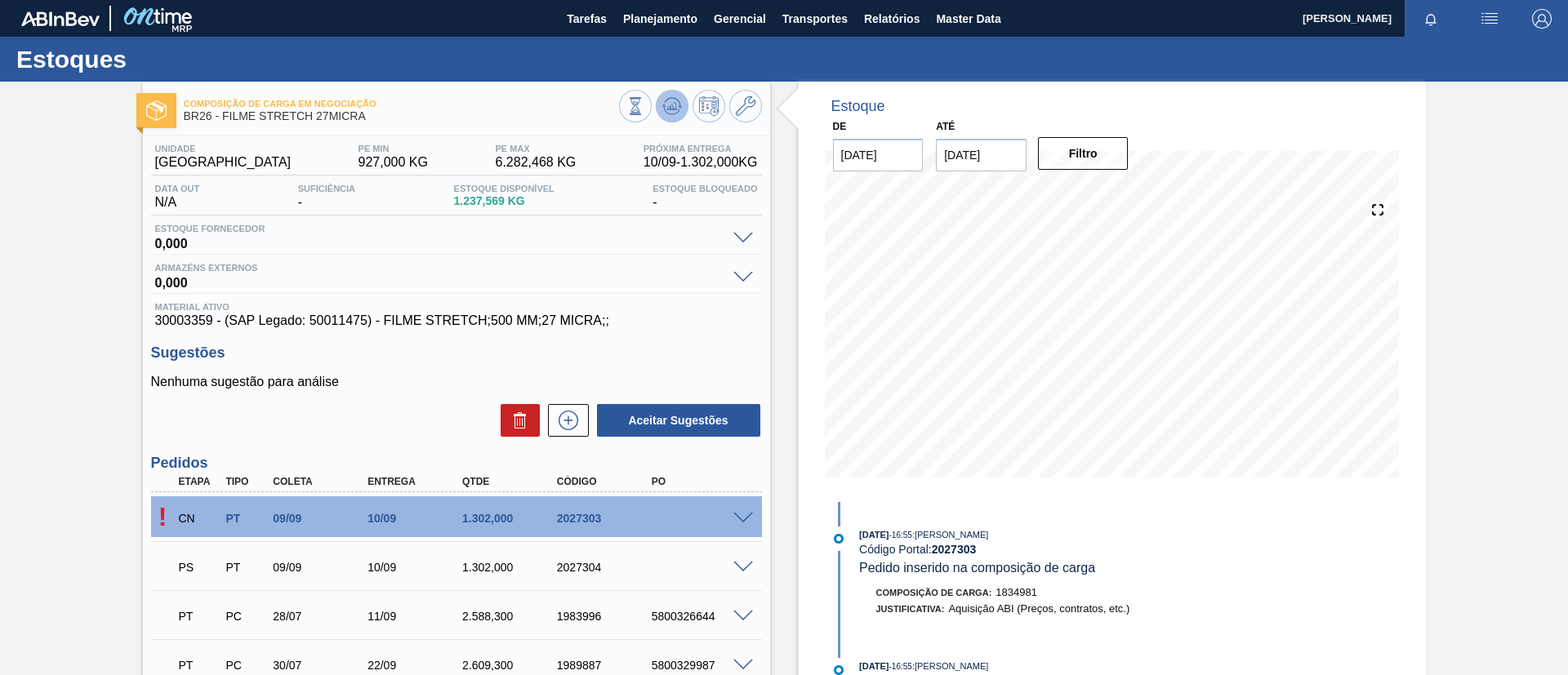
click at [656, 103] on button at bounding box center [672, 106] width 33 height 33
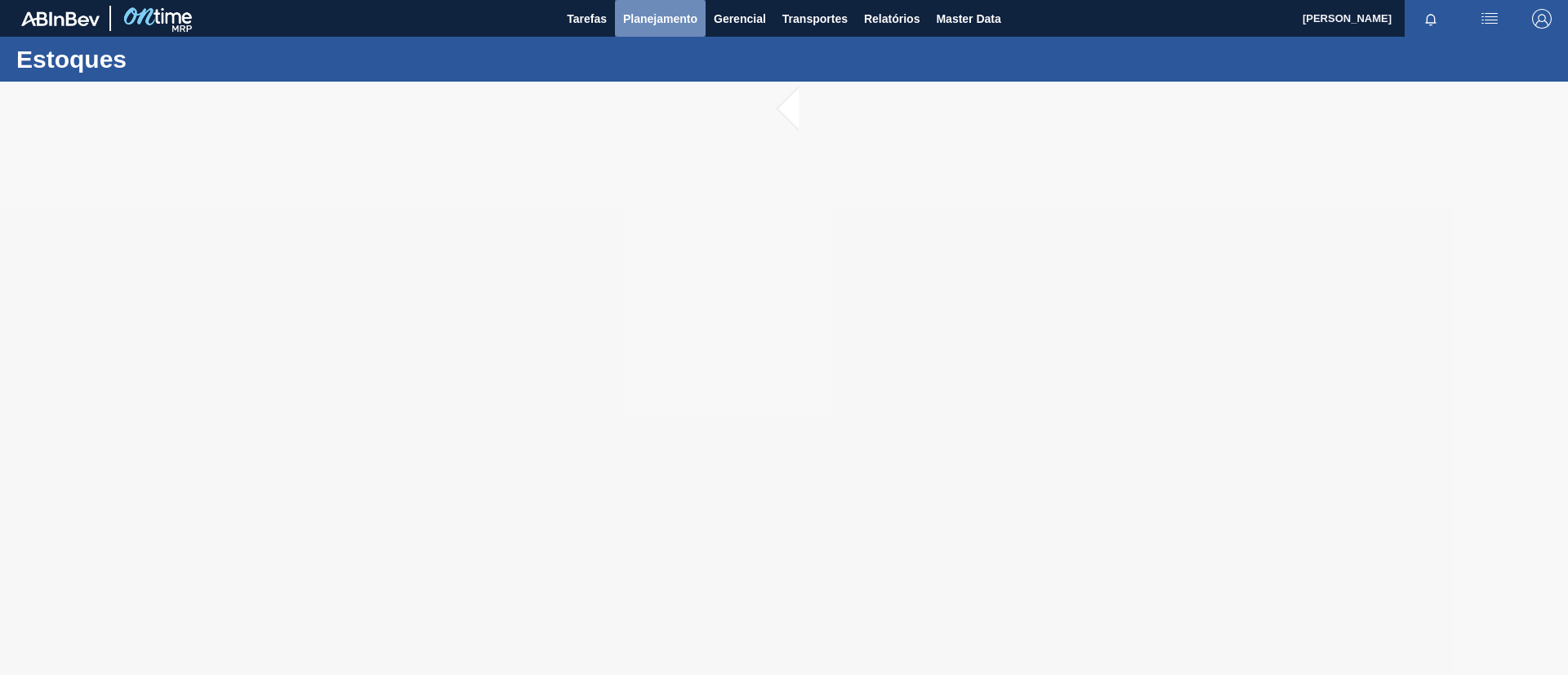
click at [644, 30] on button "Planejamento" at bounding box center [660, 18] width 91 height 37
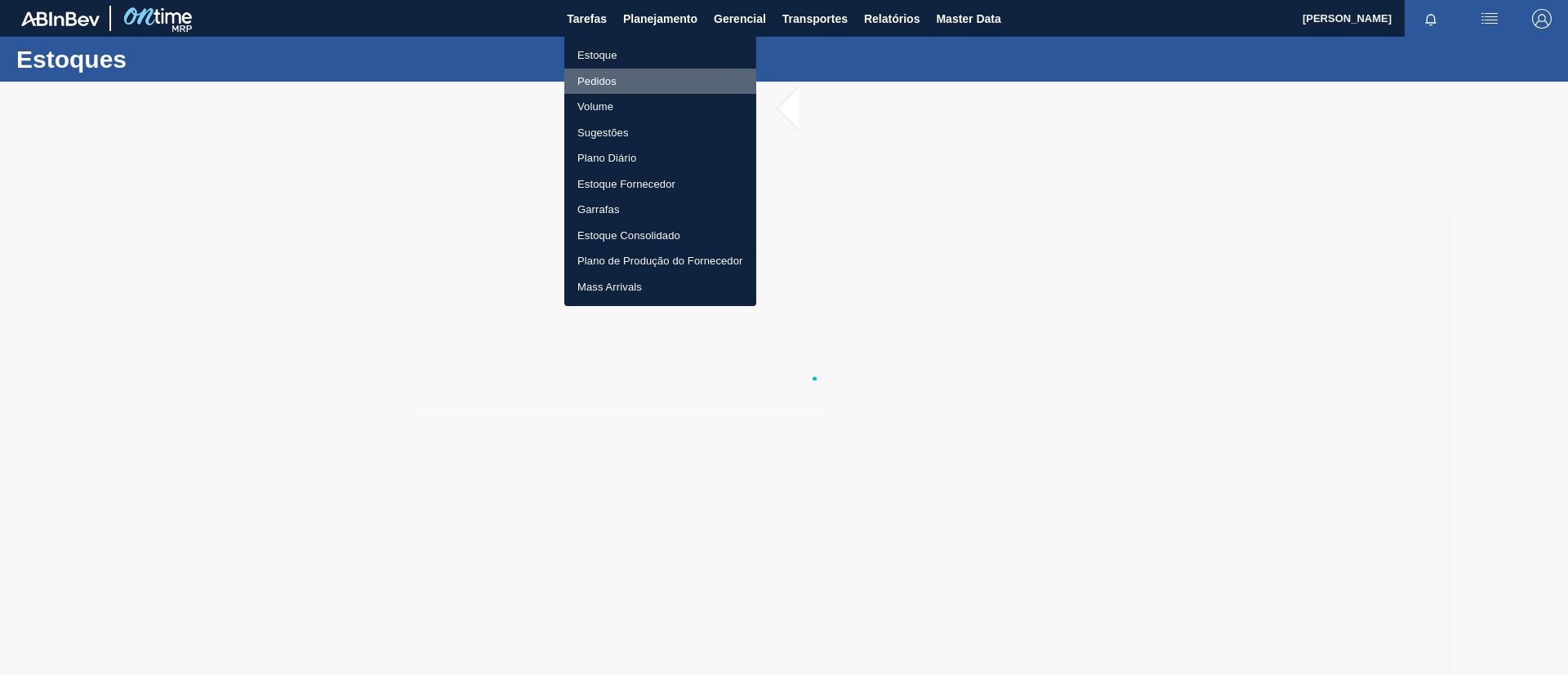
click at [631, 82] on li "Pedidos" at bounding box center [659, 81] width 192 height 26
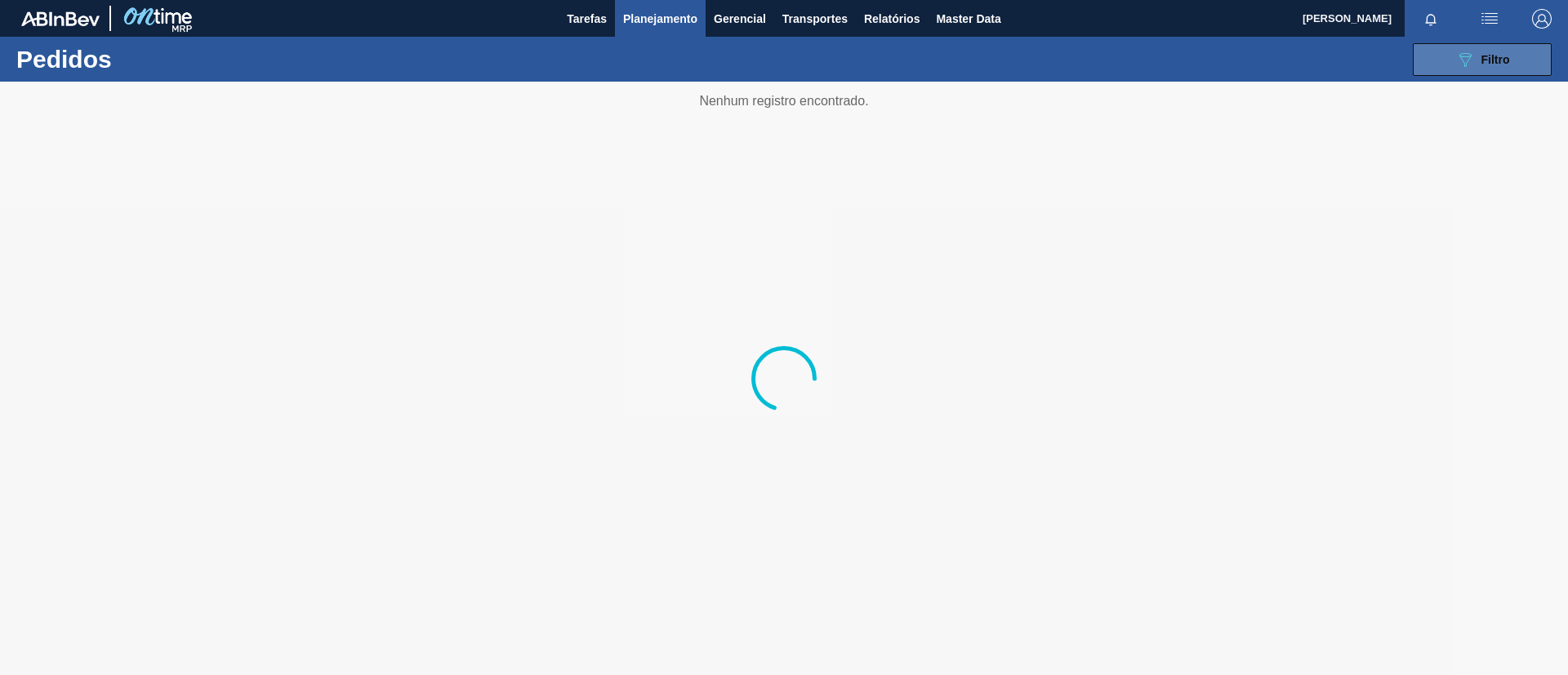
click at [1443, 66] on button "089F7B8B-B2A5-4AFE-B5C0-19BA573D28AC Filtro" at bounding box center [1482, 60] width 139 height 33
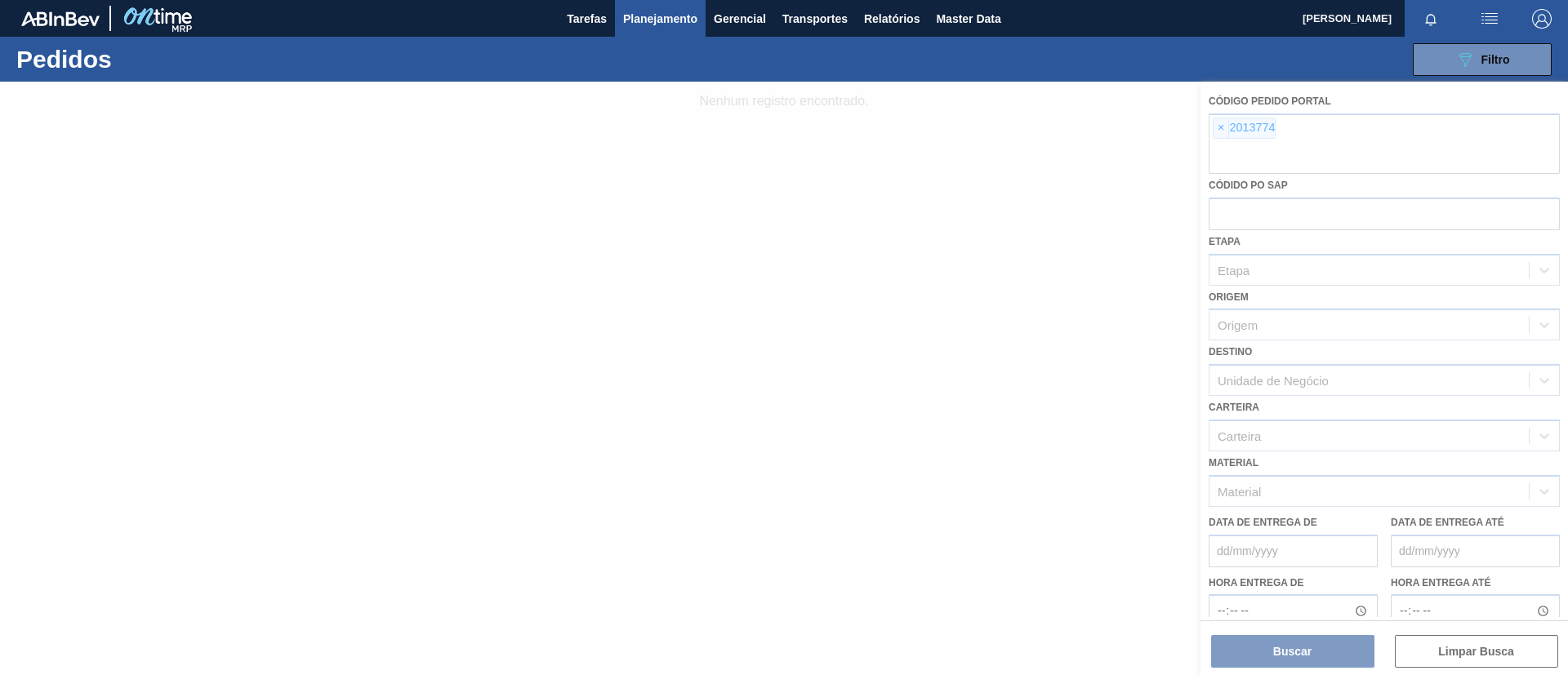
click at [1213, 137] on div at bounding box center [784, 379] width 1568 height 594
click at [1214, 130] on div at bounding box center [784, 379] width 1568 height 594
click at [1216, 130] on div at bounding box center [784, 379] width 1568 height 594
click at [1217, 130] on div at bounding box center [784, 379] width 1568 height 594
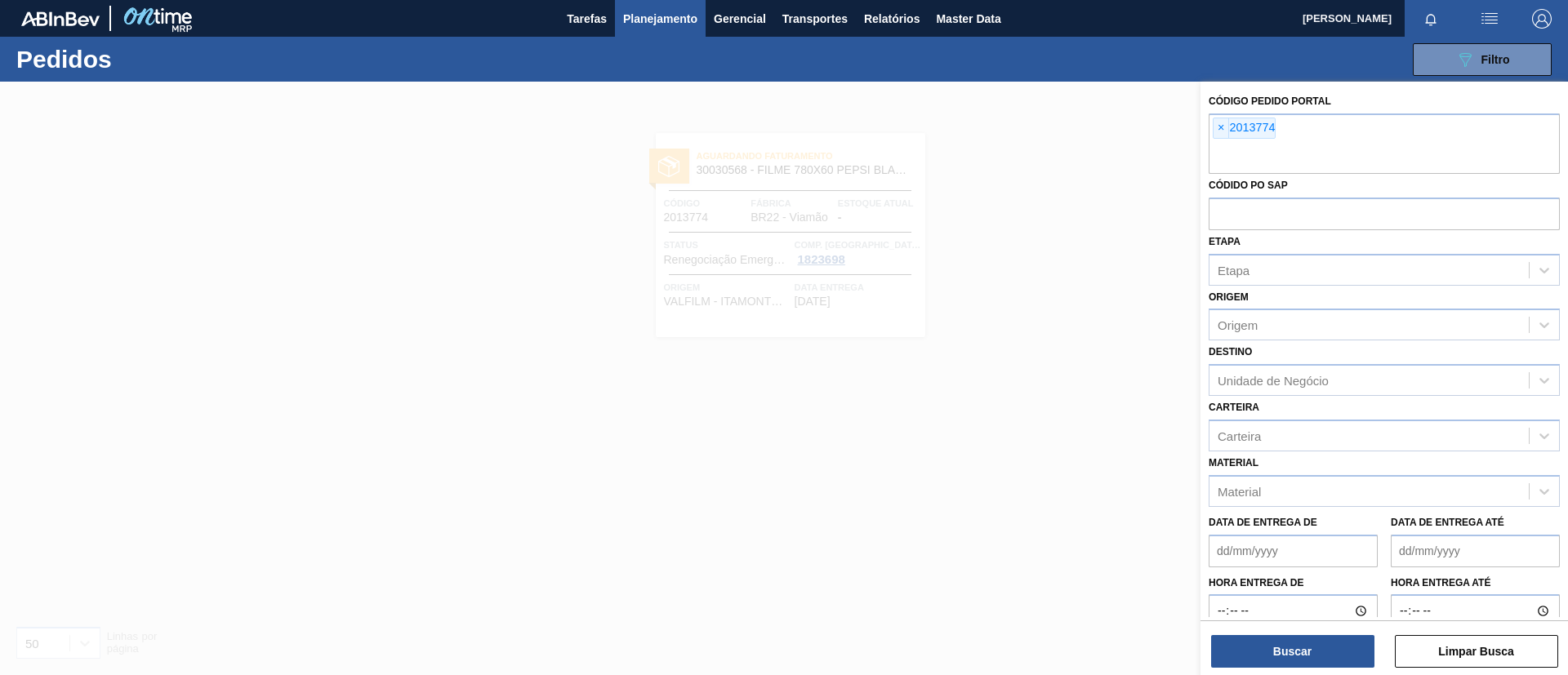
click at [1217, 130] on span "×" at bounding box center [1221, 128] width 15 height 19
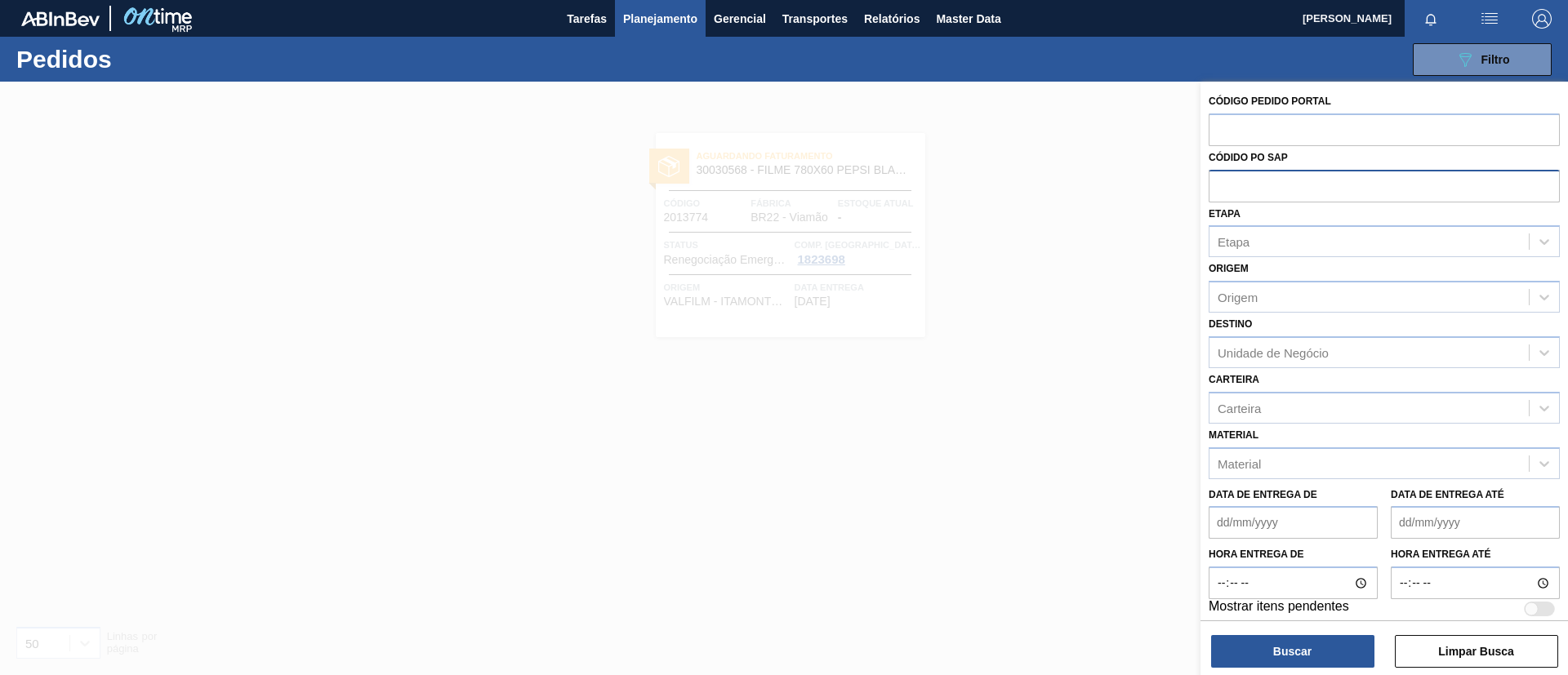
paste input "2003161"
type input "2003161"
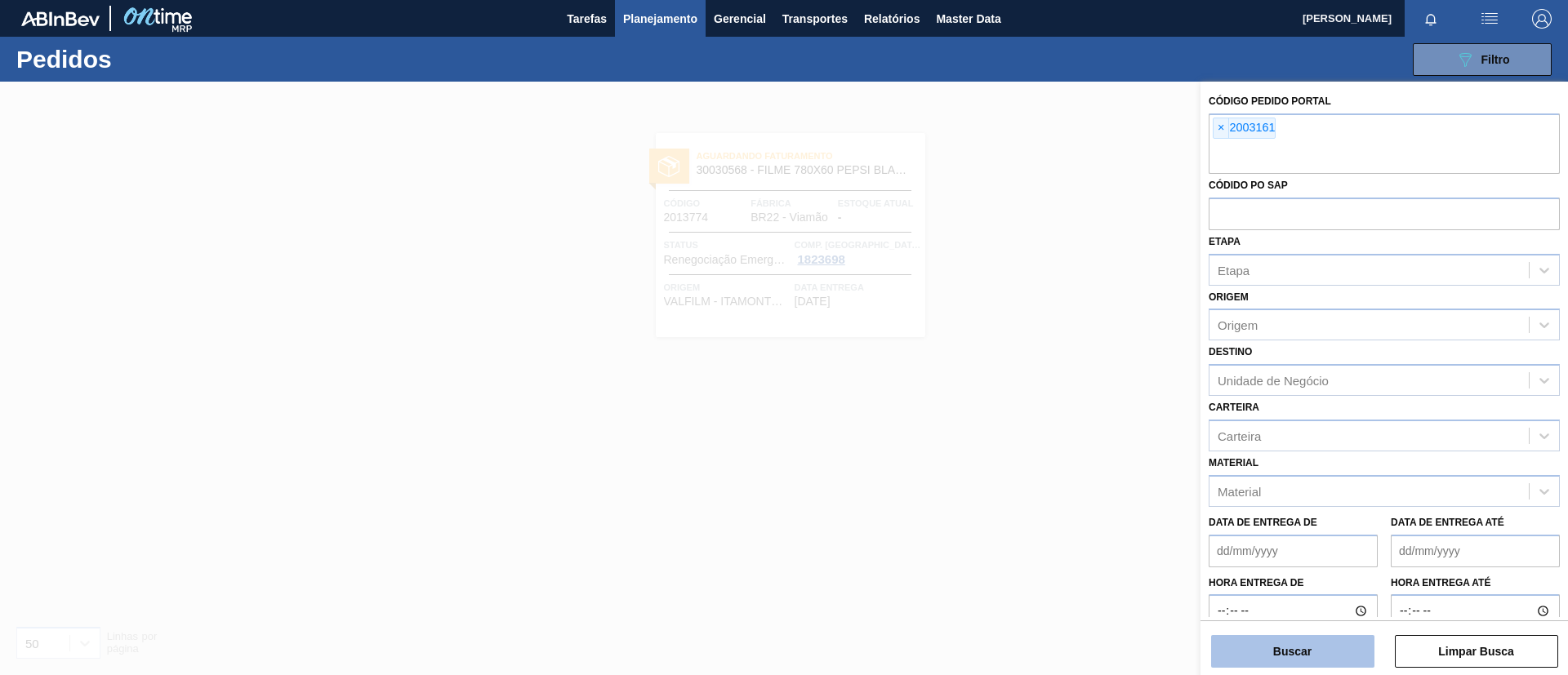
click at [1290, 643] on button "Buscar" at bounding box center [1292, 652] width 163 height 33
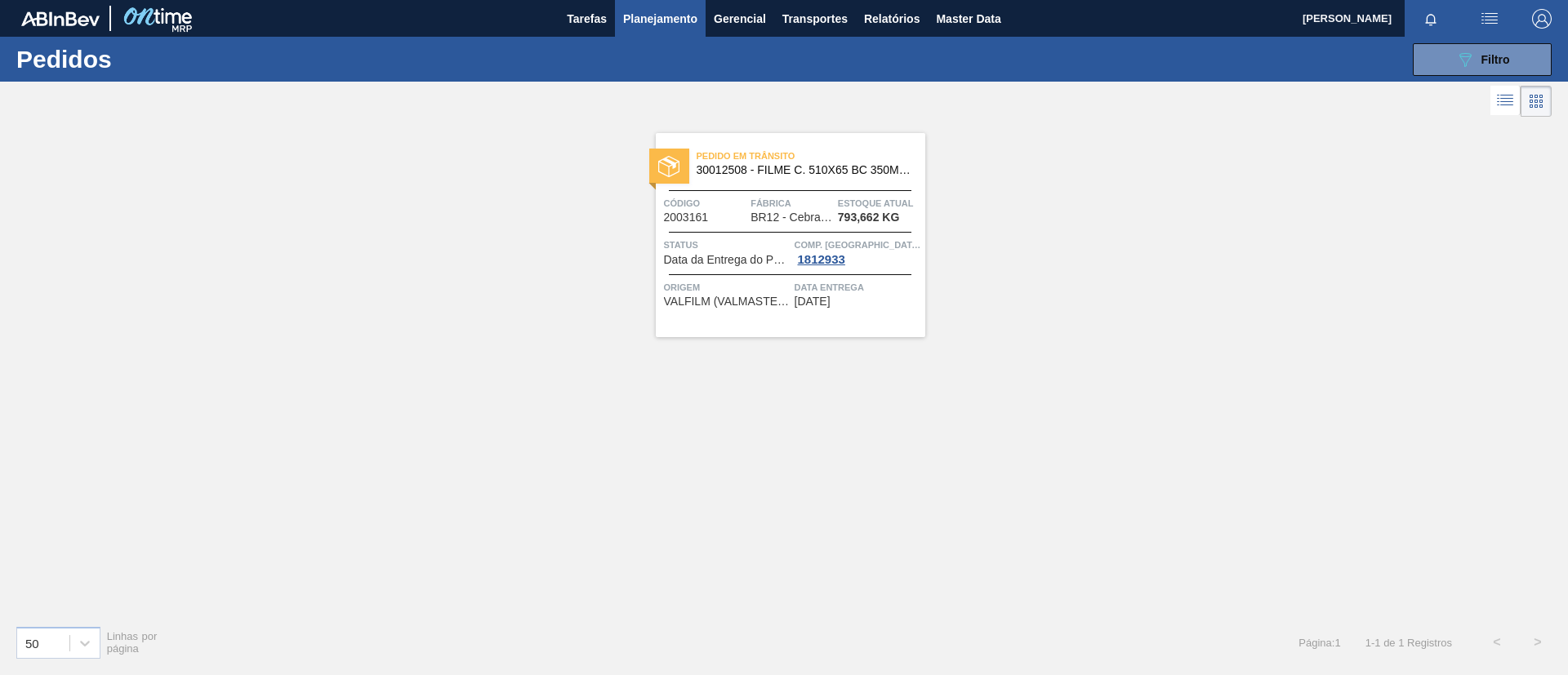
click at [836, 225] on div "Pedido [PERSON_NAME] 30012508 - FILME C. 510X65 BC 350ML MP C18 429 Código 2003…" at bounding box center [790, 235] width 269 height 204
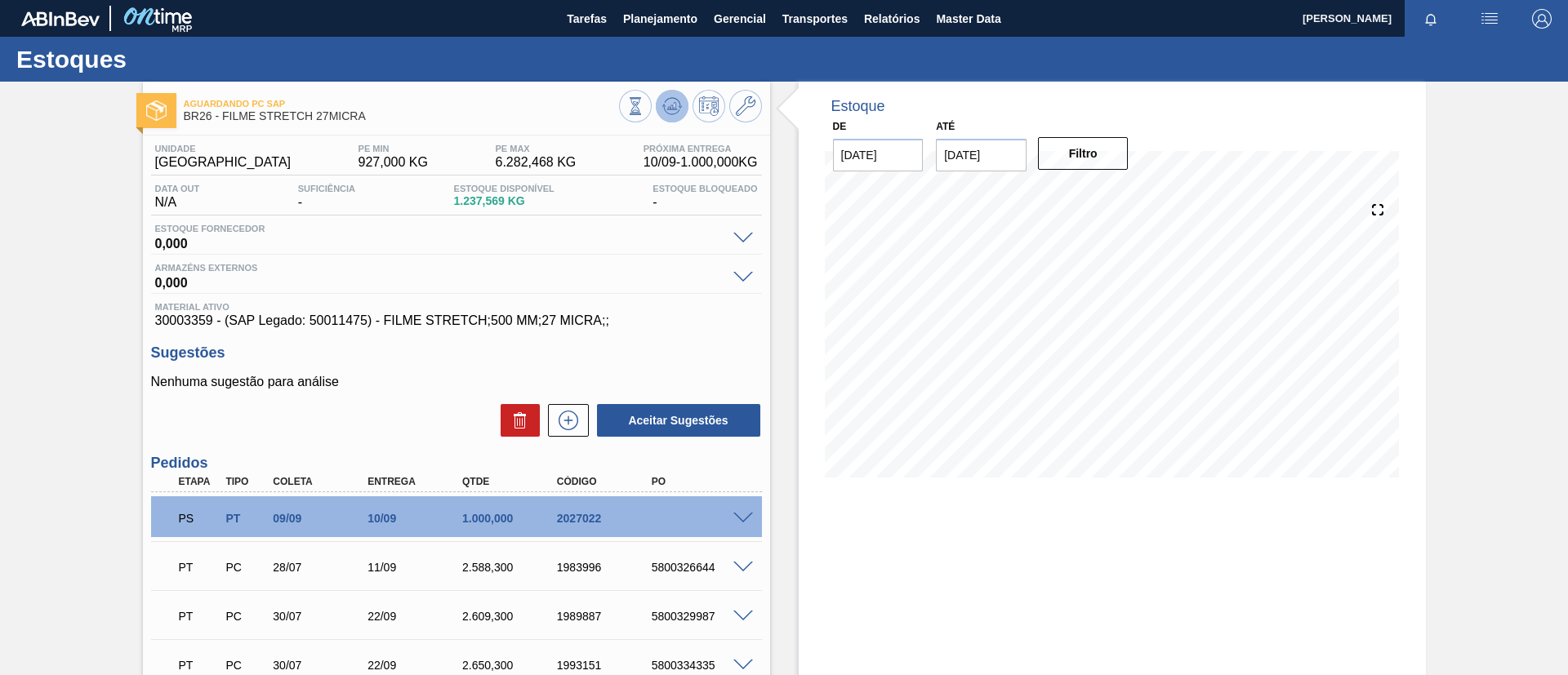
click at [673, 101] on icon at bounding box center [672, 106] width 19 height 19
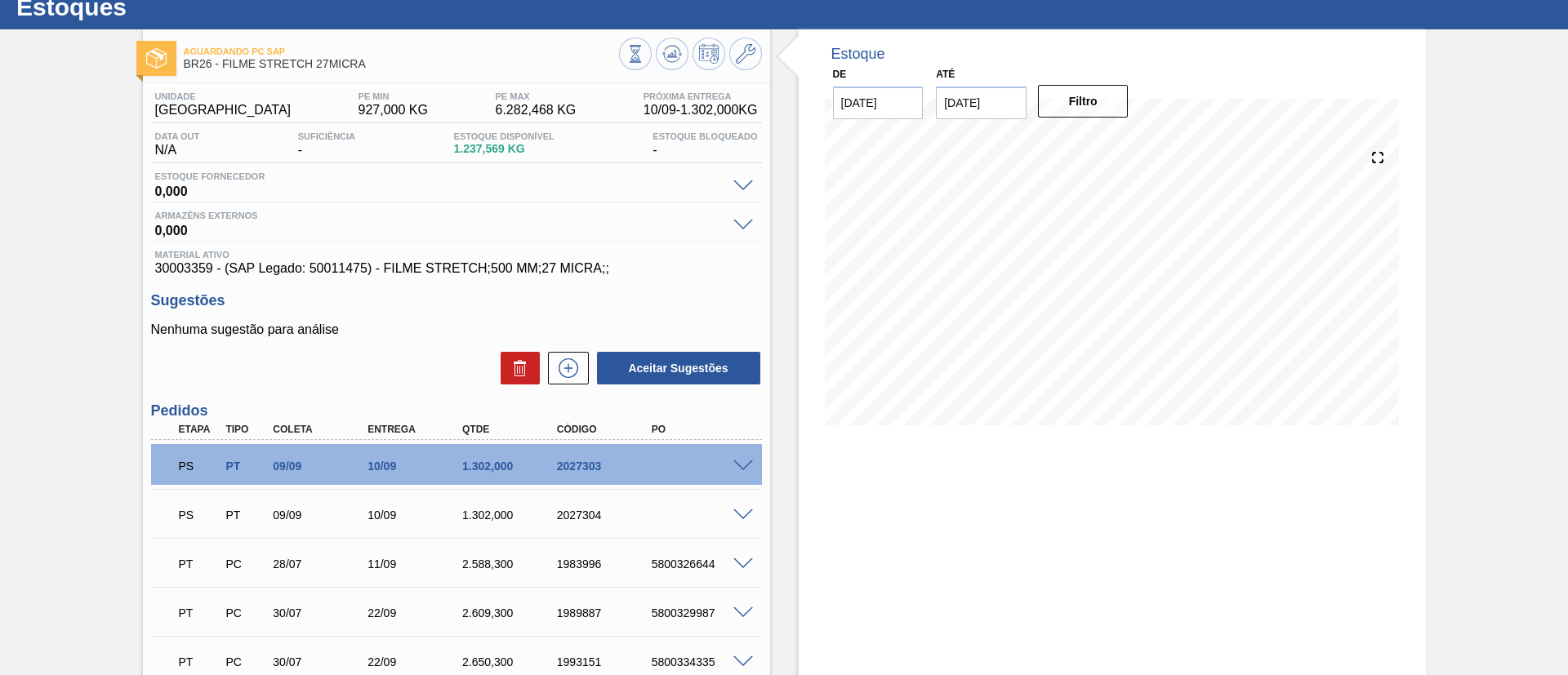
scroll to position [123, 0]
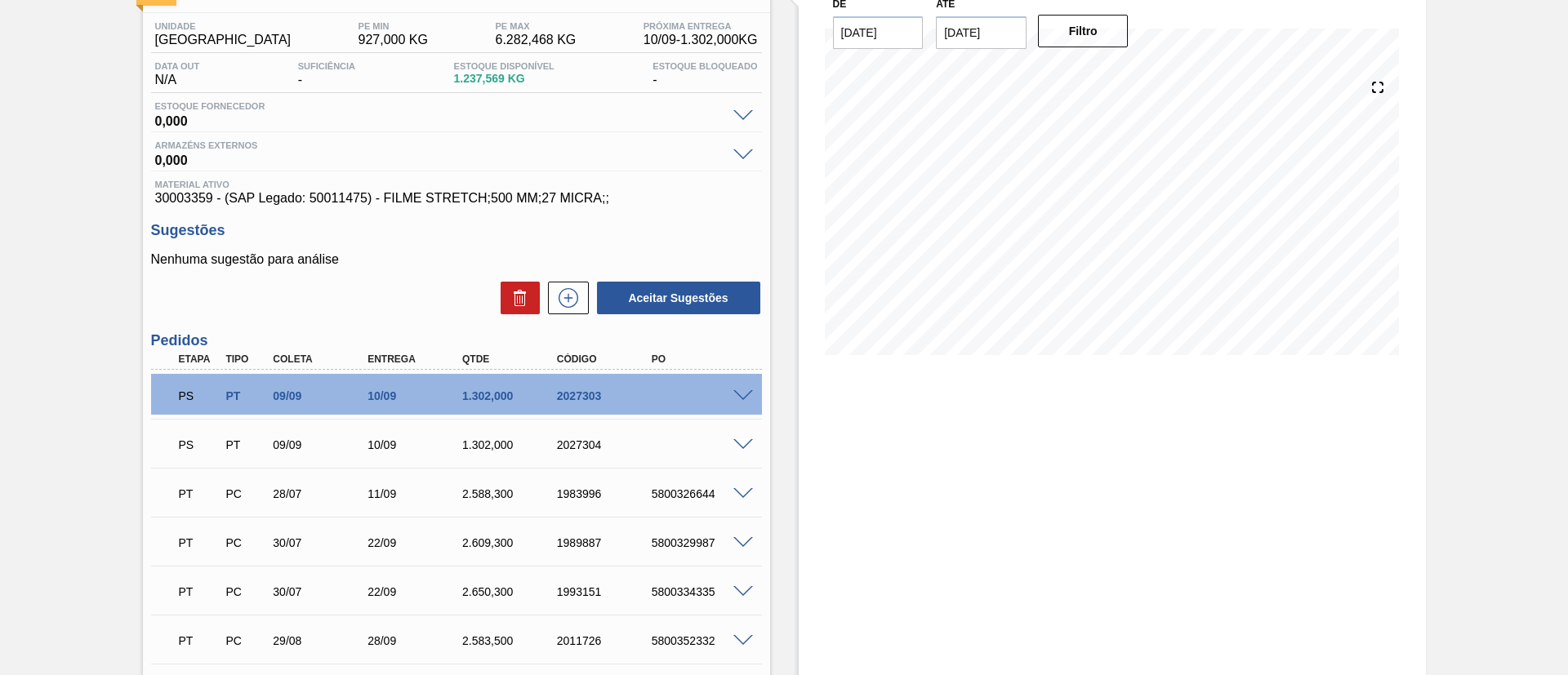
click at [739, 385] on div "PS PT 09/09 10/09 1.302,000 2027303" at bounding box center [456, 394] width 611 height 41
click at [741, 387] on div "PS PT 09/09 10/09 1.302,000 2027303" at bounding box center [456, 394] width 611 height 41
click at [742, 390] on span at bounding box center [742, 396] width 19 height 13
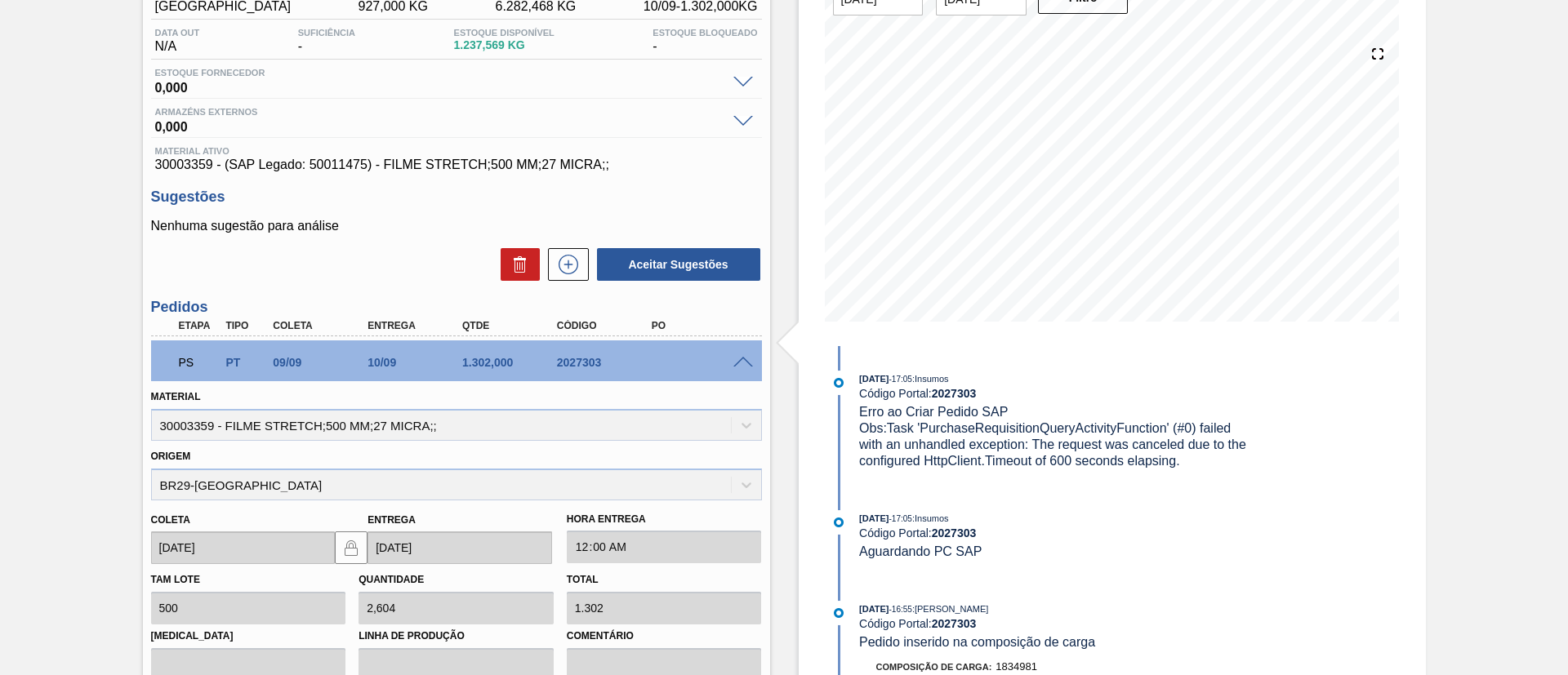
scroll to position [0, 0]
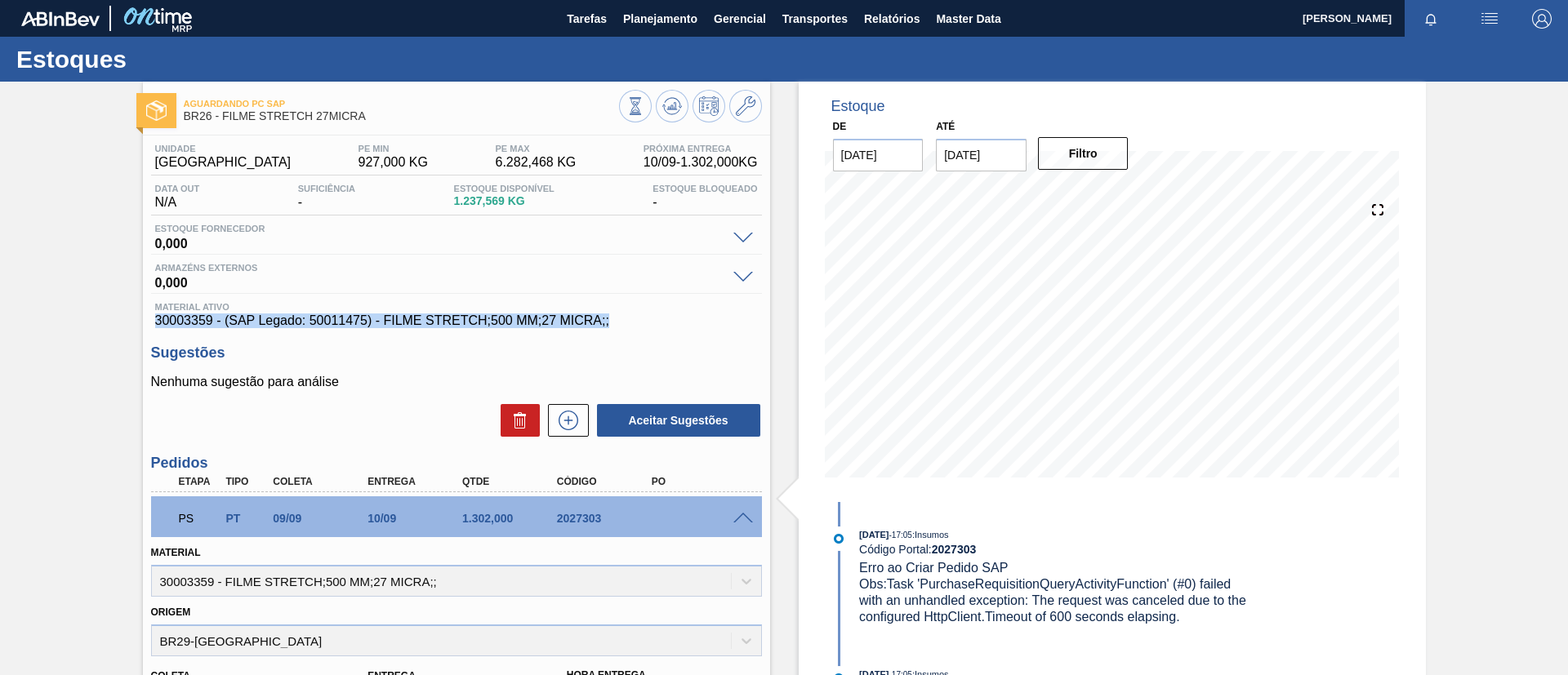
drag, startPoint x: 625, startPoint y: 321, endPoint x: 156, endPoint y: 321, distance: 469.0
click at [156, 321] on span "30003359 - (SAP Legado: 50011475) - FILME STRETCH;500 MM;27 MICRA;;" at bounding box center [457, 321] width 602 height 14
copy span "30003359 - (SAP Legado: 50011475) - FILME STRETCH;500 MM;27 MICRA;;"
drag, startPoint x: 458, startPoint y: 511, endPoint x: 490, endPoint y: 517, distance: 32.6
click at [490, 517] on div "1.302,000" at bounding box center [511, 519] width 106 height 14
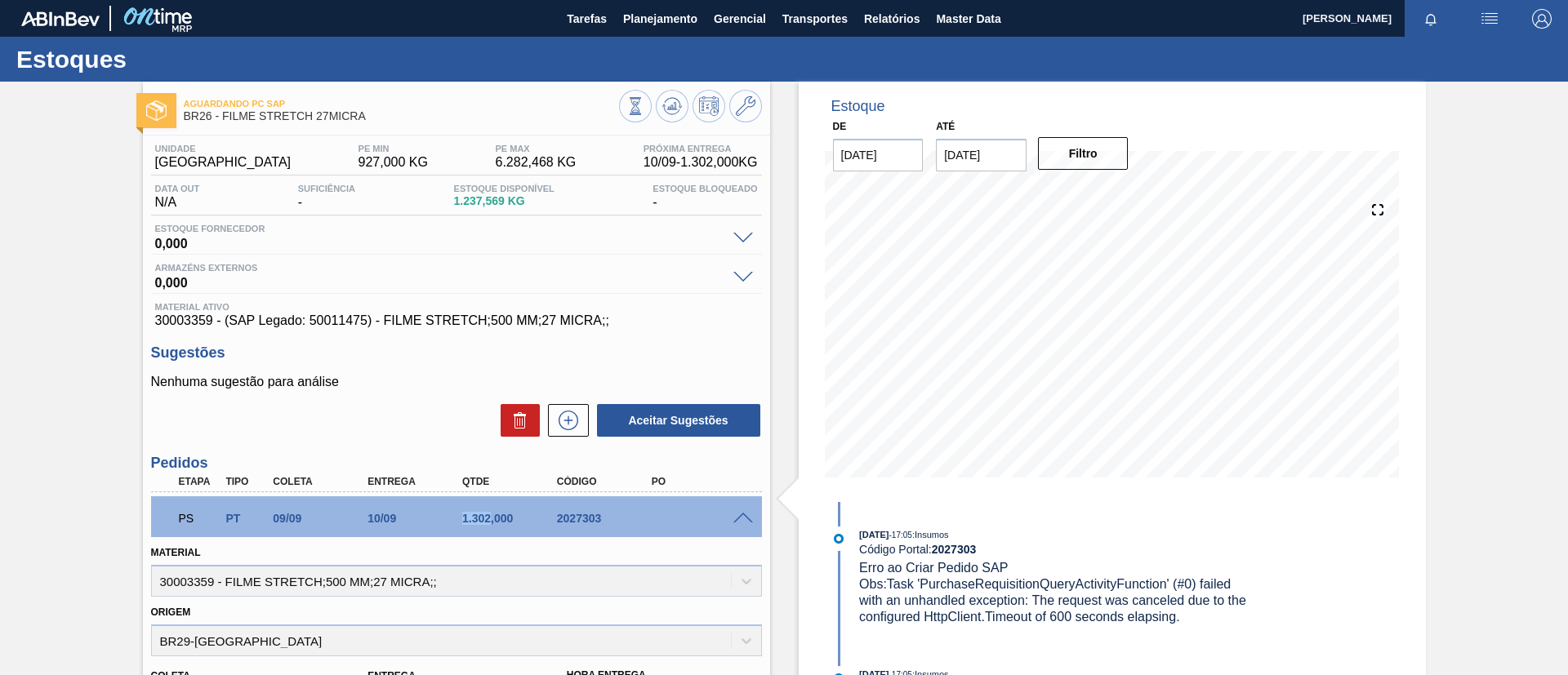
copy div "1.302"
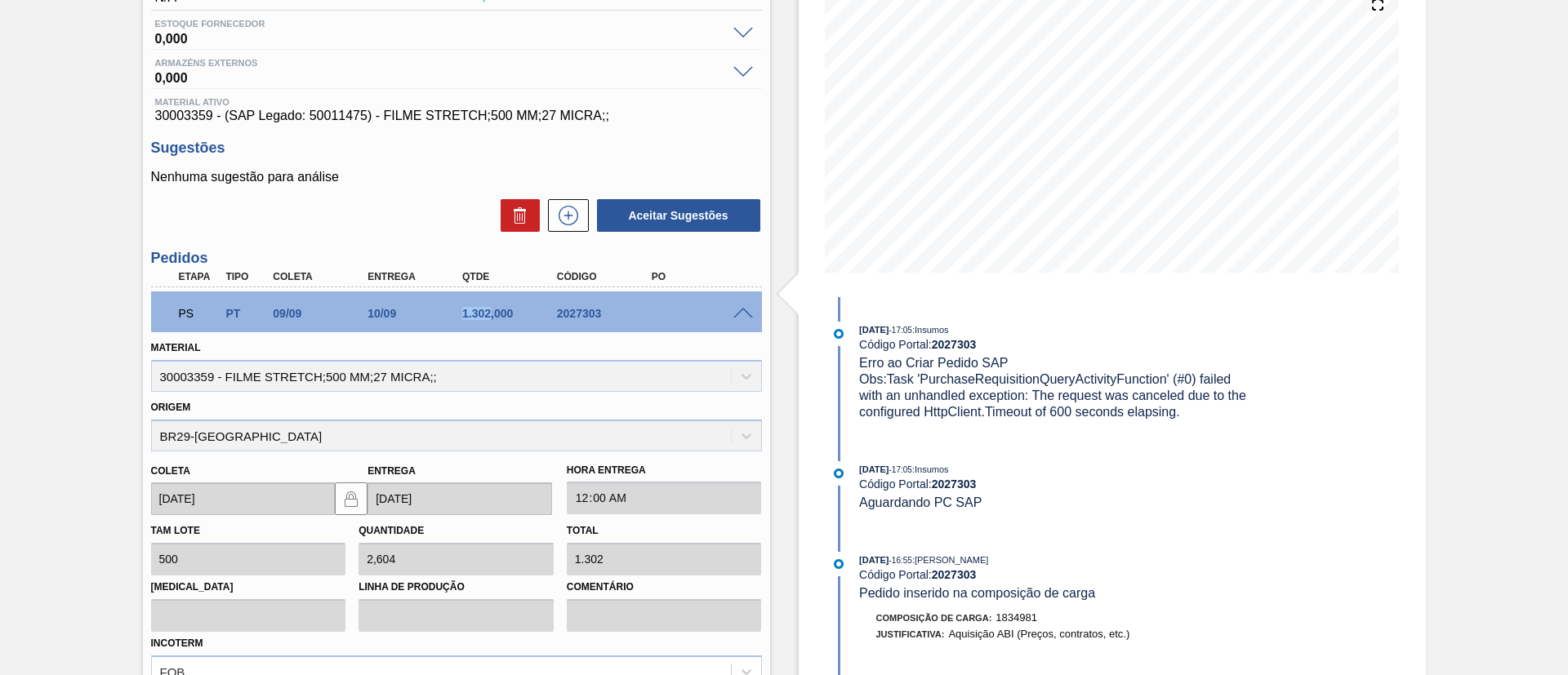
scroll to position [245, 0]
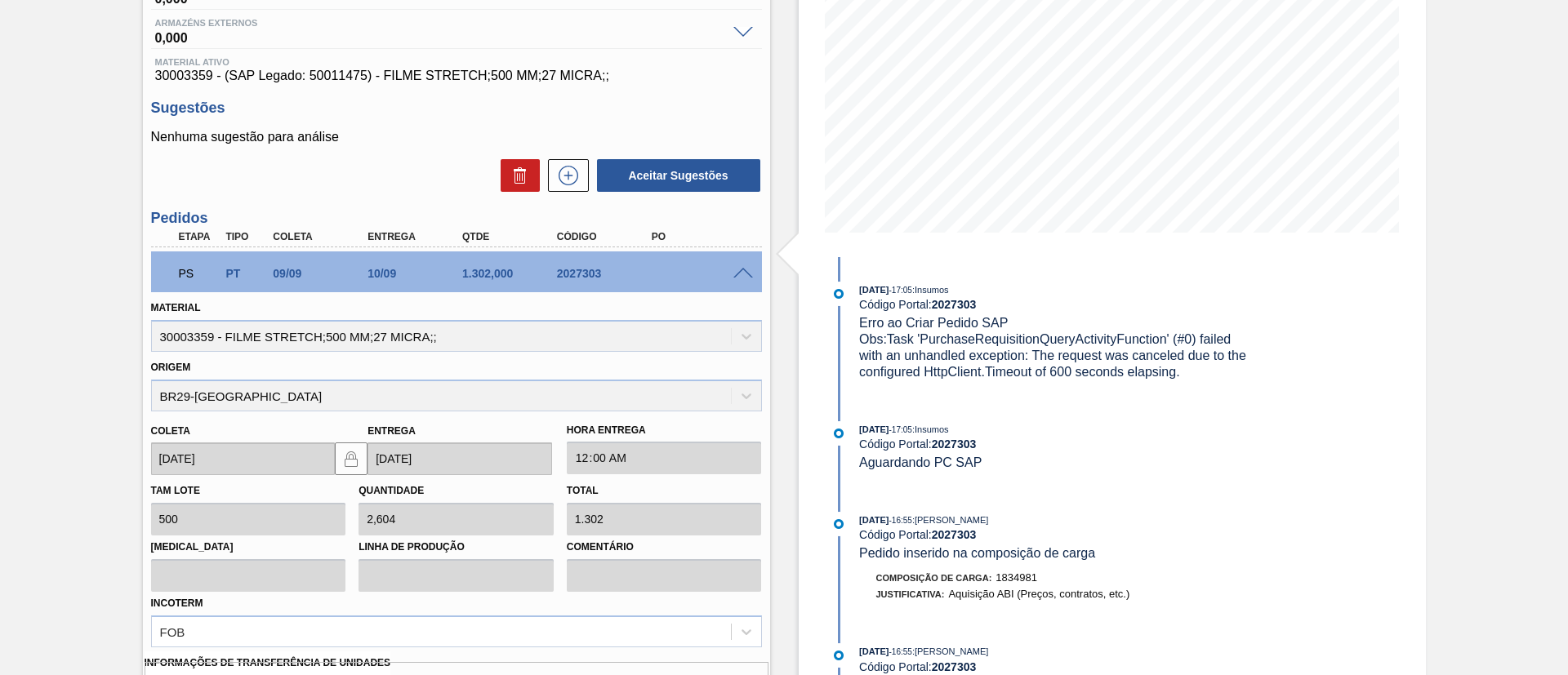
click at [14, 329] on div "Aguardando PC SAP BR26 - FILME STRETCH 27MICRA Unidade Uberlândia PE MIN 927,00…" at bounding box center [784, 522] width 1568 height 1371
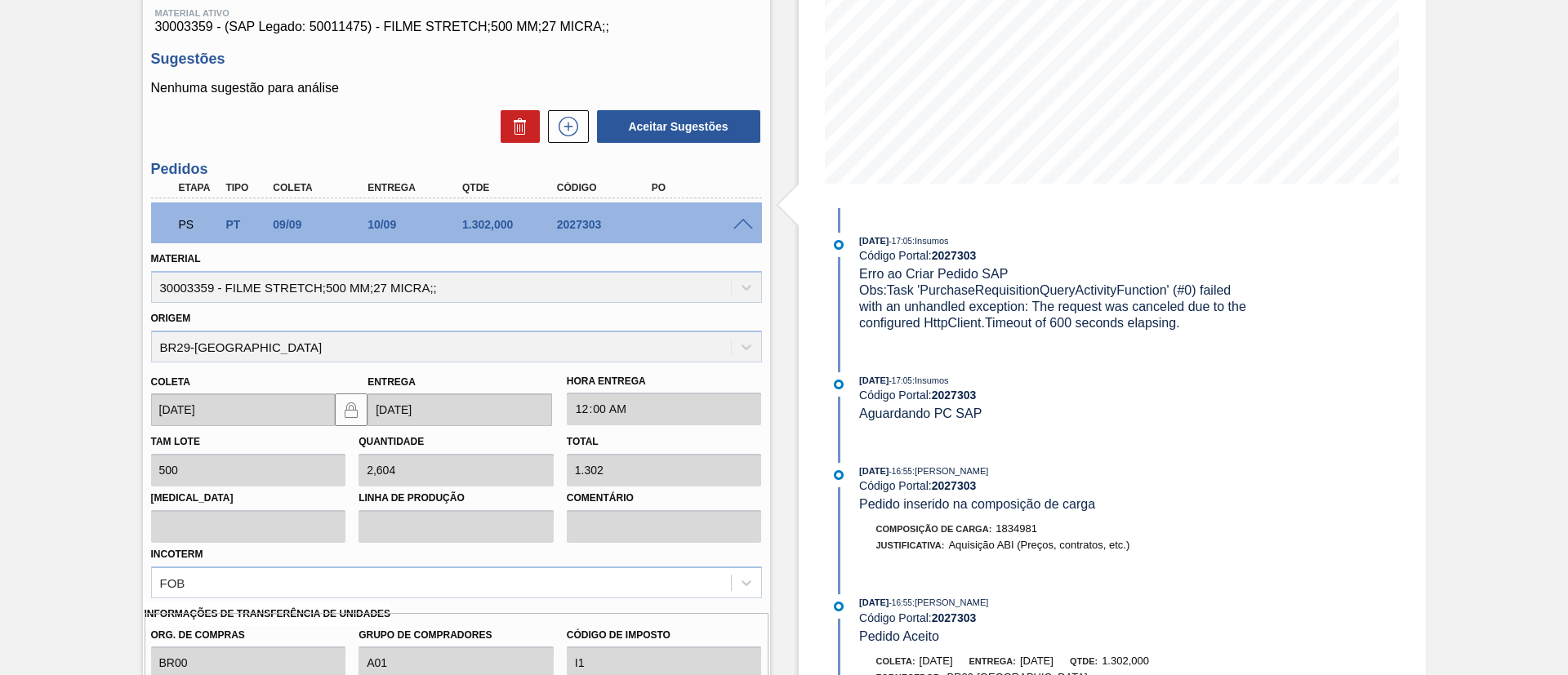
scroll to position [0, 0]
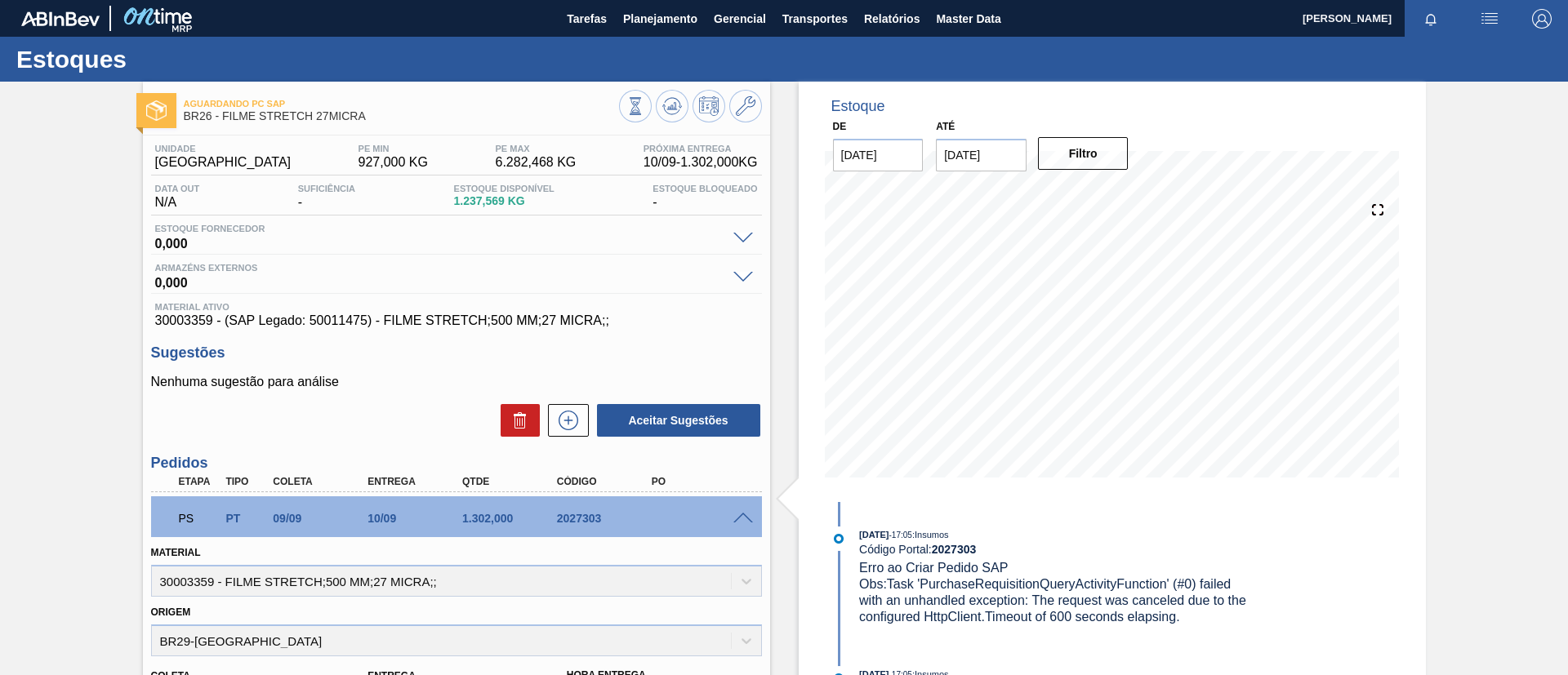
click at [672, 115] on icon at bounding box center [672, 106] width 19 height 19
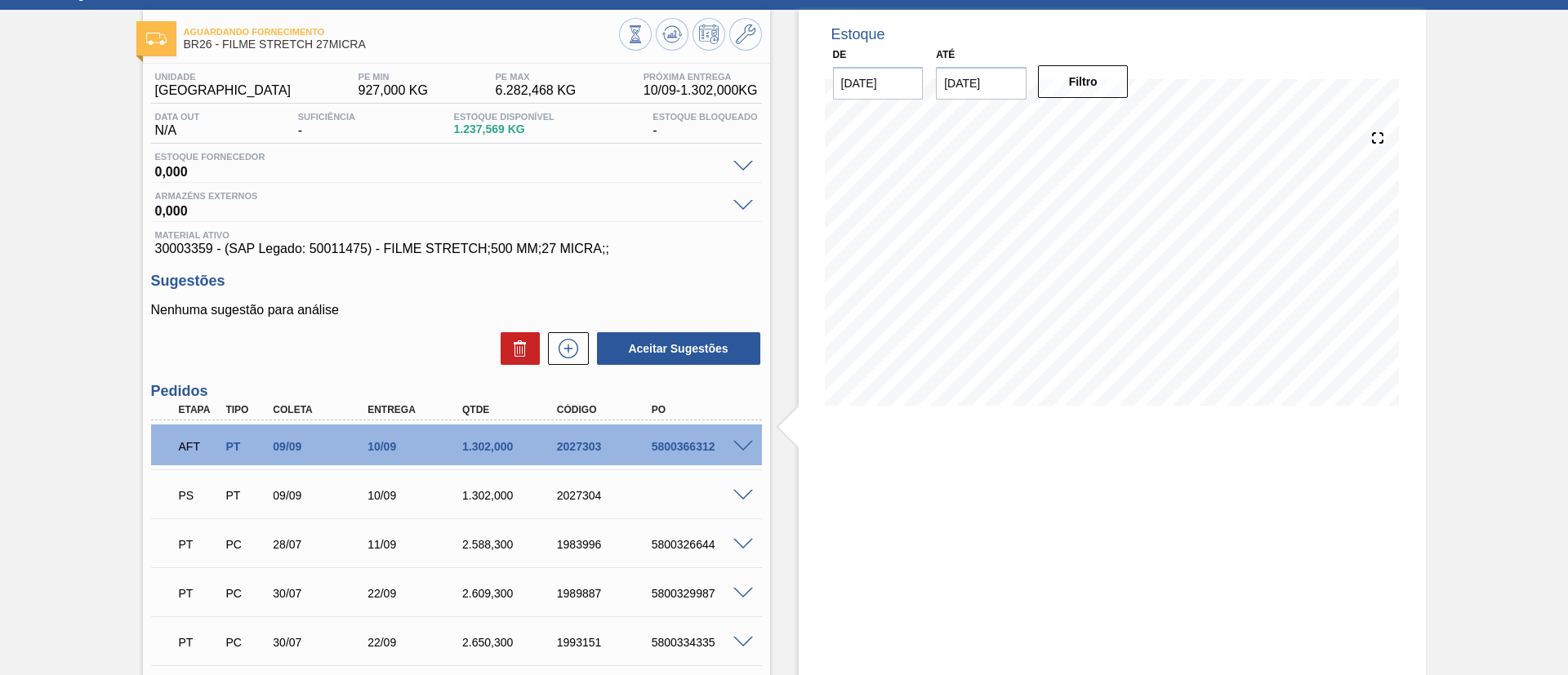
scroll to position [123, 0]
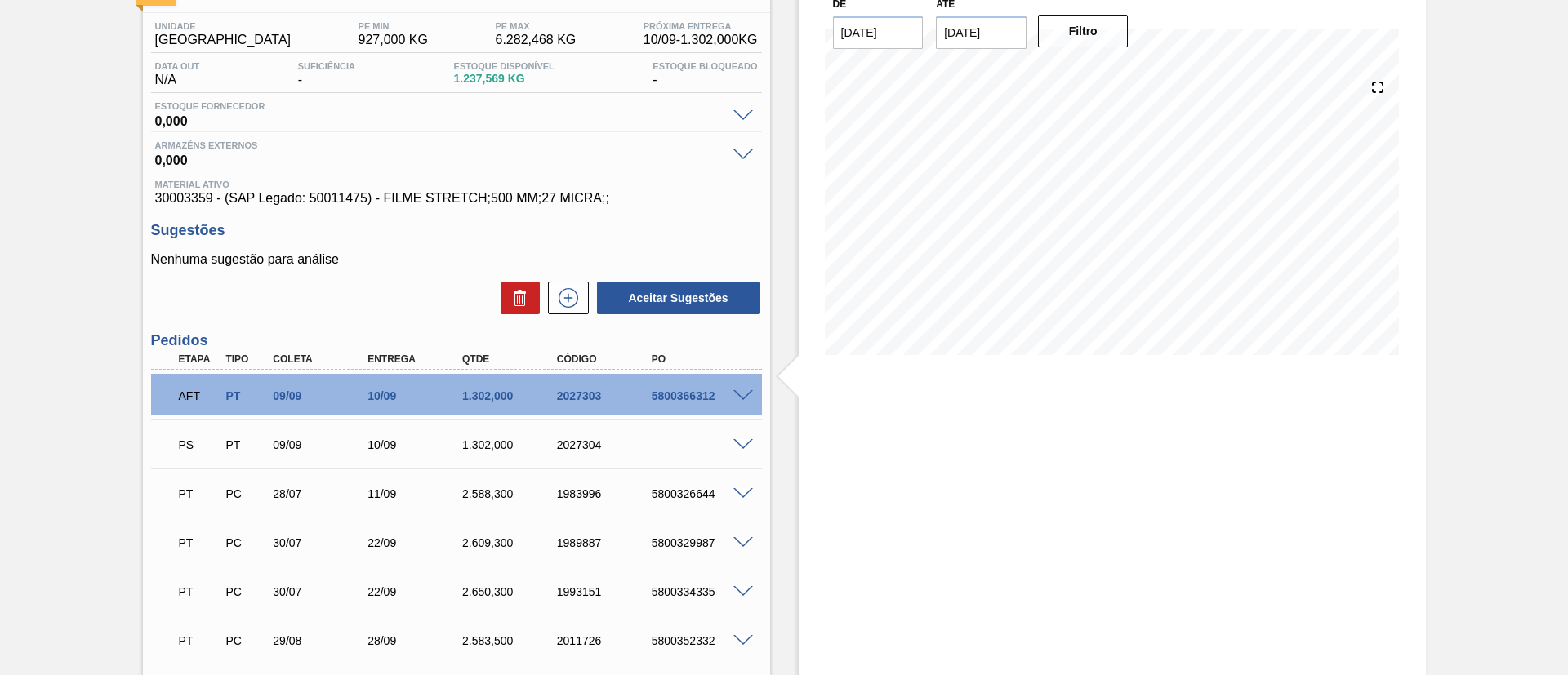
click at [748, 442] on span at bounding box center [742, 445] width 19 height 13
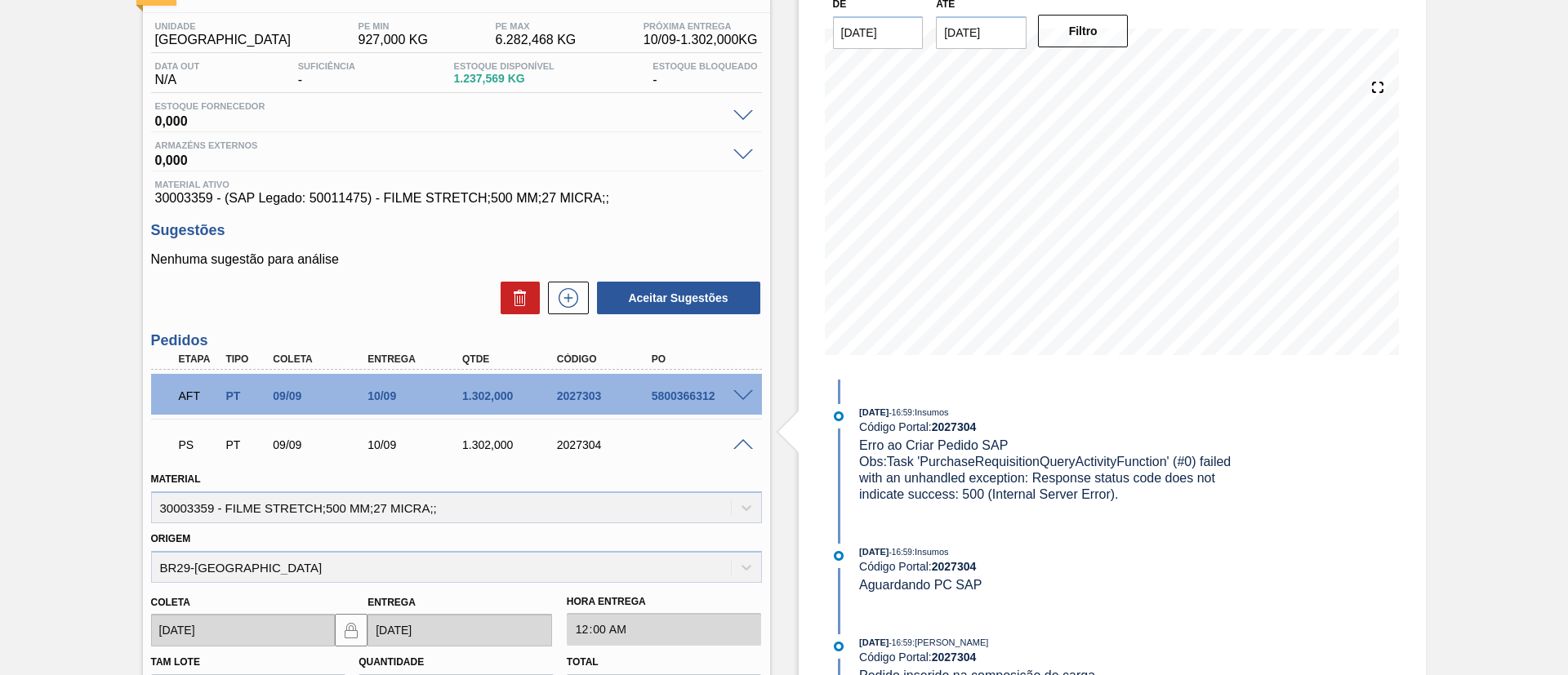
scroll to position [490, 0]
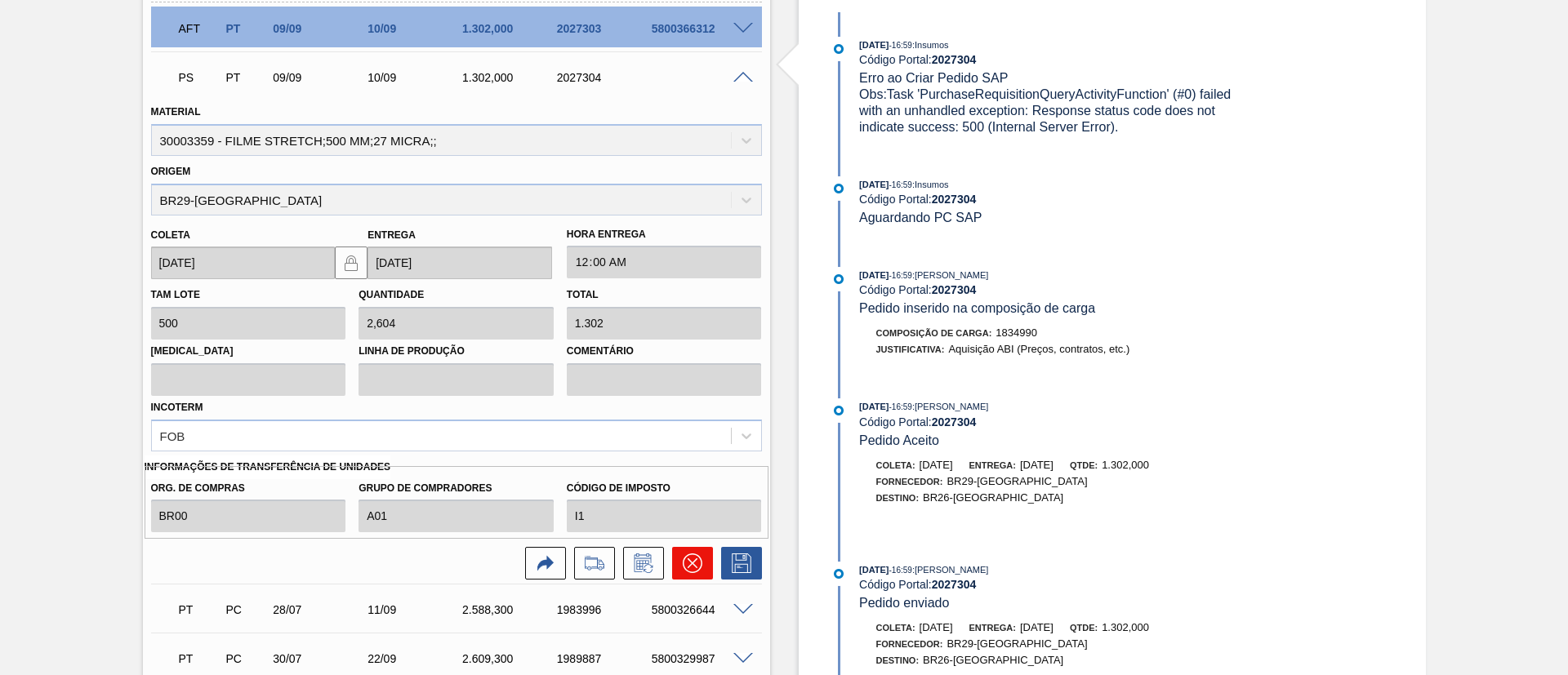
click at [680, 561] on button at bounding box center [692, 564] width 41 height 33
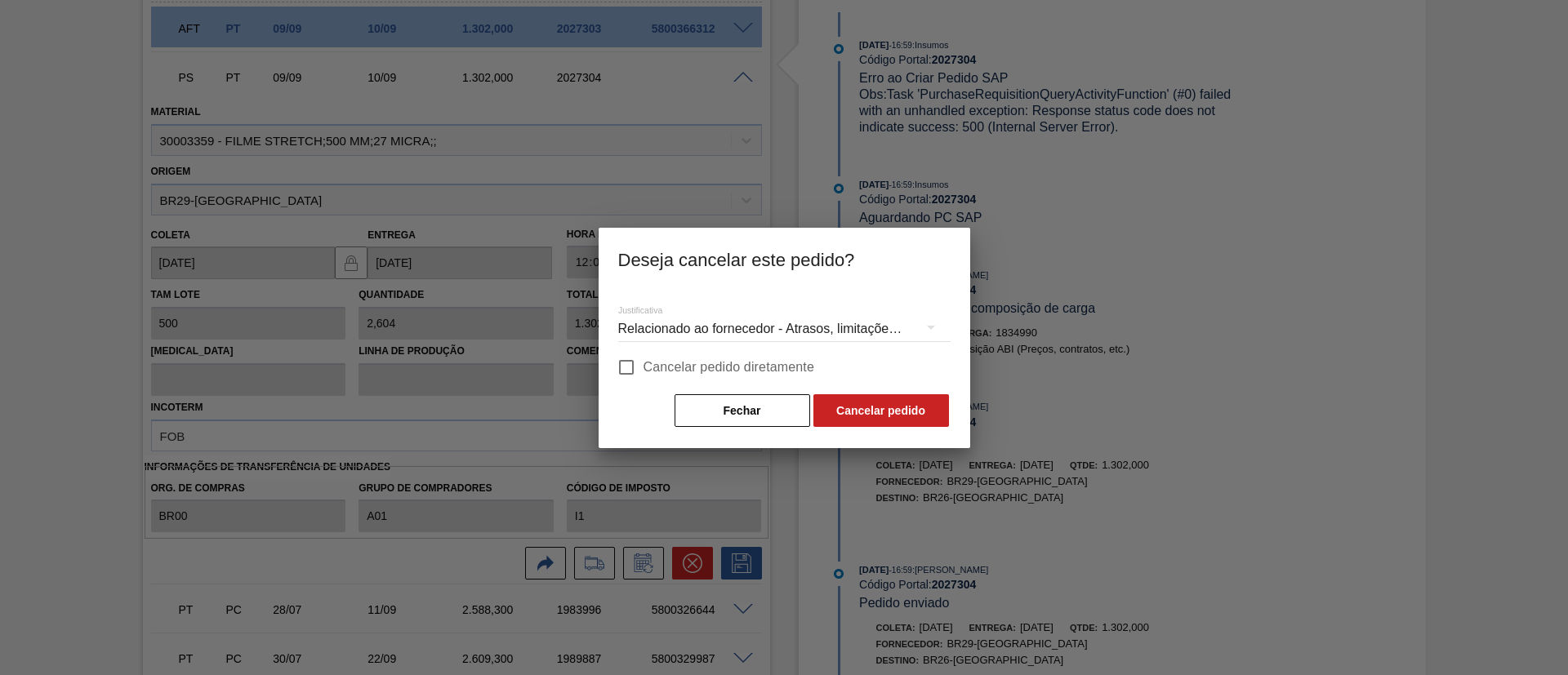
click at [706, 362] on span "Cancelar pedido diretamente" at bounding box center [729, 367] width 172 height 19
click at [643, 362] on input "Cancelar pedido diretamente" at bounding box center [627, 368] width 35 height 35
checkbox input "true"
click at [857, 421] on button "Cancelar pedido" at bounding box center [881, 410] width 135 height 33
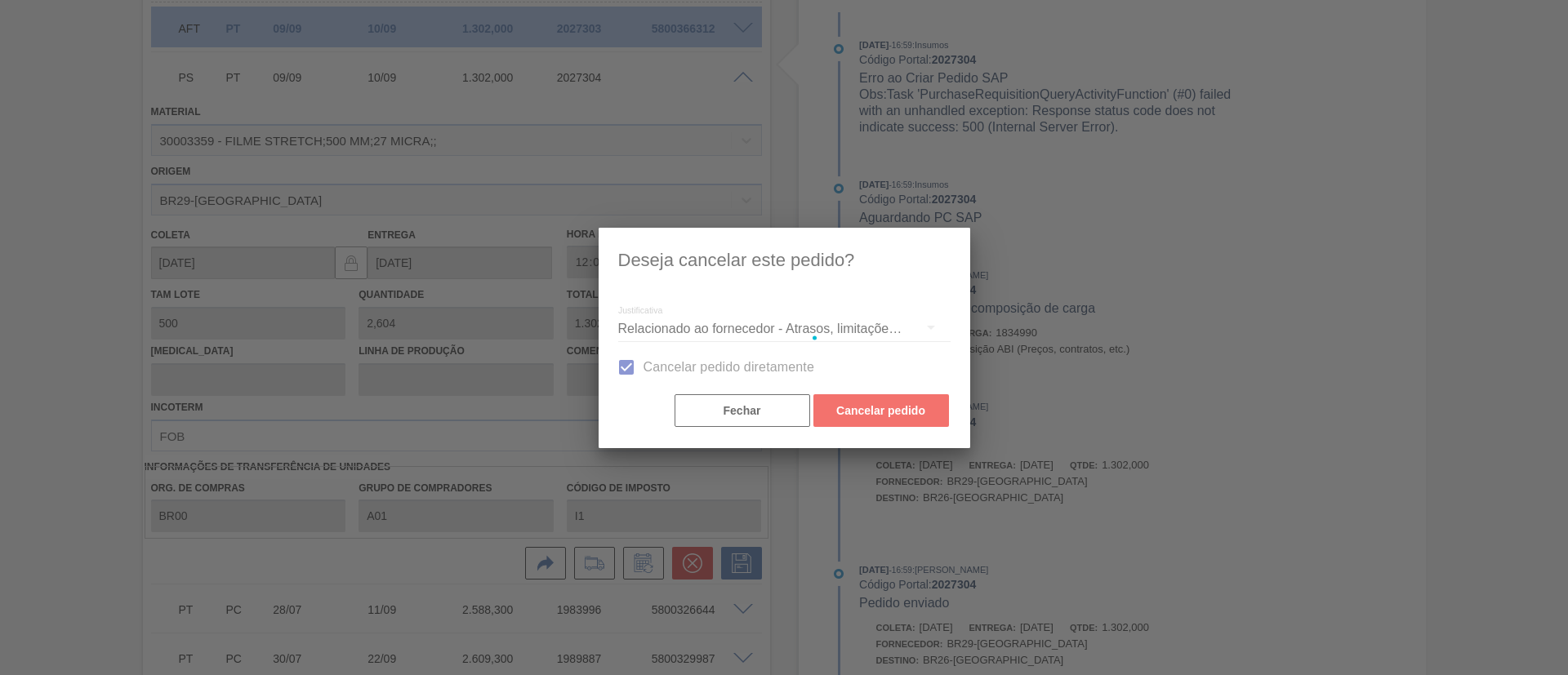
scroll to position [245, 0]
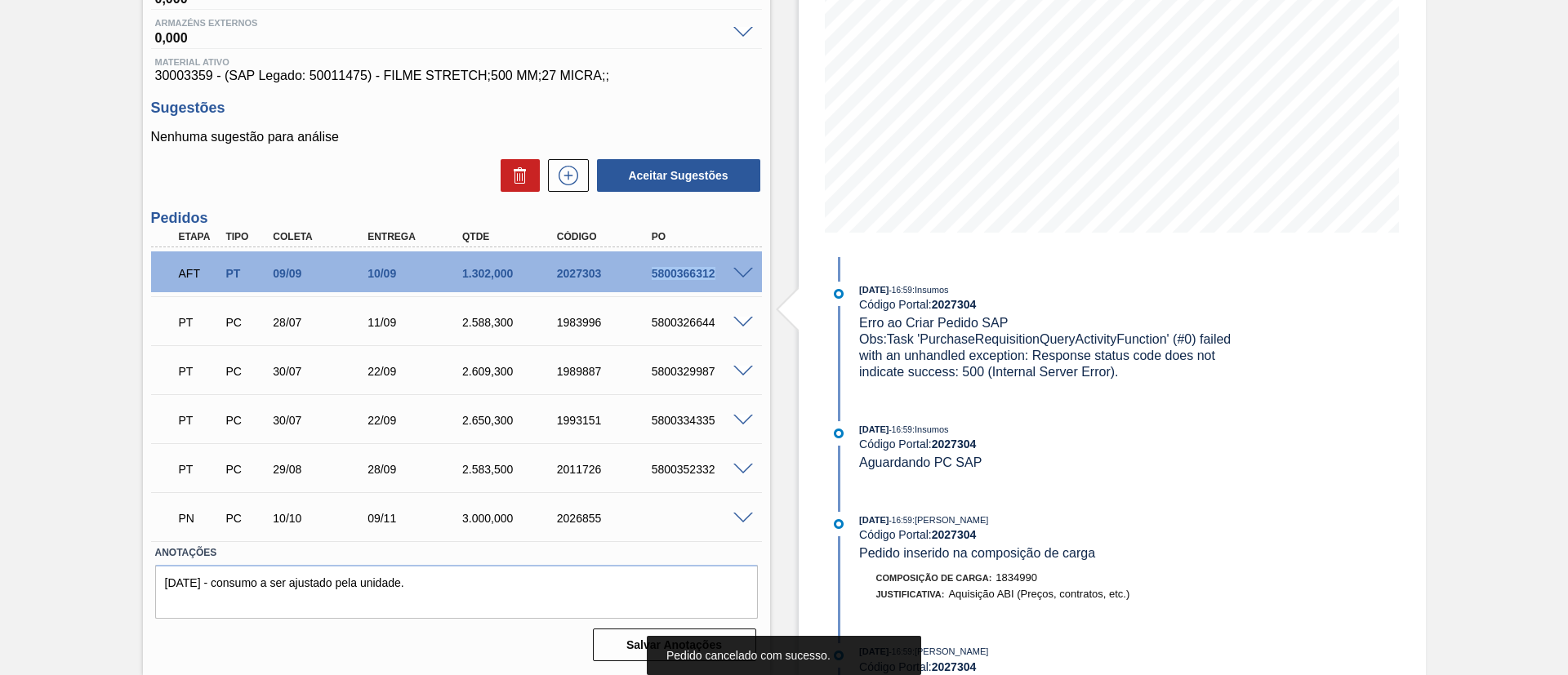
drag, startPoint x: 627, startPoint y: 268, endPoint x: 727, endPoint y: 275, distance: 100.2
click at [727, 275] on div "AFT PT 09/09 10/09 1.302,000 2027303 5800366312" at bounding box center [456, 271] width 611 height 41
copy div "5800366312"
click at [148, 158] on div "Unidade Uberlândia PE MIN 927,000 KG PE MAX 6.282,468 KG Próxima Entrega 10/09 …" at bounding box center [456, 279] width 627 height 776
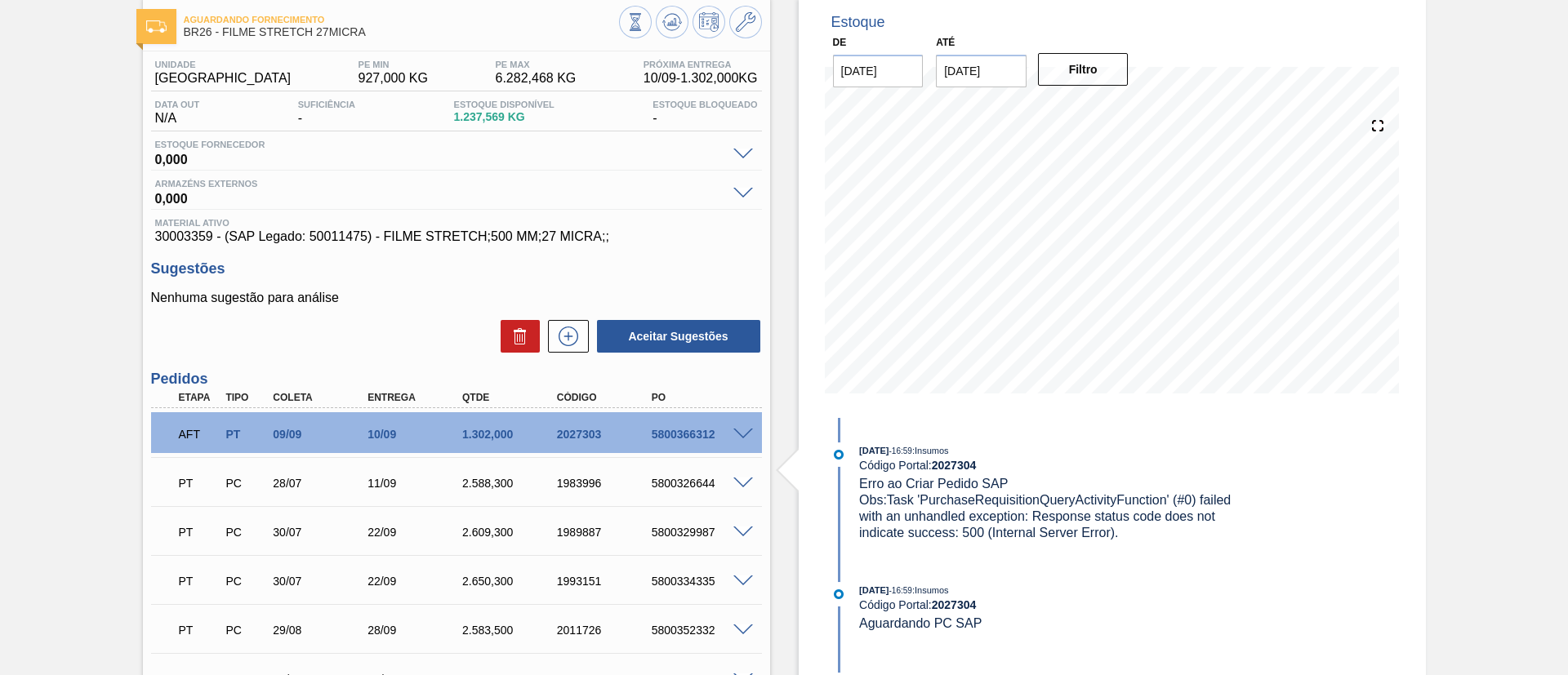
scroll to position [123, 0]
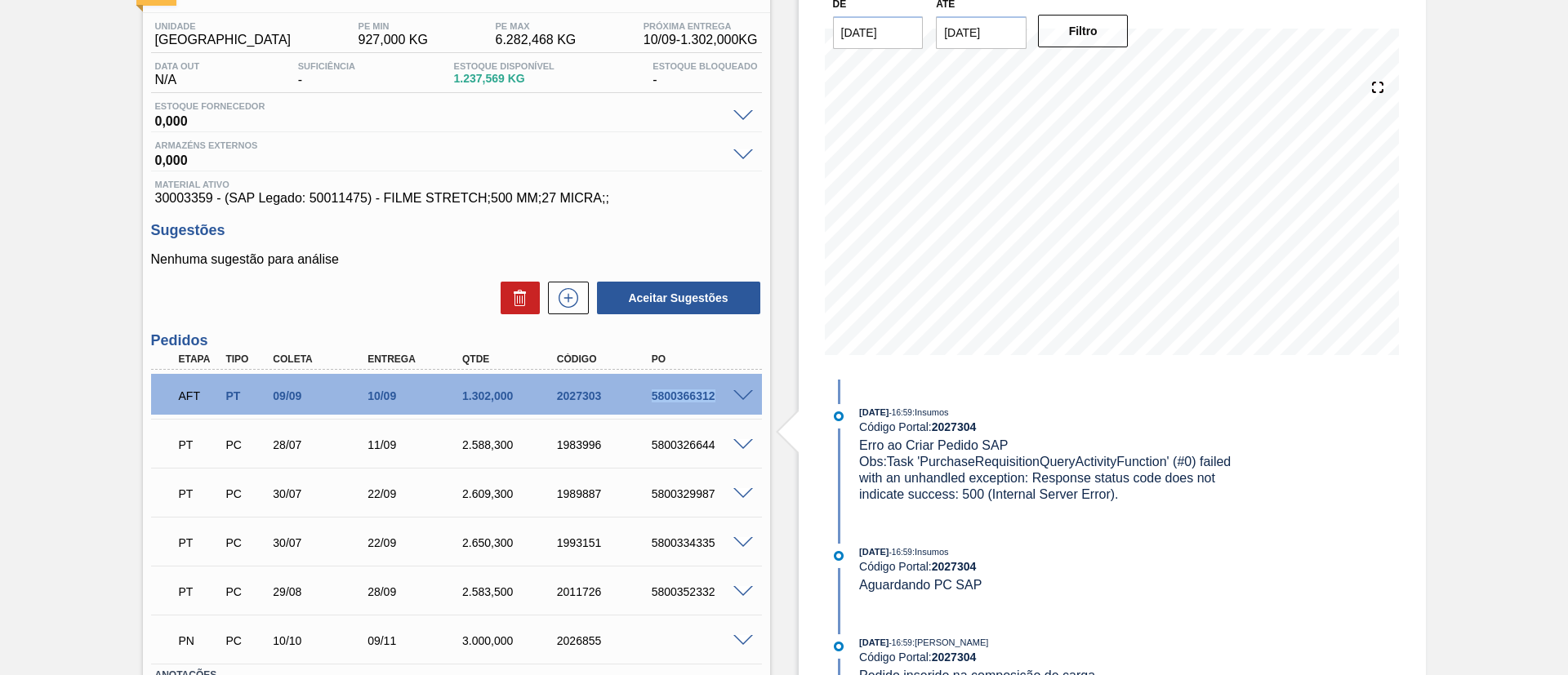
drag, startPoint x: 635, startPoint y: 389, endPoint x: 727, endPoint y: 401, distance: 92.8
click at [727, 401] on div "AFT PT 09/09 10/09 1.302,000 2027303 5800366312" at bounding box center [452, 395] width 568 height 33
copy div "5800366312"
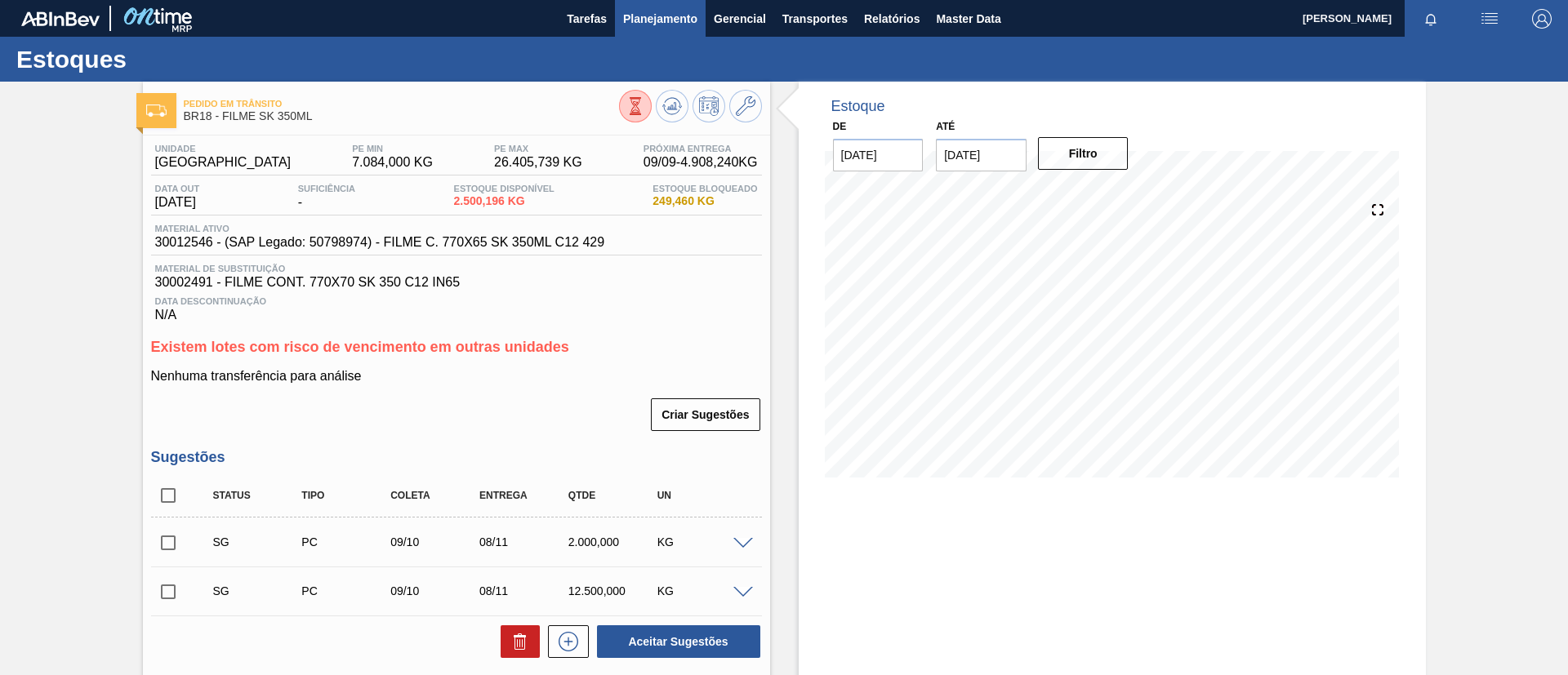
click at [652, 33] on button "Planejamento" at bounding box center [660, 18] width 91 height 37
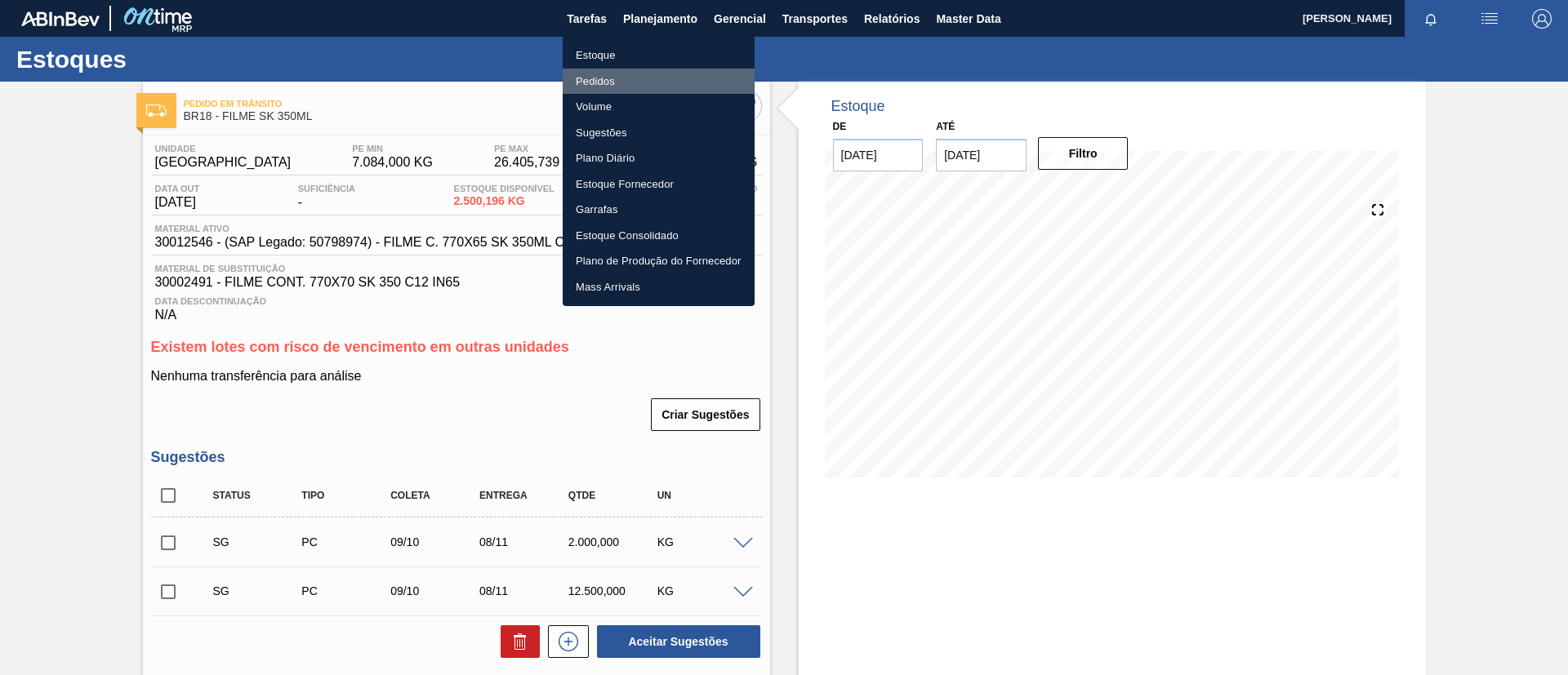
click at [586, 73] on li "Pedidos" at bounding box center [658, 81] width 192 height 26
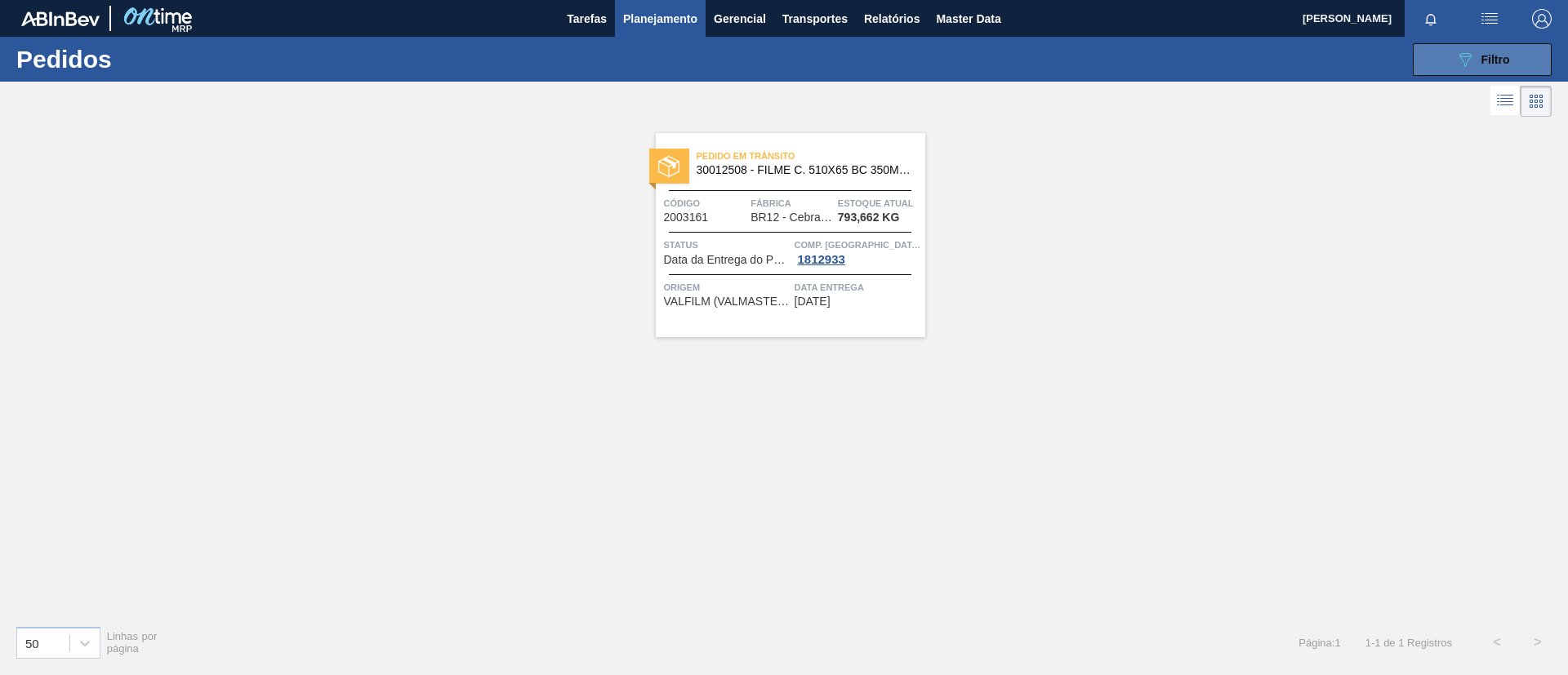
click at [1505, 66] on div "089F7B8B-B2A5-4AFE-B5C0-19BA573D28AC Filtro" at bounding box center [1482, 60] width 55 height 19
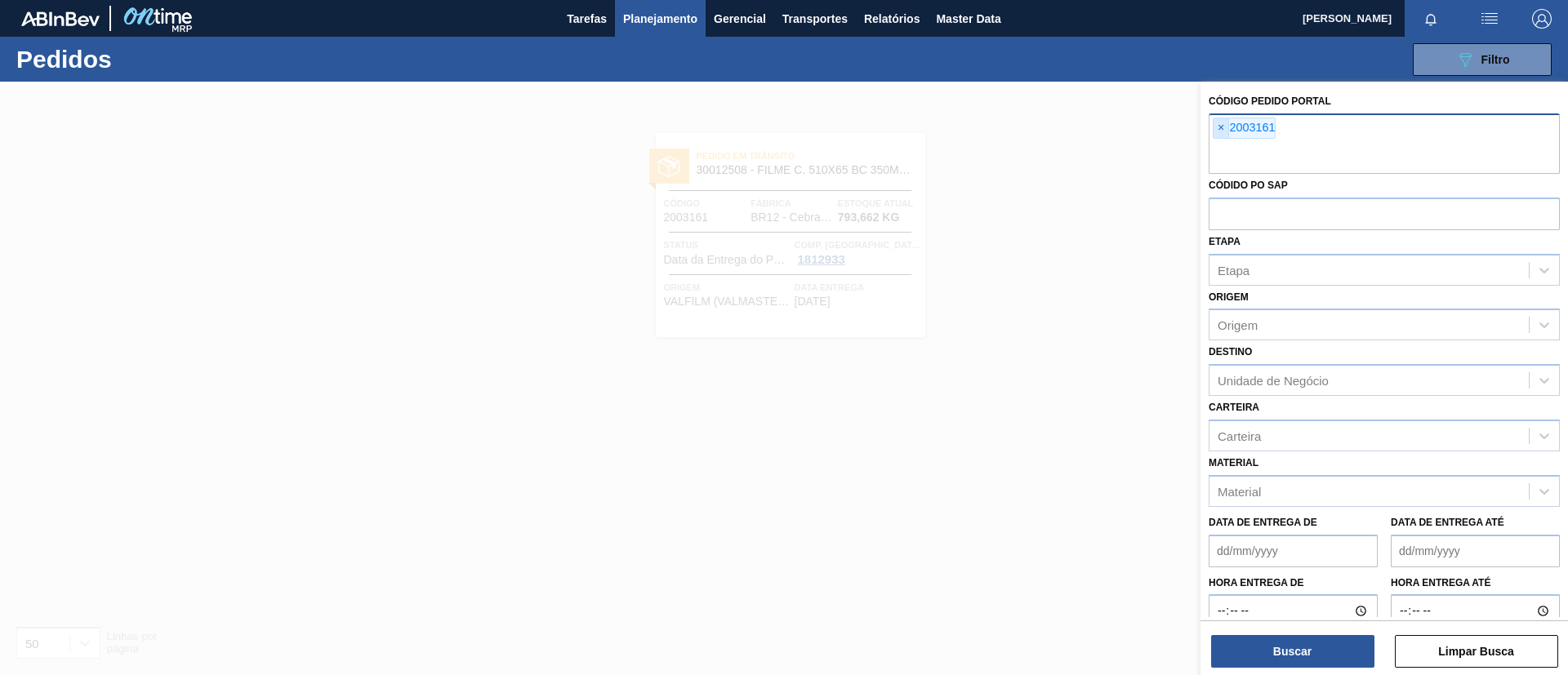
click at [1221, 127] on span "×" at bounding box center [1221, 128] width 15 height 19
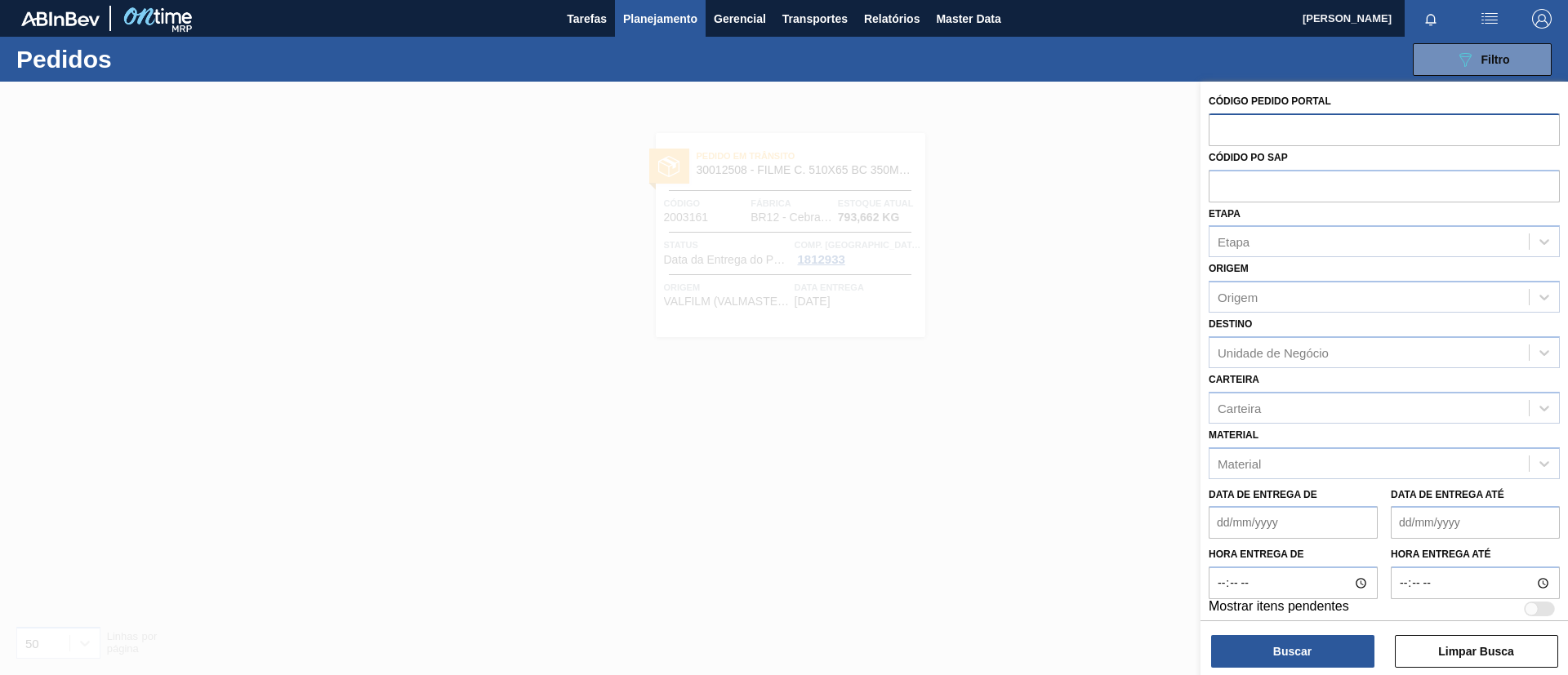
paste input "2026947"
type input "2026947"
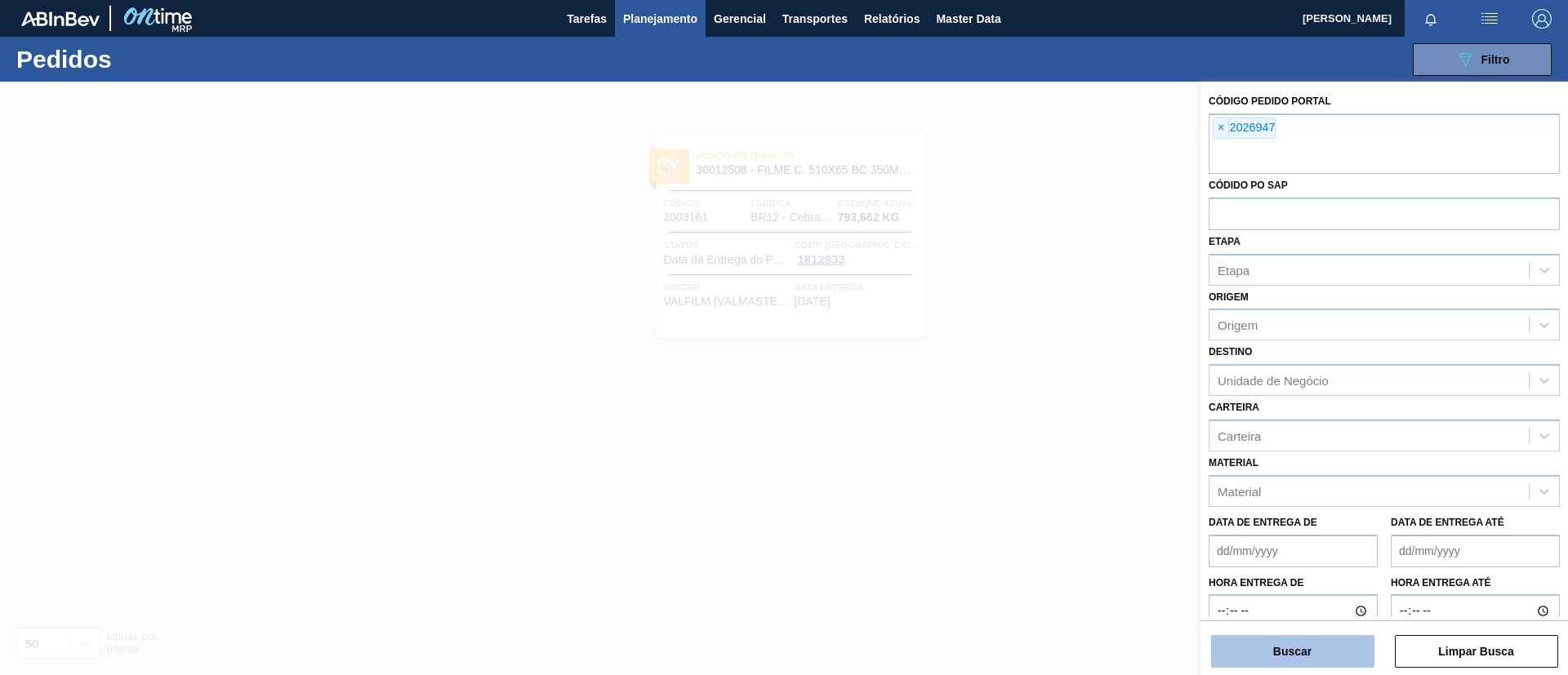
click at [1326, 646] on button "Buscar" at bounding box center [1292, 652] width 163 height 33
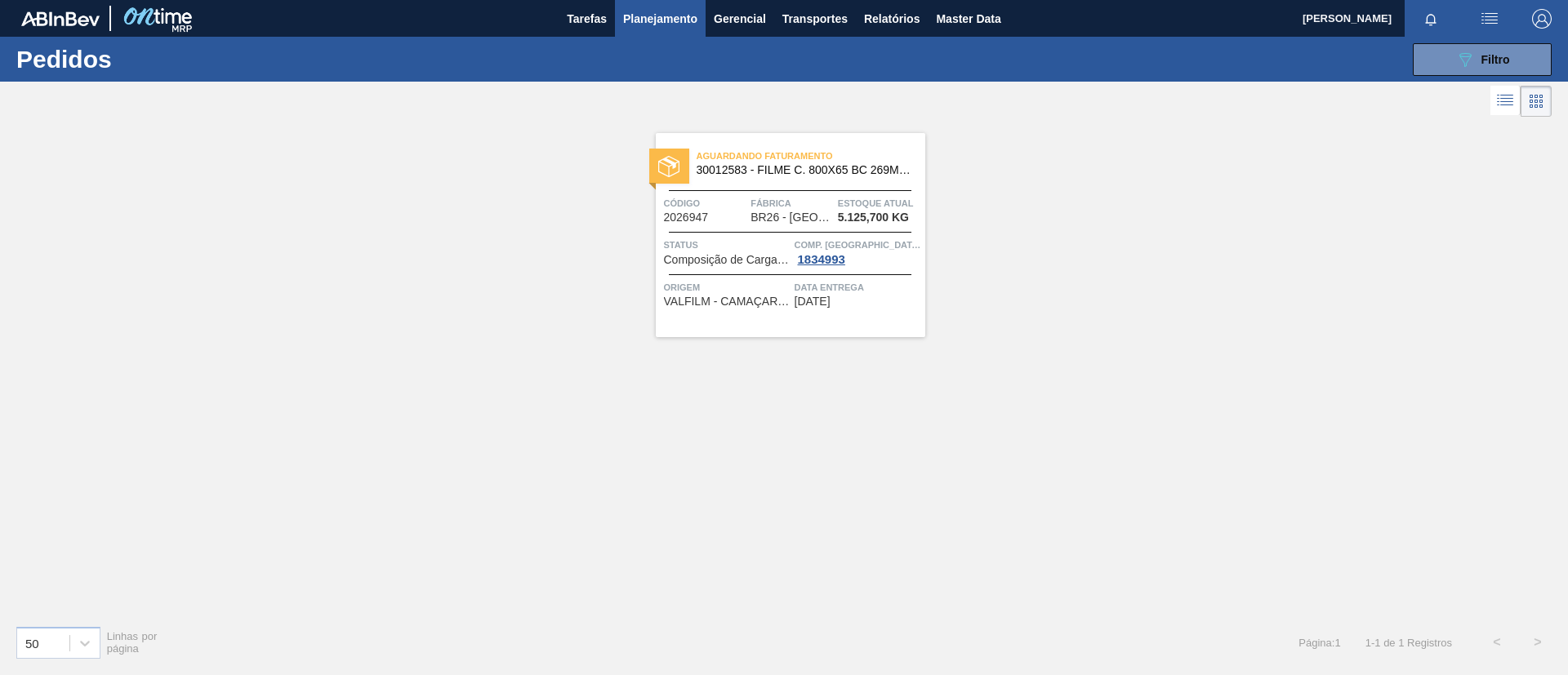
click at [839, 174] on span "30012583 - FILME C. 800X65 BC 269ML MP C15 429" at bounding box center [803, 170] width 215 height 13
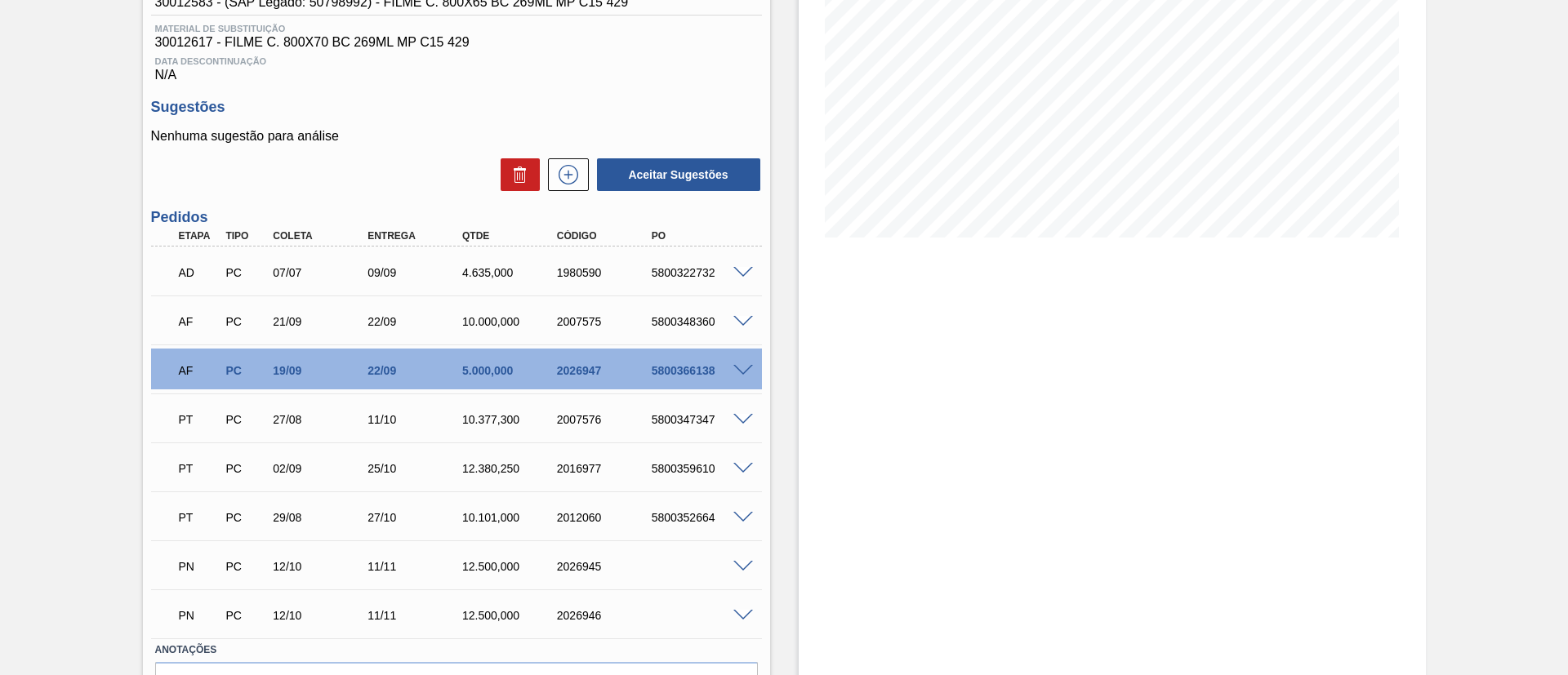
scroll to position [245, 0]
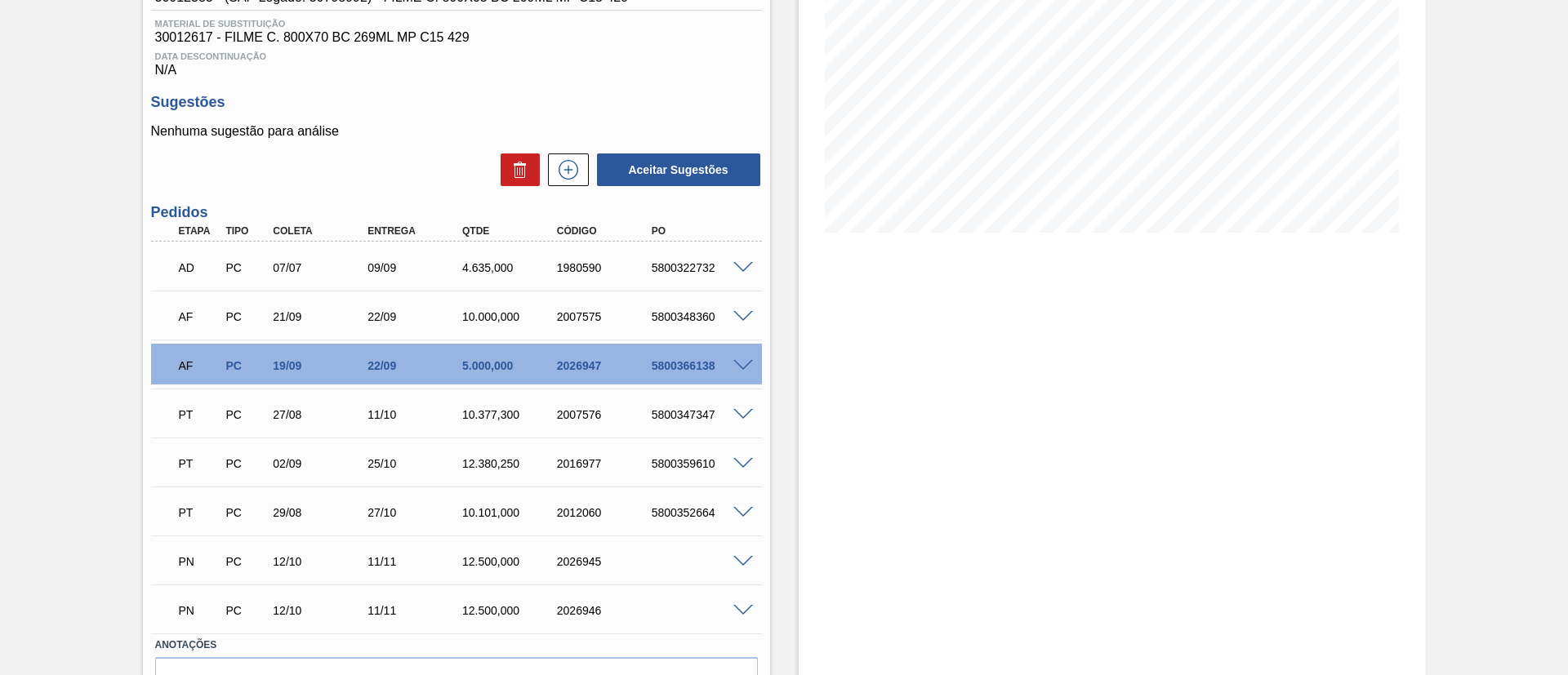
click at [744, 362] on span at bounding box center [742, 366] width 19 height 13
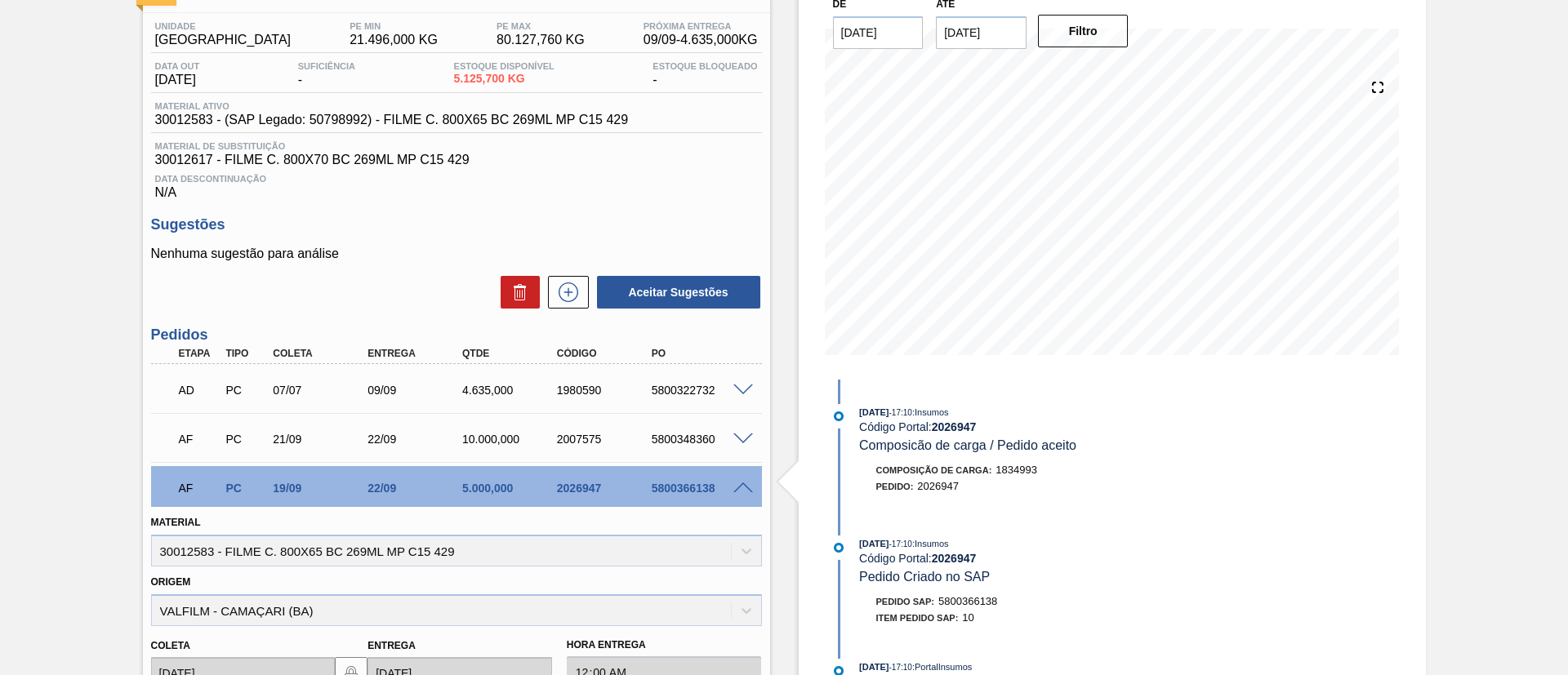
scroll to position [0, 0]
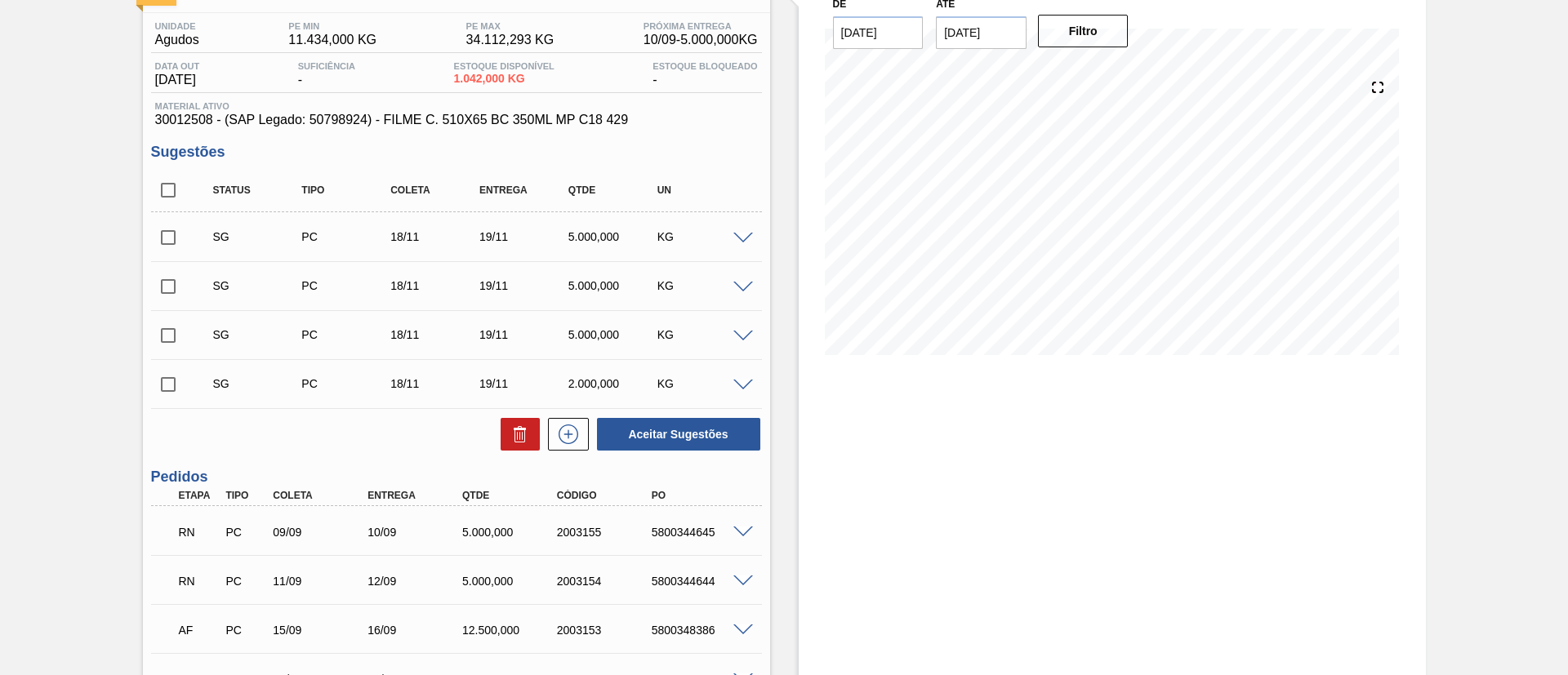
scroll to position [368, 0]
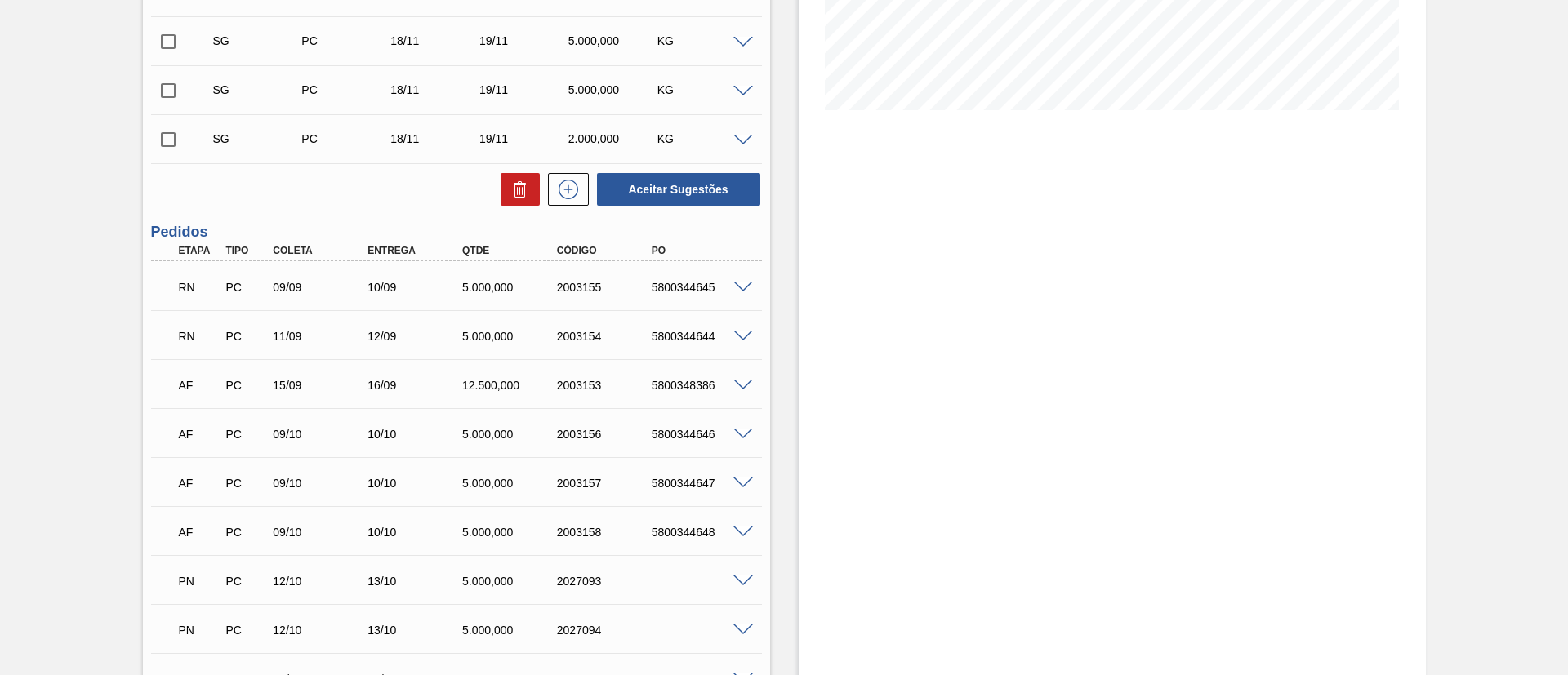
click at [742, 333] on span at bounding box center [742, 336] width 19 height 13
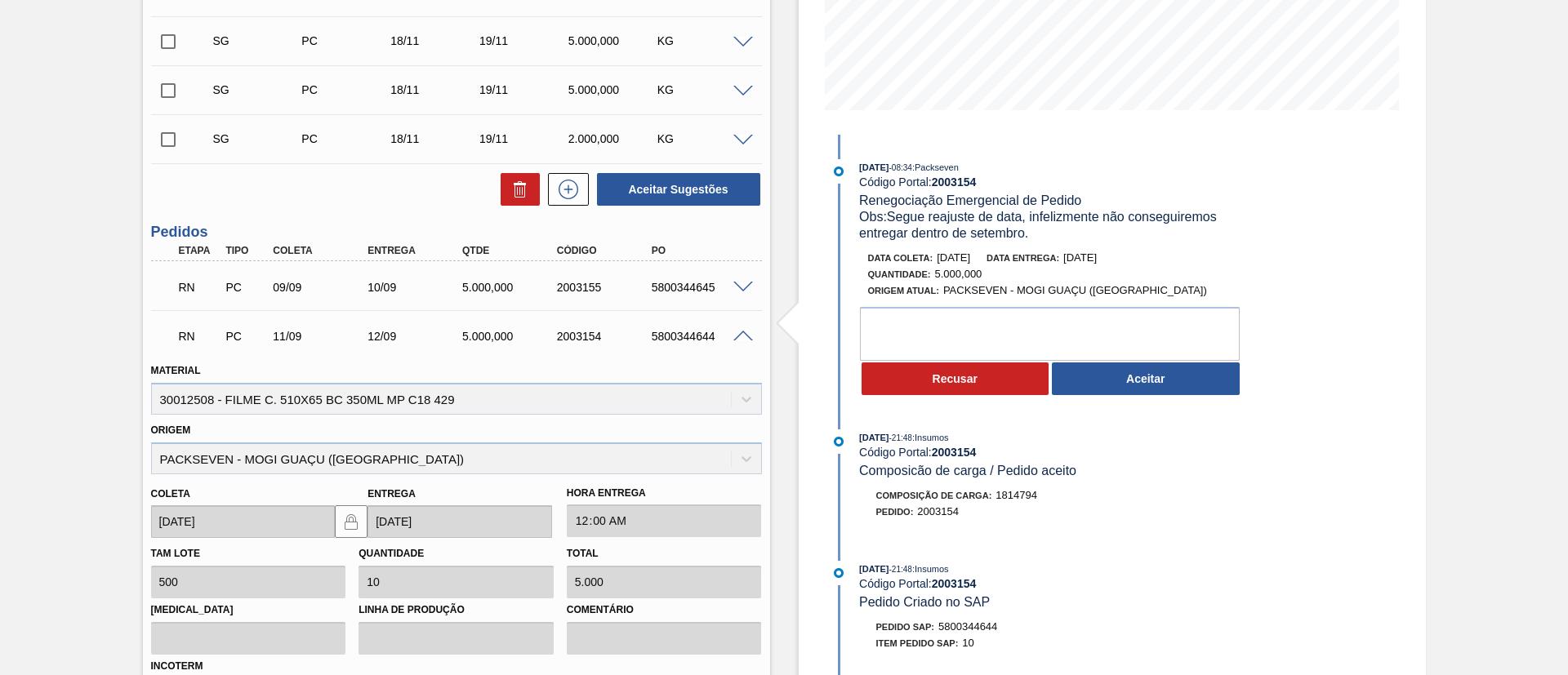
click at [742, 333] on span at bounding box center [742, 336] width 19 height 13
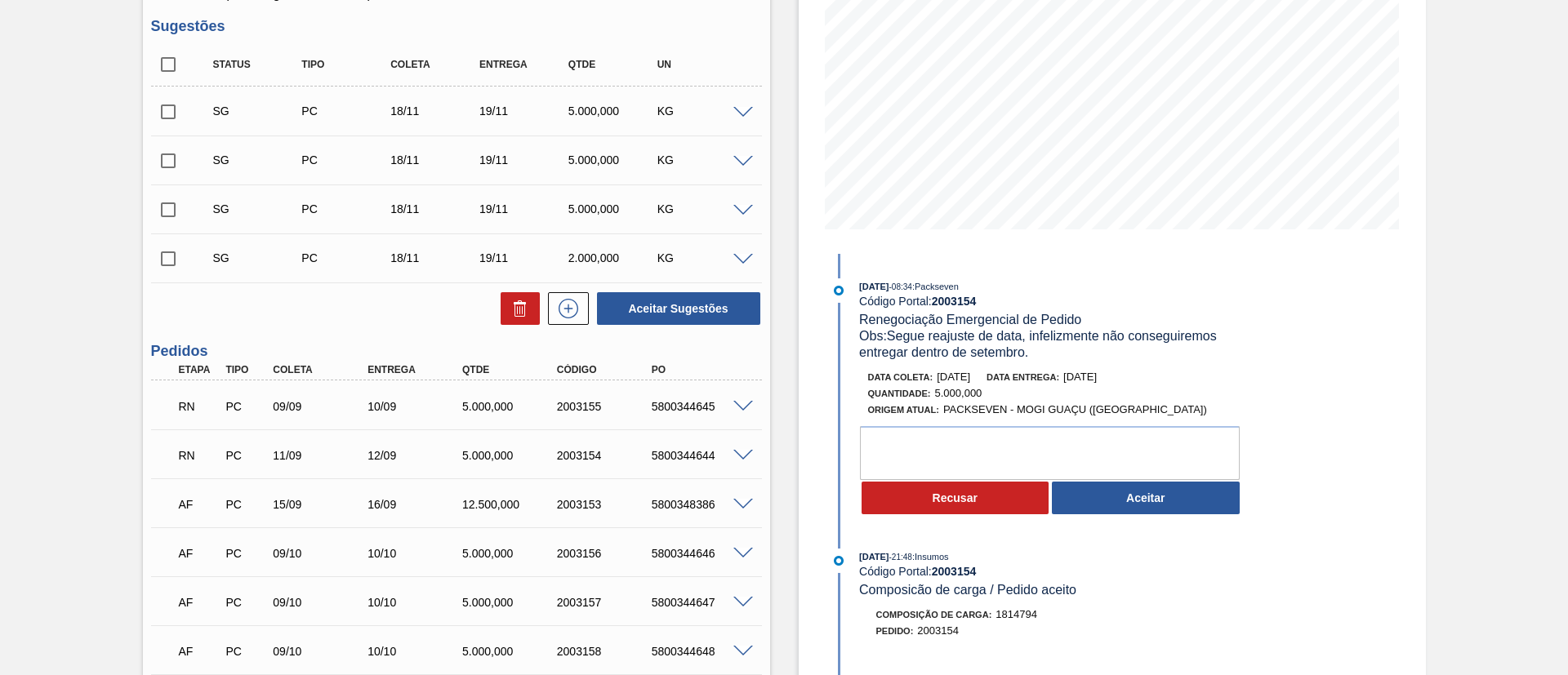
scroll to position [210, 0]
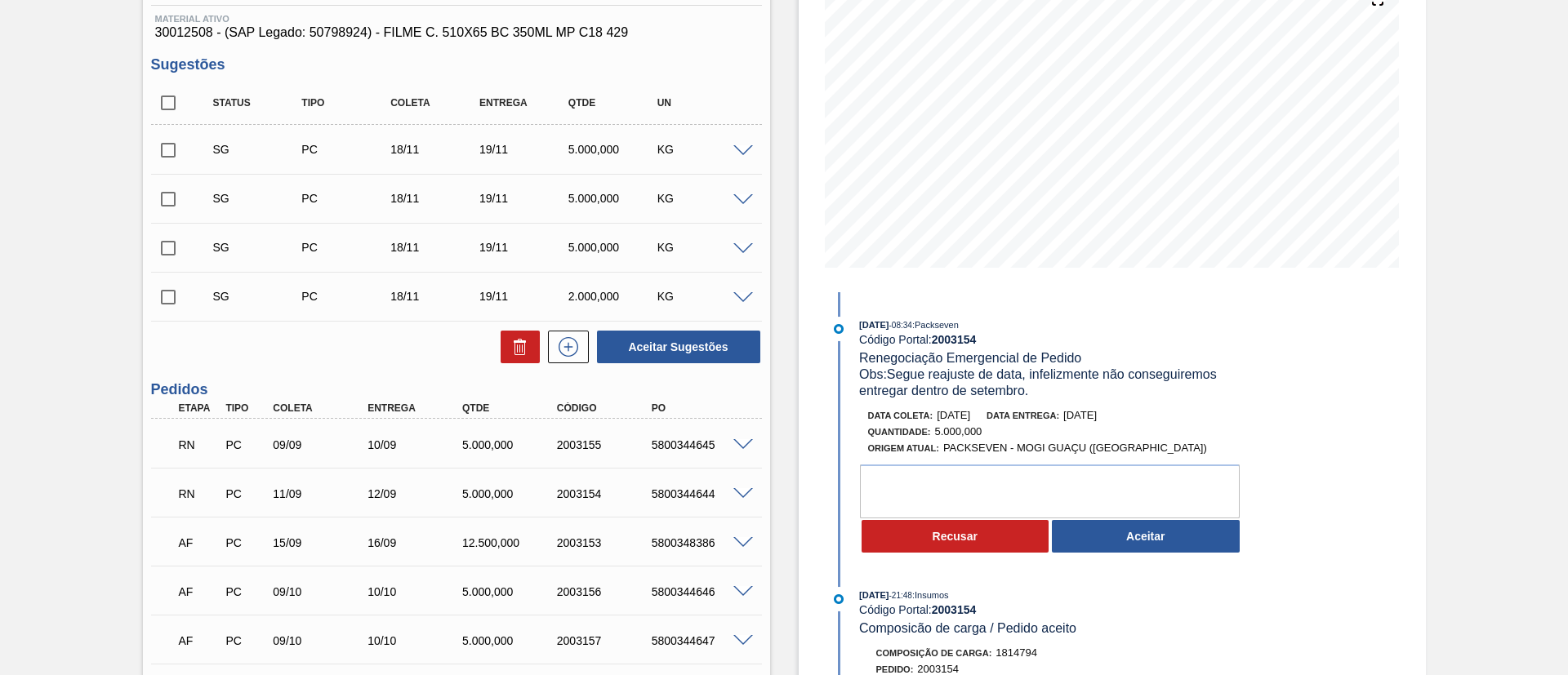
click at [733, 148] on span at bounding box center [742, 152] width 19 height 13
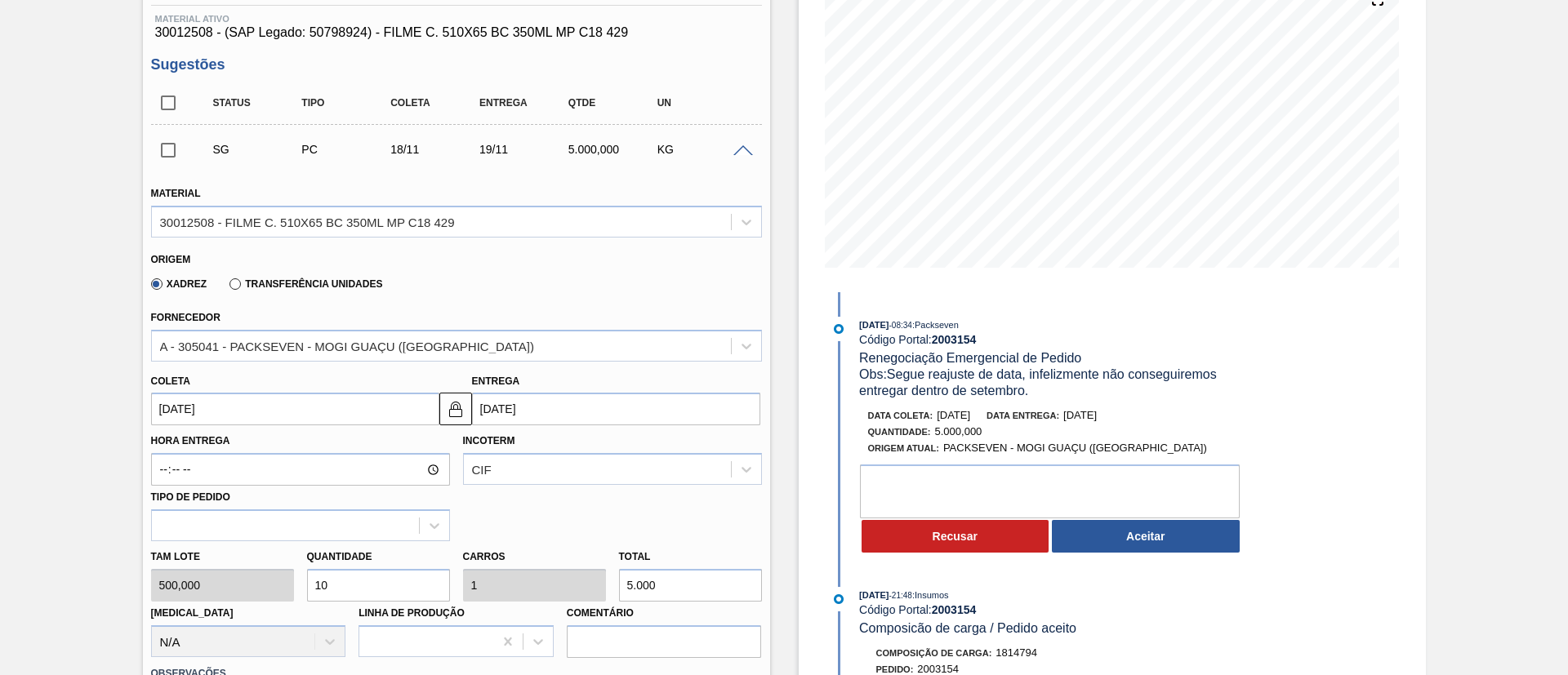
click at [733, 148] on span at bounding box center [742, 152] width 19 height 13
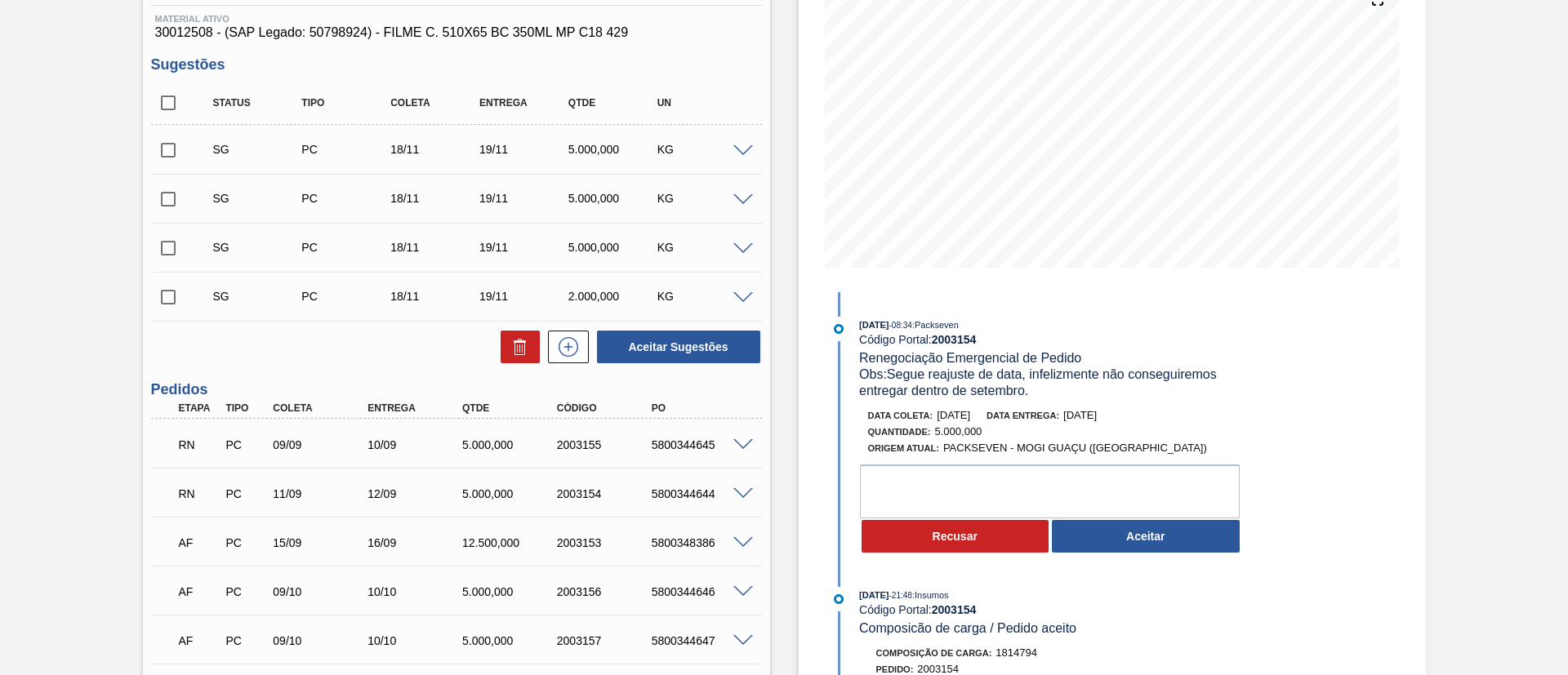
scroll to position [0, 0]
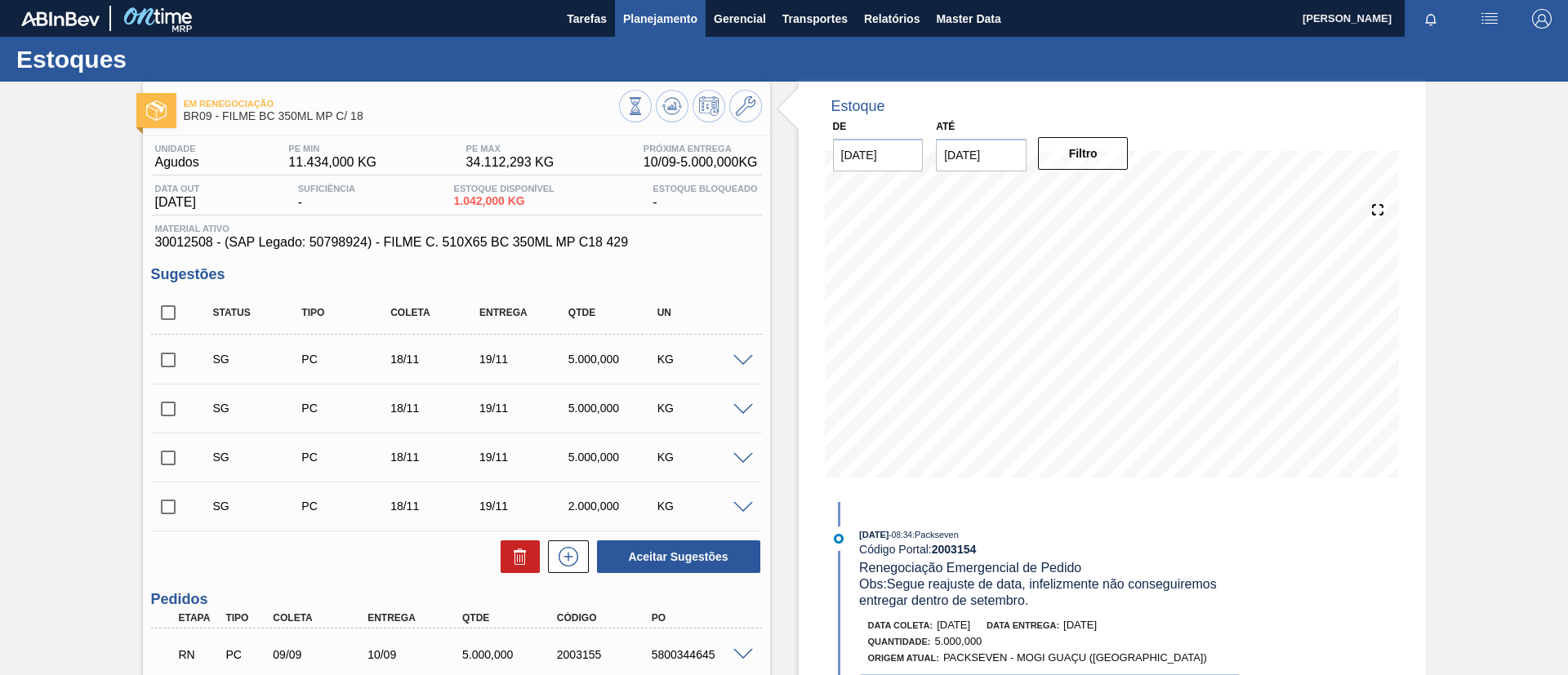
click at [623, 19] on span "Planejamento" at bounding box center [659, 18] width 74 height 19
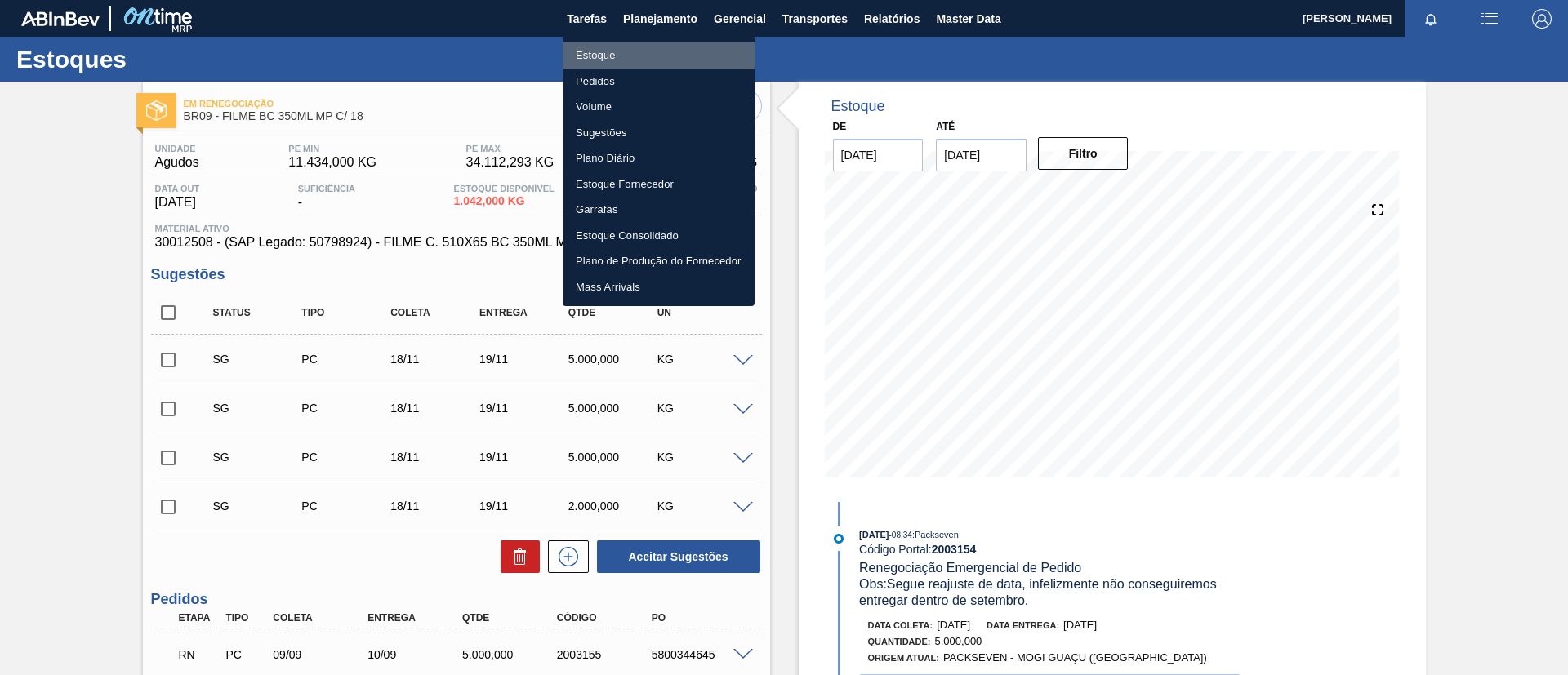
click at [633, 46] on li "Estoque" at bounding box center [658, 55] width 192 height 26
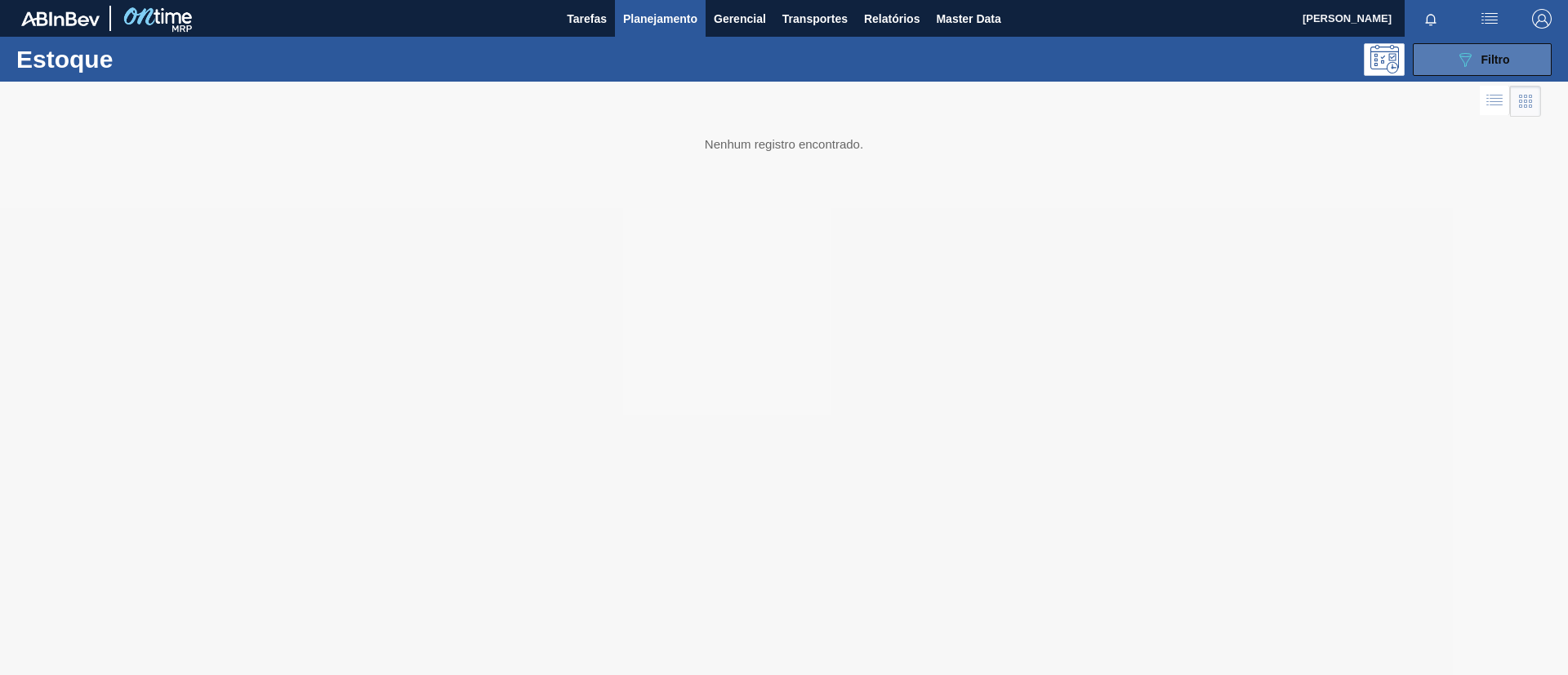
click at [1509, 61] on button "089F7B8B-B2A5-4AFE-B5C0-19BA573D28AC Filtro" at bounding box center [1482, 60] width 139 height 33
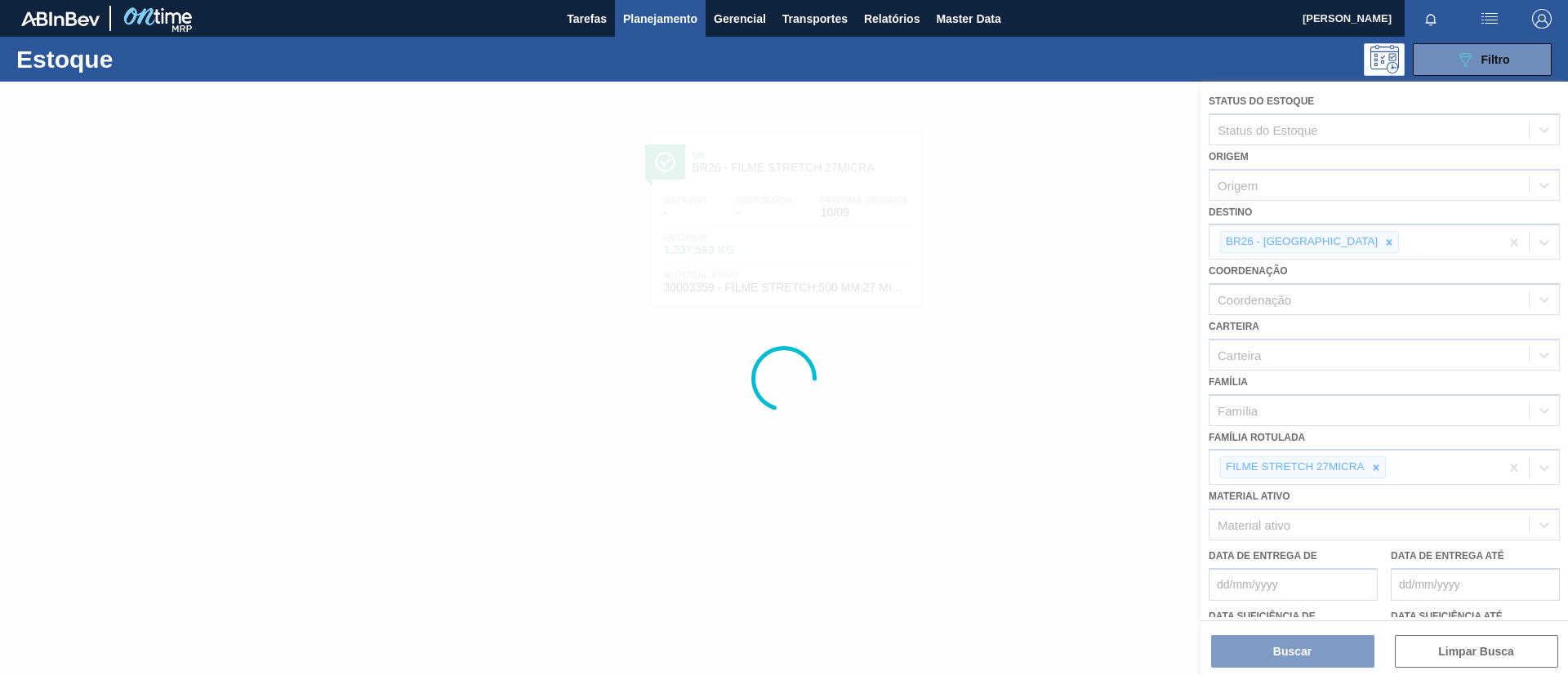
click at [1378, 472] on div at bounding box center [784, 379] width 1568 height 594
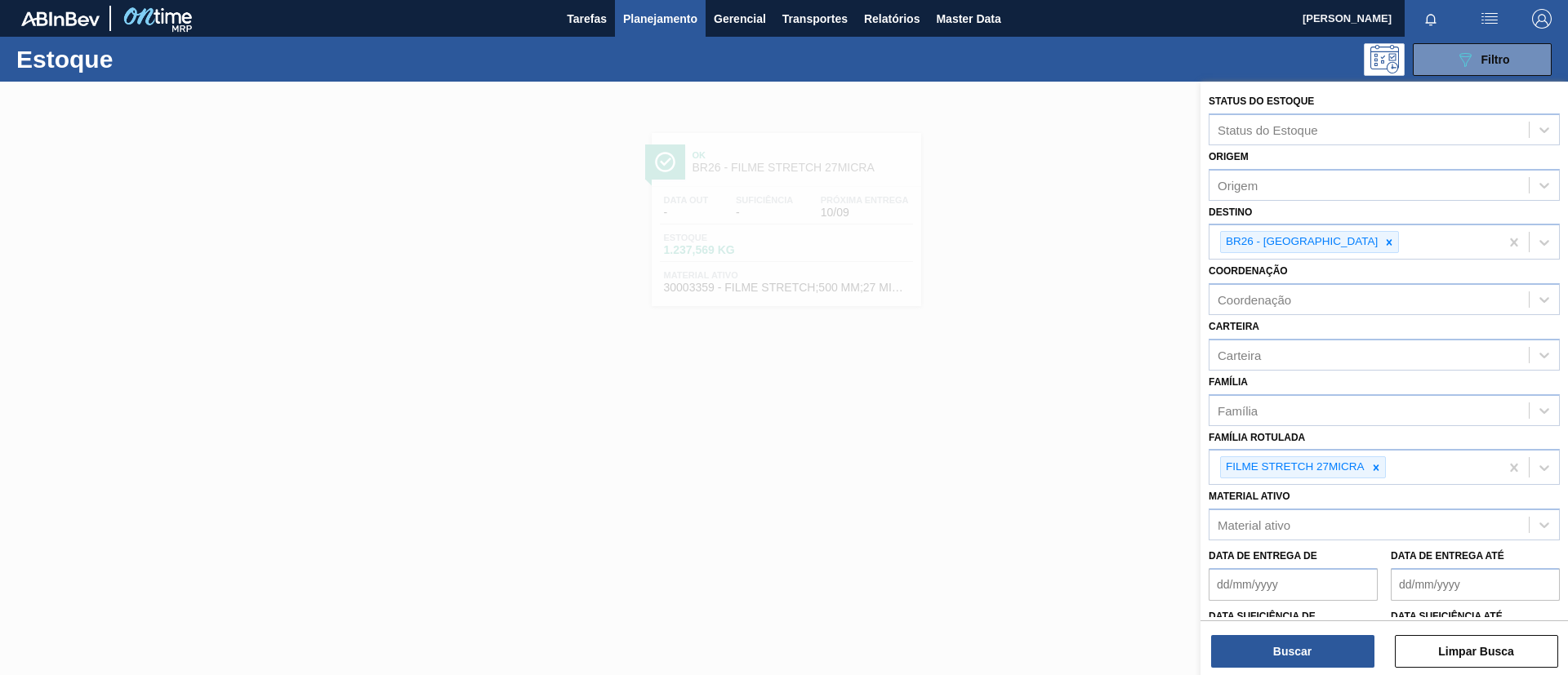
click at [1378, 472] on icon at bounding box center [1376, 468] width 12 height 12
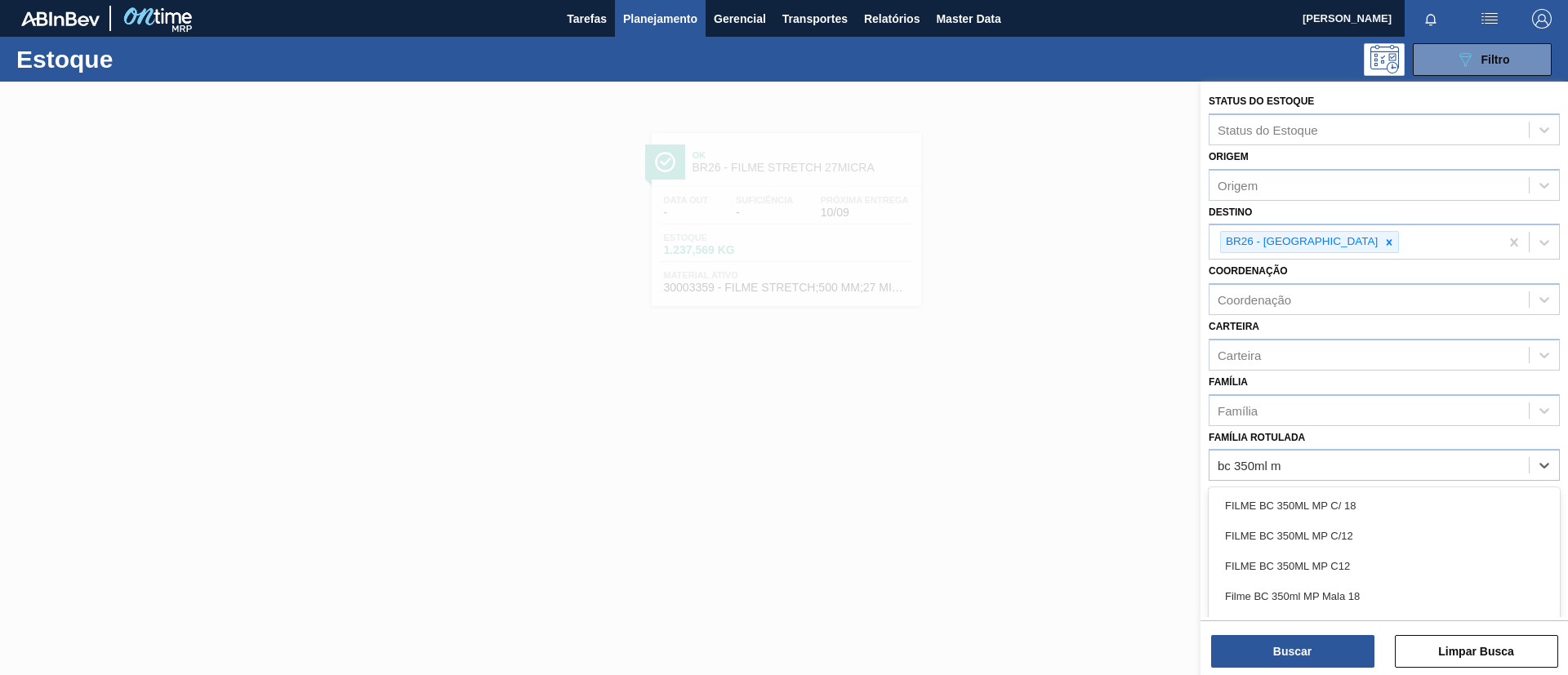
type Rotulada "bc 350ml mp"
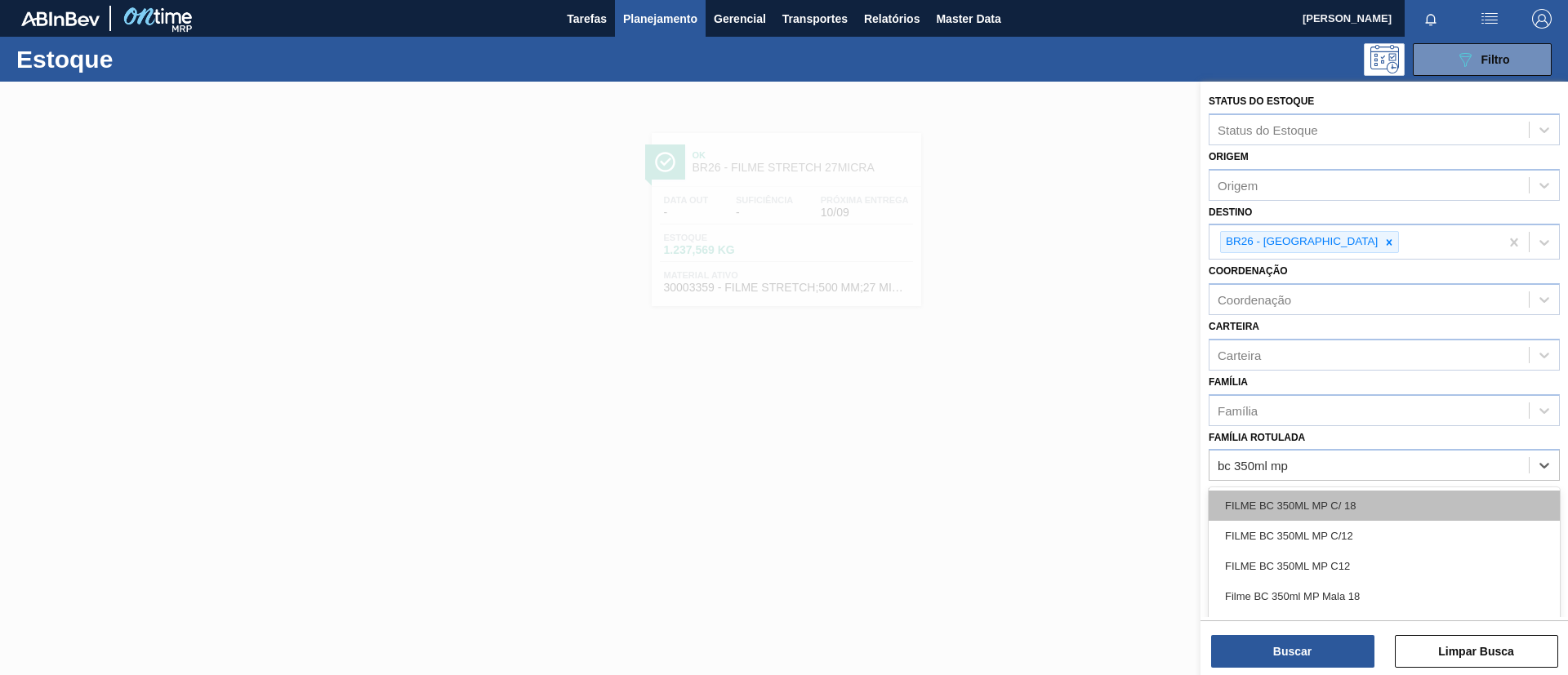
click at [1392, 504] on div "FILME BC 350ML MP C/ 18" at bounding box center [1385, 505] width 351 height 30
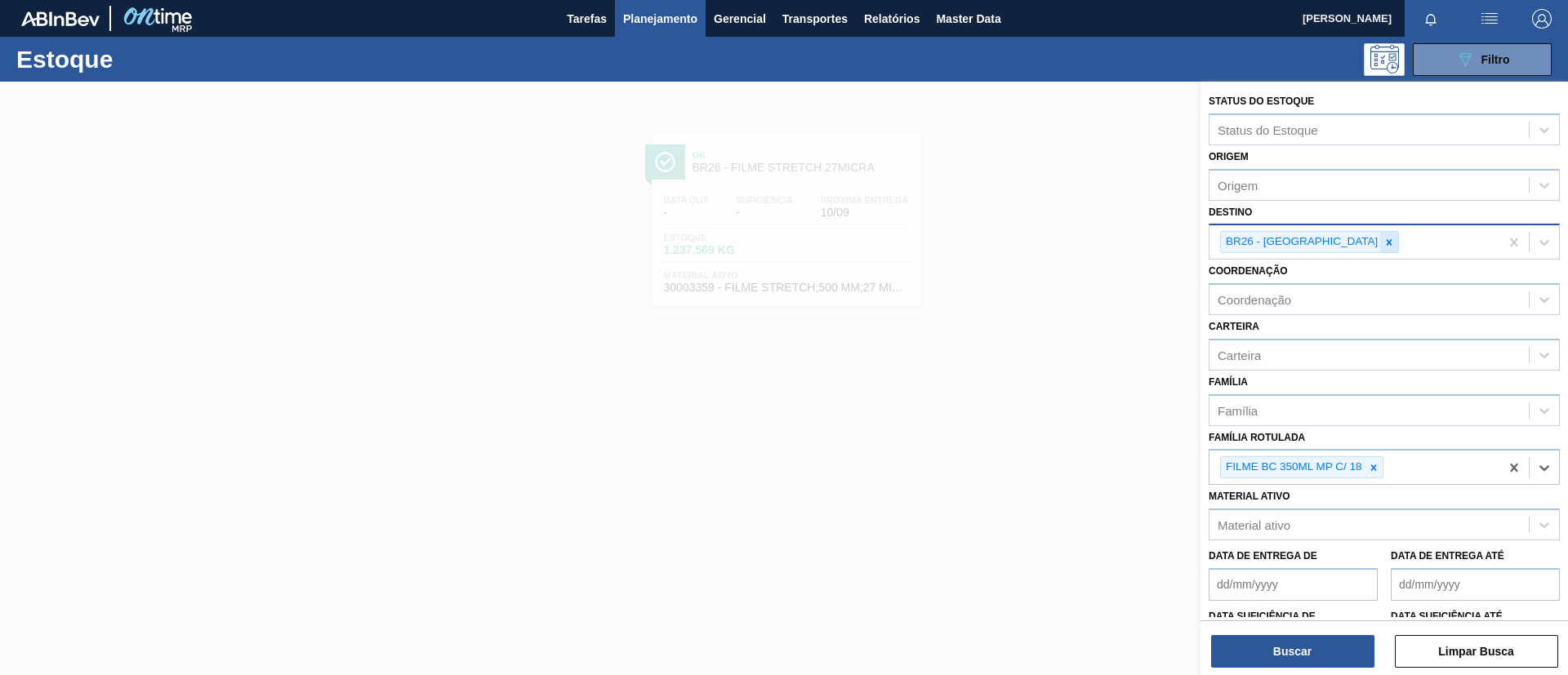
click at [1384, 246] on icon at bounding box center [1389, 242] width 12 height 12
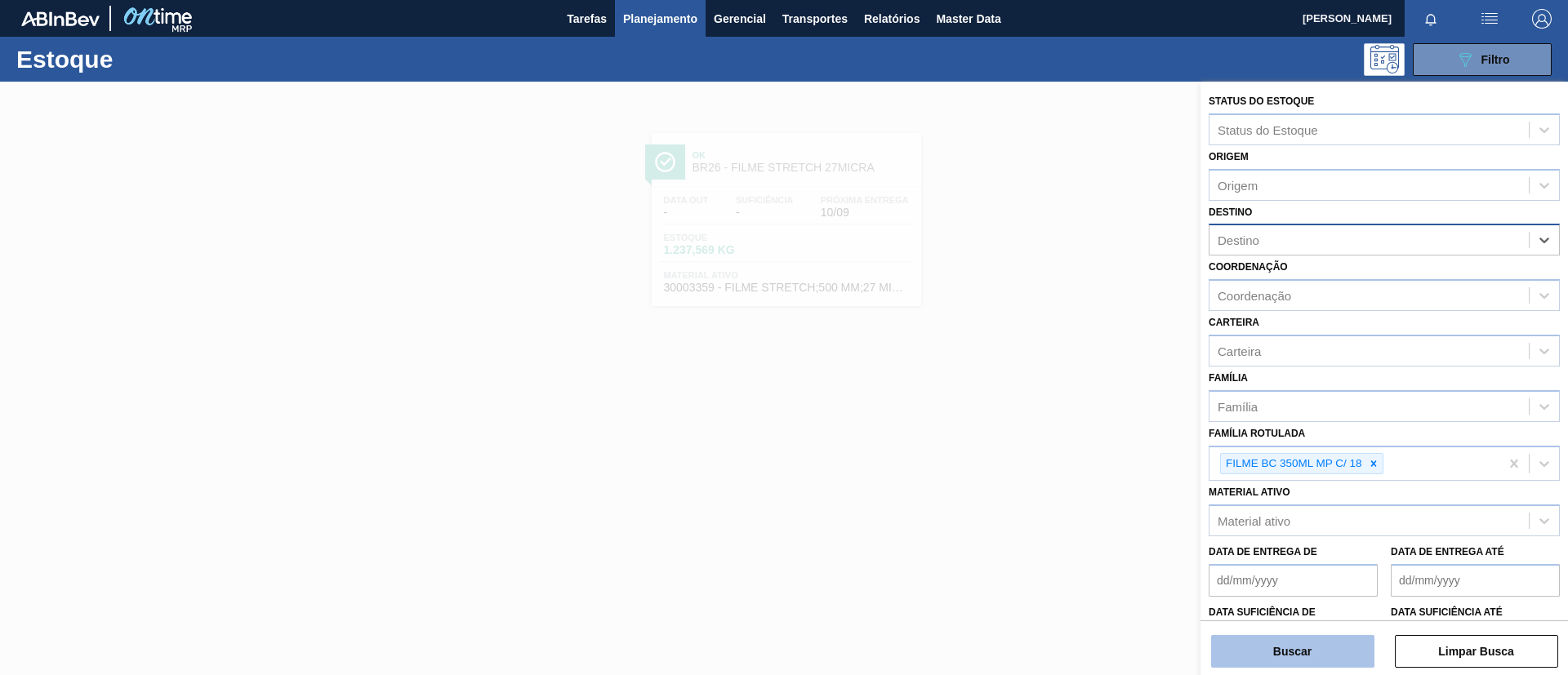
click at [1348, 635] on button "Buscar" at bounding box center [1292, 652] width 163 height 33
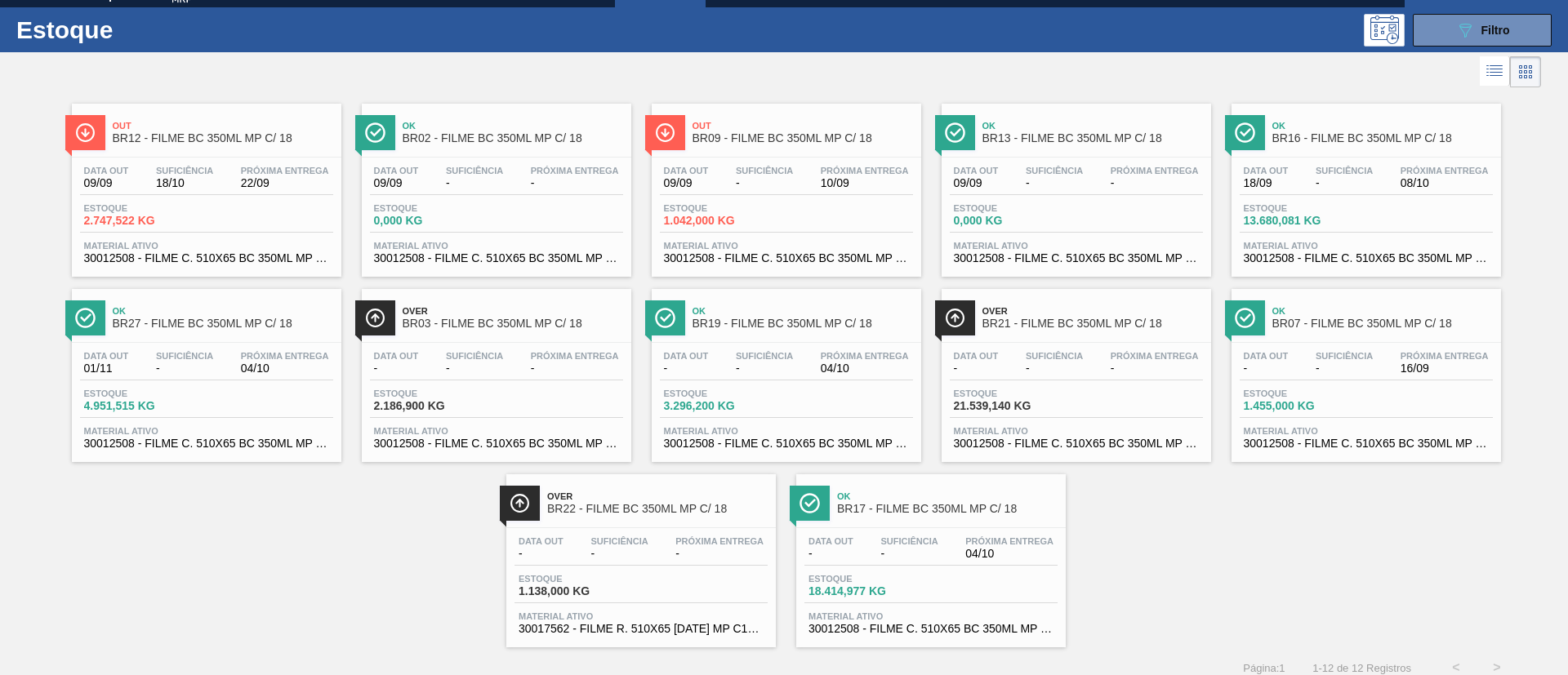
scroll to position [42, 0]
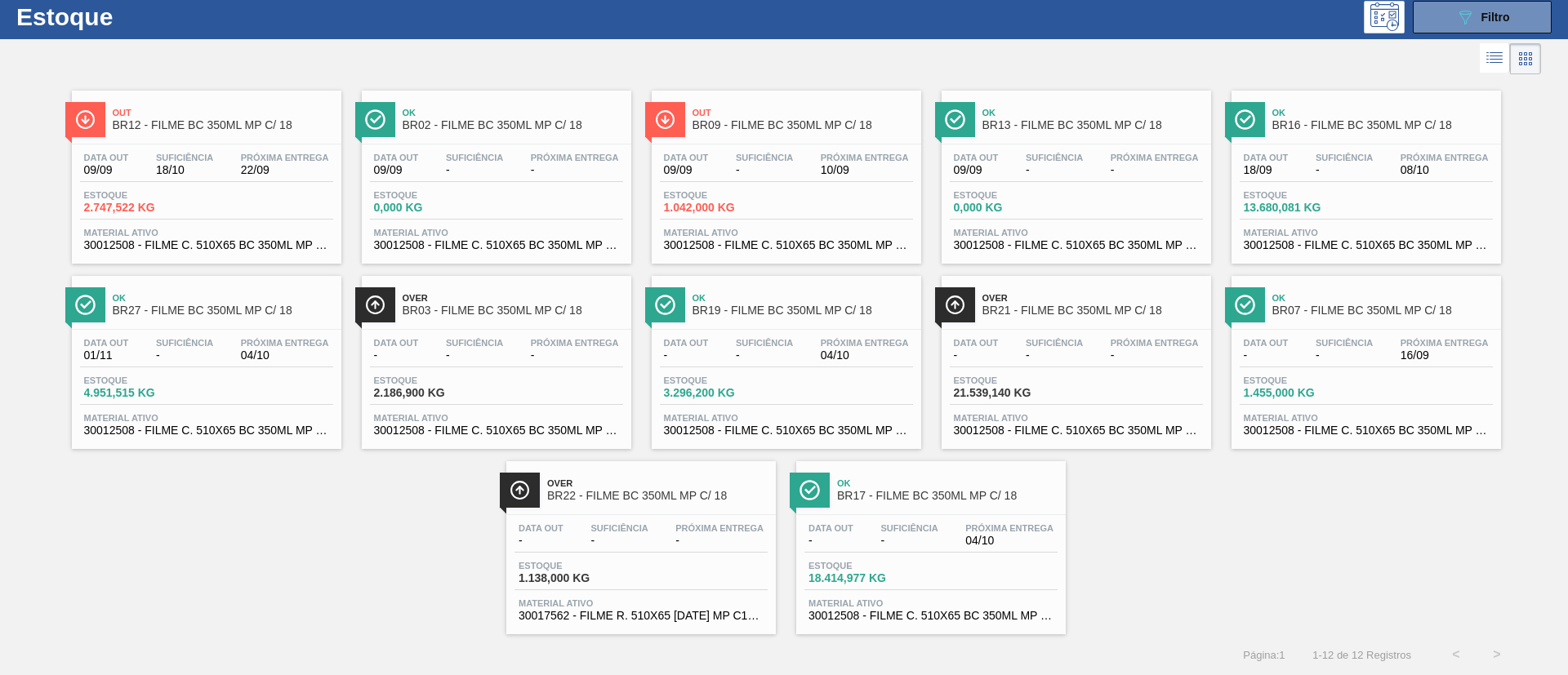
click at [1312, 140] on div "Ok BR16 - FILME BC 350ML MP C/ 18 Data out 18/09 Suficiência - Próxima Entrega …" at bounding box center [1365, 177] width 269 height 173
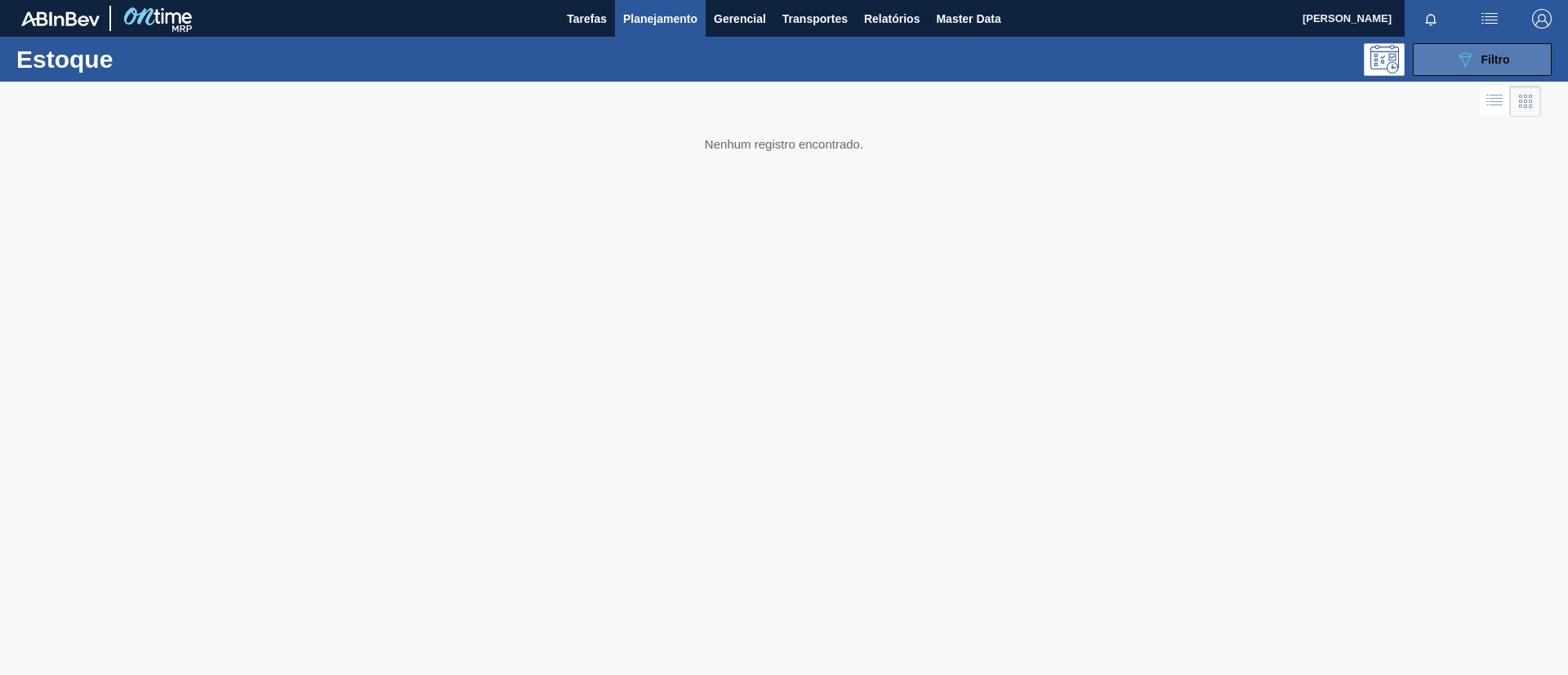
click at [1456, 71] on button "089F7B8B-B2A5-4AFE-B5C0-19BA573D28AC Filtro" at bounding box center [1482, 60] width 139 height 33
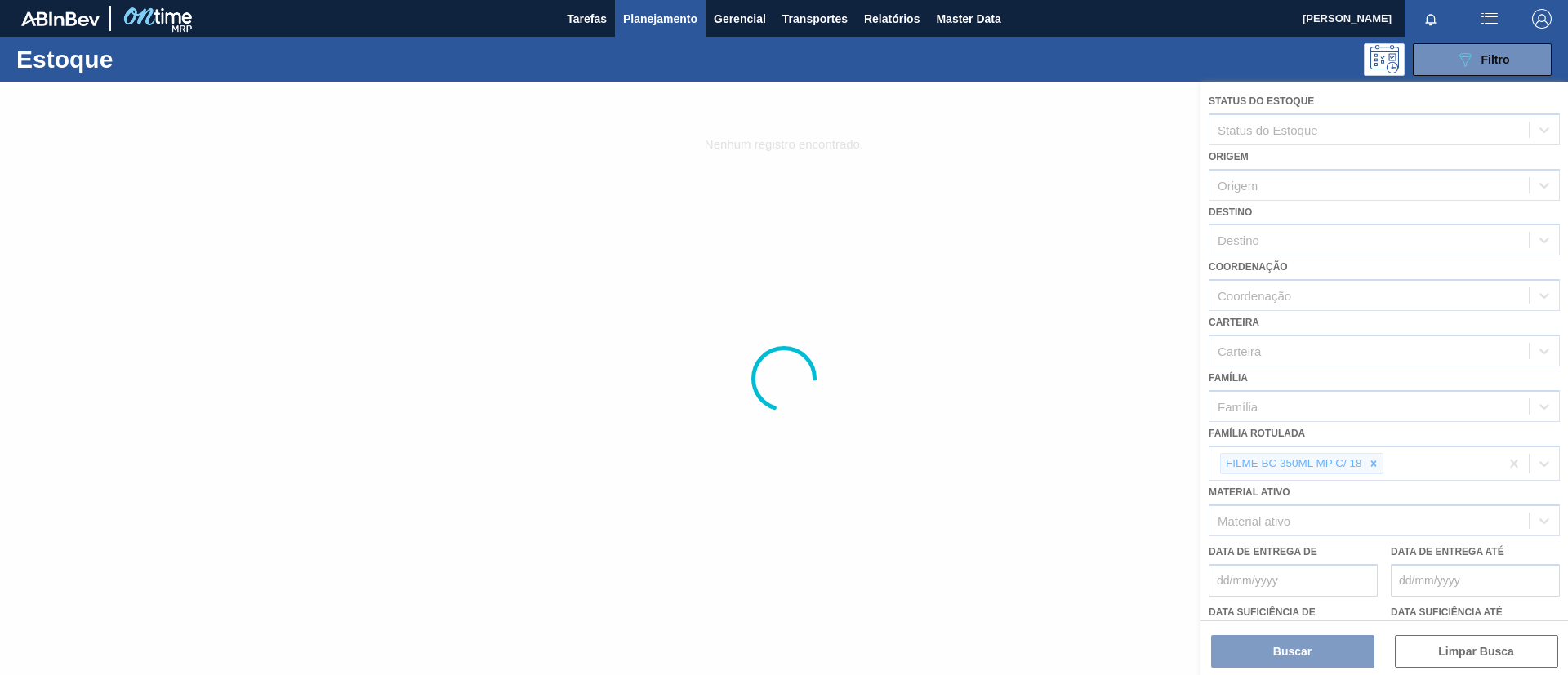
click at [1026, 258] on div at bounding box center [784, 379] width 1568 height 594
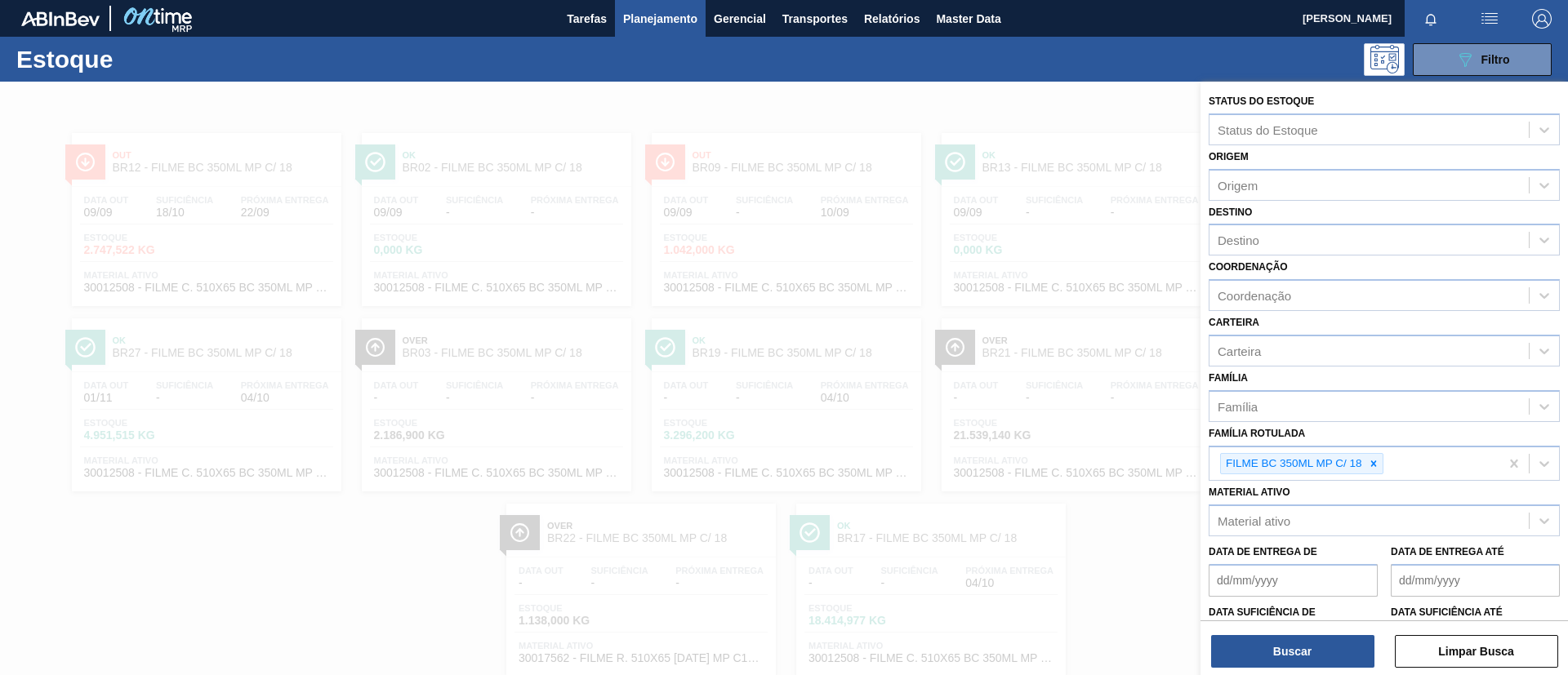
click at [1034, 278] on div at bounding box center [784, 419] width 1568 height 675
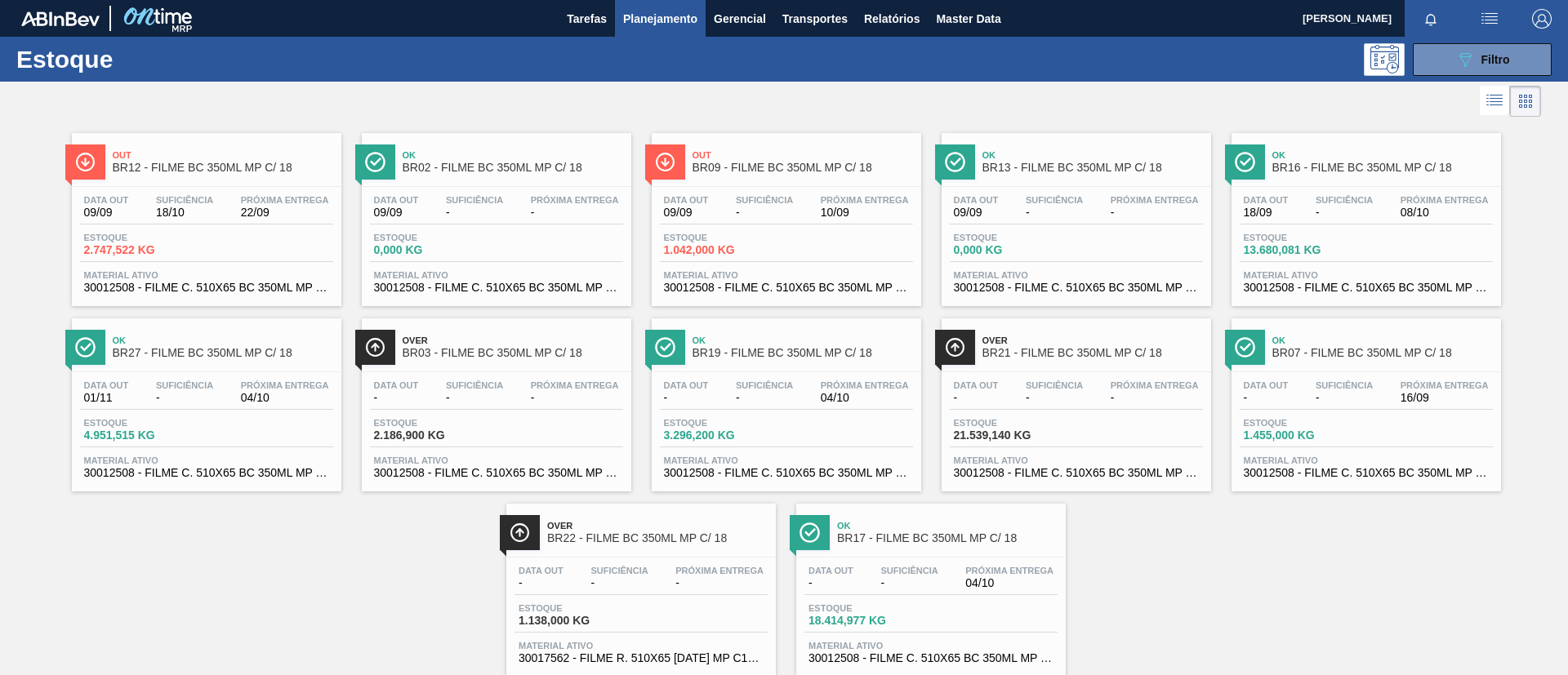
click at [941, 558] on div "Data out - Suficiência - Próxima Entrega 04/10 Estoque 18.414,977 KG Material a…" at bounding box center [931, 613] width 269 height 111
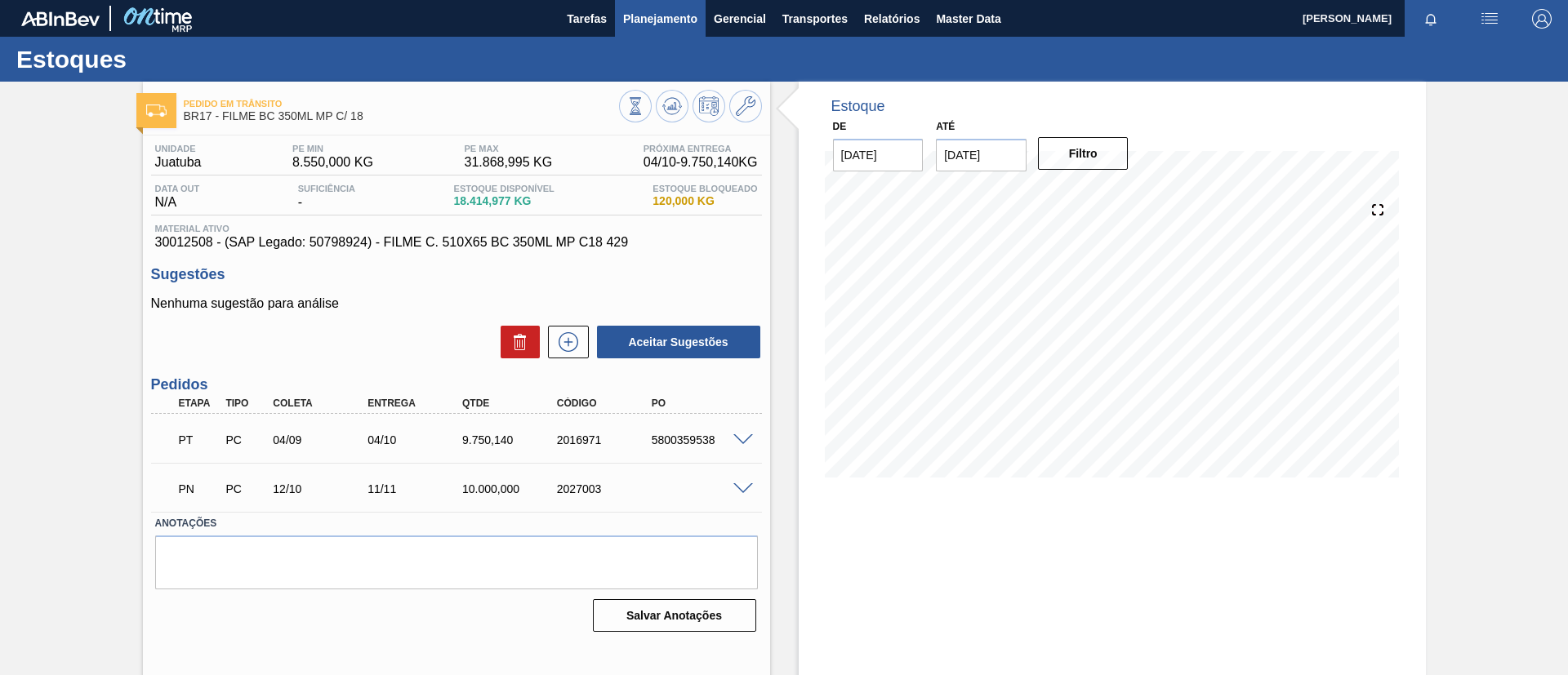
click at [643, 27] on span "Planejamento" at bounding box center [659, 18] width 74 height 19
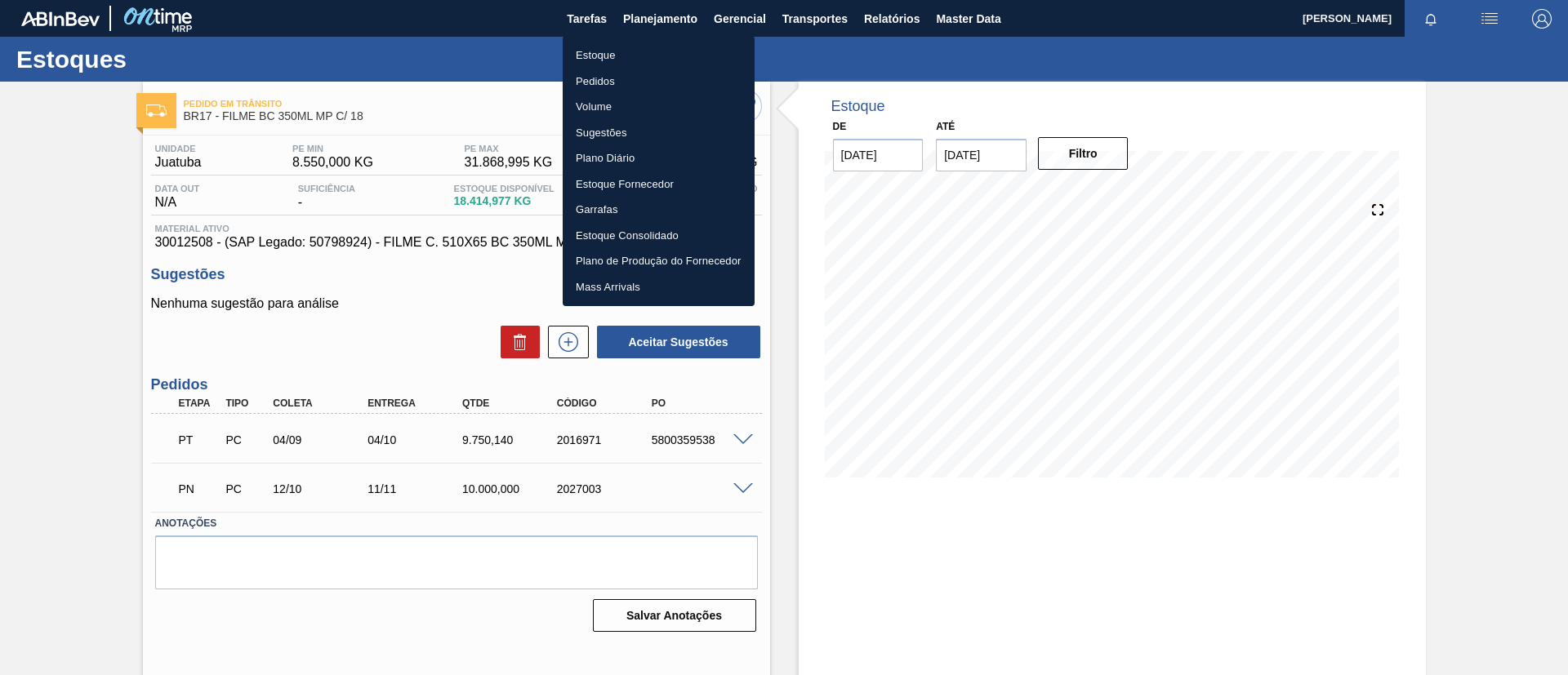
click at [650, 43] on li "Estoque" at bounding box center [658, 55] width 192 height 26
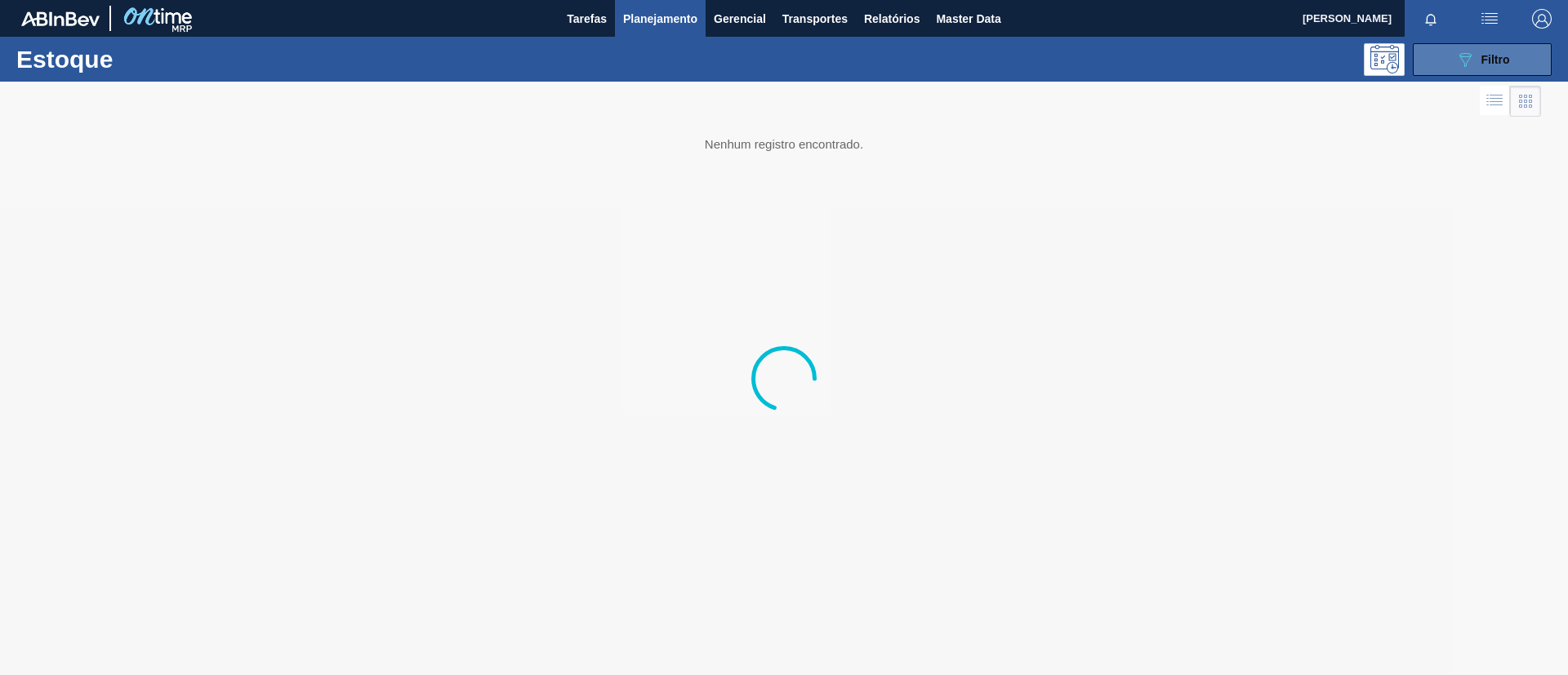
click at [1508, 67] on div "089F7B8B-B2A5-4AFE-B5C0-19BA573D28AC Filtro" at bounding box center [1482, 60] width 55 height 19
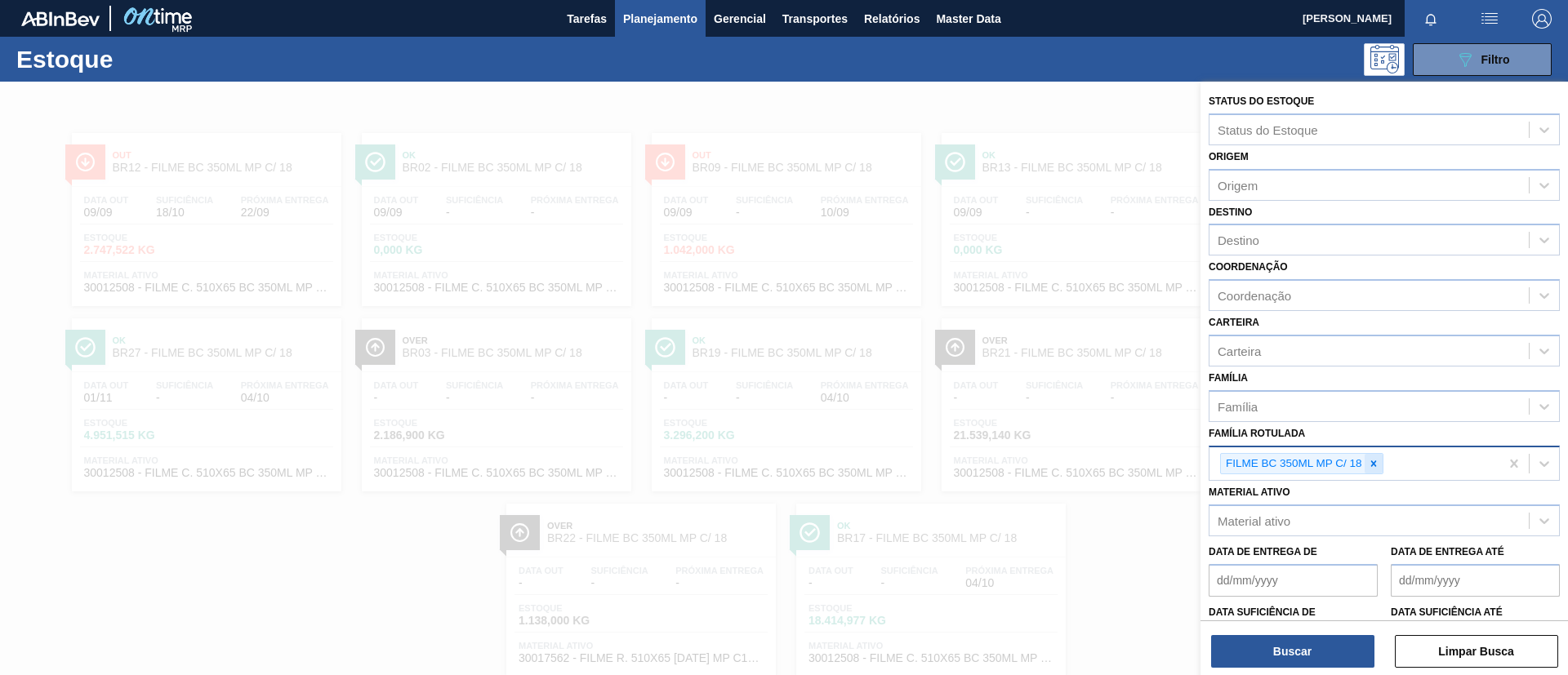
click at [1371, 466] on icon at bounding box center [1373, 464] width 6 height 6
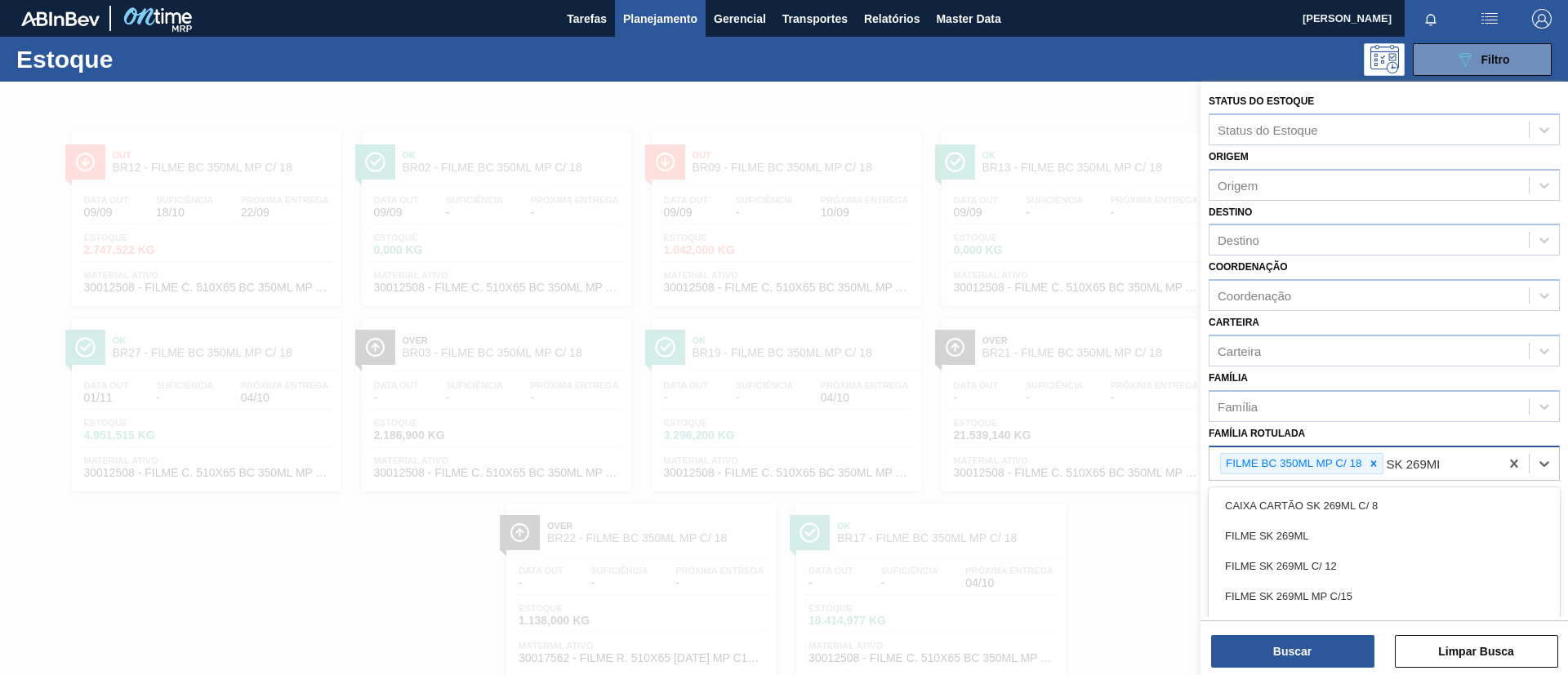
type Rotulada "SK 269ML MP"
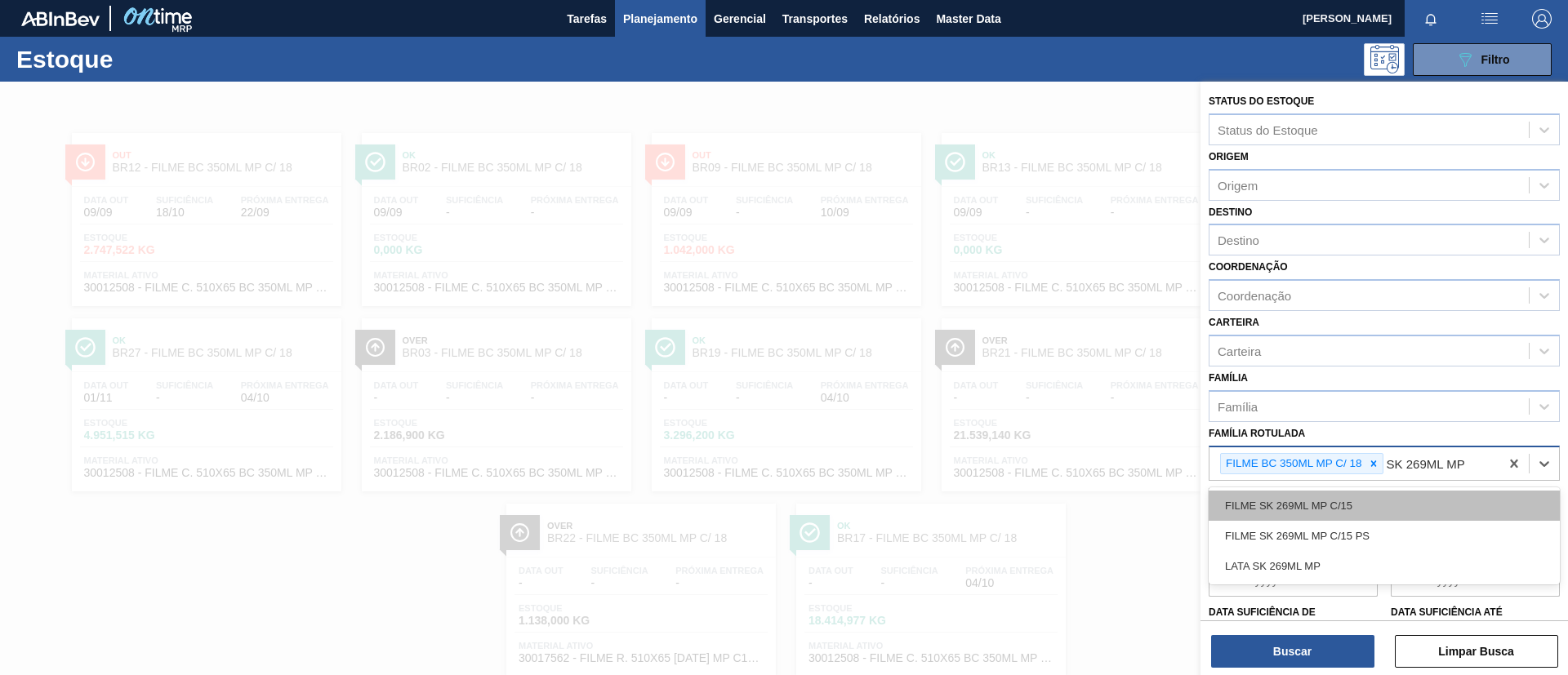
click at [1388, 497] on div "FILME SK 269ML MP C/15" at bounding box center [1385, 505] width 351 height 30
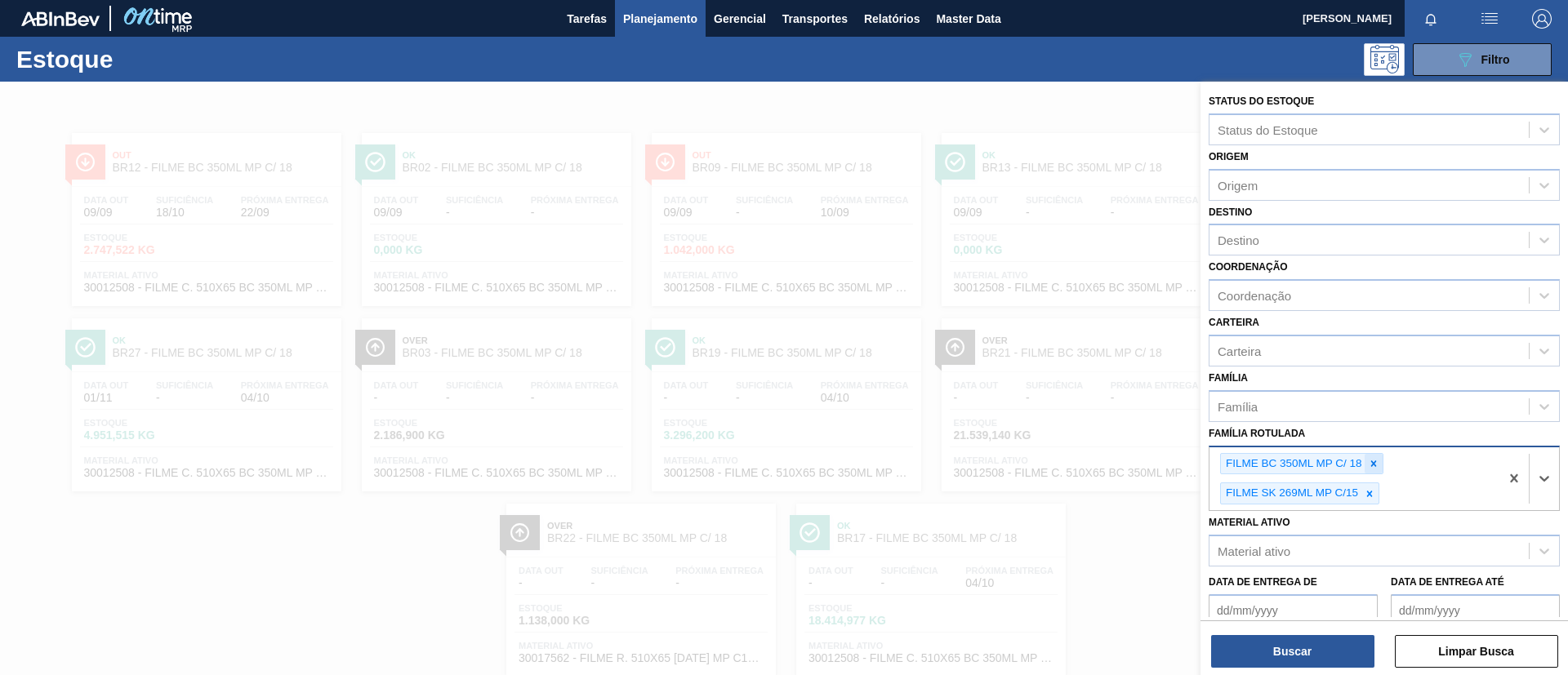
click at [1372, 470] on div at bounding box center [1373, 464] width 18 height 20
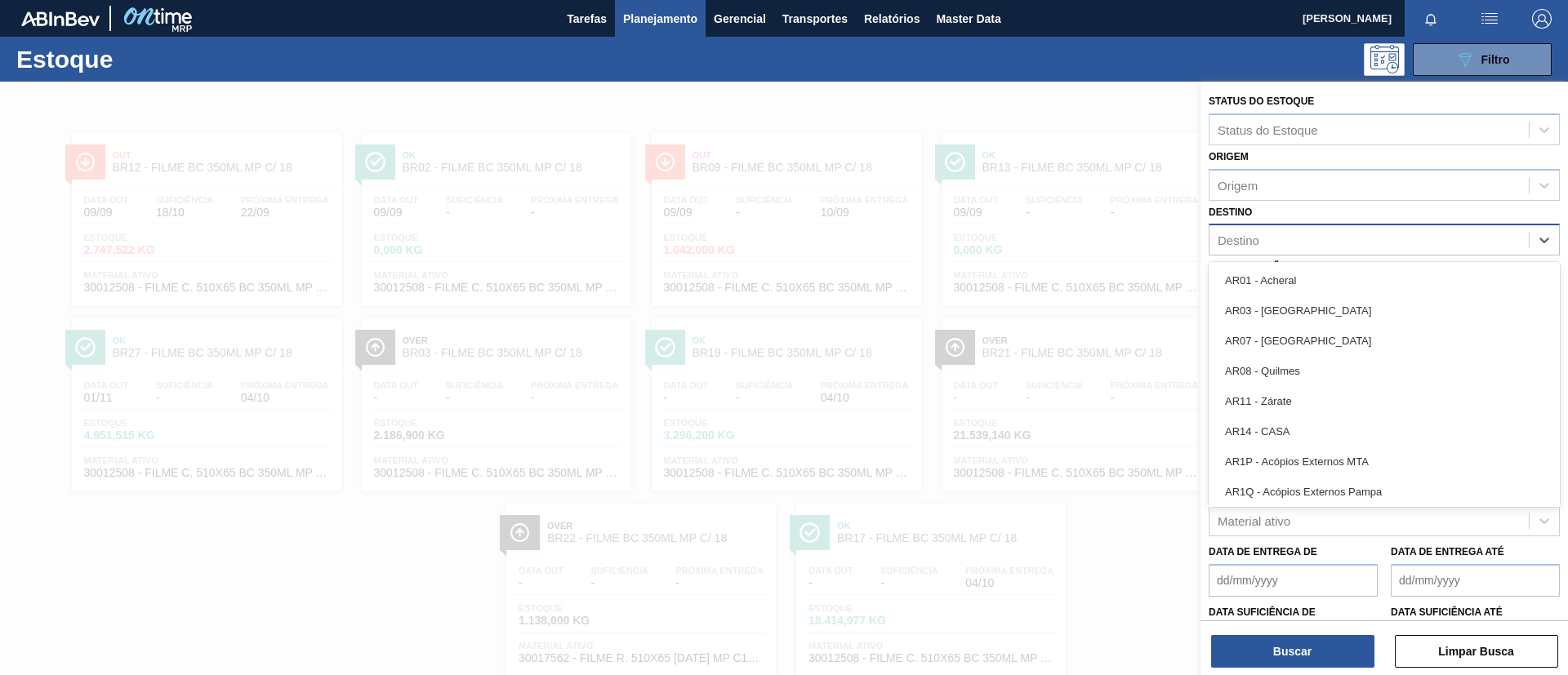
click at [1315, 251] on div "Destino" at bounding box center [1368, 240] width 320 height 24
type input "aq"
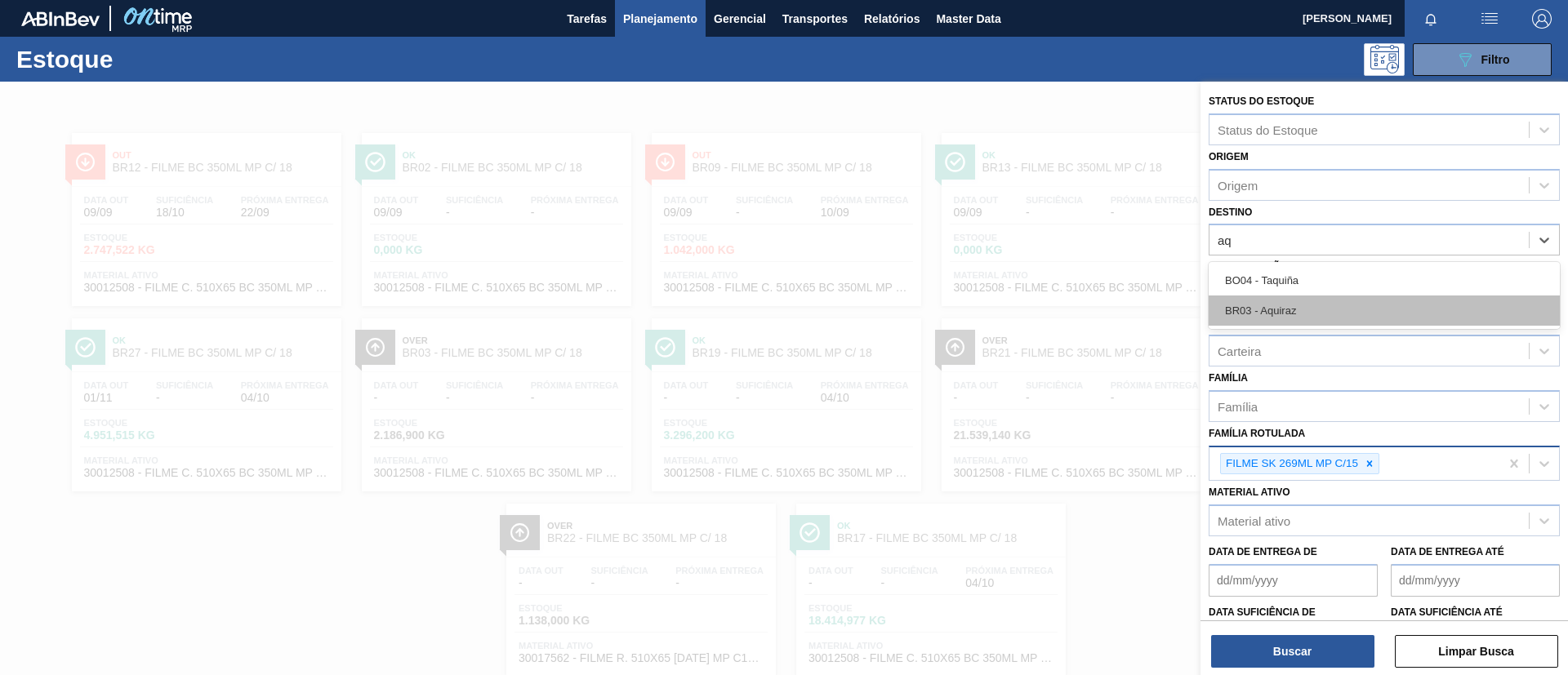
click at [1327, 321] on div "BR03 - Aquiraz" at bounding box center [1385, 310] width 351 height 30
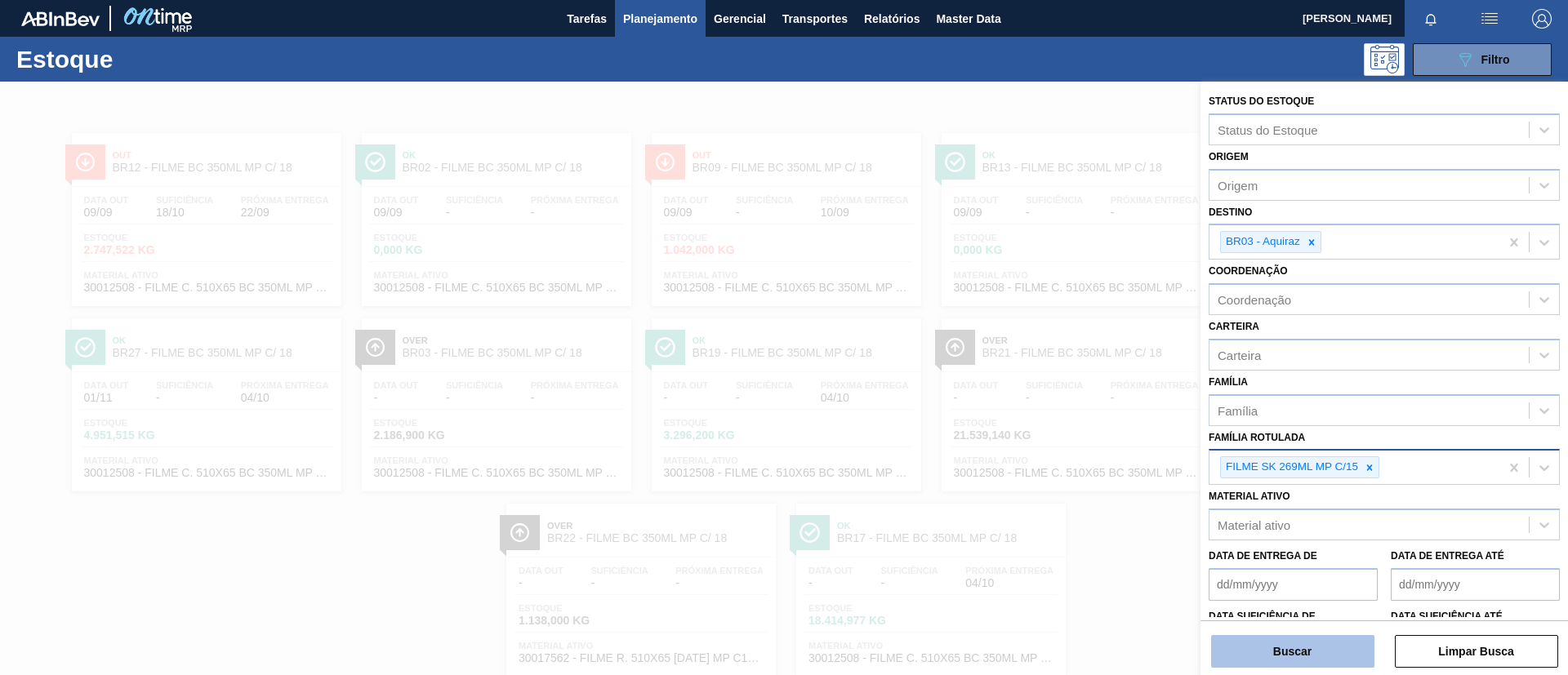
click at [1310, 648] on button "Buscar" at bounding box center [1292, 652] width 163 height 33
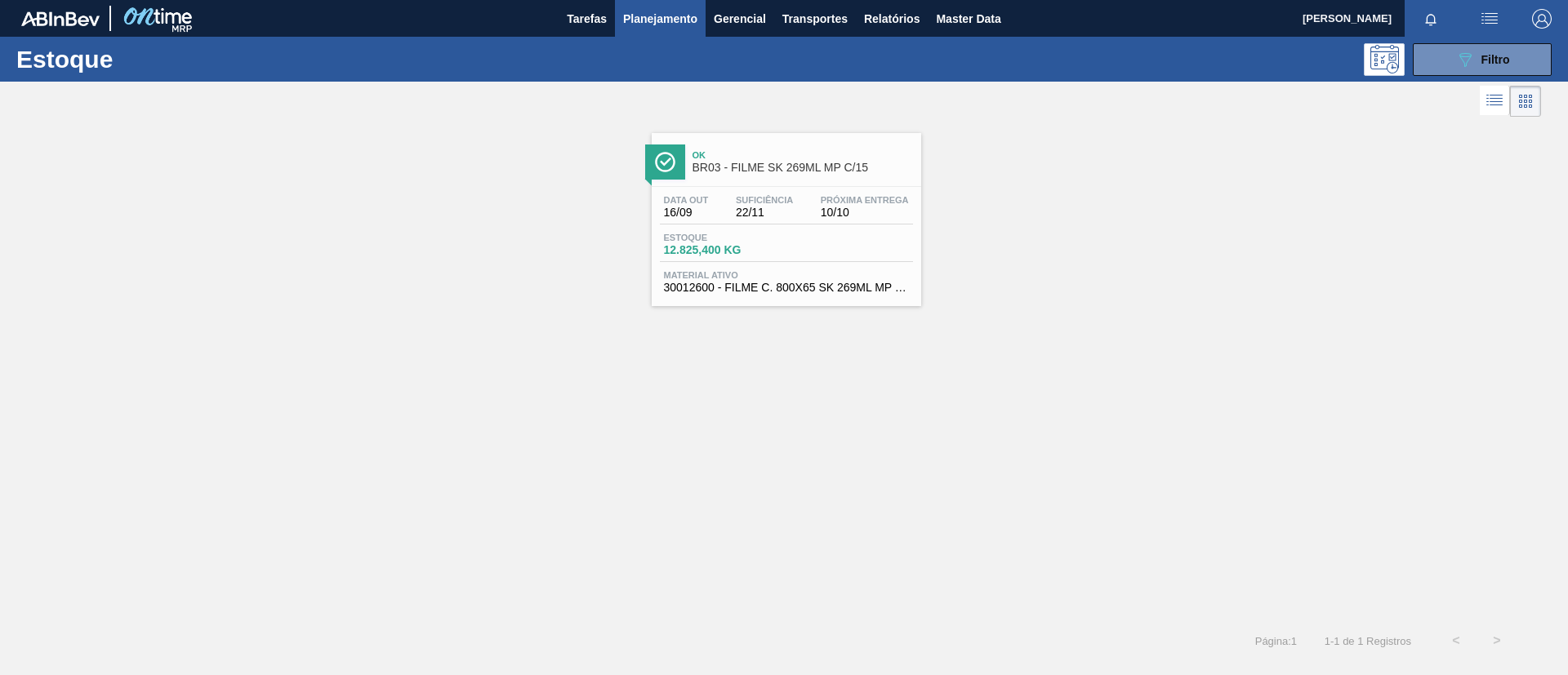
click at [717, 159] on span "Ok" at bounding box center [802, 155] width 220 height 10
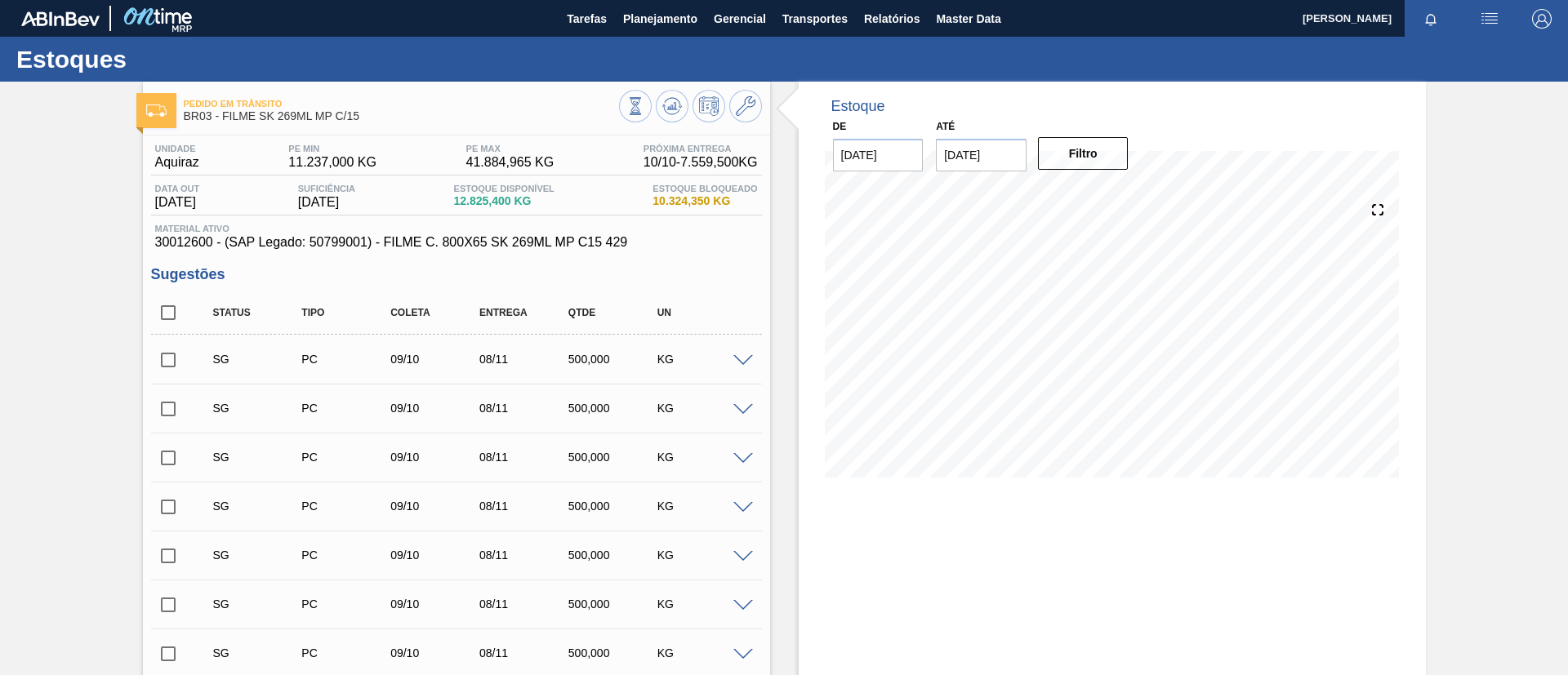
scroll to position [123, 0]
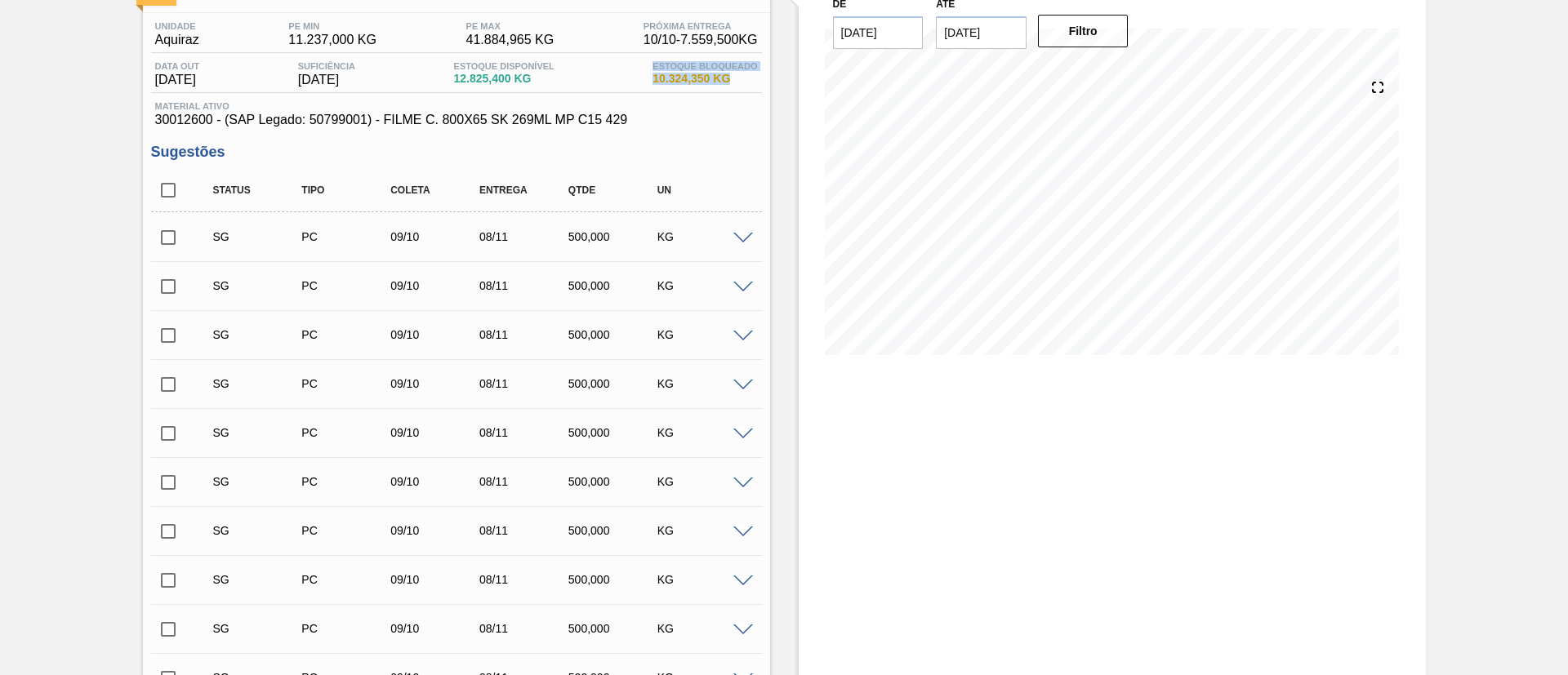
drag, startPoint x: 632, startPoint y: 61, endPoint x: 759, endPoint y: 88, distance: 129.8
click at [759, 88] on div "Data out 16/09/2025 Suficiência 22/11/2025 Estoque Disponível 12.825,400 KG Est…" at bounding box center [456, 76] width 611 height 32
copy div "Estoque Bloqueado 10.324,350 KG"
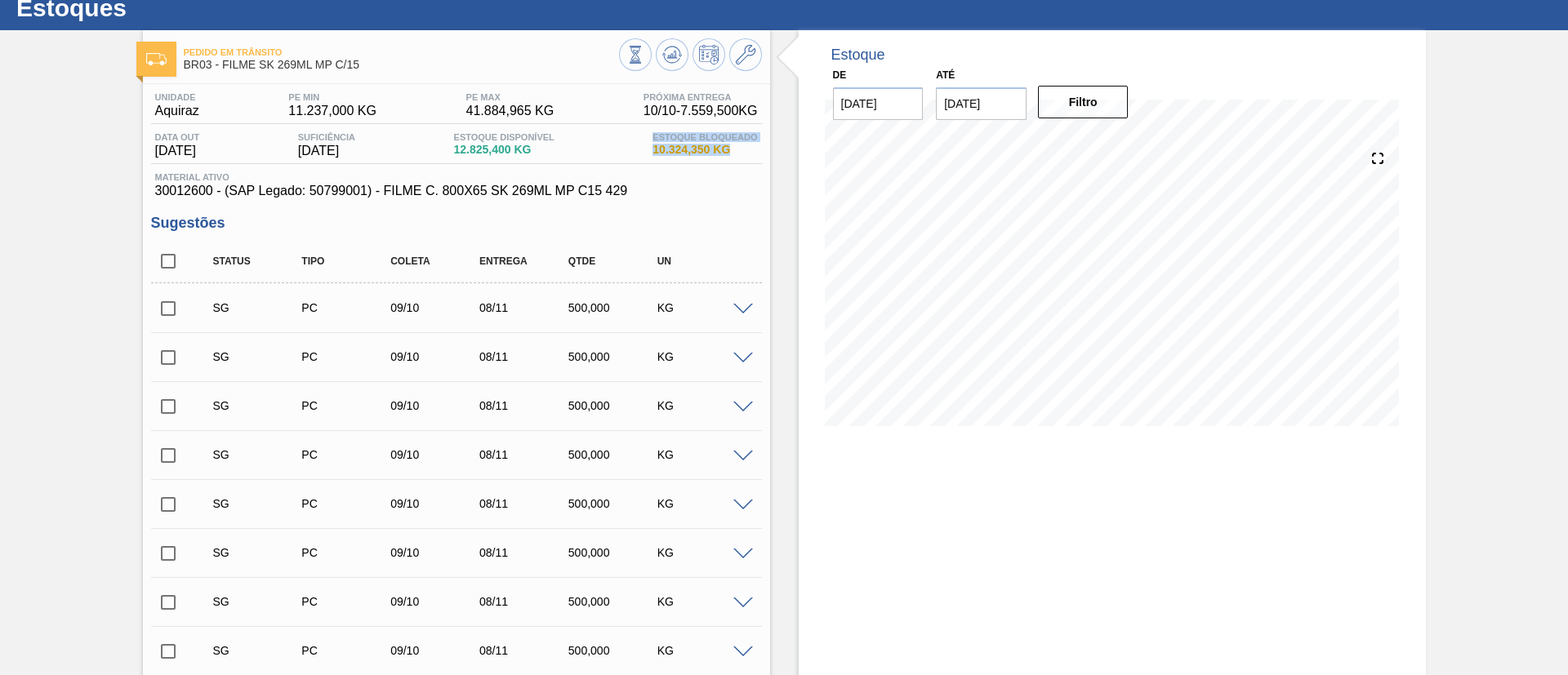
scroll to position [0, 0]
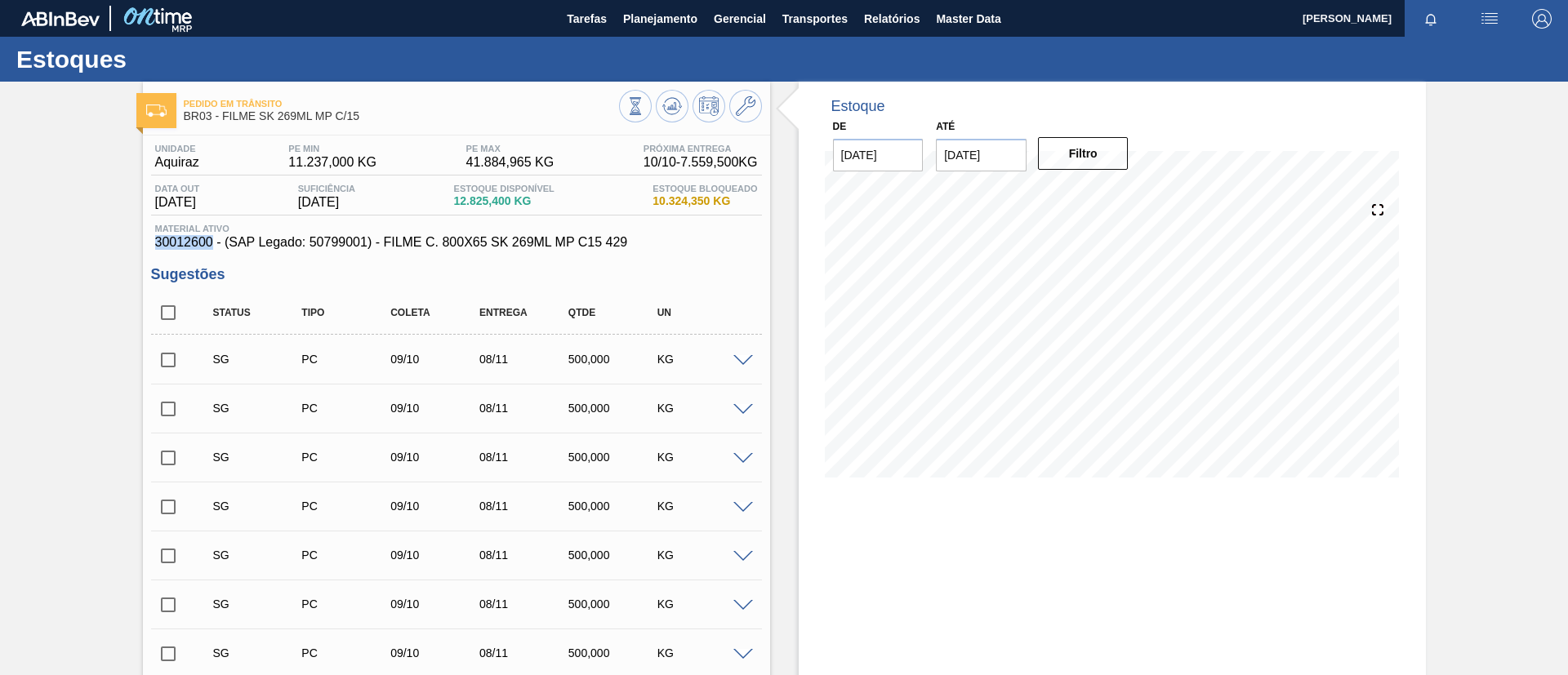
drag, startPoint x: 149, startPoint y: 243, endPoint x: 211, endPoint y: 242, distance: 62.0
copy span "30012600"
drag, startPoint x: 745, startPoint y: 203, endPoint x: 625, endPoint y: 184, distance: 121.5
click at [625, 184] on div "Data out 16/09/2025 Suficiência 22/11/2025 Estoque Disponível 12.825,400 KG Est…" at bounding box center [456, 199] width 611 height 32
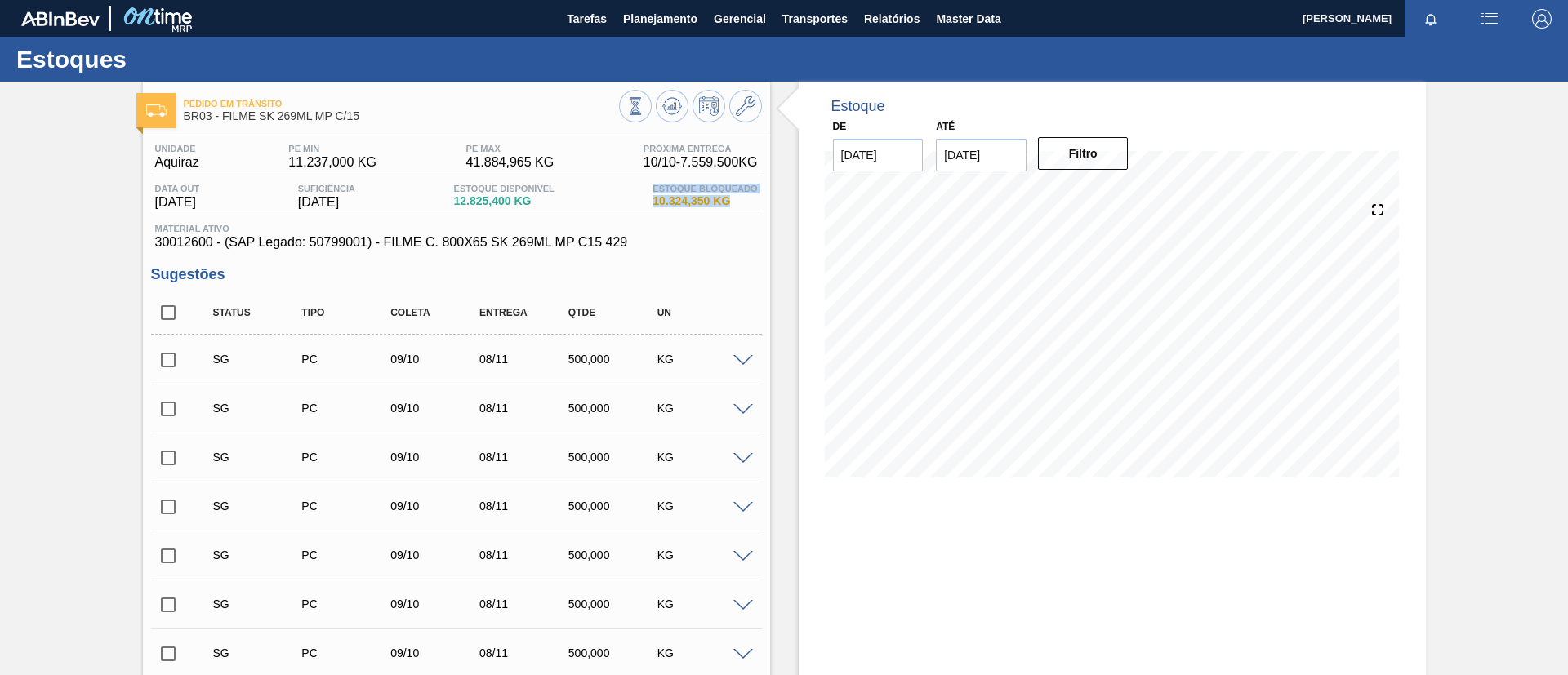
copy div "Estoque Bloqueado 10.324,350 KG"
drag, startPoint x: 566, startPoint y: 195, endPoint x: 441, endPoint y: 181, distance: 125.8
click at [441, 181] on div "Unidade Aquiraz PE MIN 11.237,000 KG PE MAX 41.884,965 KG Próxima Entrega 10/10…" at bounding box center [456, 197] width 611 height 106
copy div "Estoque Disponível 12.825,400 KG"
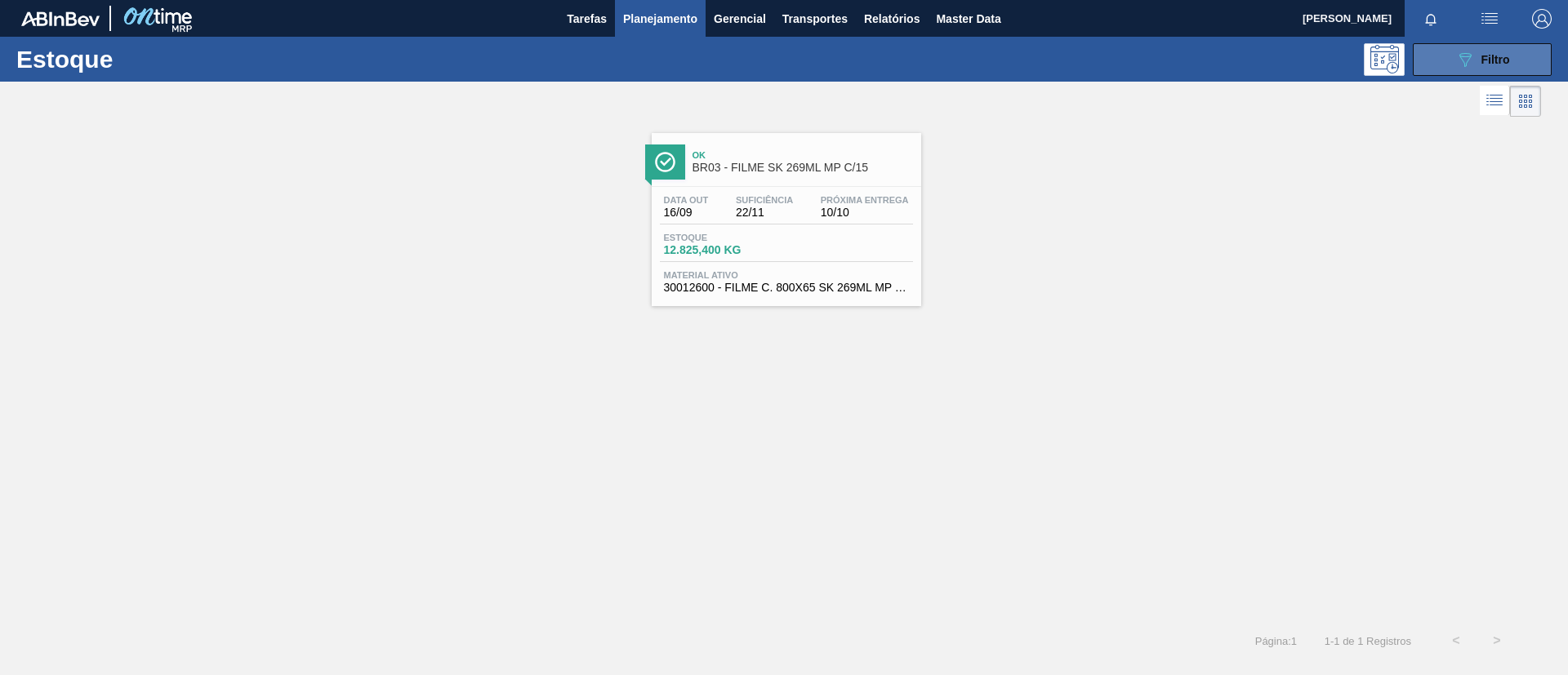
click at [1496, 62] on span "Filtro" at bounding box center [1496, 60] width 29 height 14
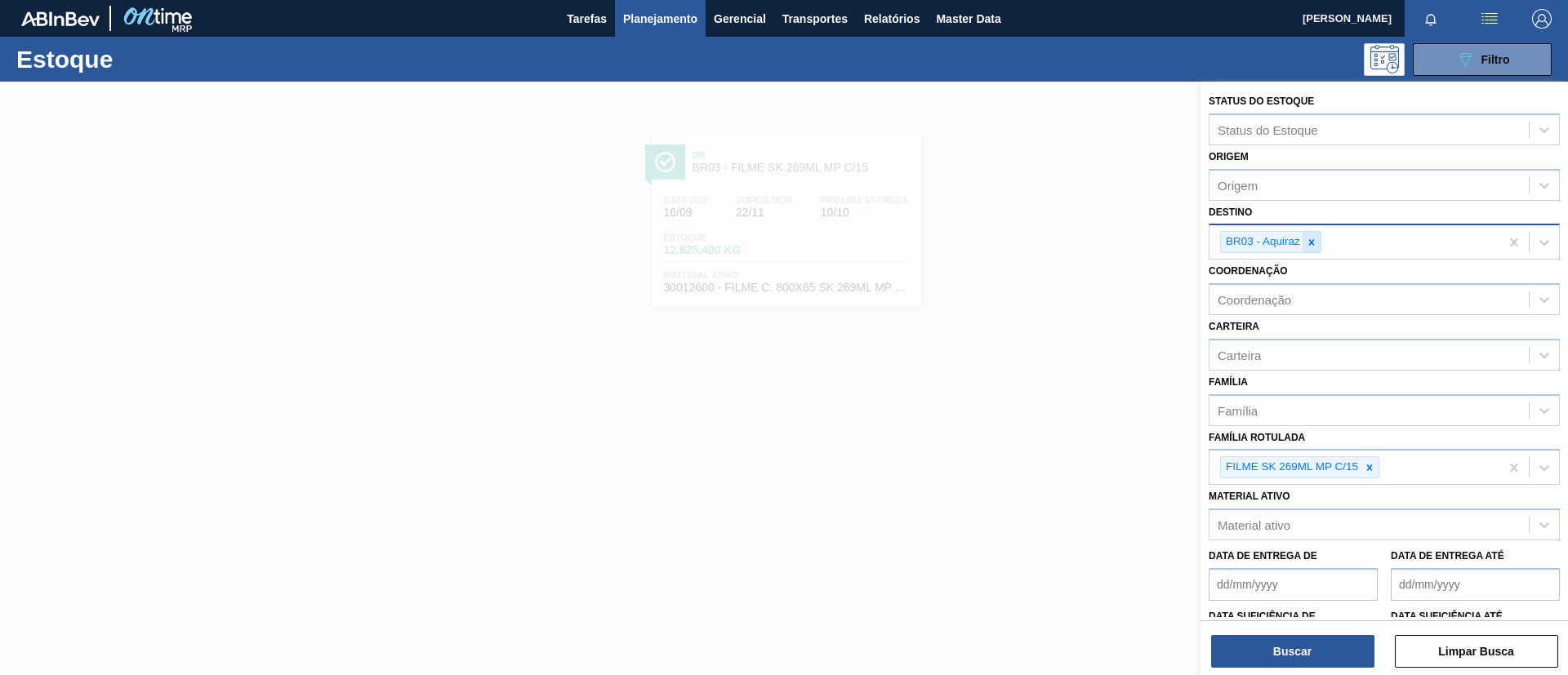
click at [1304, 245] on div at bounding box center [1311, 241] width 18 height 20
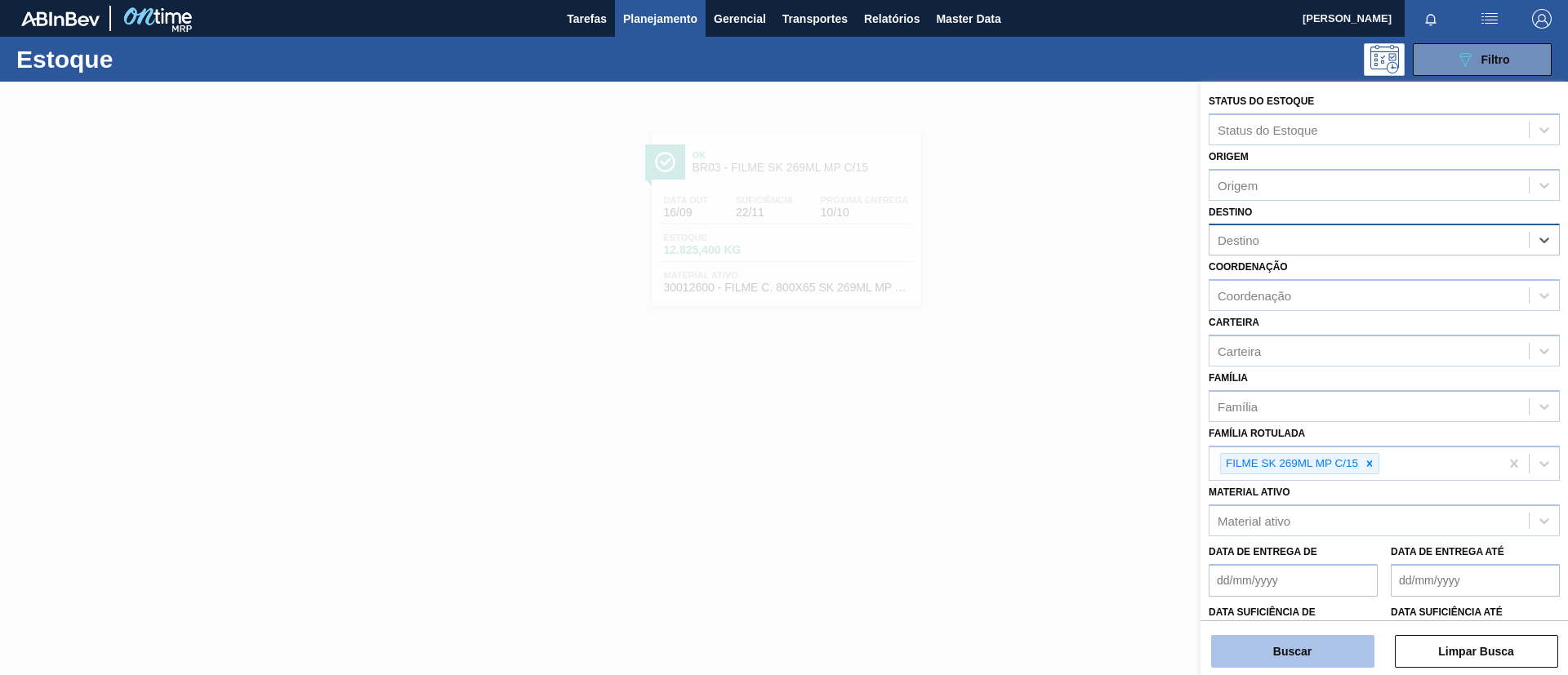
click at [1278, 644] on button "Buscar" at bounding box center [1292, 652] width 163 height 33
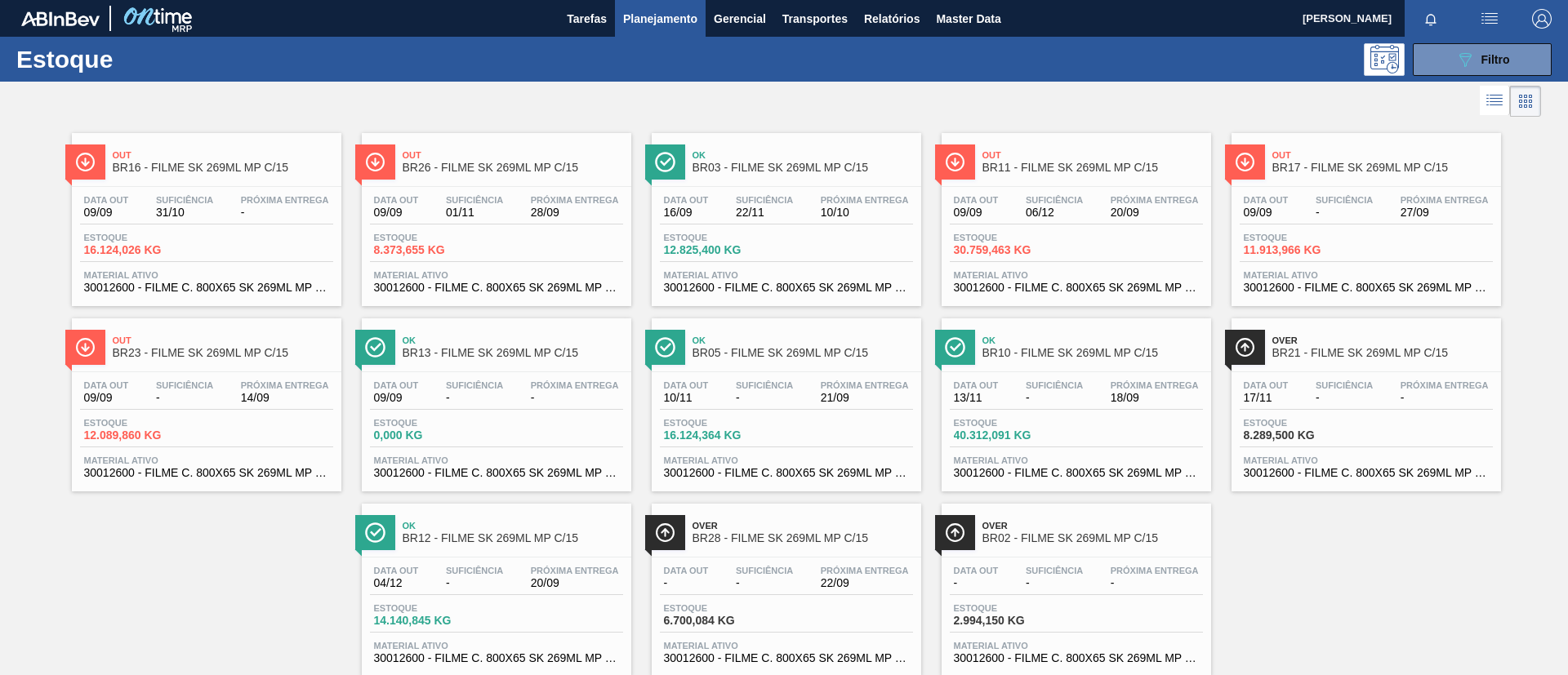
scroll to position [42, 0]
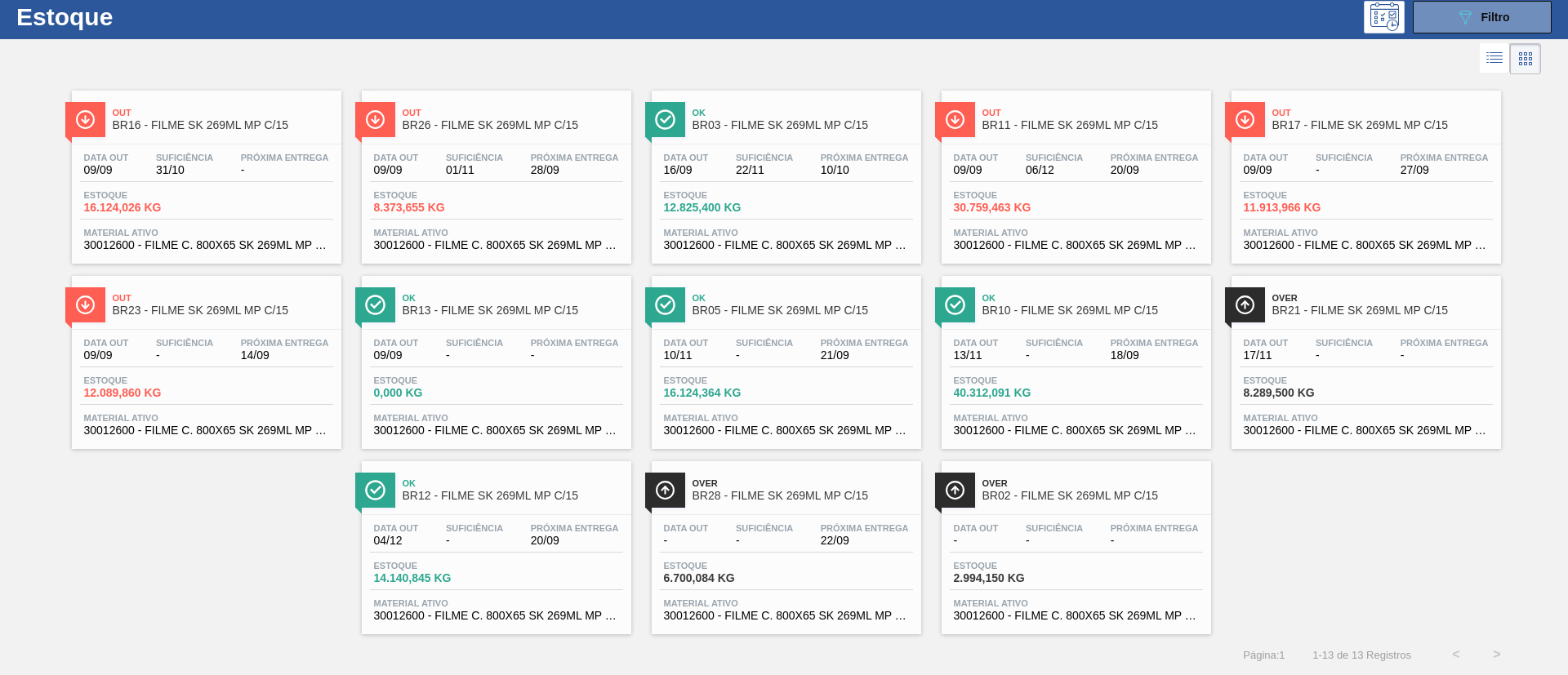
click at [1023, 127] on span "BR11 - FILME SK 269ML MP C/15" at bounding box center [1092, 125] width 220 height 13
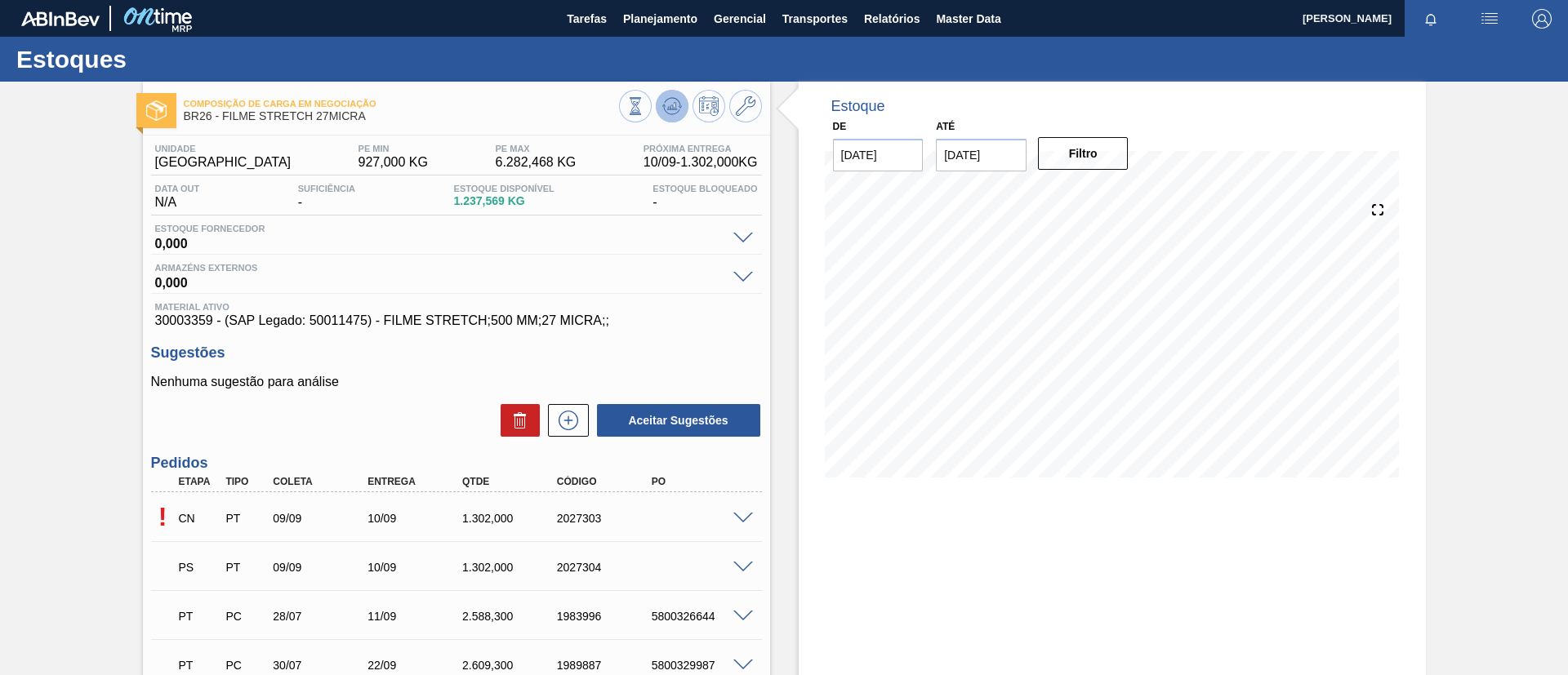
click at [668, 103] on icon at bounding box center [672, 106] width 19 height 19
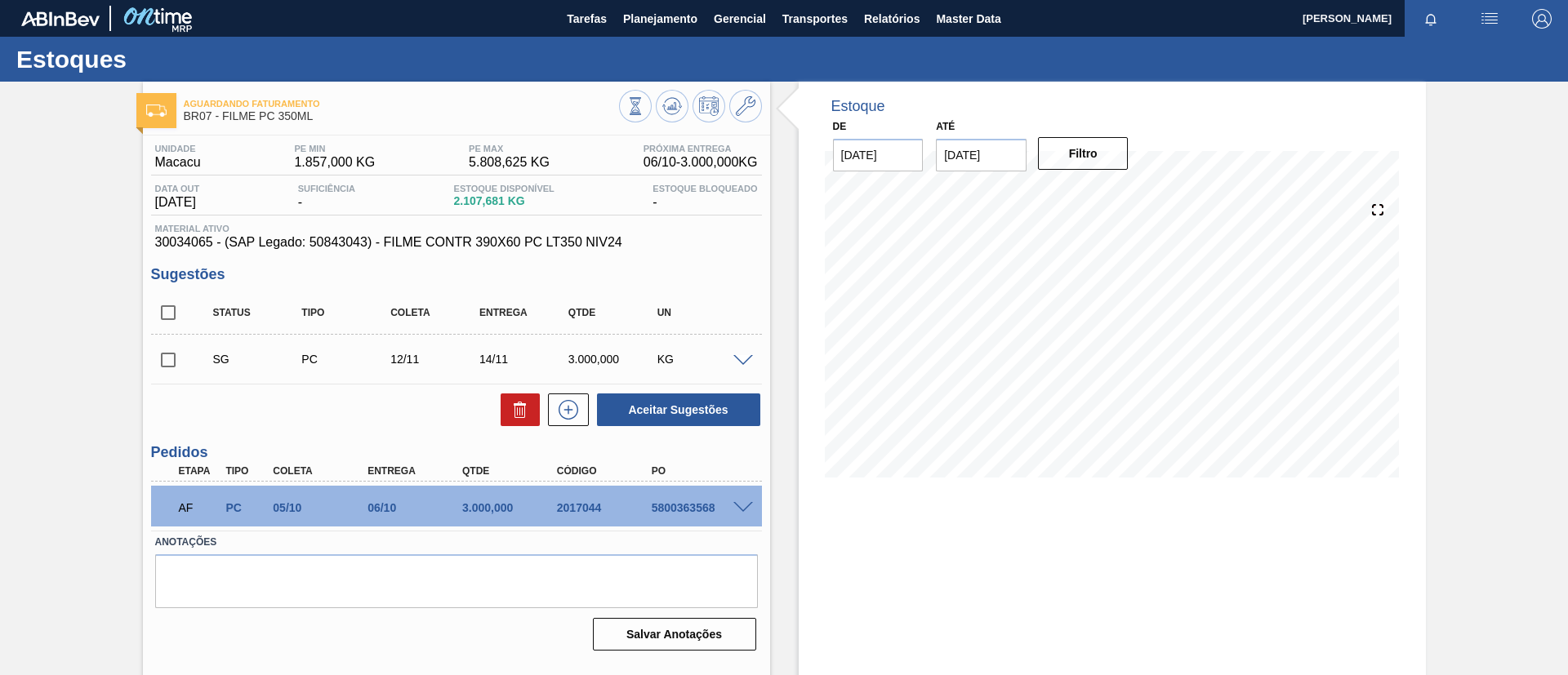
click at [746, 353] on div at bounding box center [745, 359] width 33 height 13
click at [740, 359] on span at bounding box center [742, 361] width 19 height 13
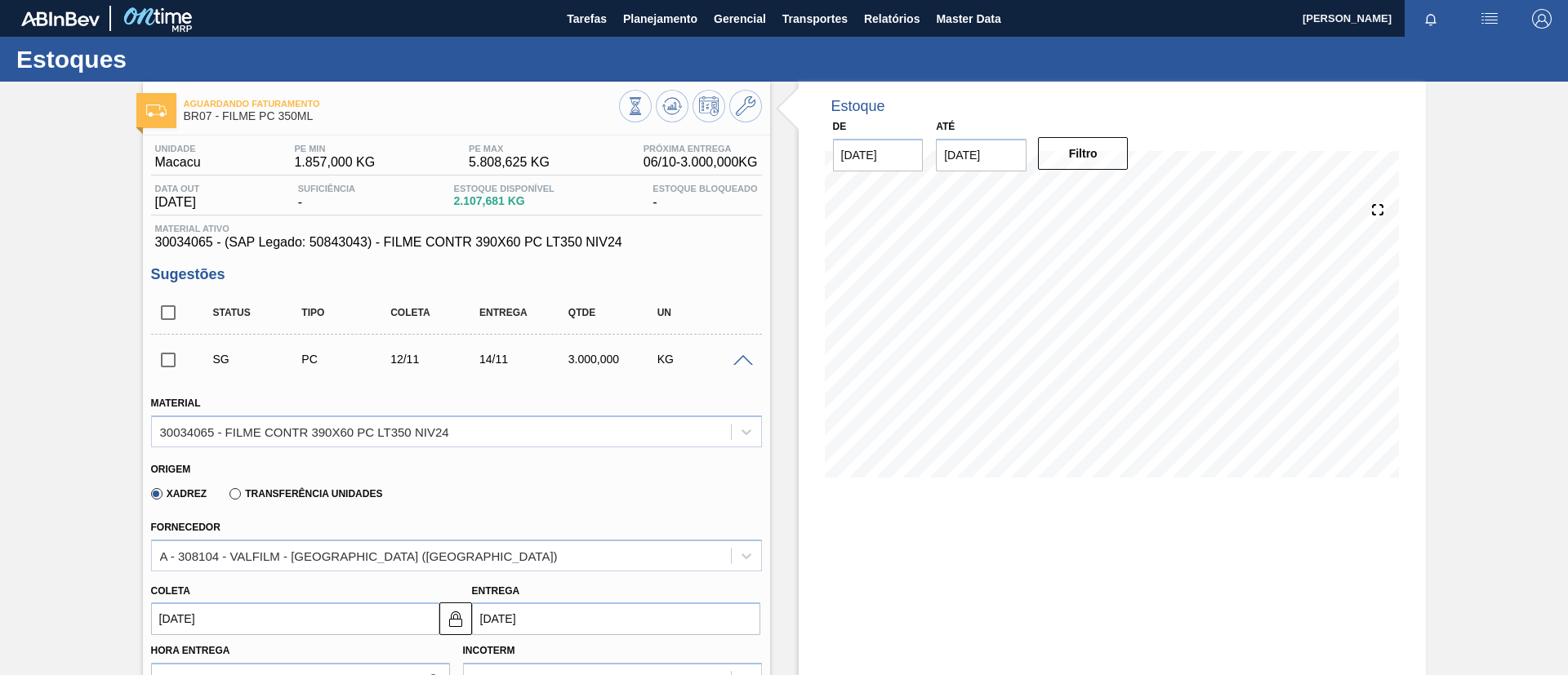
click at [741, 361] on span at bounding box center [742, 361] width 19 height 13
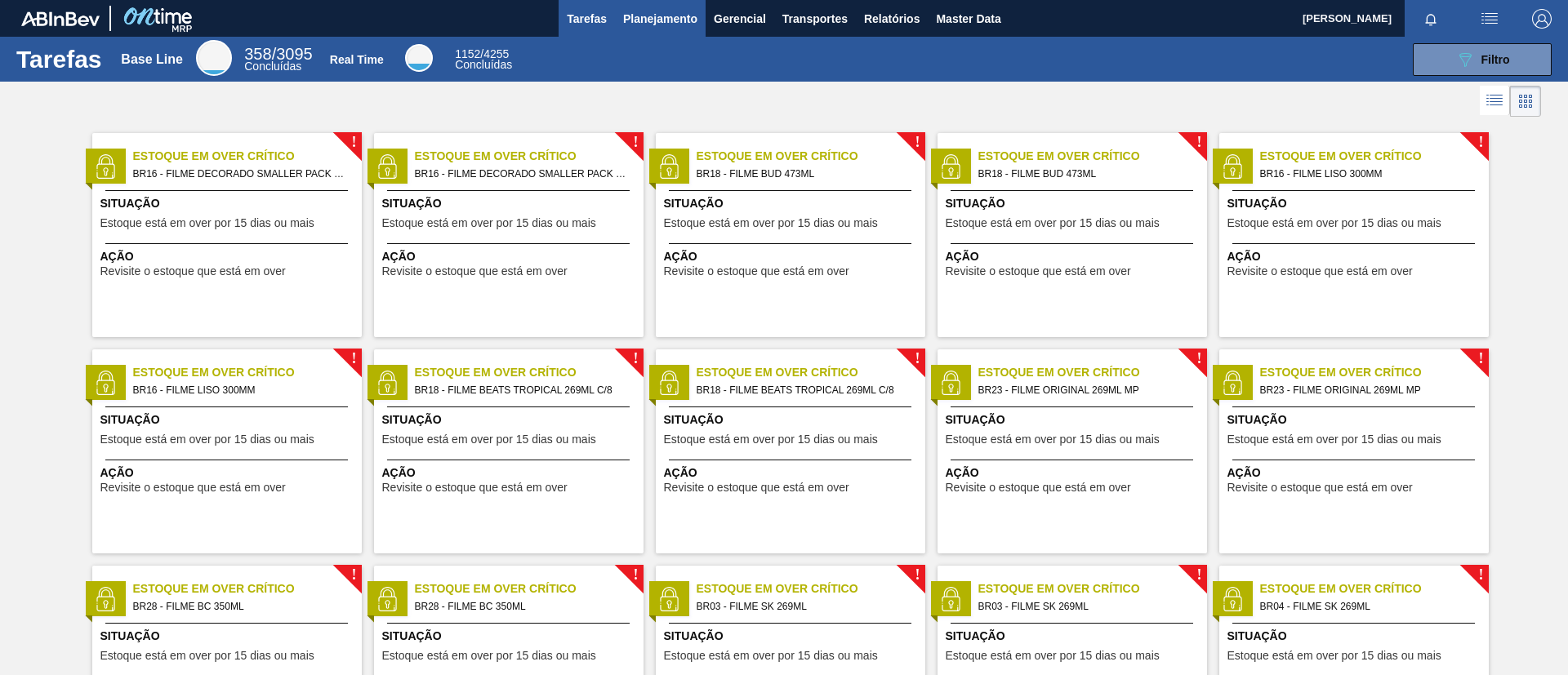
click at [686, 18] on span "Planejamento" at bounding box center [659, 18] width 74 height 19
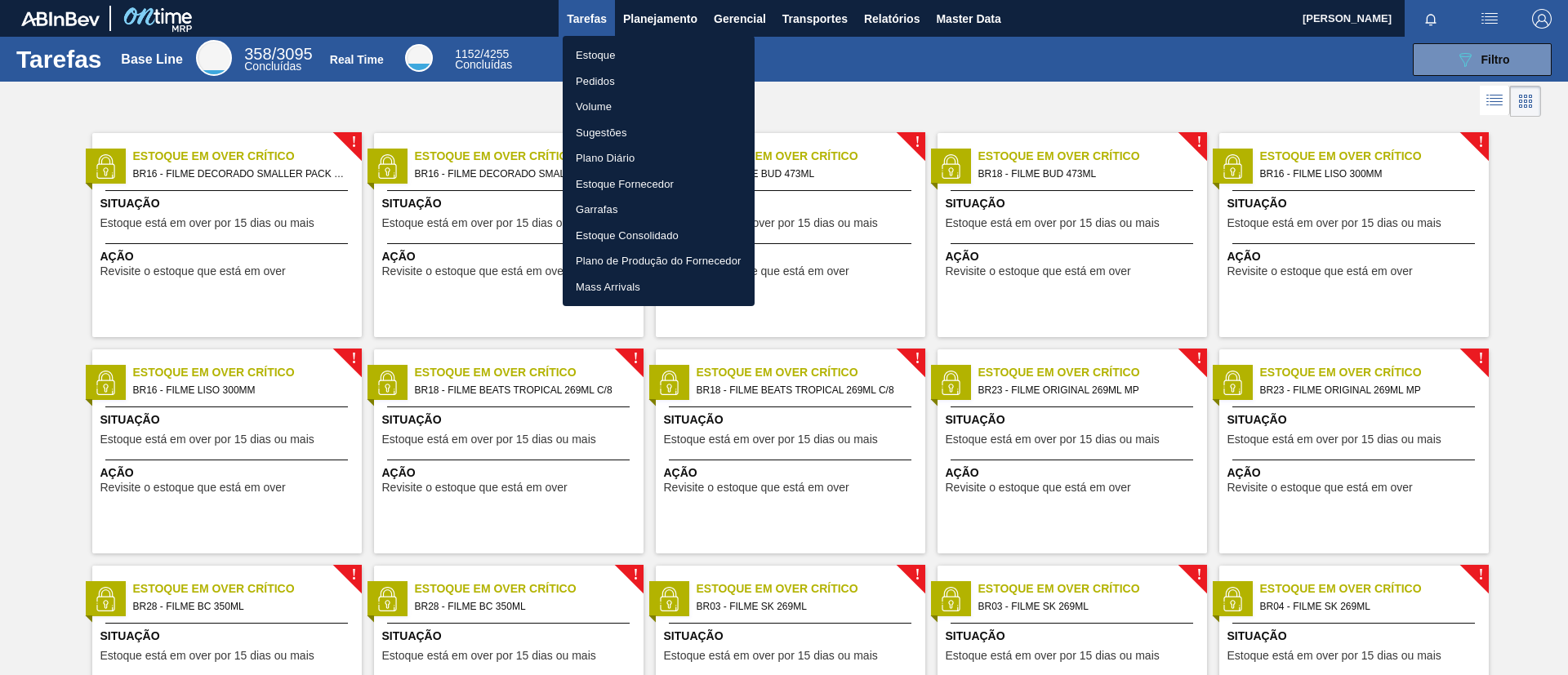
click at [686, 33] on div at bounding box center [784, 337] width 1568 height 675
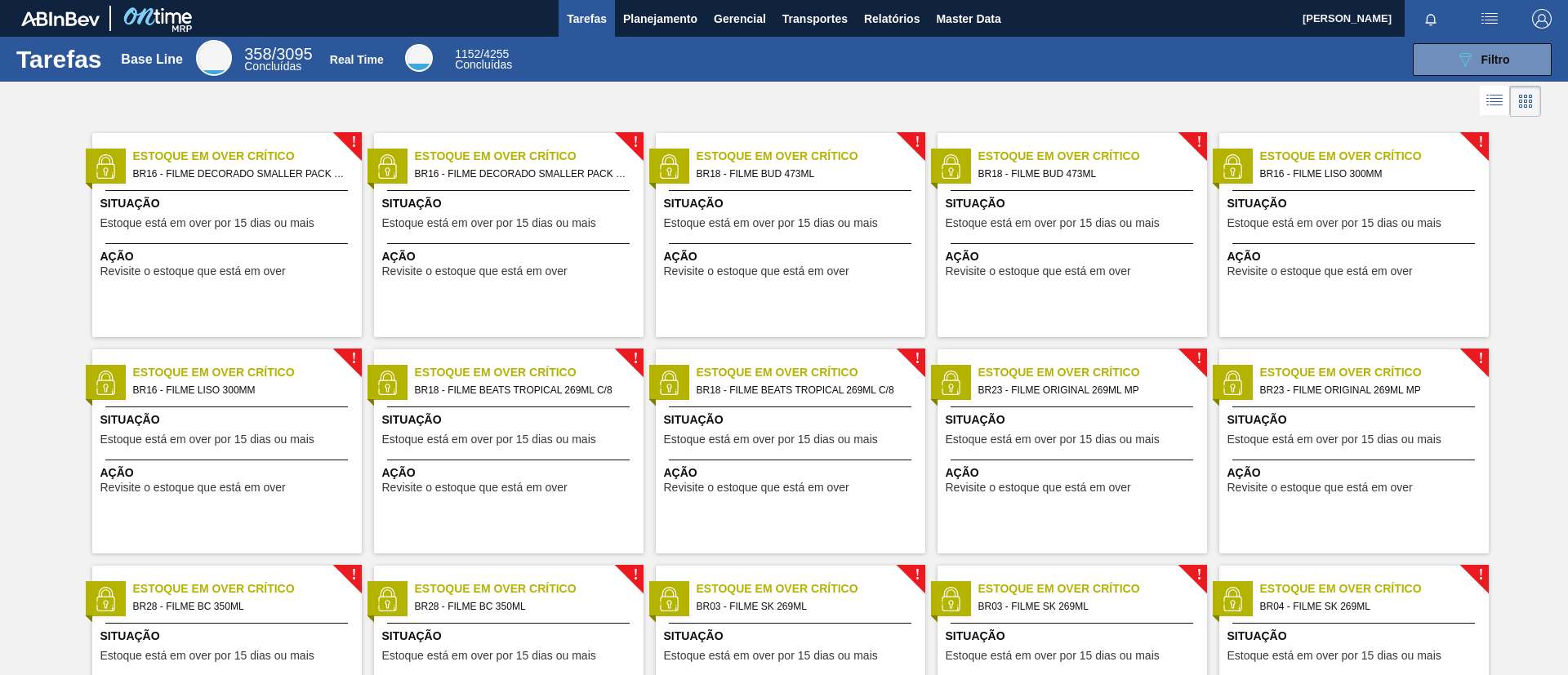
click at [689, 0] on body "Tarefas Planejamento Gerencial Transportes Relatórios Master Data TOMAS SIMOES …" at bounding box center [784, 0] width 1568 height 0
drag, startPoint x: 664, startPoint y: 23, endPoint x: 647, endPoint y: 49, distance: 31.1
click at [663, 23] on span "Planejamento" at bounding box center [659, 18] width 74 height 19
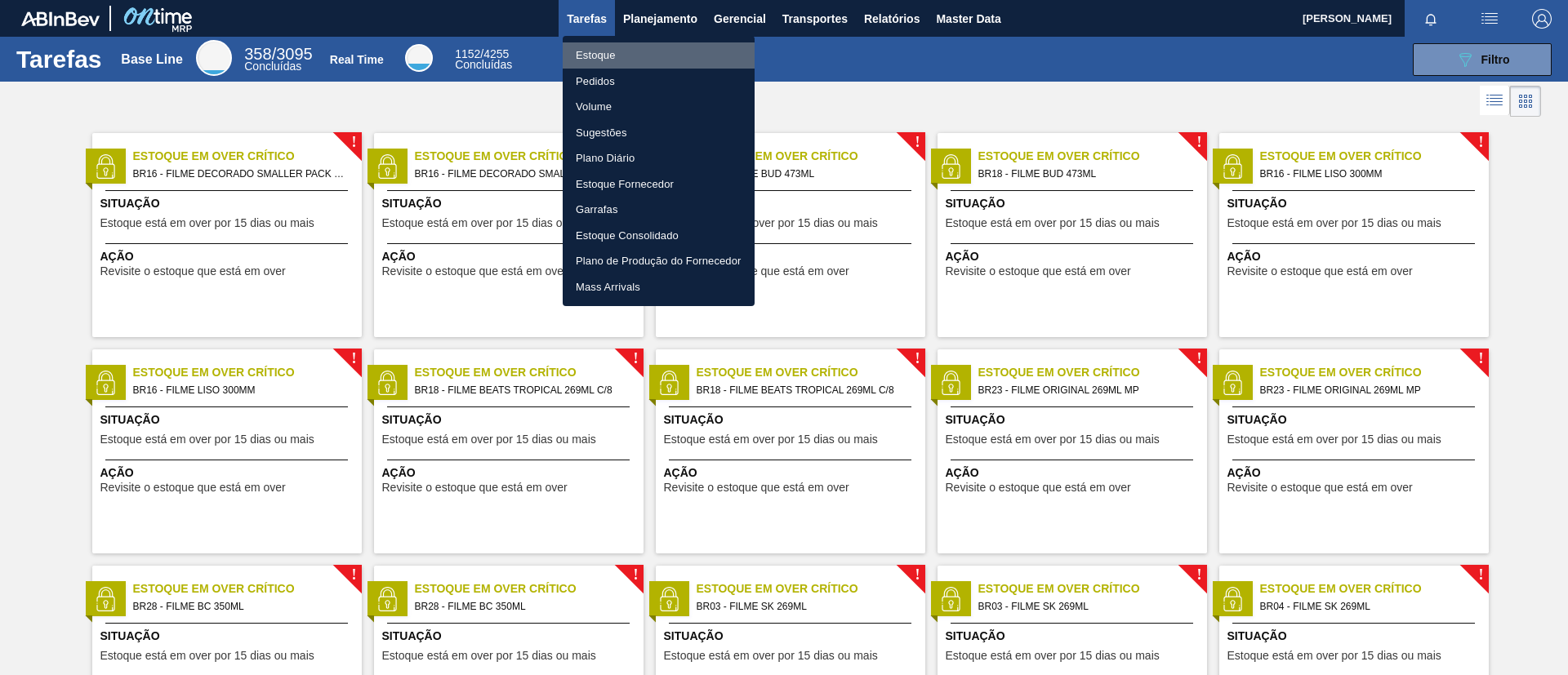
click at [638, 56] on li "Estoque" at bounding box center [658, 55] width 192 height 26
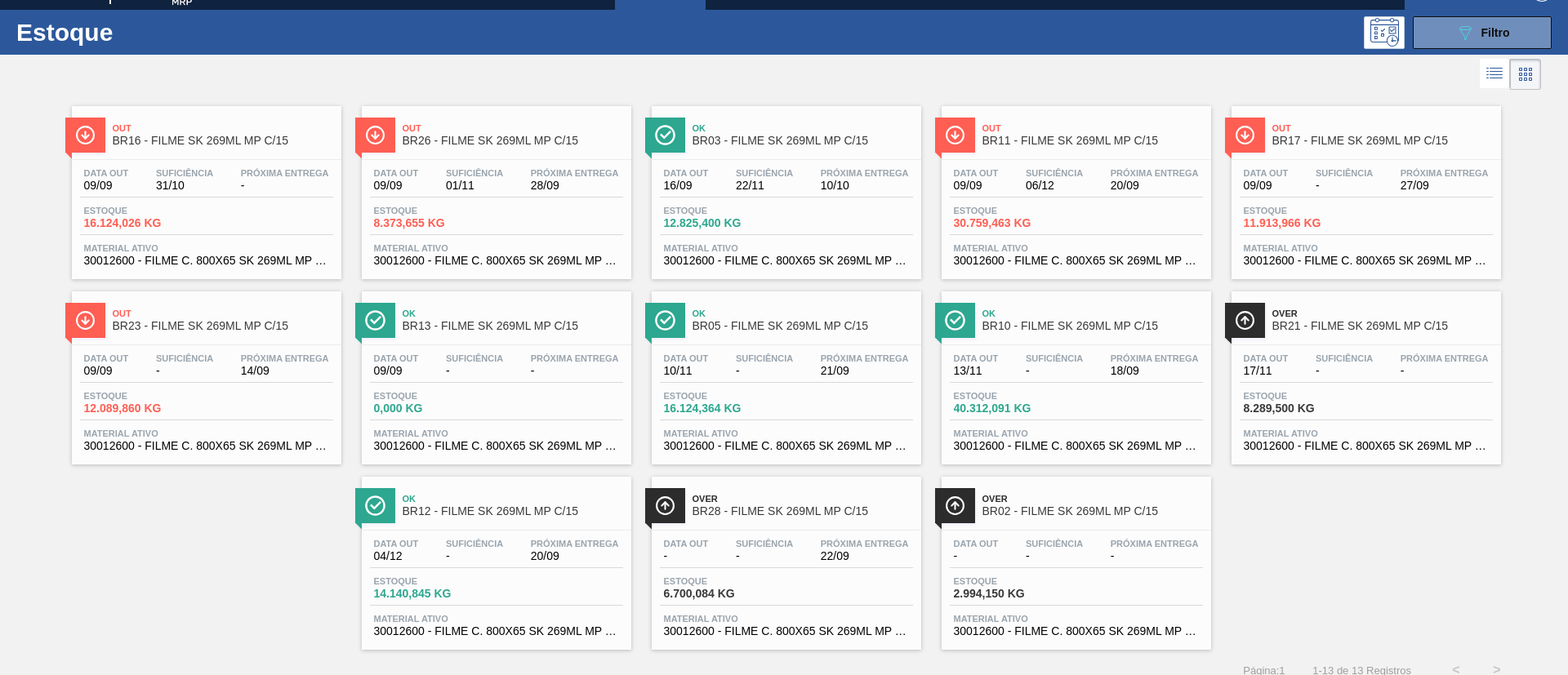
scroll to position [42, 0]
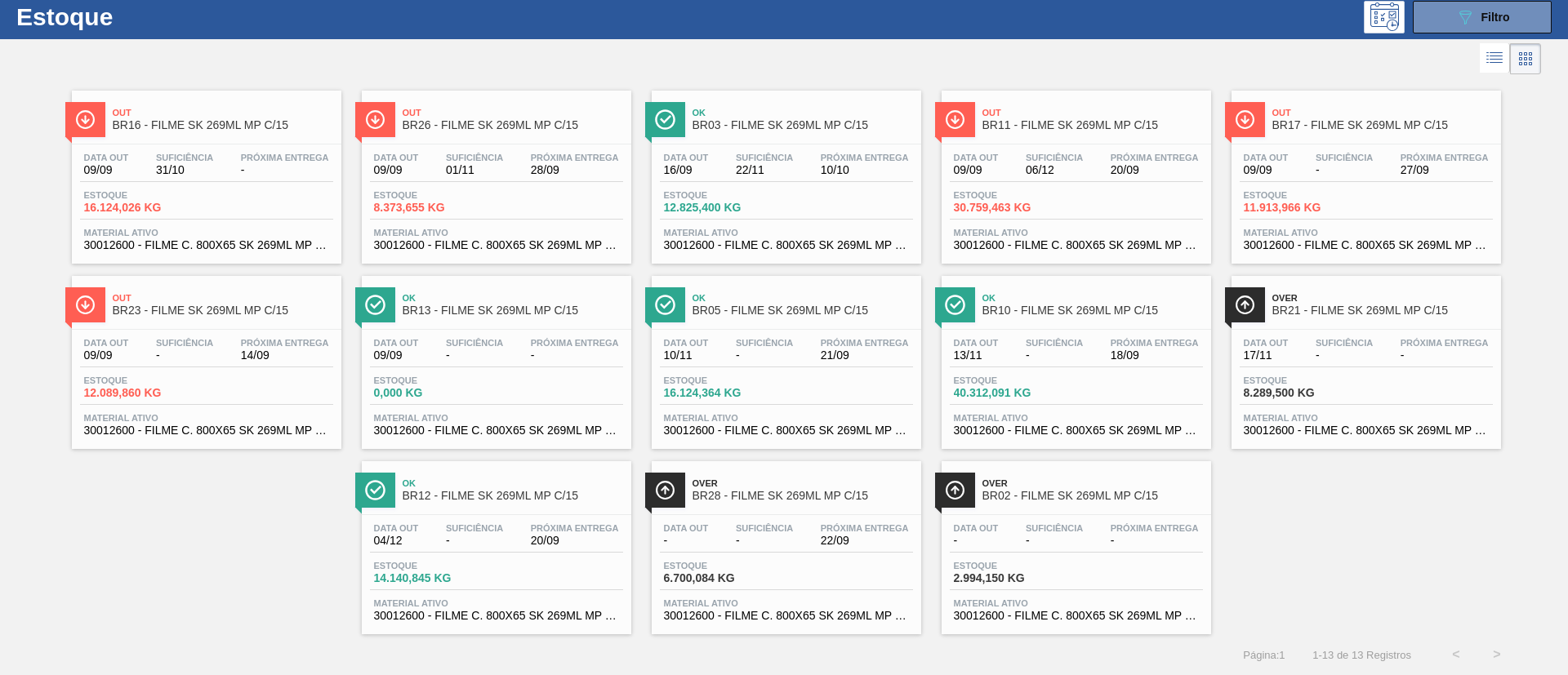
click at [1045, 325] on div "Ok BR10 - FILME SK 269ML MP C/15 Data out 13/11 Suficiência - Próxima Entrega 1…" at bounding box center [1076, 362] width 269 height 173
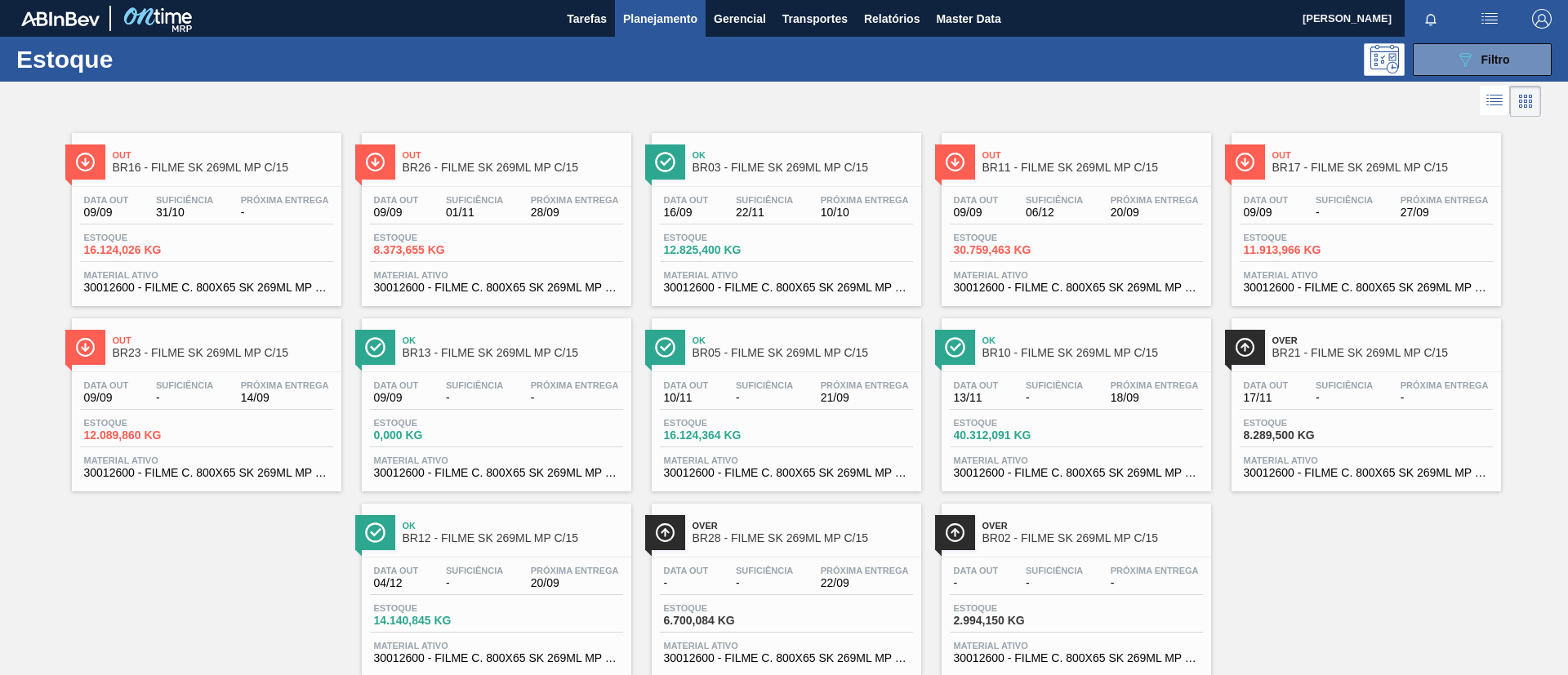
click at [776, 354] on span "BR05 - FILME SK 269ML MP C/15" at bounding box center [802, 352] width 220 height 13
click at [557, 537] on span "BR12 - FILME SK 269ML MP C/15" at bounding box center [513, 538] width 220 height 13
click at [210, 373] on div "Data out 09/09 Suficiência - Próxima Entrega 14/09 Estoque 12.089,860 KG Materi…" at bounding box center [206, 428] width 269 height 111
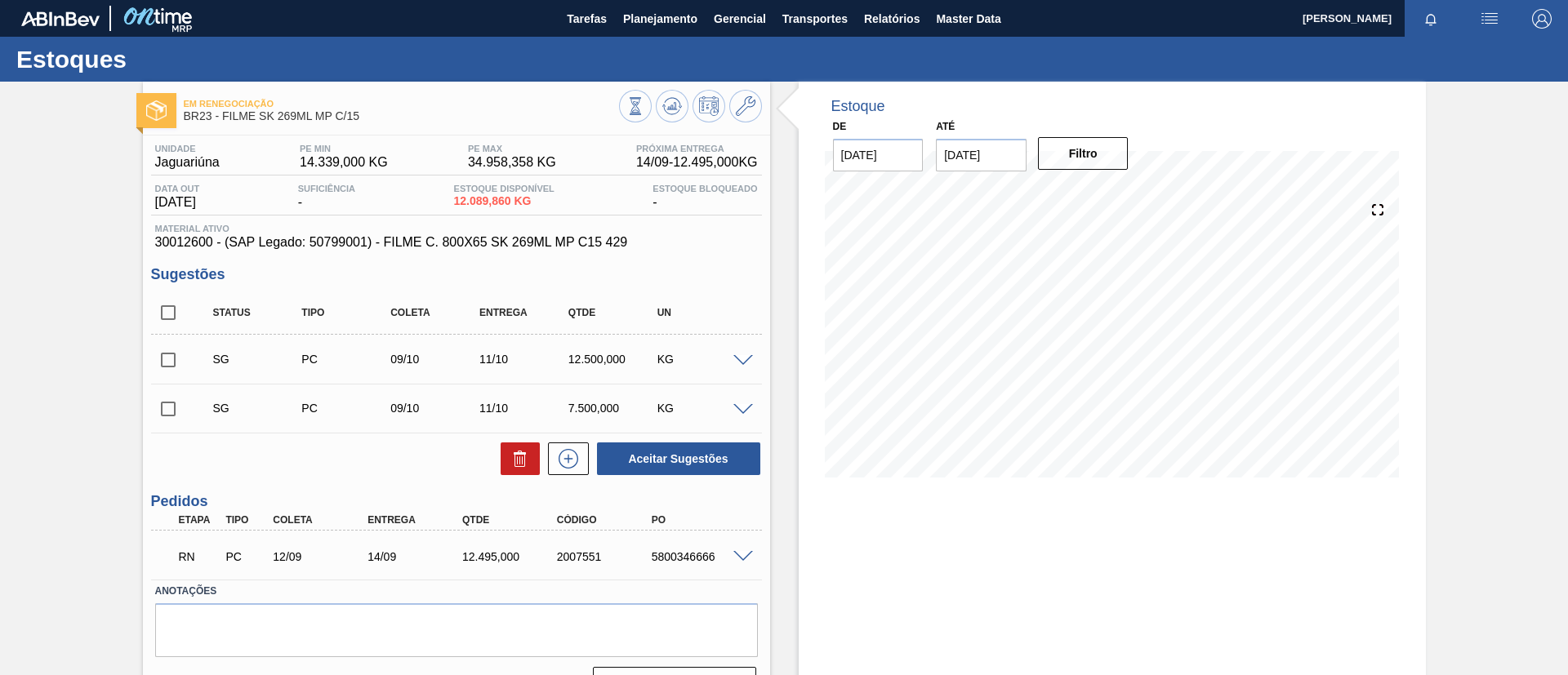
click at [160, 310] on input "checkbox" at bounding box center [168, 313] width 35 height 35
checkbox input "true"
click at [519, 461] on icon at bounding box center [519, 461] width 1 height 8
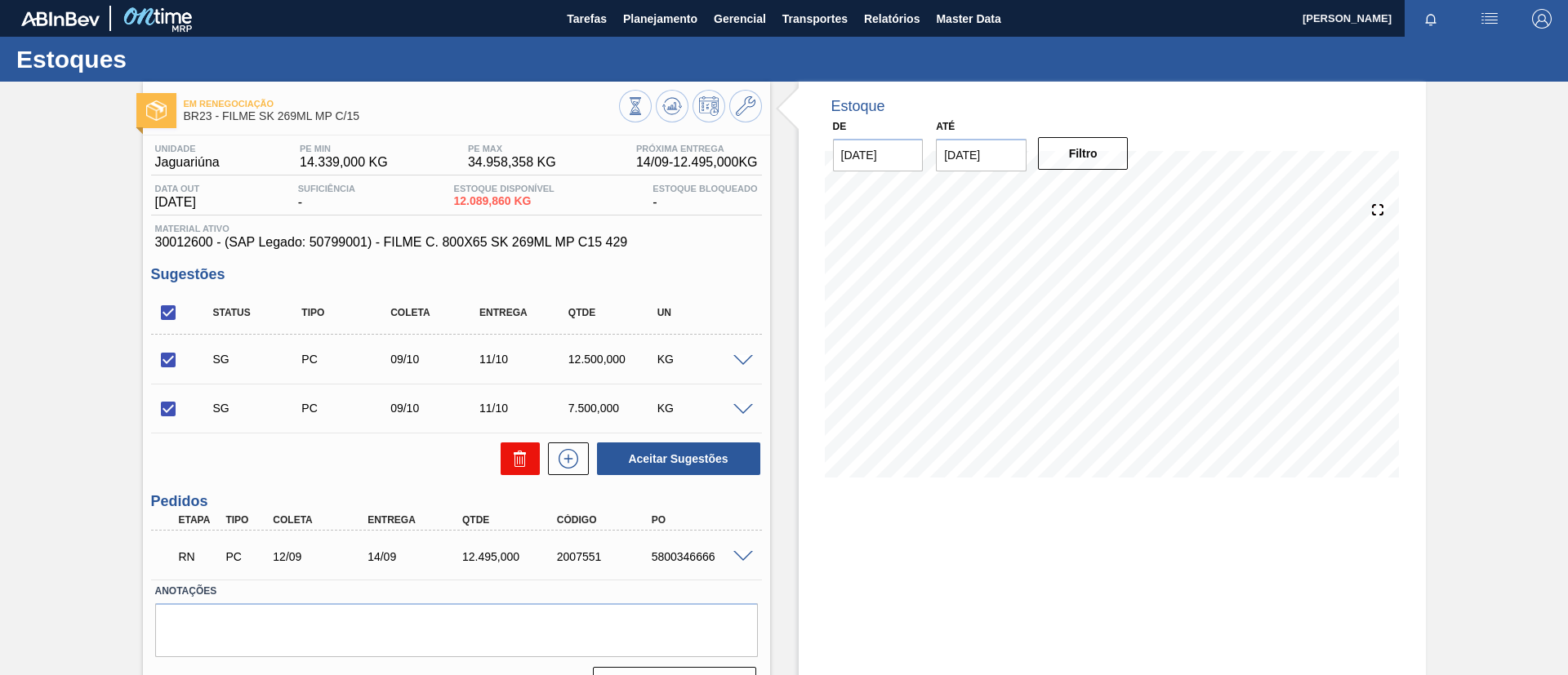
checkbox input "false"
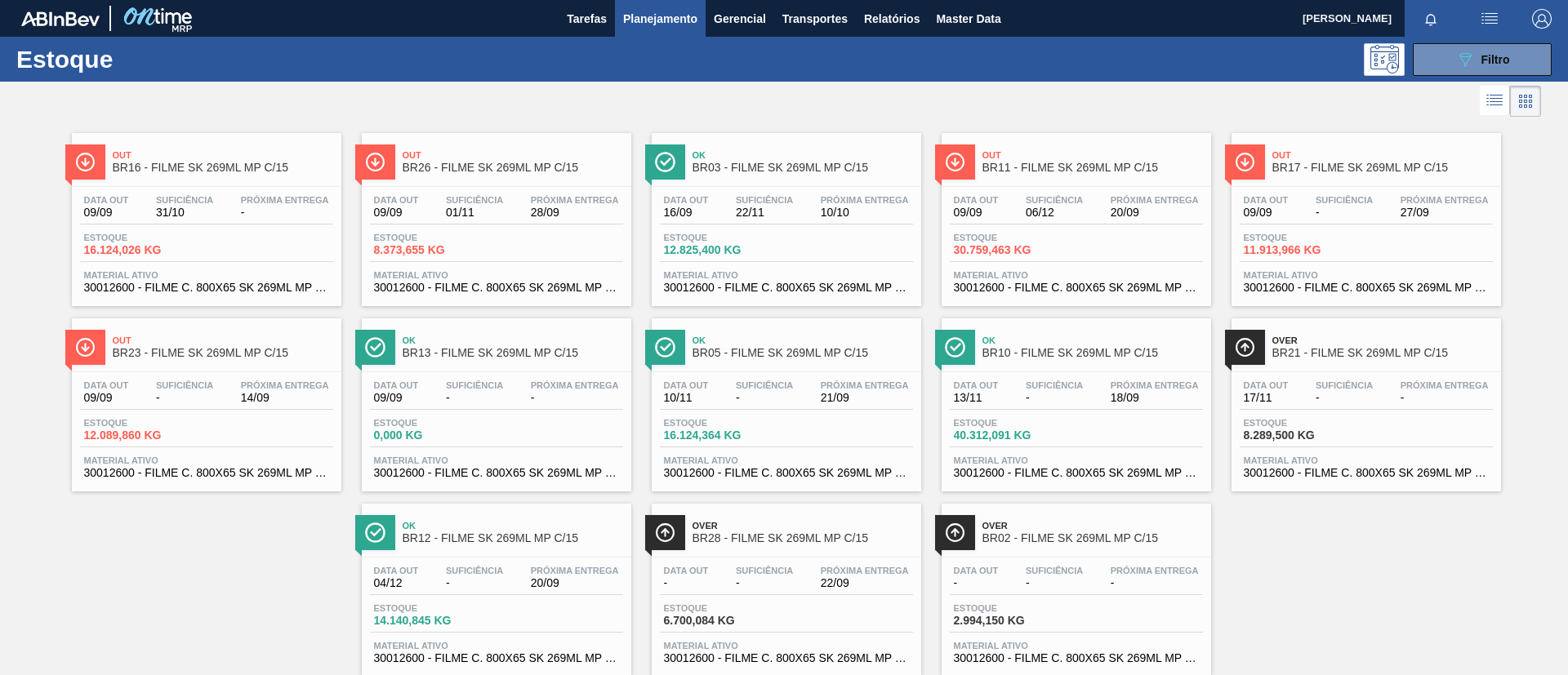
click at [1386, 161] on span "BR17 - FILME SK 269ML MP C/15" at bounding box center [1383, 167] width 220 height 13
click at [1081, 188] on div "Data out 09/09 Suficiência 06/12 Próxima Entrega 20/09 Estoque 30.759,463 KG Ma…" at bounding box center [1076, 242] width 269 height 111
click at [534, 168] on span "BR26 - FILME SK 269ML MP C/15" at bounding box center [513, 167] width 220 height 13
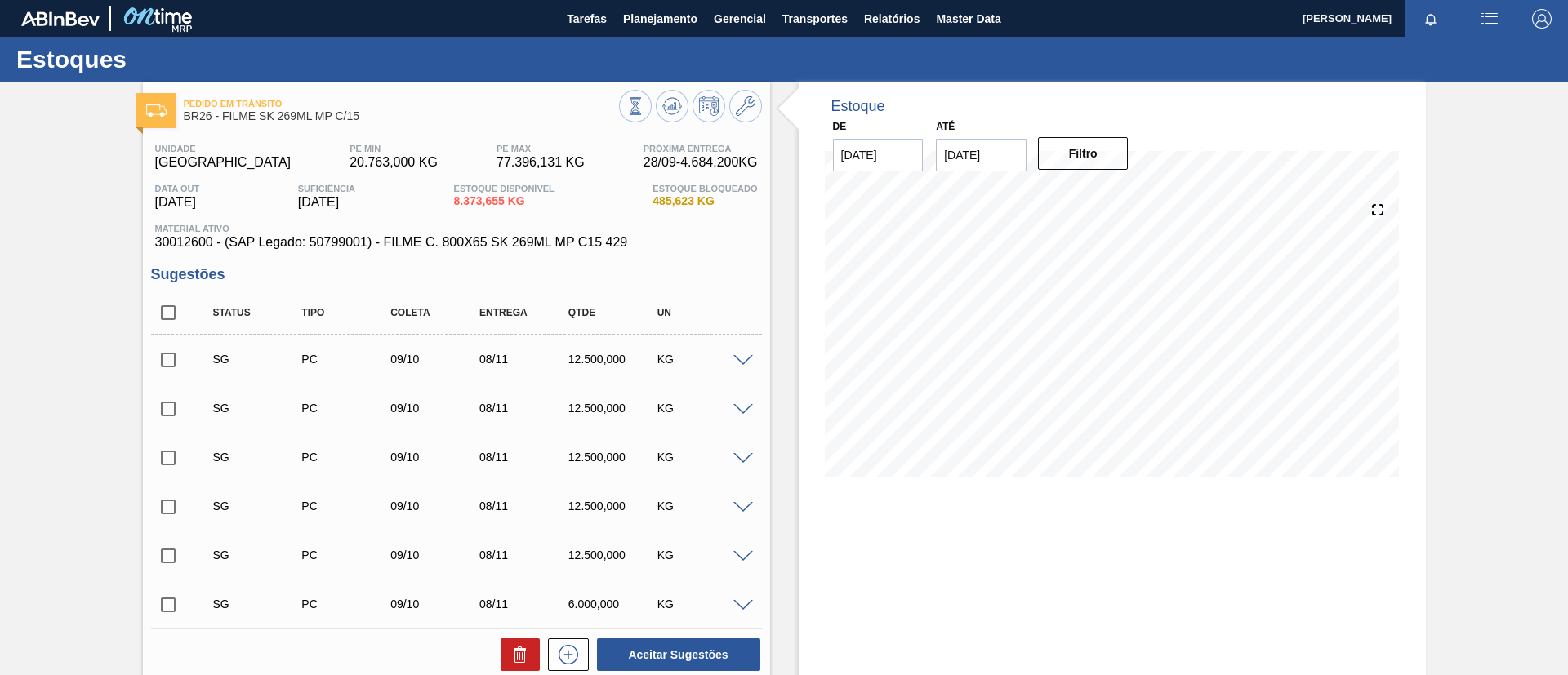
click at [174, 308] on input "checkbox" at bounding box center [168, 313] width 35 height 35
checkbox input "true"
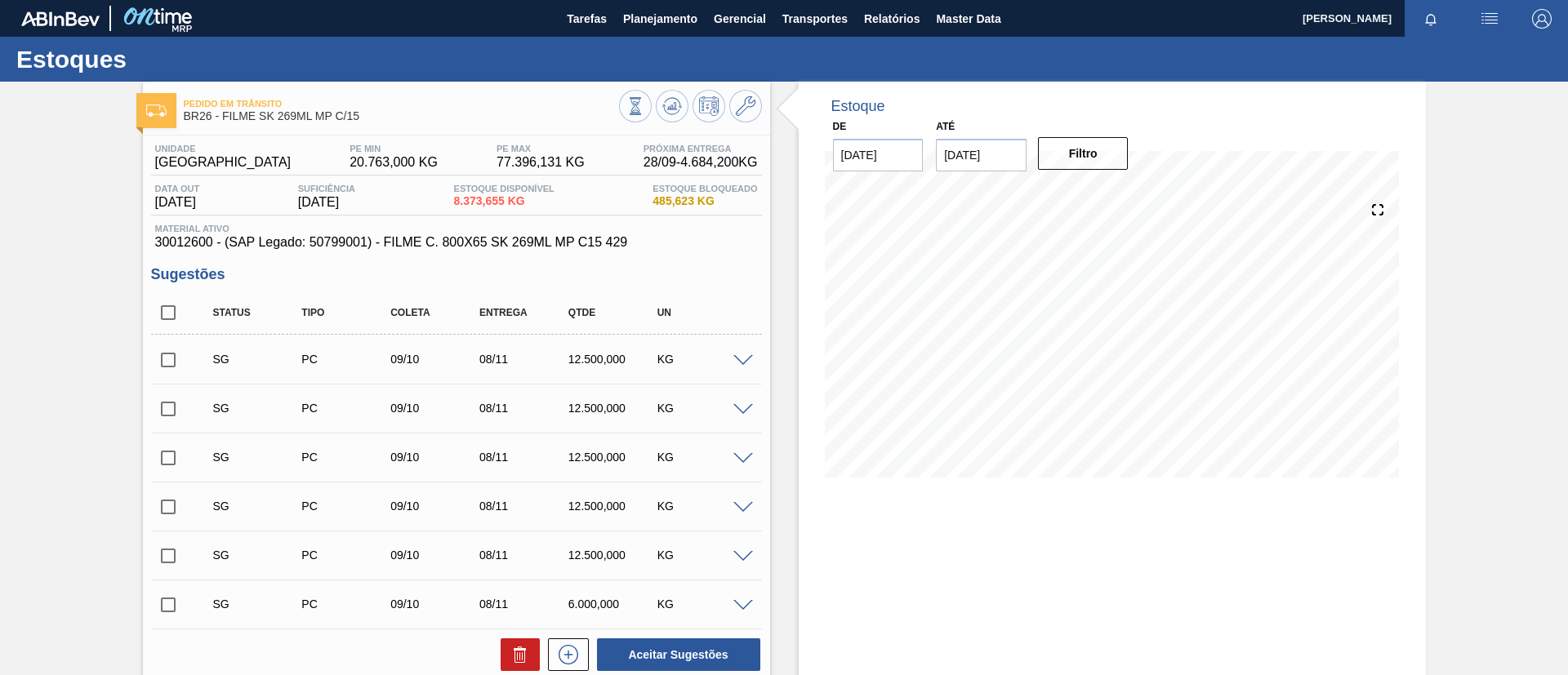
checkbox input "true"
click at [521, 665] on button at bounding box center [519, 655] width 40 height 33
checkbox input "false"
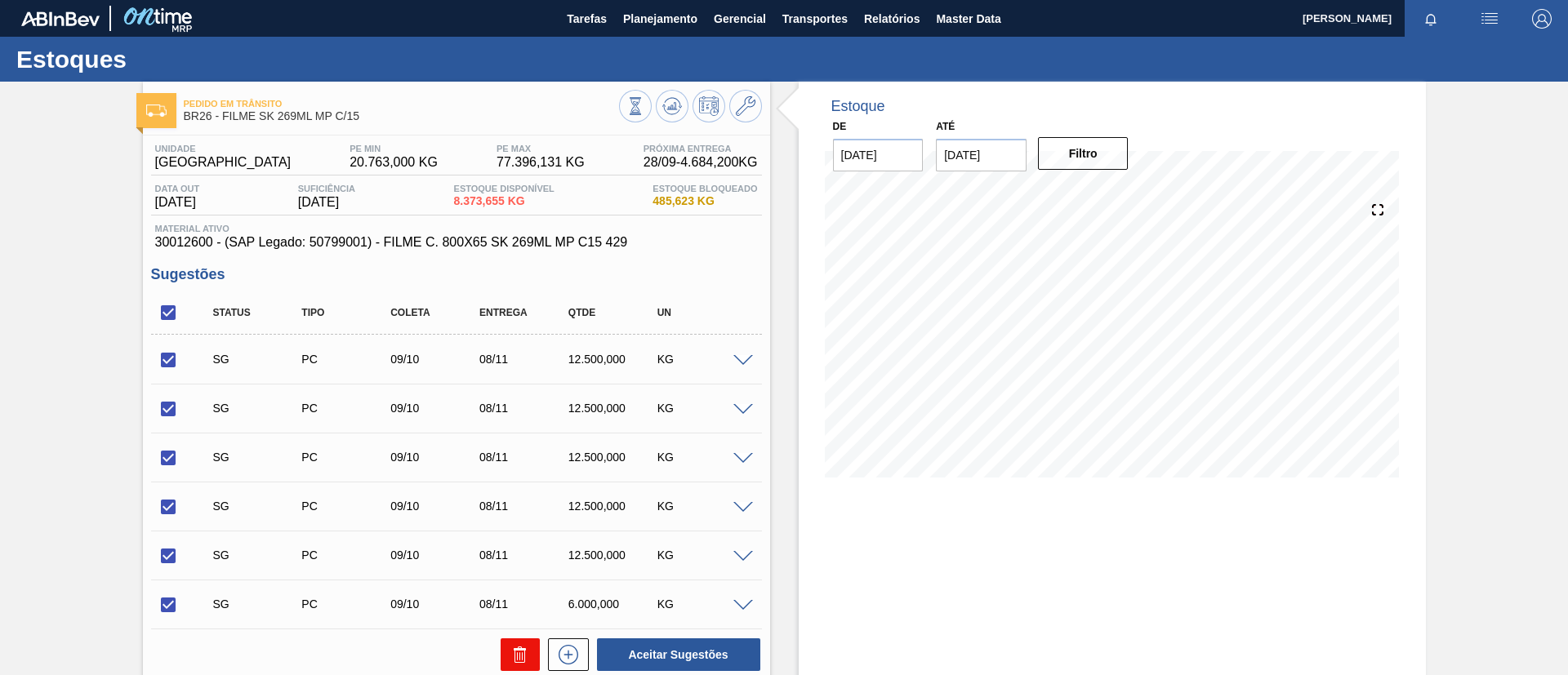
checkbox input "false"
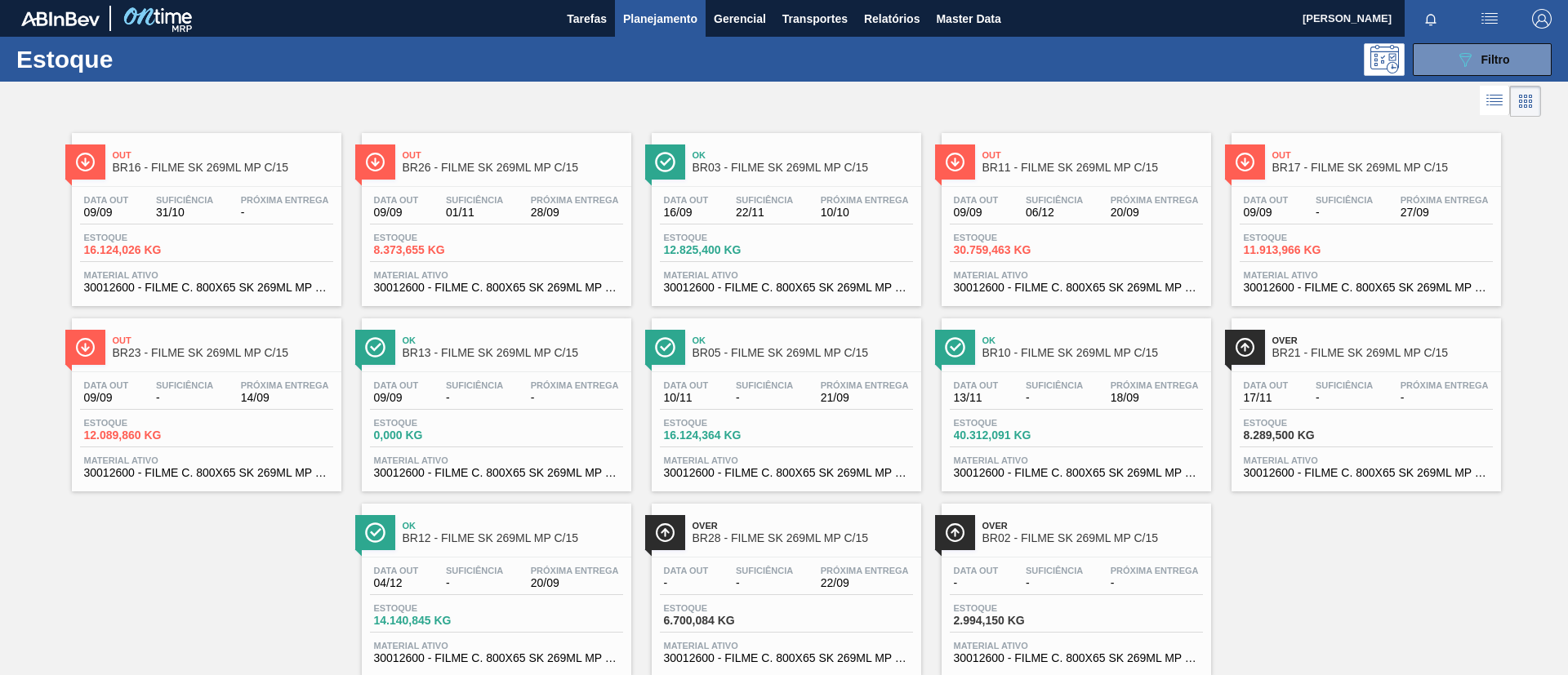
click at [263, 148] on div "Out BR16 - FILME SK 269ML MP C/15" at bounding box center [223, 162] width 220 height 37
click at [1455, 68] on icon "089F7B8B-B2A5-4AFE-B5C0-19BA573D28AC" at bounding box center [1465, 60] width 19 height 19
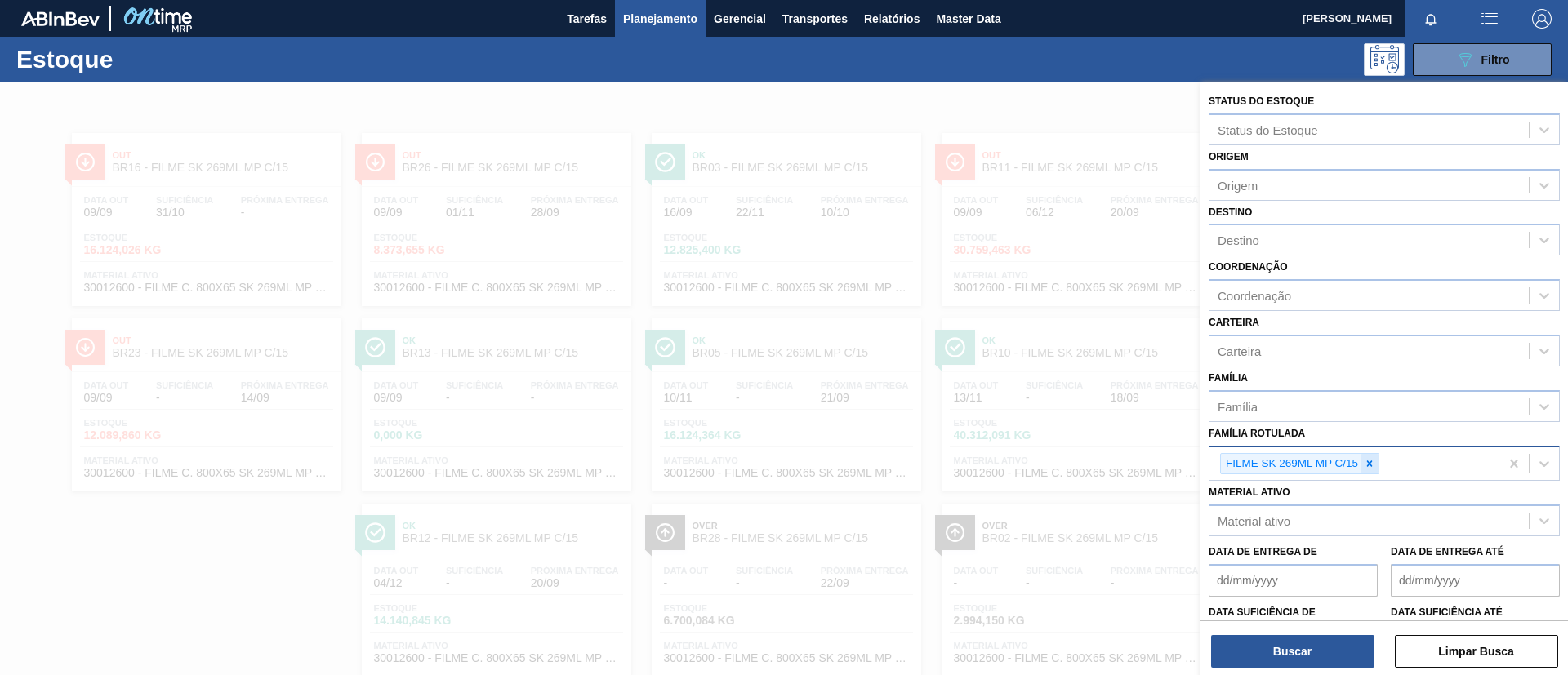
click at [1372, 459] on icon at bounding box center [1369, 464] width 12 height 12
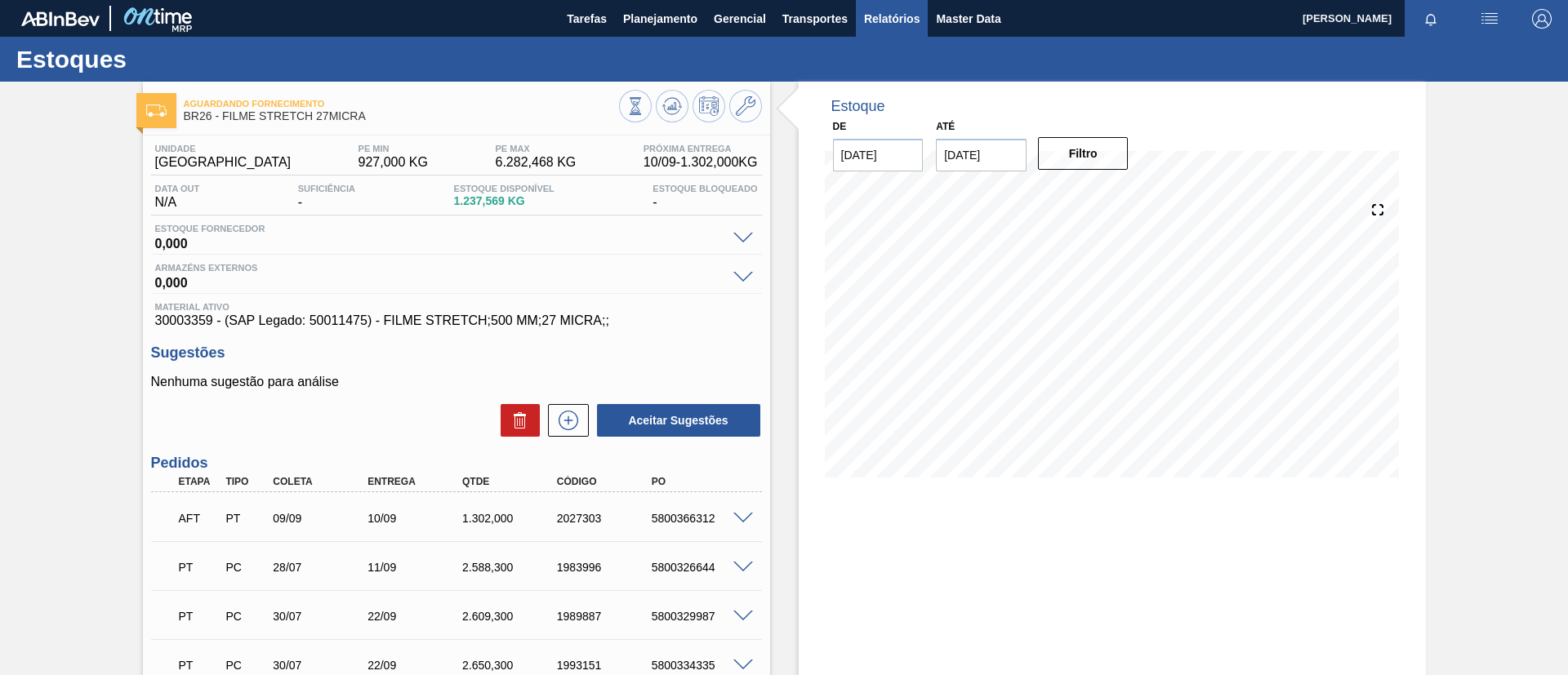
click at [896, 11] on span "Relatórios" at bounding box center [892, 18] width 56 height 19
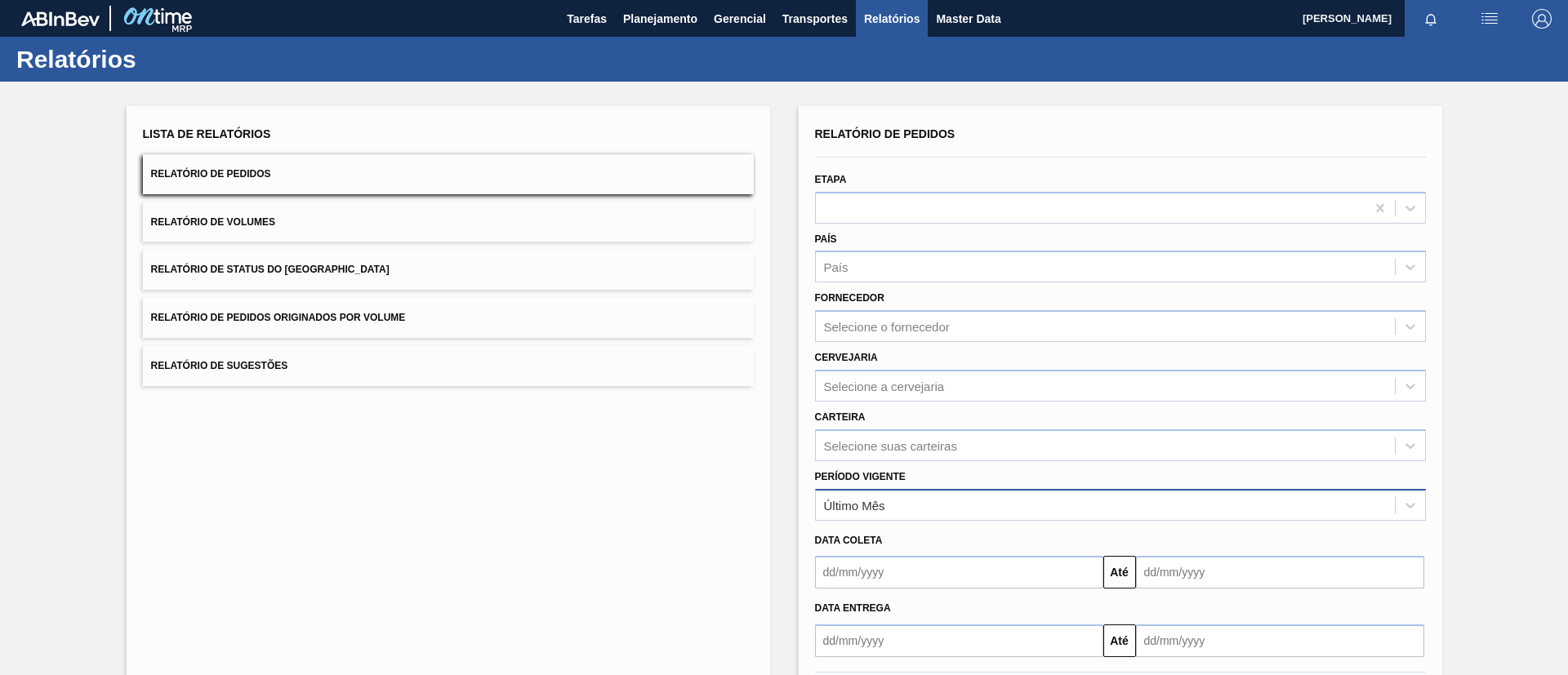
click at [889, 493] on div "Último Mês" at bounding box center [1106, 505] width 579 height 24
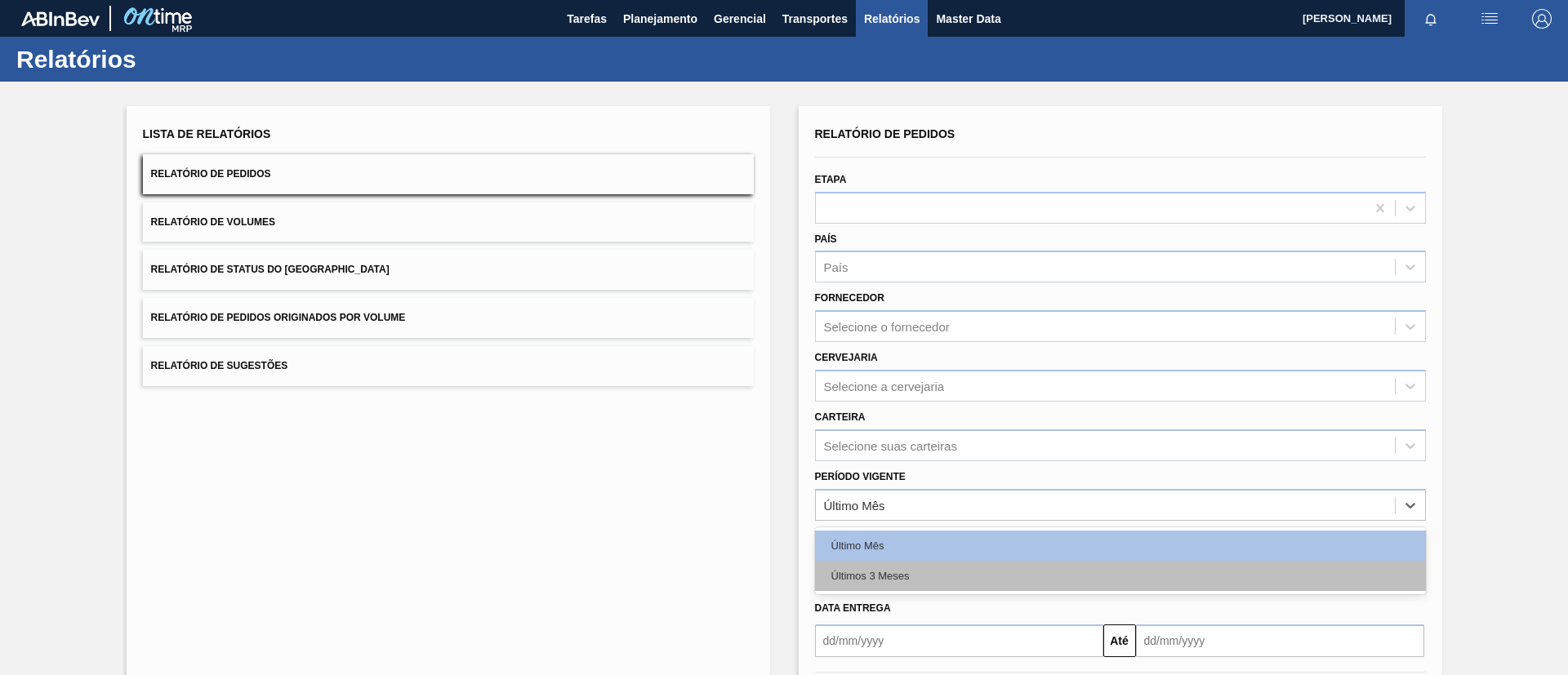
click at [910, 561] on div "Últimos 3 Meses" at bounding box center [1120, 576] width 611 height 30
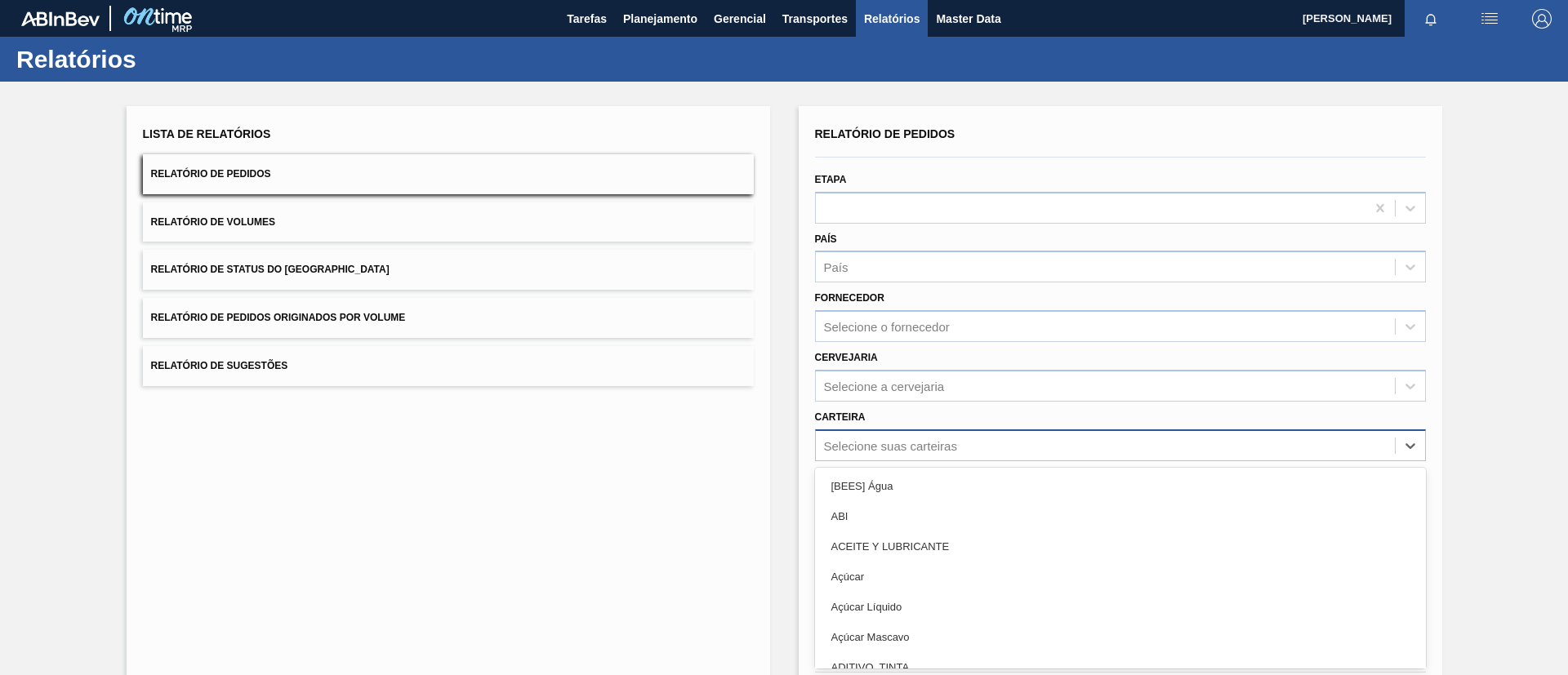
click at [918, 439] on div "option [BEES] Água focused, 1 of 101. 101 results available. Use Up and Down to…" at bounding box center [1120, 445] width 611 height 32
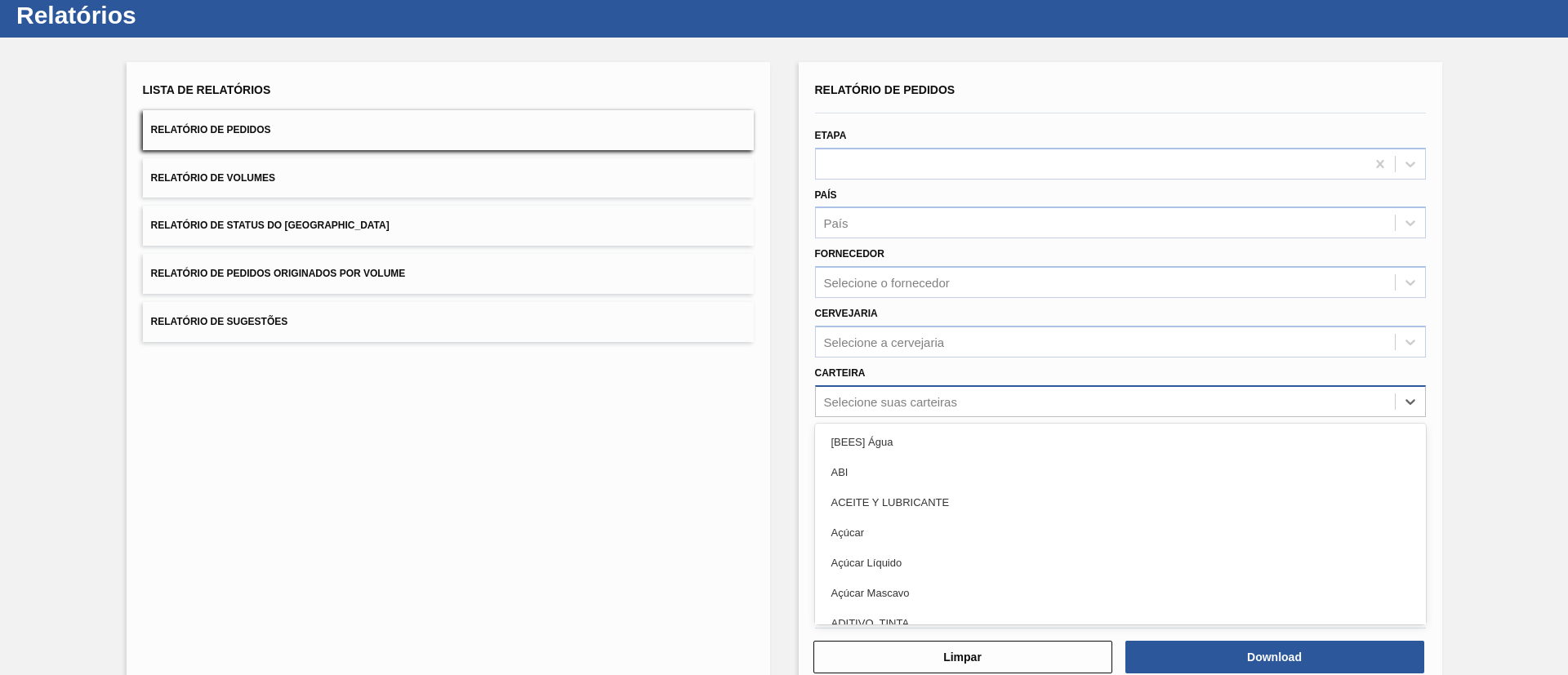
scroll to position [44, 0]
type input "filme"
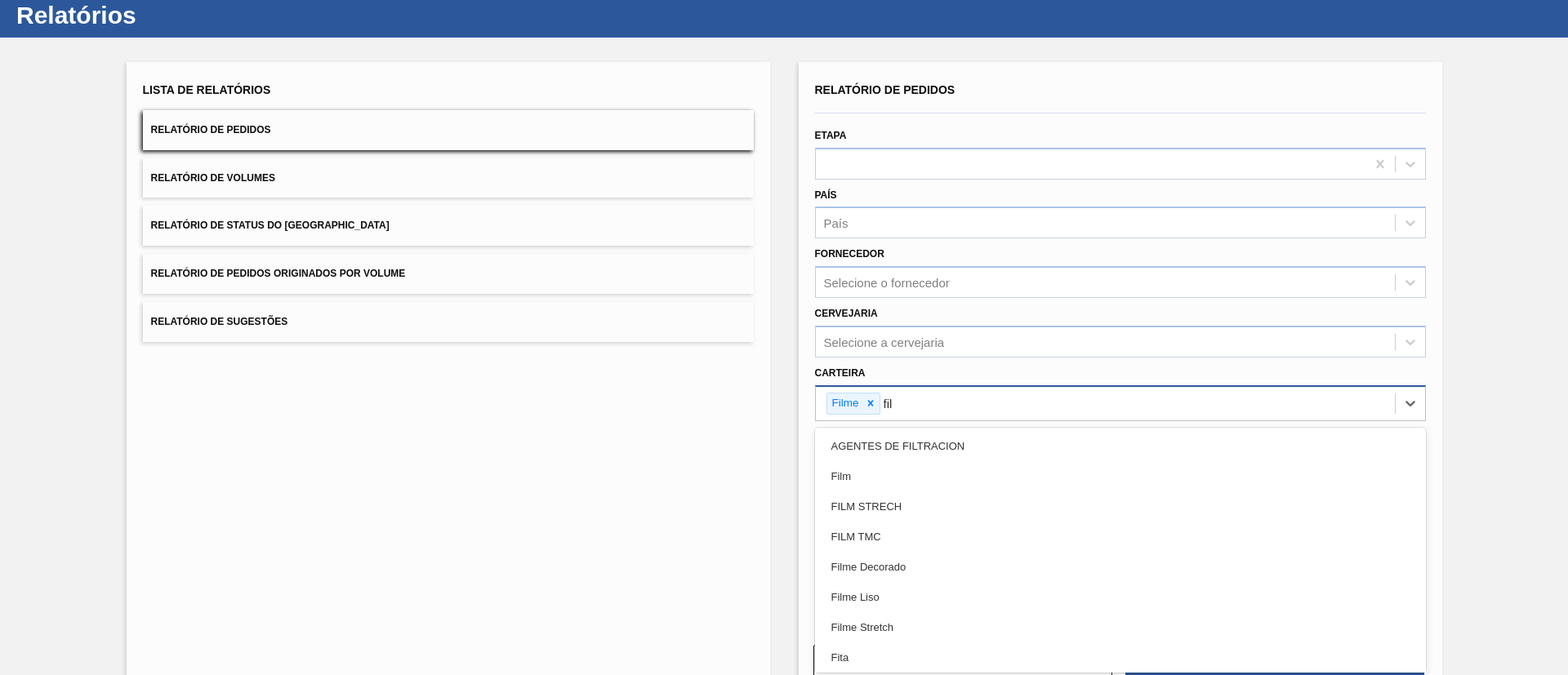
type input "filme"
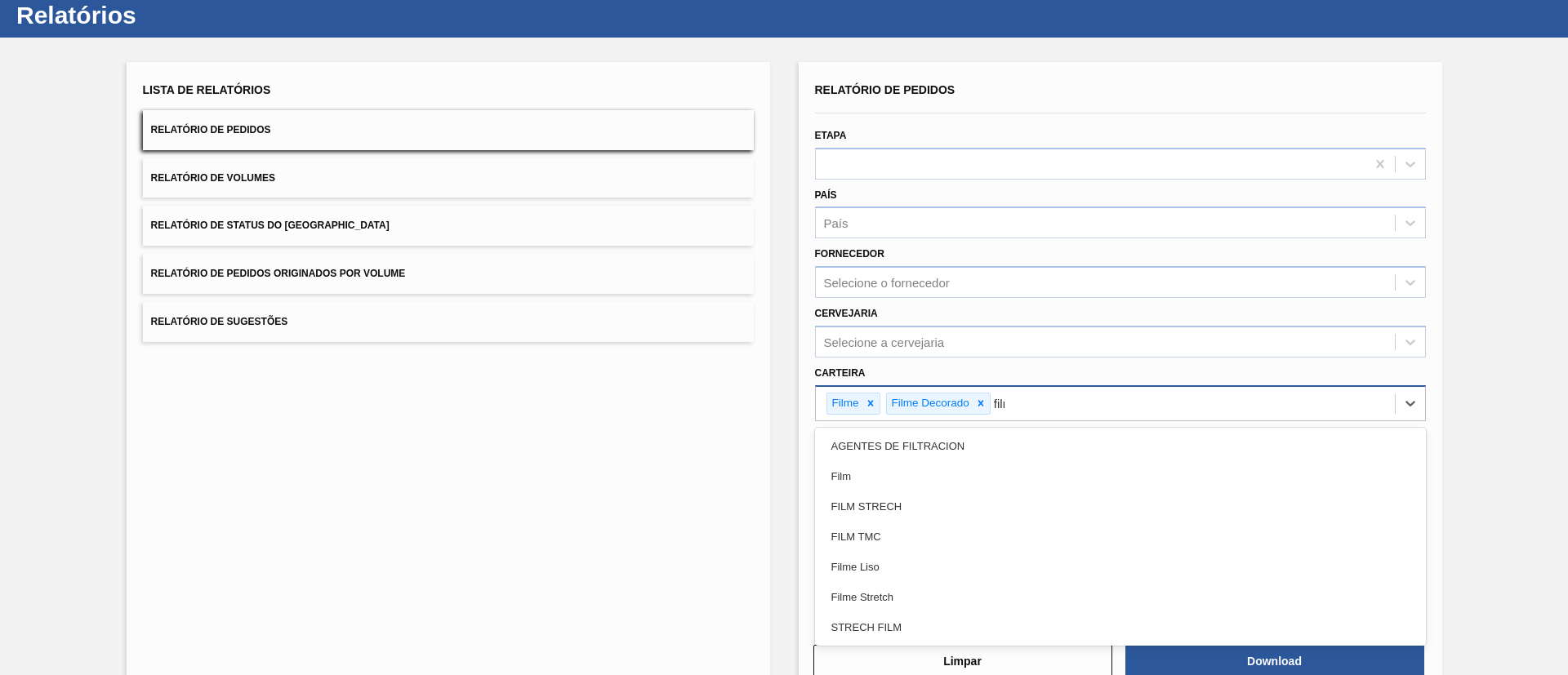
type input "filme"
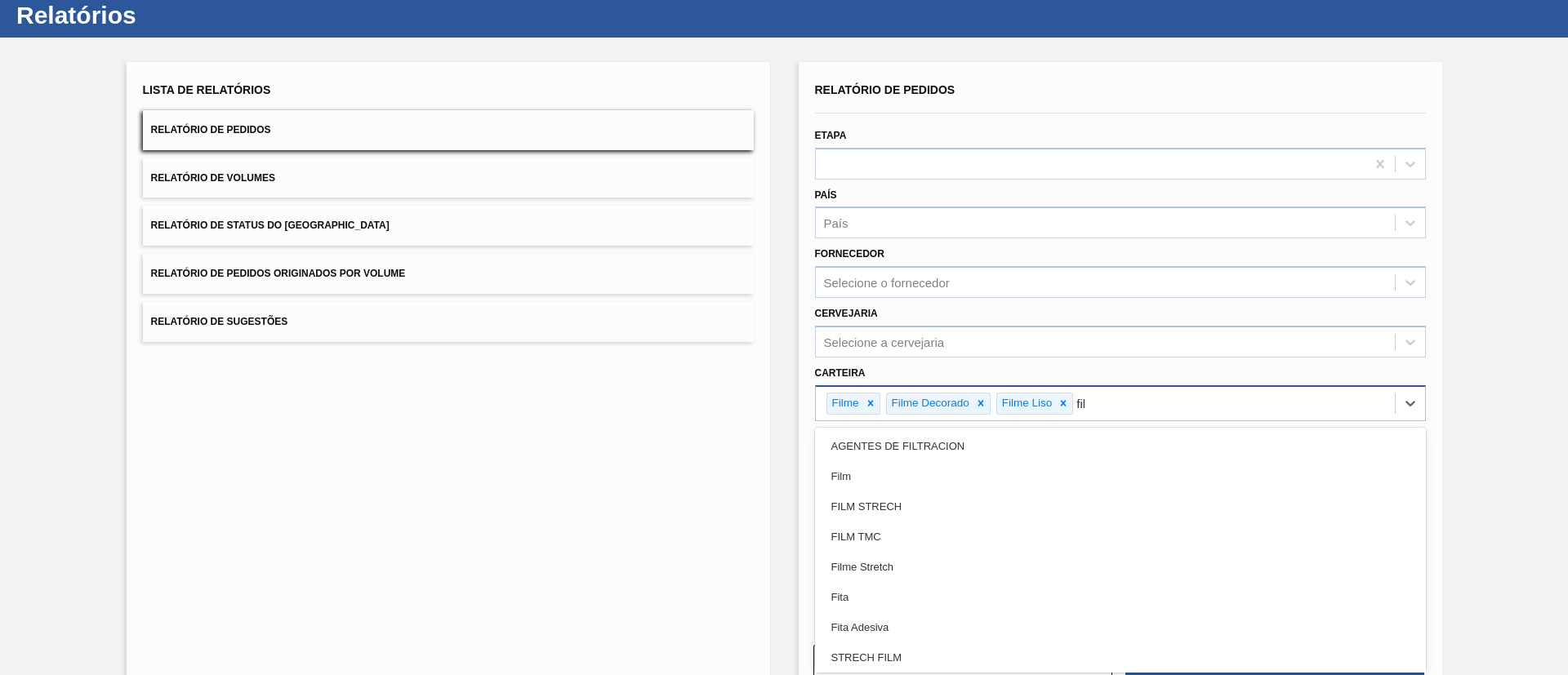
type input "filme"
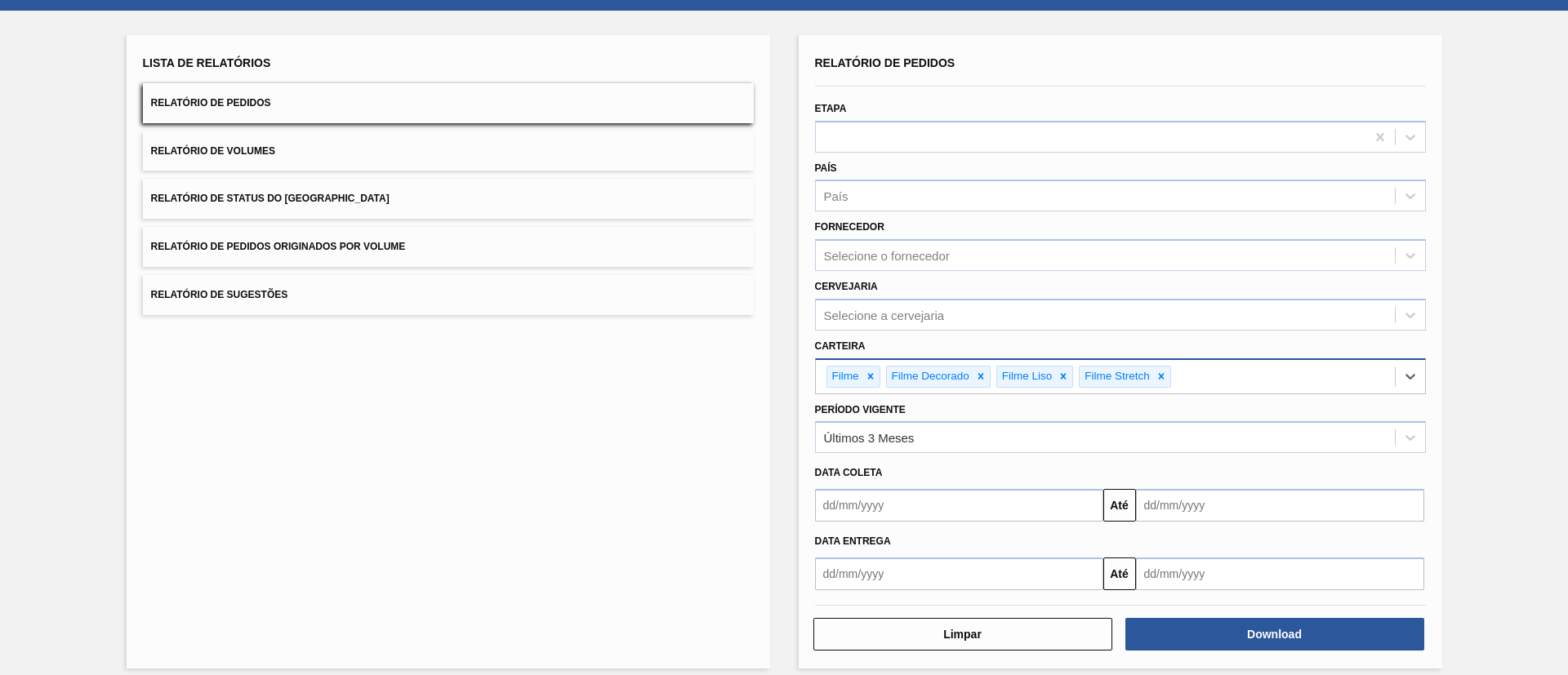
scroll to position [85, 0]
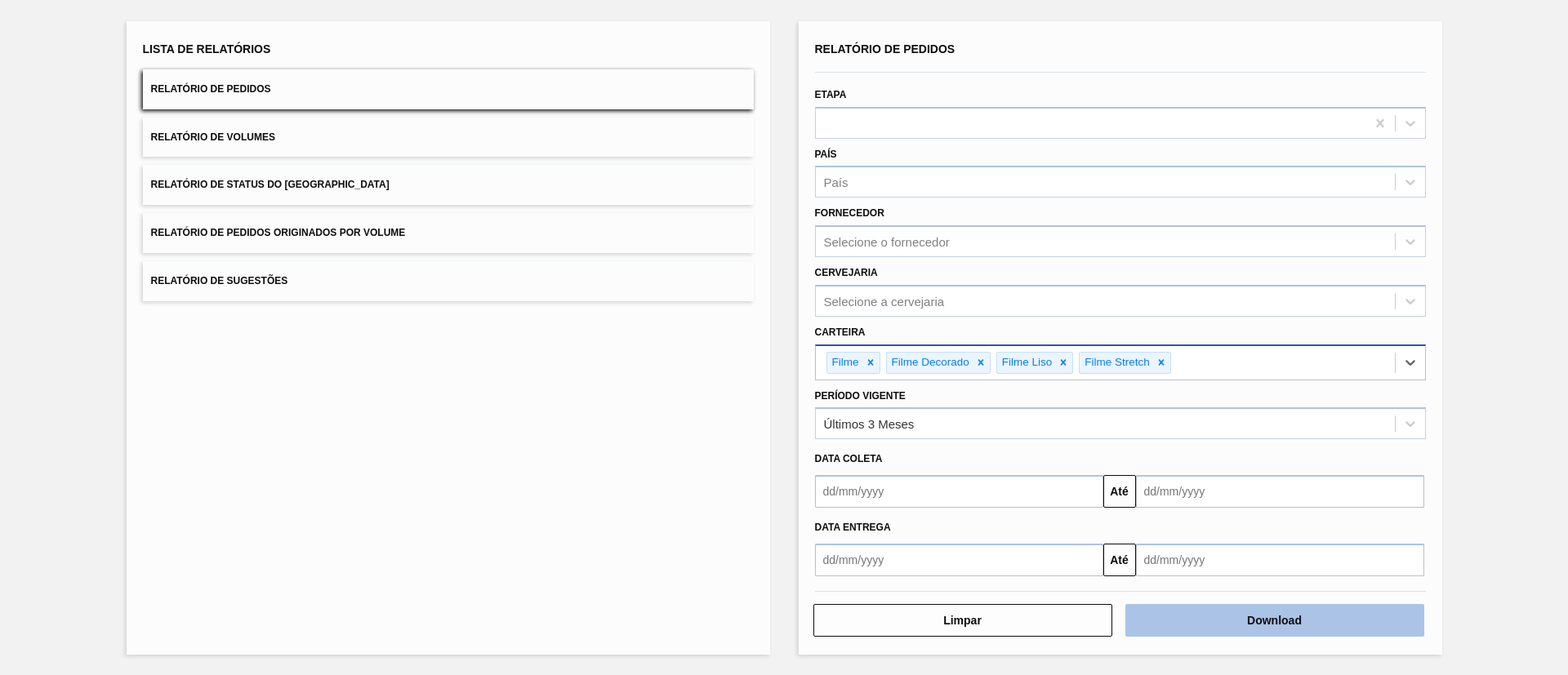
click at [1224, 620] on button "Download" at bounding box center [1274, 621] width 299 height 33
click at [423, 129] on button "Relatório de Volumes" at bounding box center [448, 137] width 611 height 40
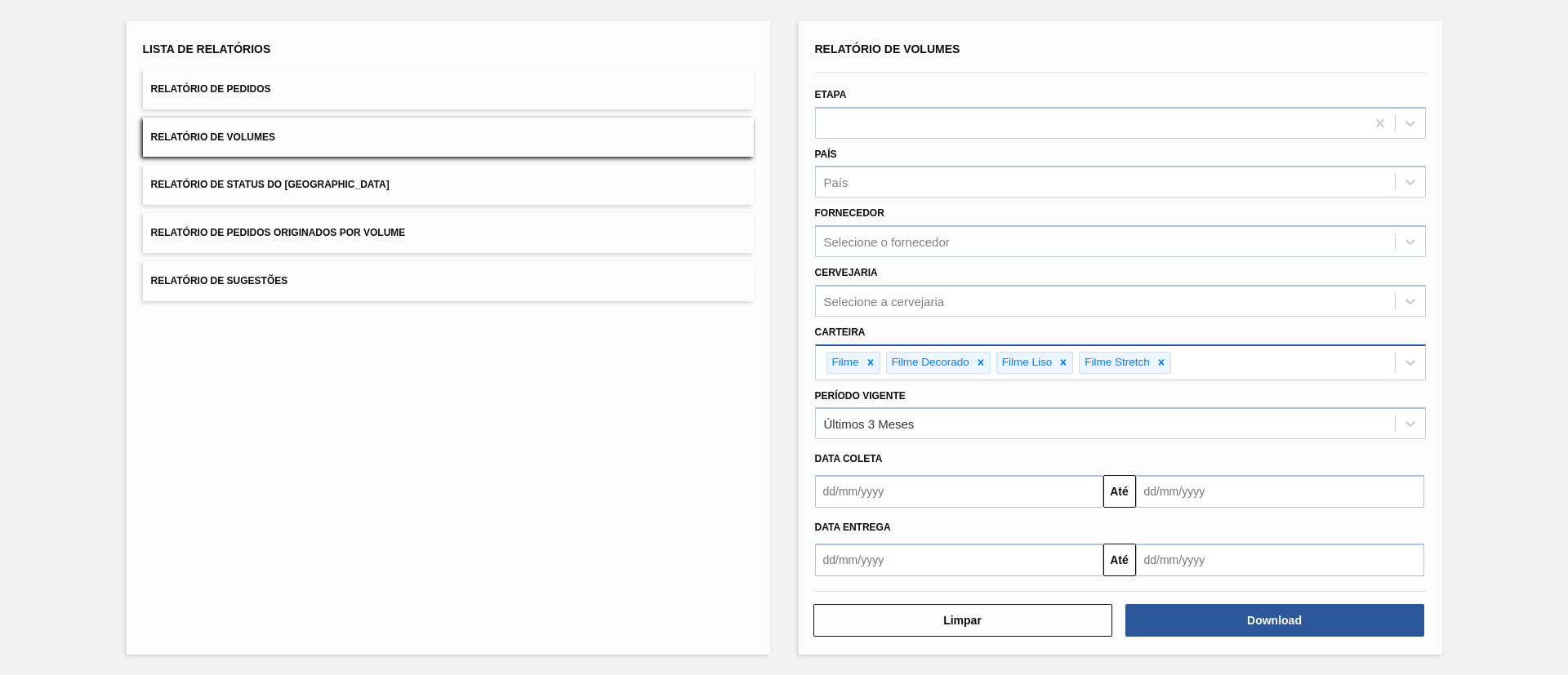
click at [400, 180] on button "Relatório de Status do Estoque" at bounding box center [448, 184] width 611 height 40
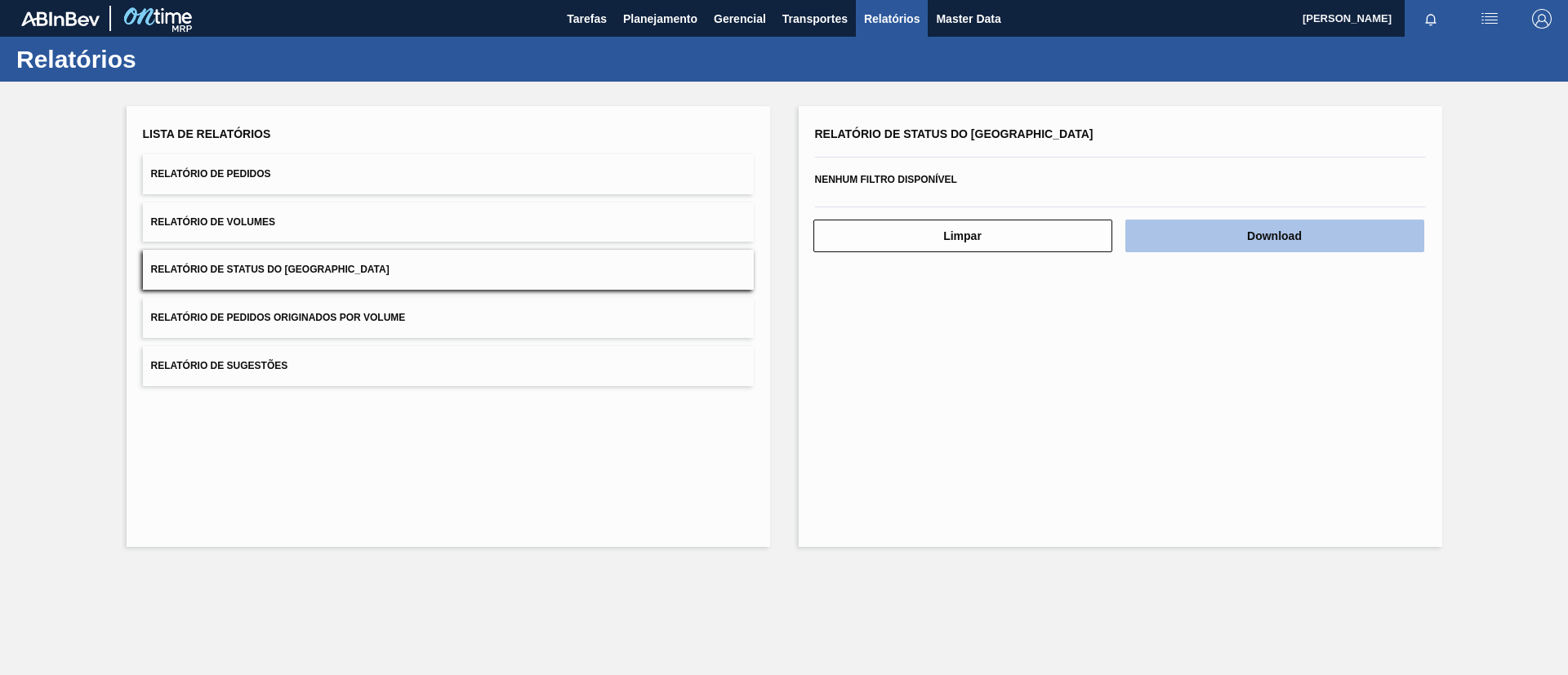
click at [1203, 235] on button "Download" at bounding box center [1274, 236] width 299 height 33
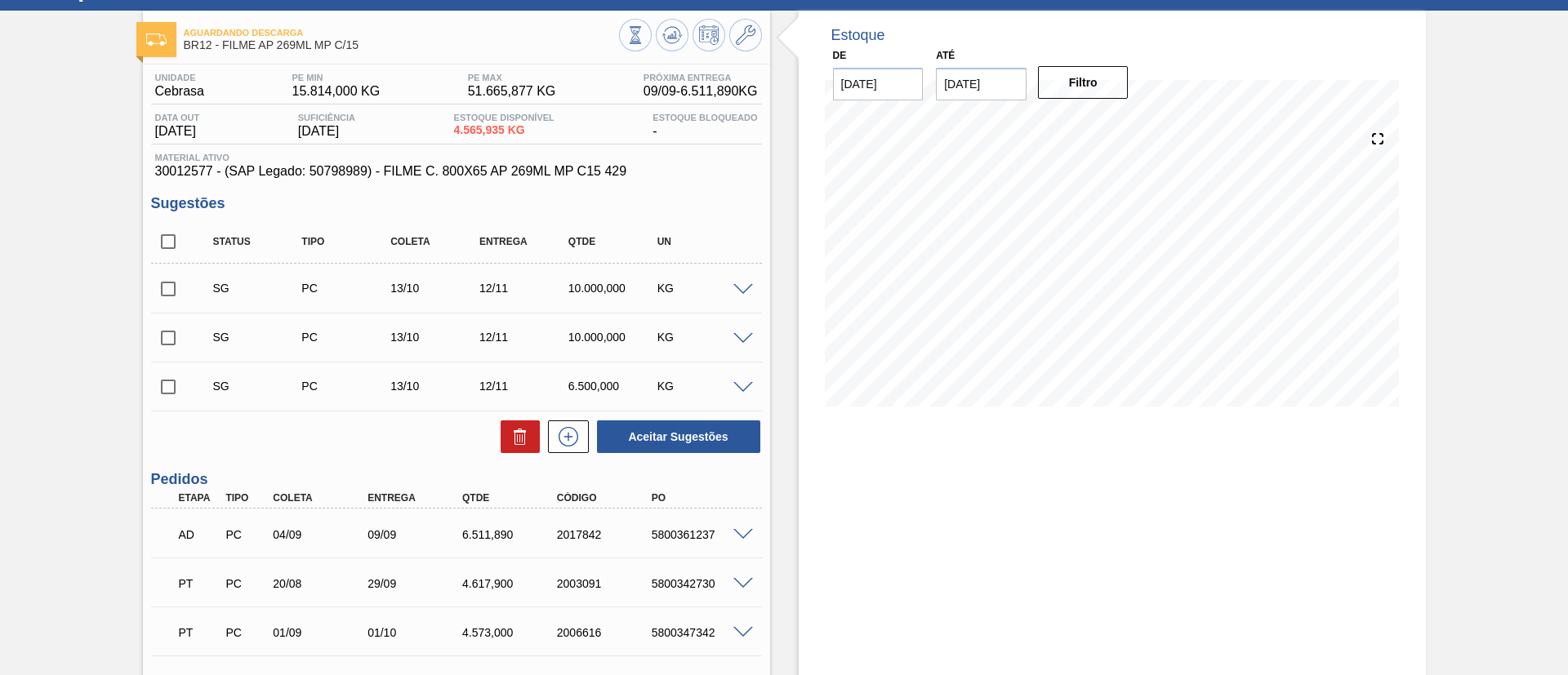
scroll to position [123, 0]
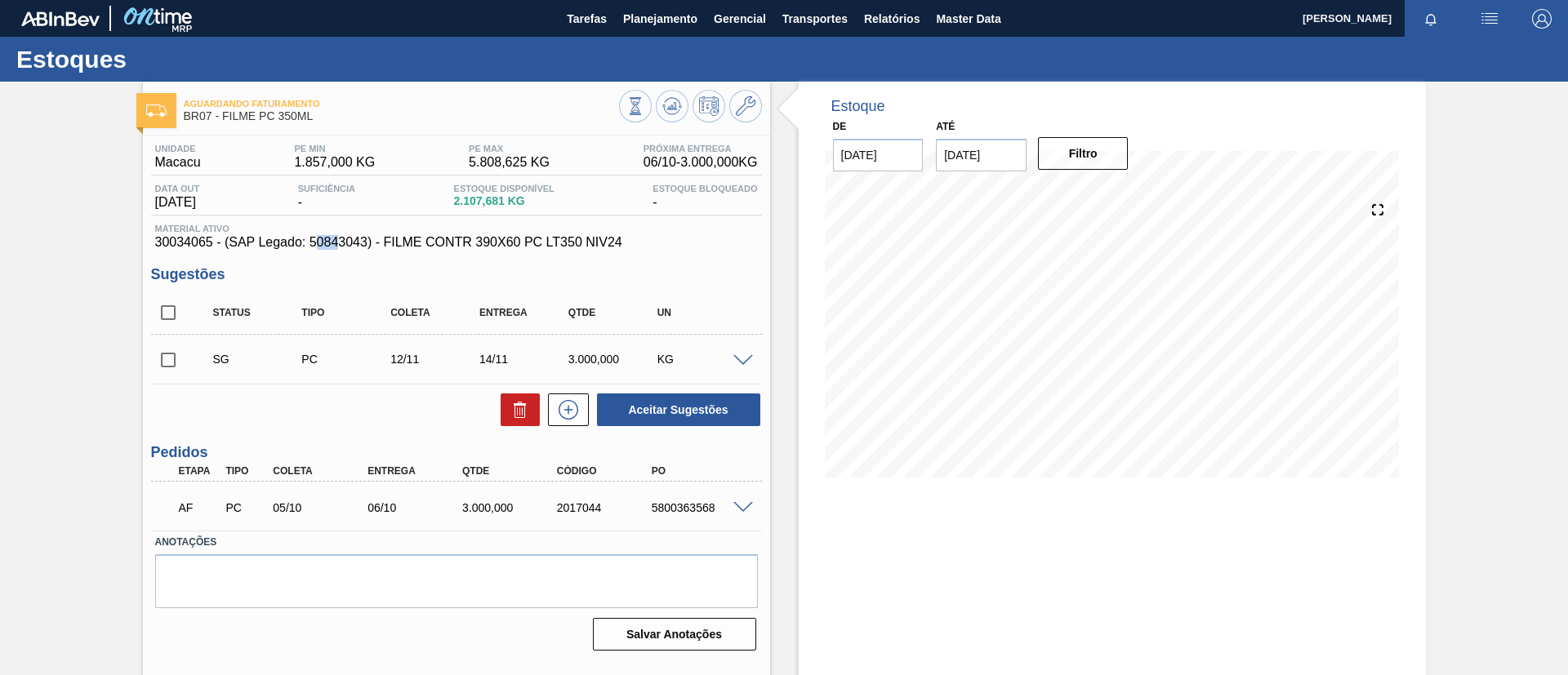
drag, startPoint x: 315, startPoint y: 239, endPoint x: 347, endPoint y: 239, distance: 32.0
click at [347, 239] on span "30034065 - (SAP Legado: 50843043) - FILME CONTR 390X60 PC LT350 NIV24" at bounding box center [457, 242] width 602 height 14
drag, startPoint x: 367, startPoint y: 241, endPoint x: 308, endPoint y: 246, distance: 59.2
click at [308, 246] on span "30034065 - (SAP Legado: 50843043) - FILME CONTR 390X60 PC LT350 NIV24" at bounding box center [457, 242] width 602 height 14
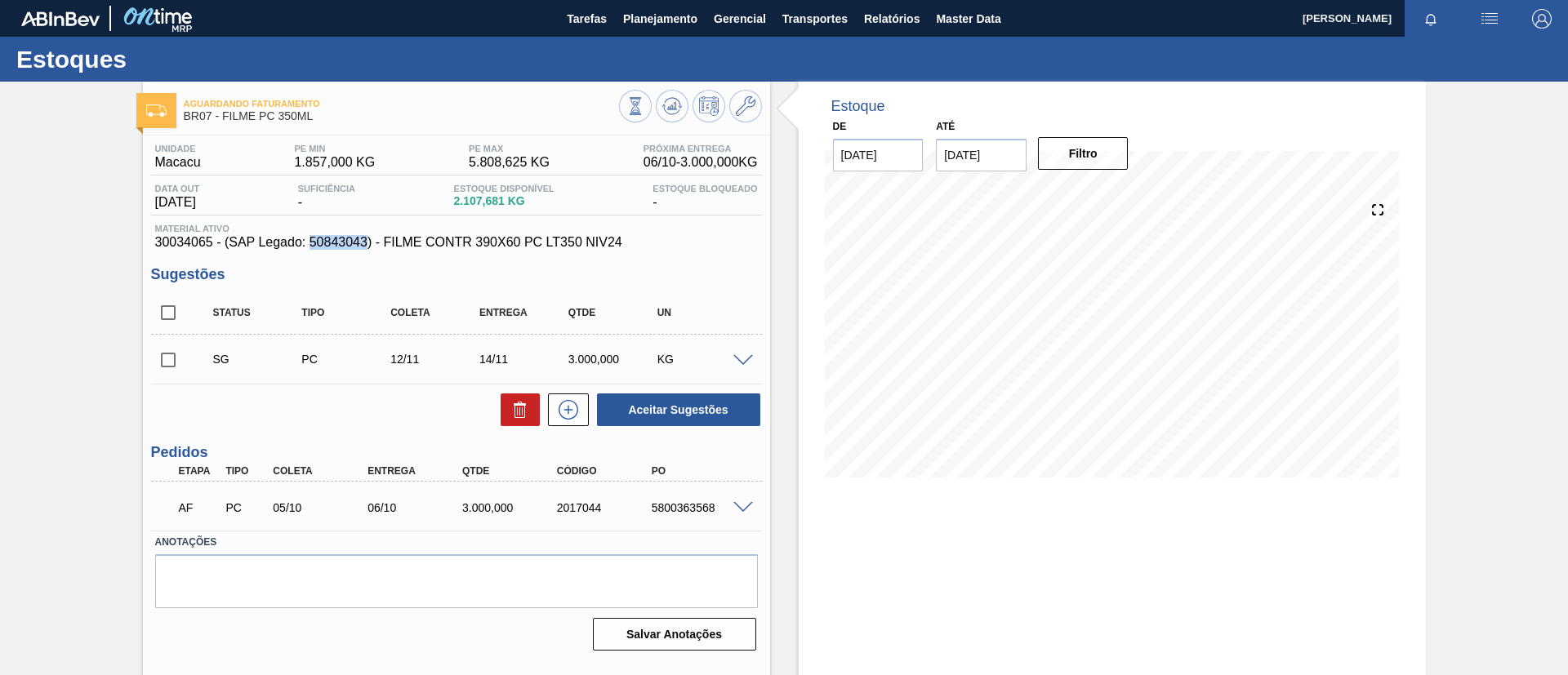
copy span "50843043"
drag, startPoint x: 629, startPoint y: 251, endPoint x: 393, endPoint y: 246, distance: 236.1
click at [393, 246] on div "Unidade Macacu PE MIN 1.857,000 KG PE MAX 5.808,625 KG Próxima Entrega 06/10 - …" at bounding box center [456, 396] width 627 height 521
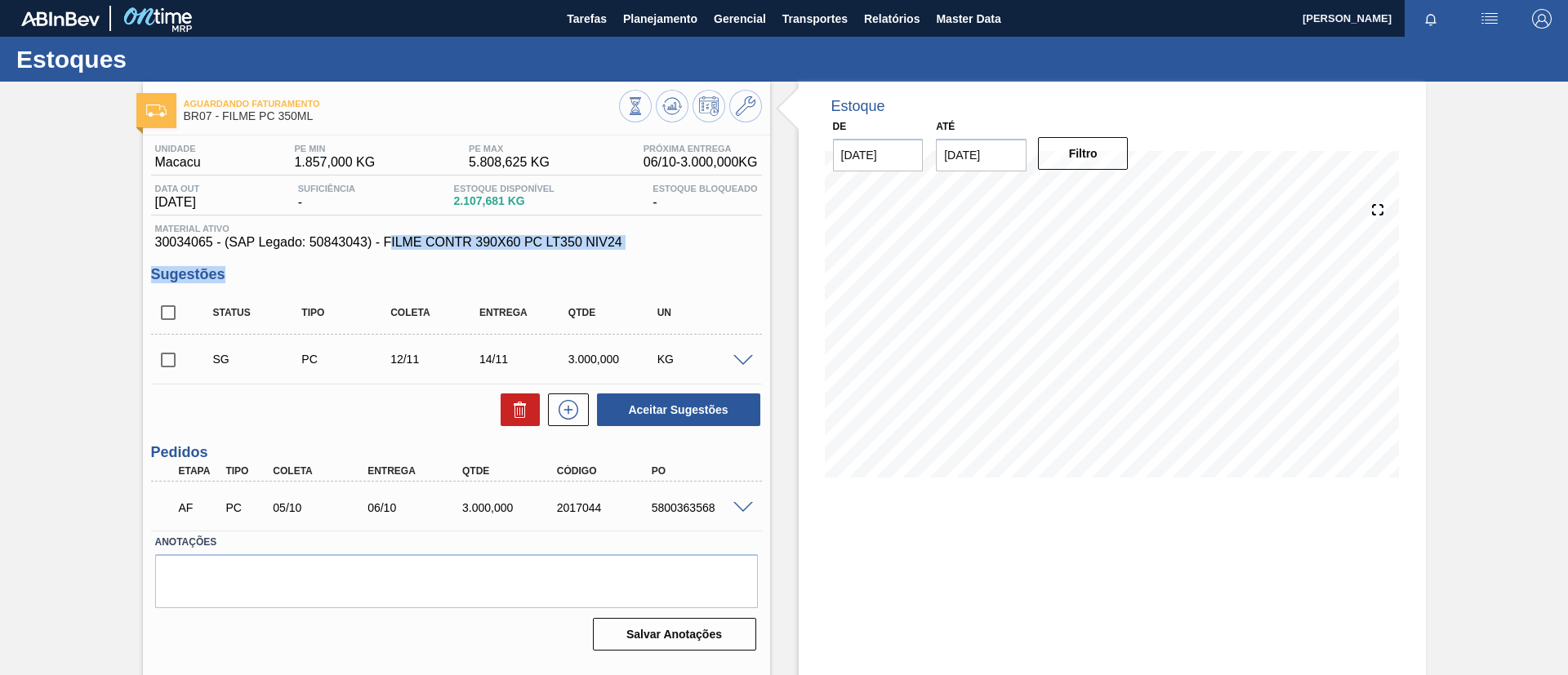
click at [393, 246] on span "30034065 - (SAP Legado: 50843043) - FILME CONTR 390X60 PC LT350 NIV24" at bounding box center [457, 242] width 602 height 14
drag, startPoint x: 648, startPoint y: 240, endPoint x: 385, endPoint y: 249, distance: 263.2
click at [385, 249] on span "30034065 - (SAP Legado: 50843043) - FILME CONTR 390X60 PC LT350 NIV24" at bounding box center [457, 242] width 602 height 14
copy span "FILME CONTR 390X60 PC LT350 NIV24"
click at [454, 250] on div "Unidade Macacu PE MIN 1.857,000 KG PE MAX 5.808,625 KG Próxima Entrega 06/10 - …" at bounding box center [456, 396] width 627 height 521
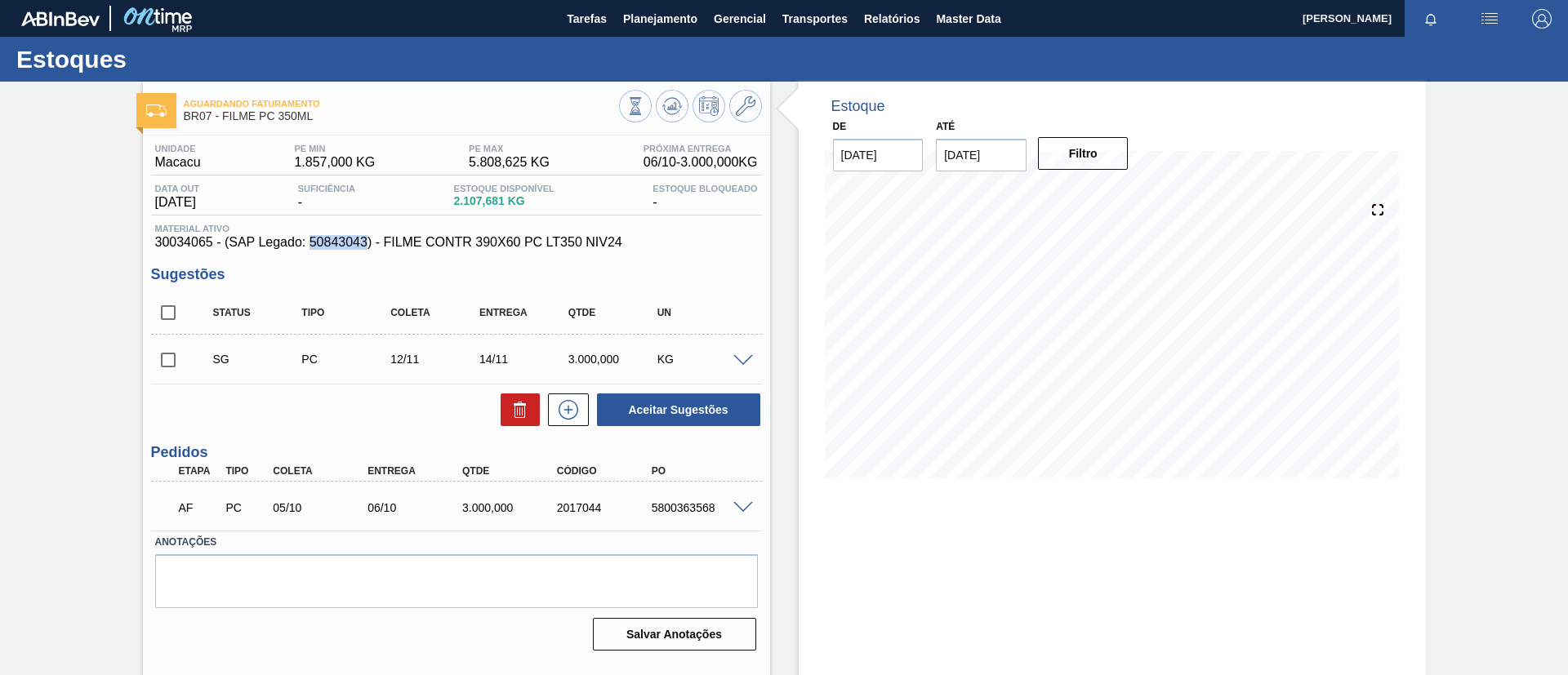
drag, startPoint x: 309, startPoint y: 245, endPoint x: 365, endPoint y: 246, distance: 56.0
click at [365, 246] on span "30034065 - (SAP Legado: 50843043) - FILME CONTR 390X60 PC LT350 NIV24" at bounding box center [457, 242] width 602 height 14
copy span "50843043"
drag, startPoint x: 146, startPoint y: 250, endPoint x: 194, endPoint y: 249, distance: 48.0
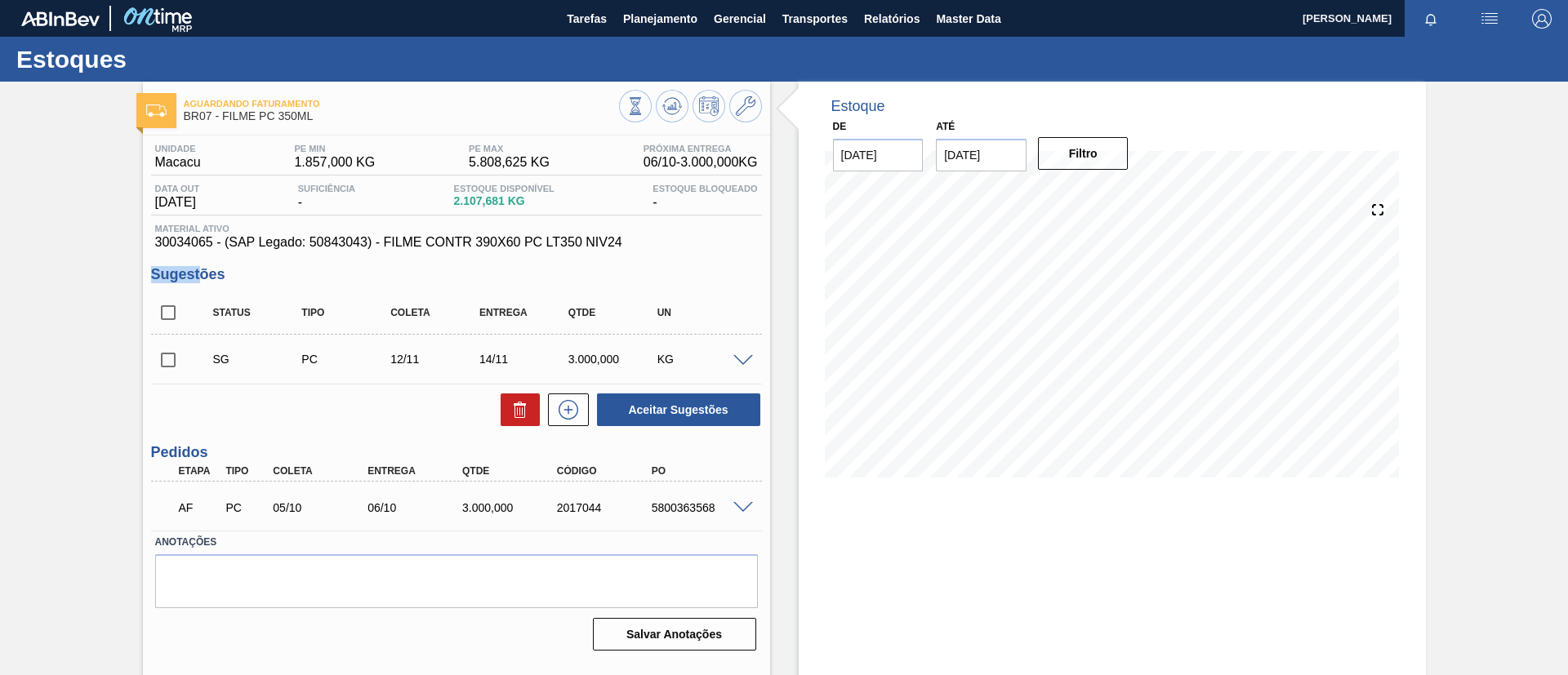
click at [197, 250] on div "Unidade Macacu PE MIN 1.857,000 KG PE MAX 5.808,625 KG Próxima Entrega 06/10 - …" at bounding box center [456, 396] width 627 height 521
drag, startPoint x: 194, startPoint y: 249, endPoint x: 180, endPoint y: 250, distance: 14.0
click at [193, 250] on div "Unidade Macacu PE MIN 1.857,000 KG PE MAX 5.808,625 KG Próxima Entrega 06/10 - …" at bounding box center [456, 396] width 627 height 521
click at [148, 244] on div "Unidade Macacu PE MIN 1.857,000 KG PE MAX 5.808,625 KG Próxima Entrega 06/10 - …" at bounding box center [456, 396] width 627 height 521
drag, startPoint x: 151, startPoint y: 240, endPoint x: 213, endPoint y: 243, distance: 62.1
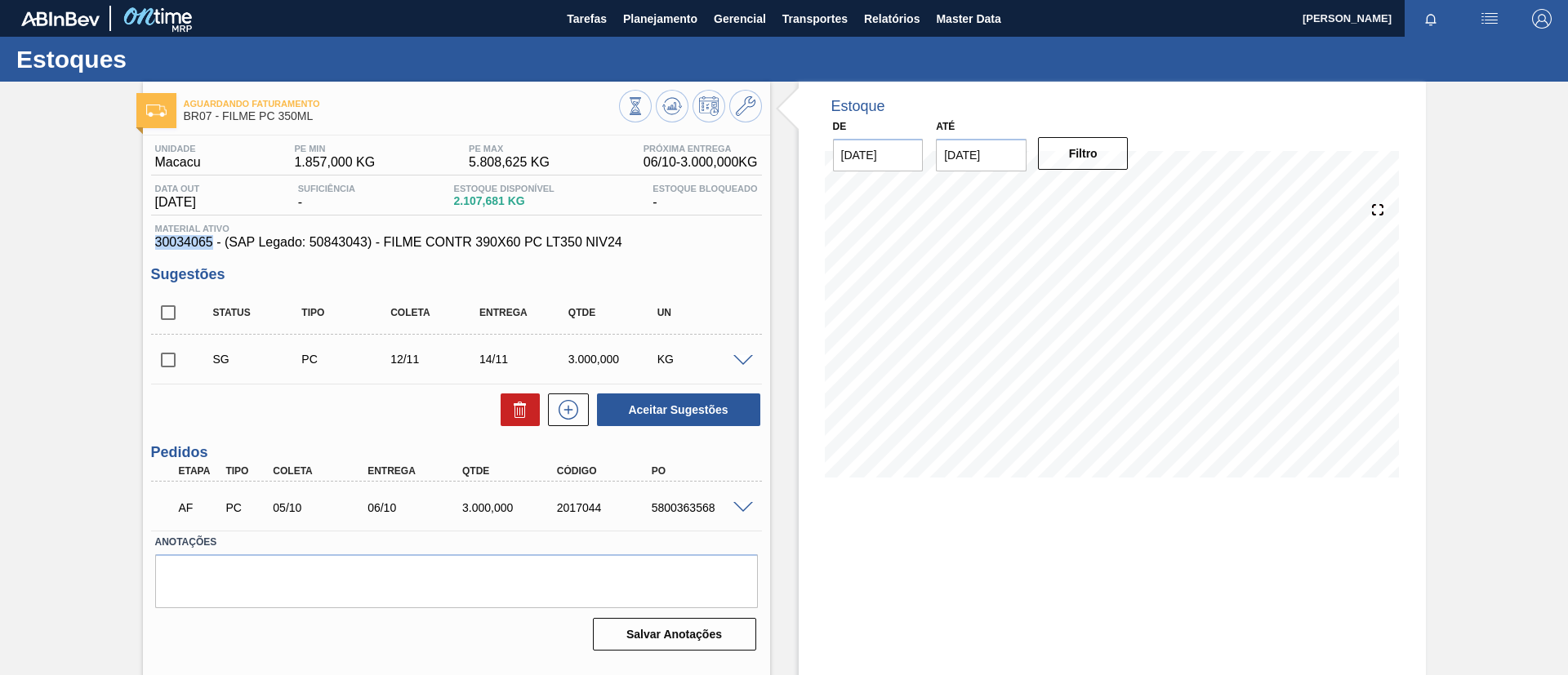
click at [213, 243] on div "Material ativo 30034065 - (SAP Legado: 50843043) - FILME CONTR 390X60 PC LT350 …" at bounding box center [456, 237] width 611 height 26
copy span "30034065"
drag, startPoint x: 336, startPoint y: 118, endPoint x: 184, endPoint y: 128, distance: 152.3
click at [184, 128] on div "Aguardando Faturamento BR07 - FILME PC 350ML" at bounding box center [401, 111] width 435 height 37
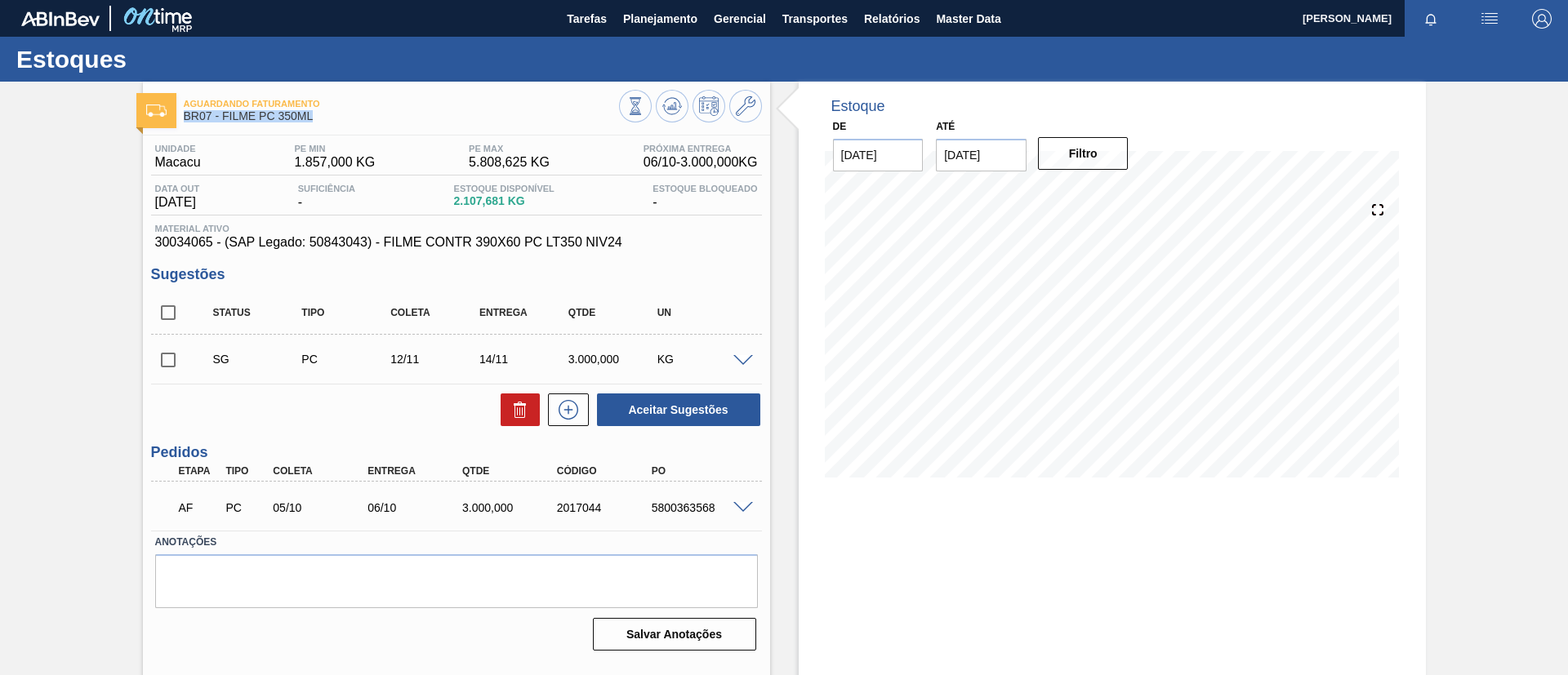
copy span "BR07 - FILME PC 350ML"
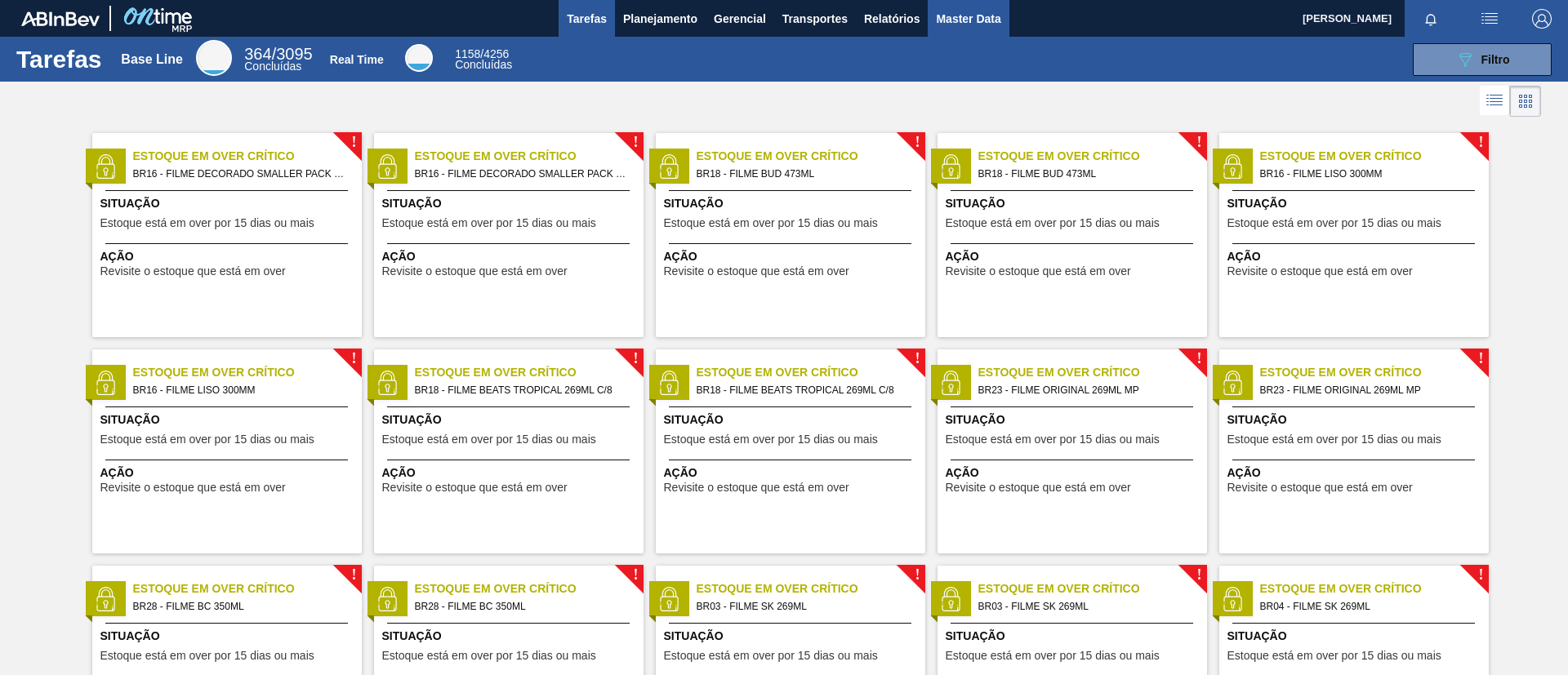
click at [963, 18] on span "Master Data" at bounding box center [967, 18] width 65 height 19
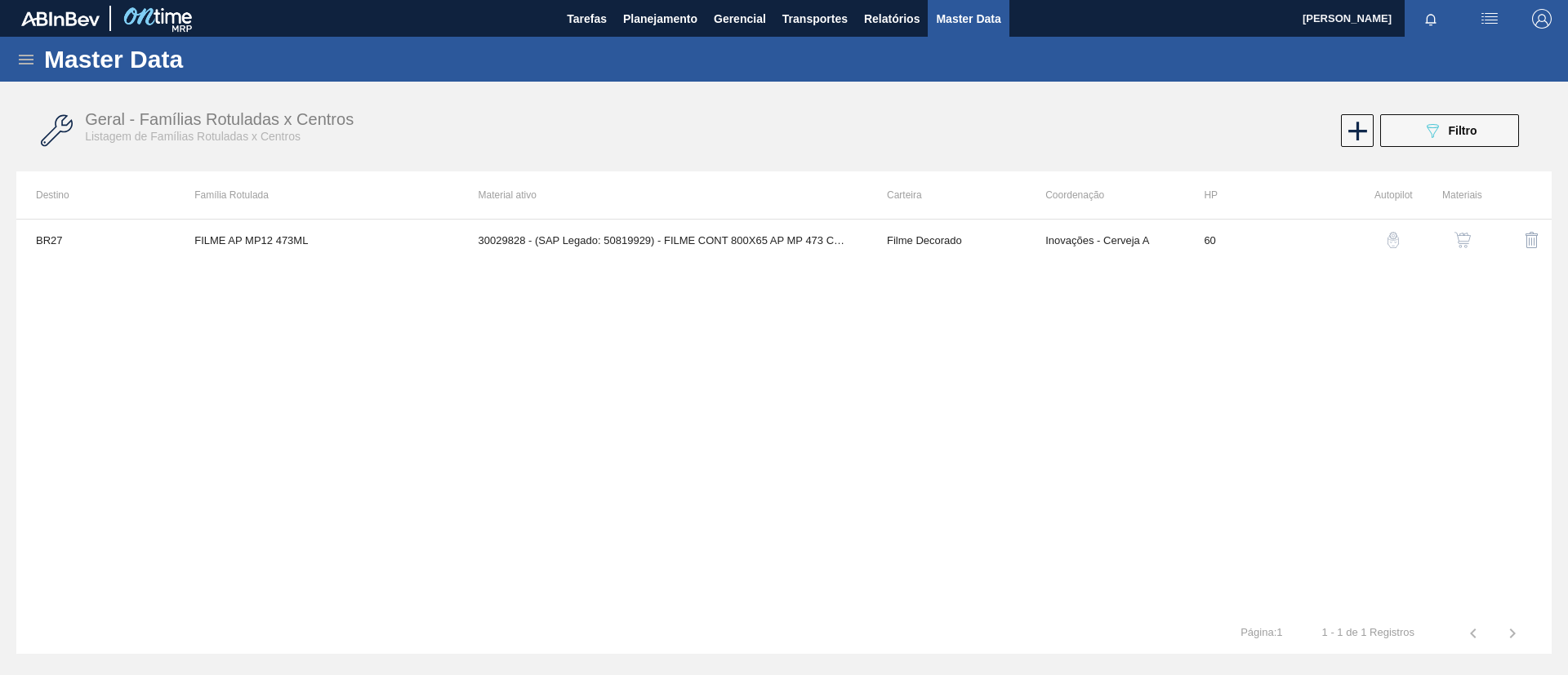
click at [18, 50] on icon at bounding box center [26, 60] width 19 height 19
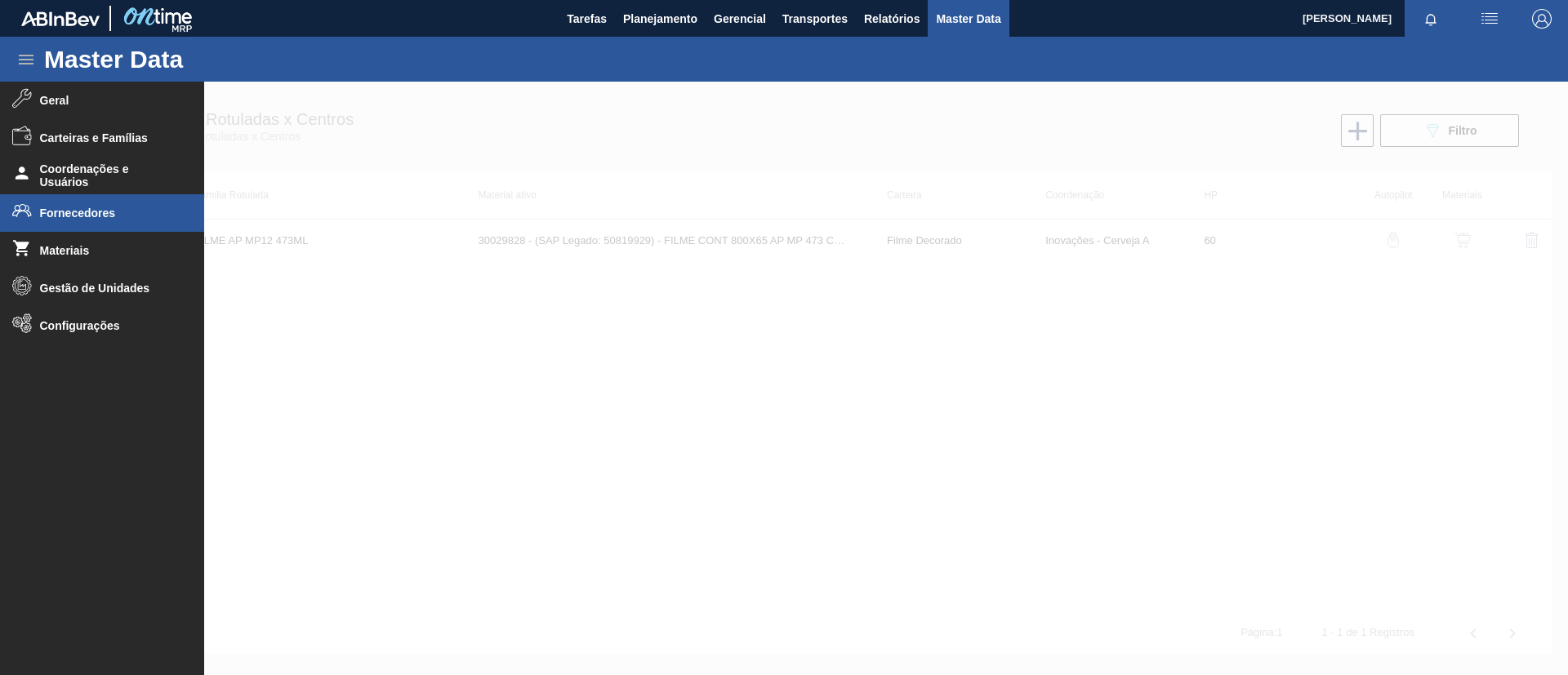
click at [95, 211] on span "Fornecedores" at bounding box center [107, 213] width 135 height 14
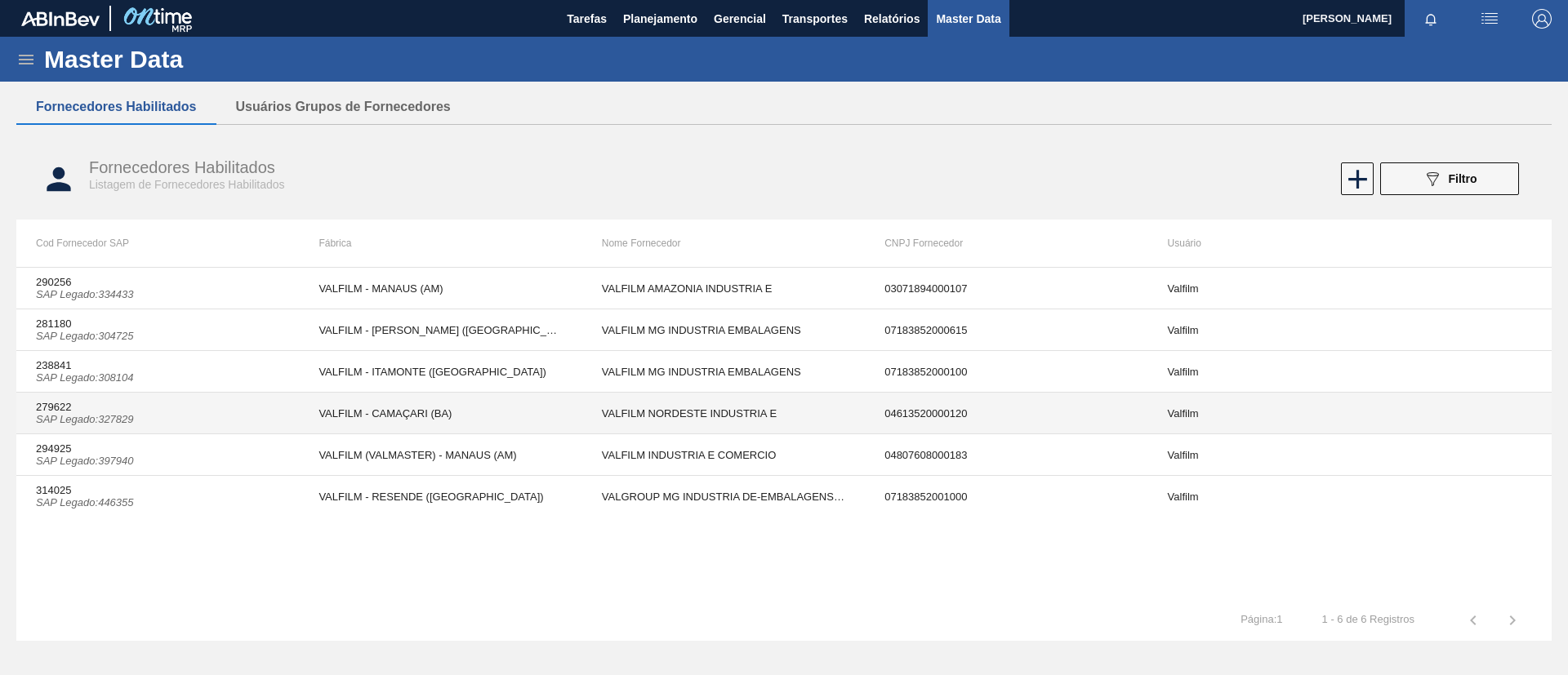
click at [278, 427] on td "279622 SAP Legado : 327829" at bounding box center [157, 413] width 283 height 42
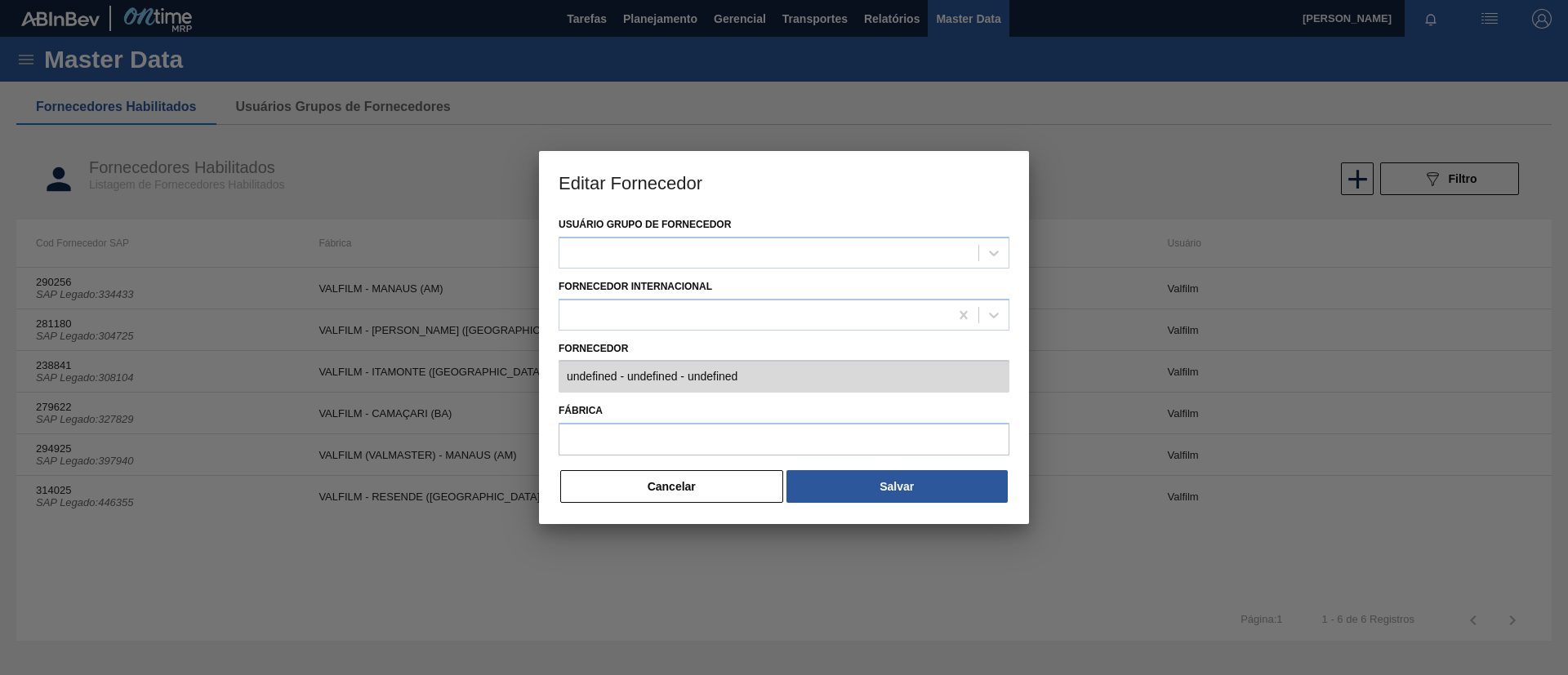
type input "279622 (SAP Legado: 327829) - VALFILM NORDESTE INDUSTRIA E - 04613520000120"
type input "VALFILM - CAMAÇARI (BA)"
click at [278, 432] on div at bounding box center [784, 337] width 1568 height 675
click at [661, 488] on button "Cancelar" at bounding box center [671, 487] width 223 height 33
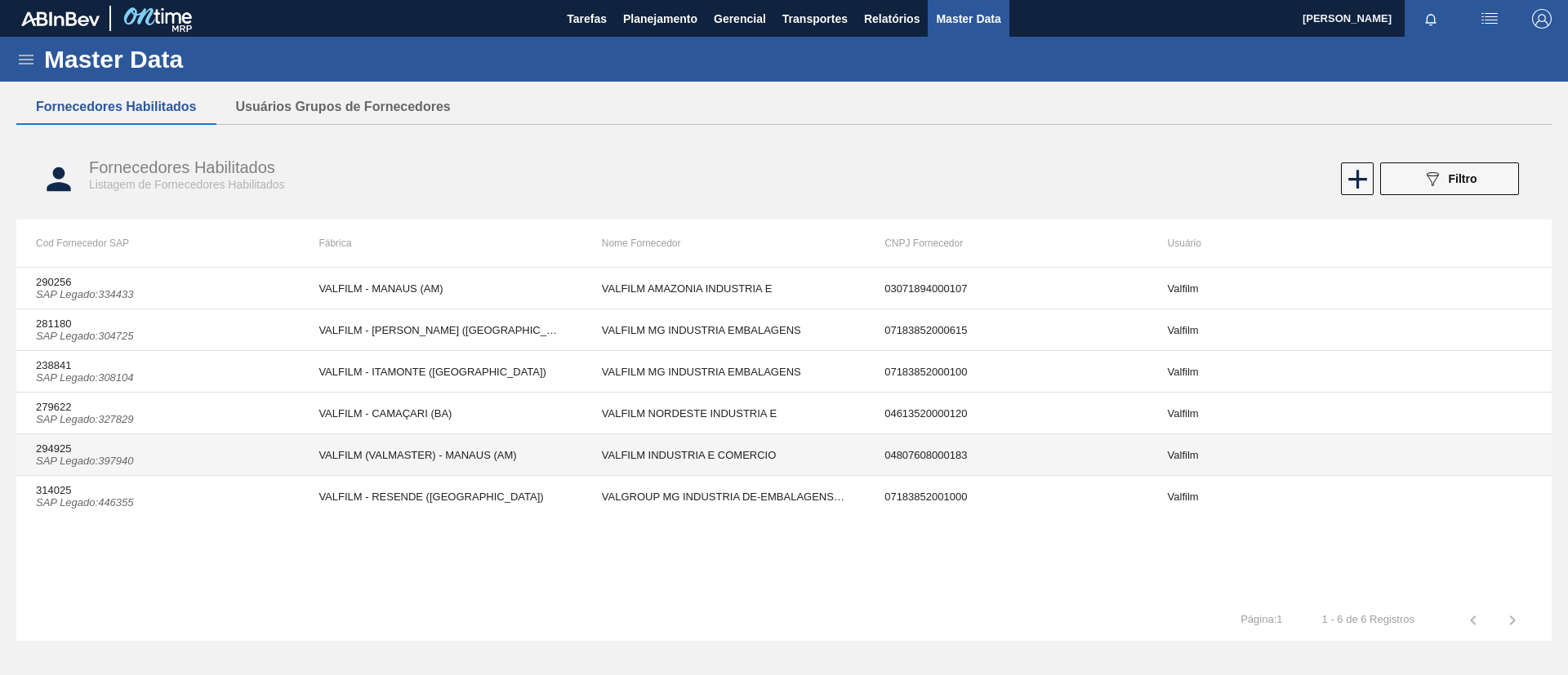
click at [273, 464] on td "294925 SAP Legado : 397940" at bounding box center [157, 455] width 283 height 42
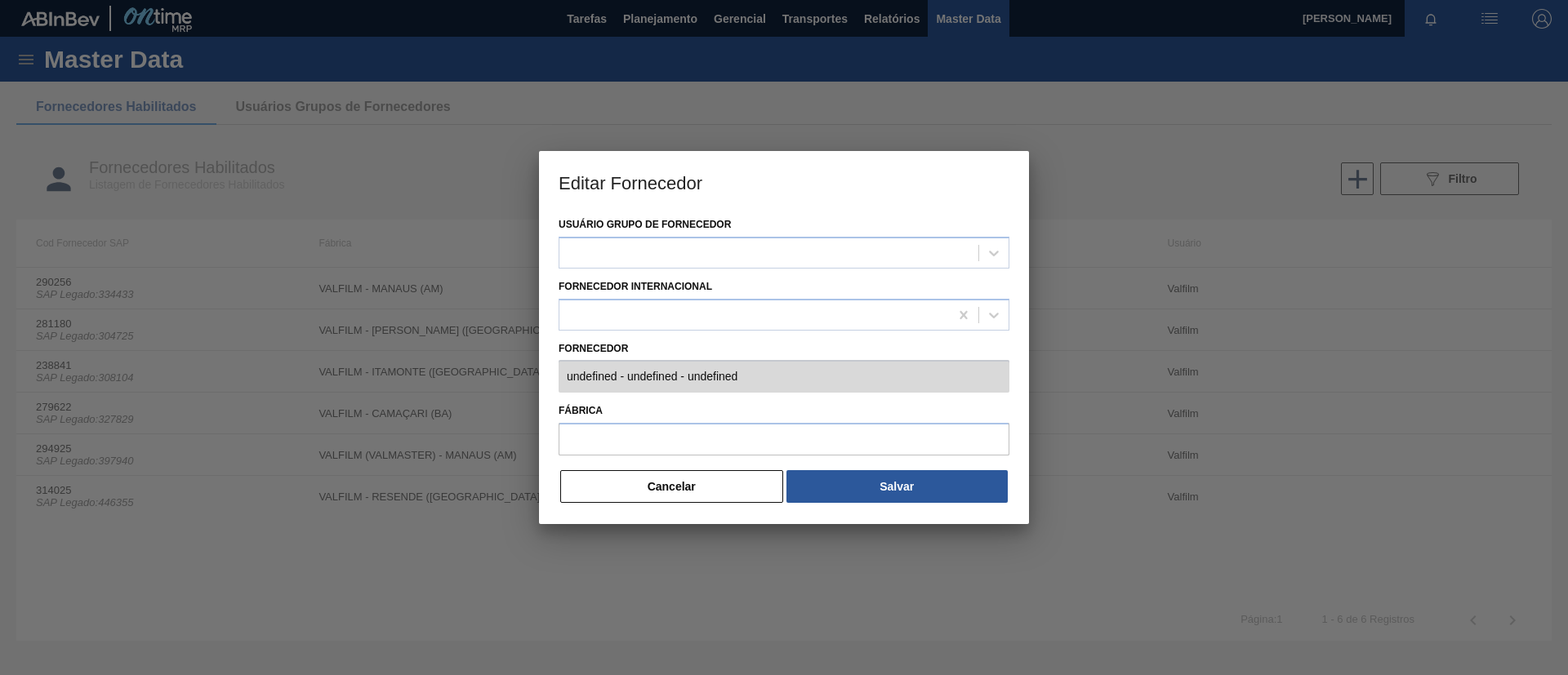
type input "294925 (SAP Legado: 397940) - VALFILM INDUSTRIA E COMERCIO - 04807608000183"
type input "VALFILM (VALMASTER) - MANAUS (AM)"
click at [598, 379] on div "Usuário Grupo de Fornecedor Valfilm Fornecedor Internacional Fornecedor 294925 …" at bounding box center [783, 369] width 490 height 311
drag, startPoint x: 558, startPoint y: 382, endPoint x: 547, endPoint y: 377, distance: 12.1
click at [547, 377] on div "Usuário Grupo de Fornecedor Valfilm Fornecedor Internacional Fornecedor 294925 …" at bounding box center [783, 369] width 490 height 311
